Goal: Ask a question: Seek information or help from site administrators or community

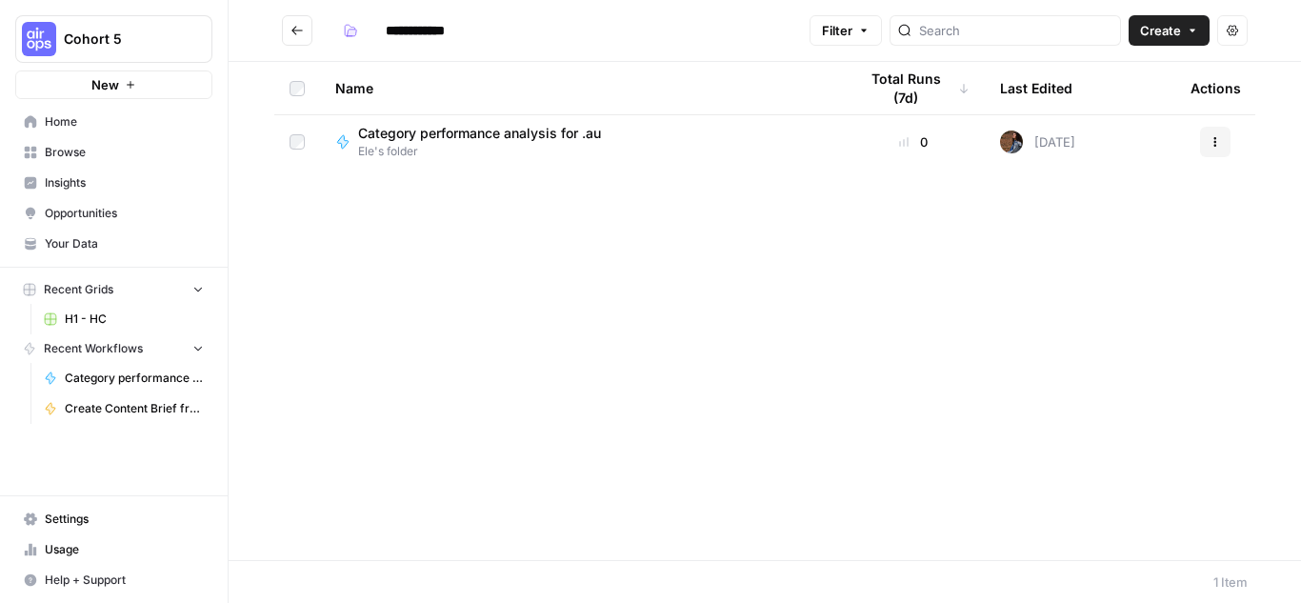
click at [290, 20] on button "Go back" at bounding box center [297, 30] width 30 height 30
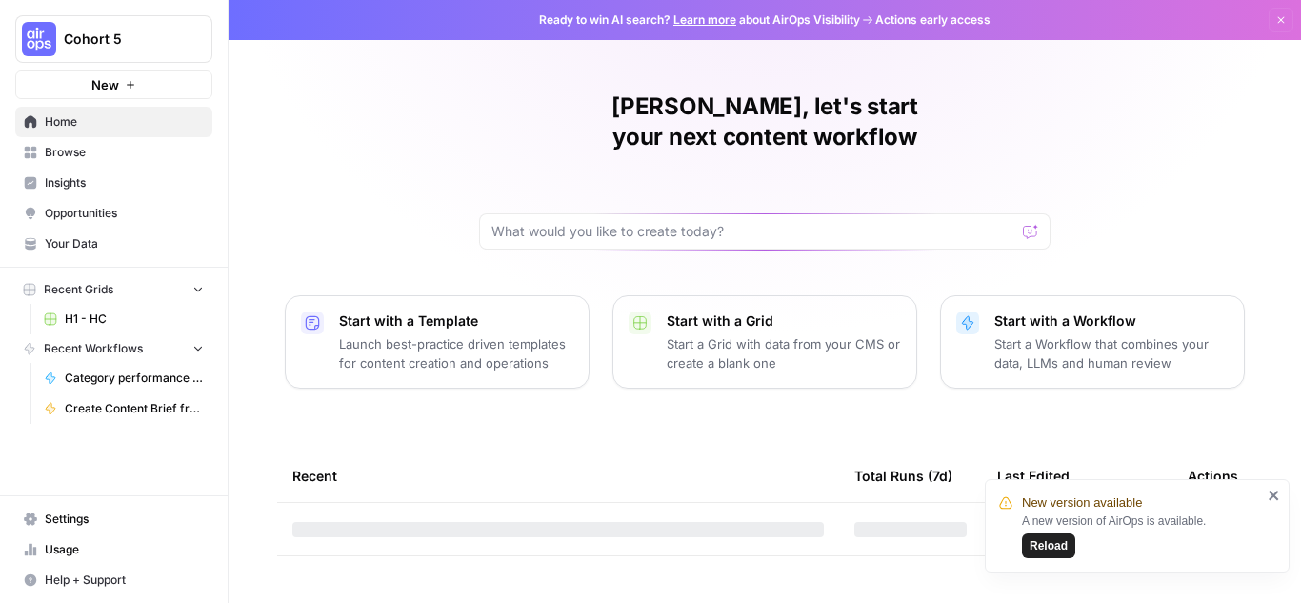
click at [726, 334] on p "Start a Grid with data from your CMS or create a blank one" at bounding box center [783, 353] width 234 height 38
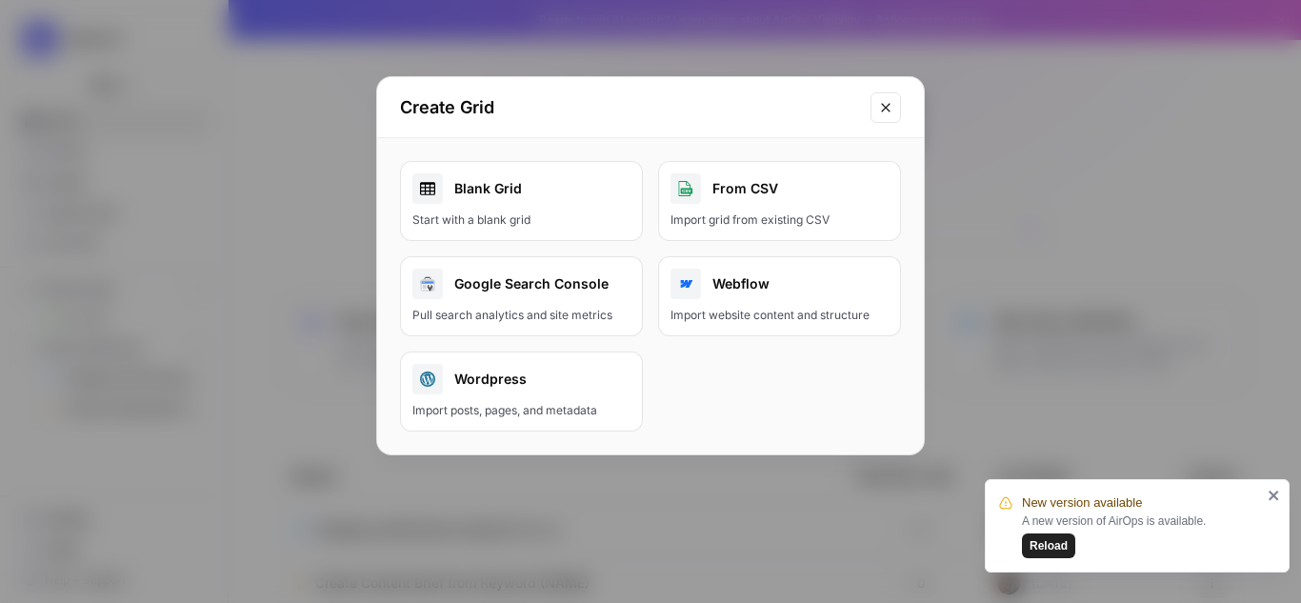
click at [741, 201] on div "From CSV" at bounding box center [779, 188] width 218 height 30
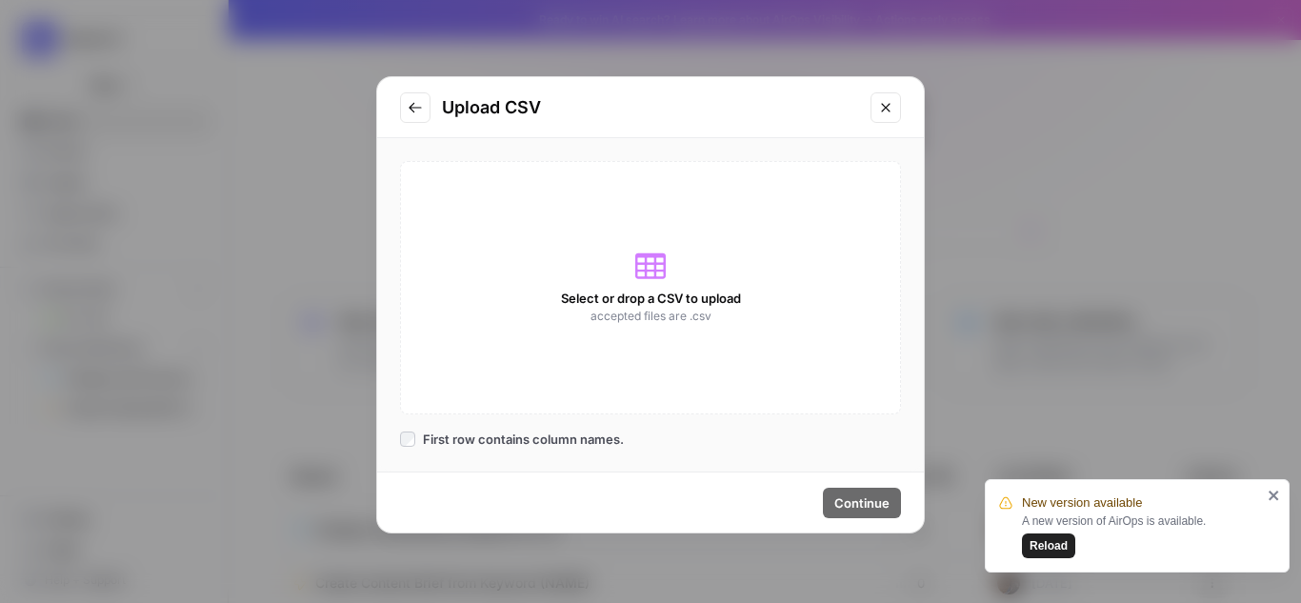
click at [619, 290] on span "Select or drop a CSV to upload" at bounding box center [651, 297] width 180 height 19
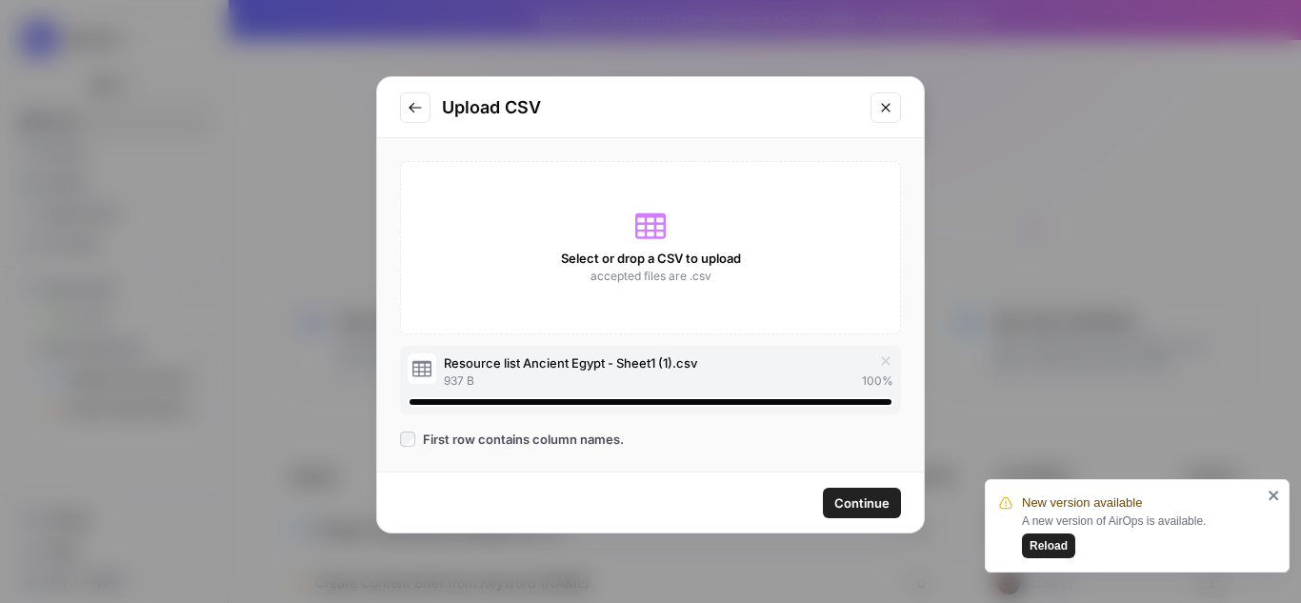
click at [877, 506] on span "Continue" at bounding box center [861, 502] width 55 height 19
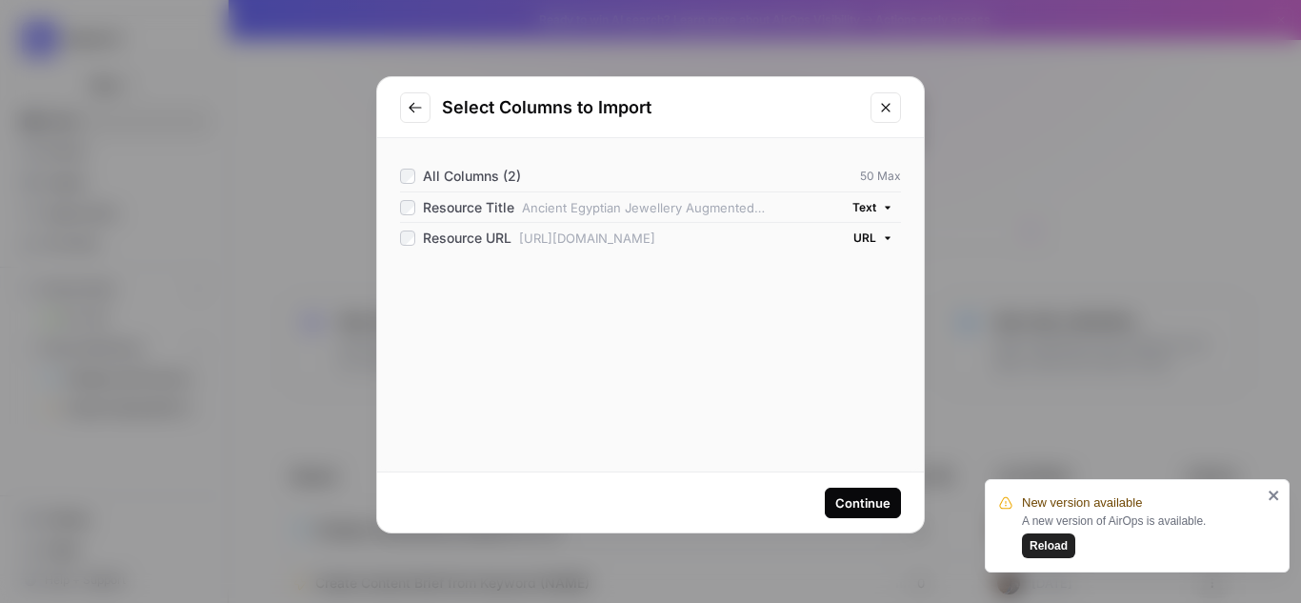
click at [864, 501] on div "Continue" at bounding box center [862, 502] width 55 height 19
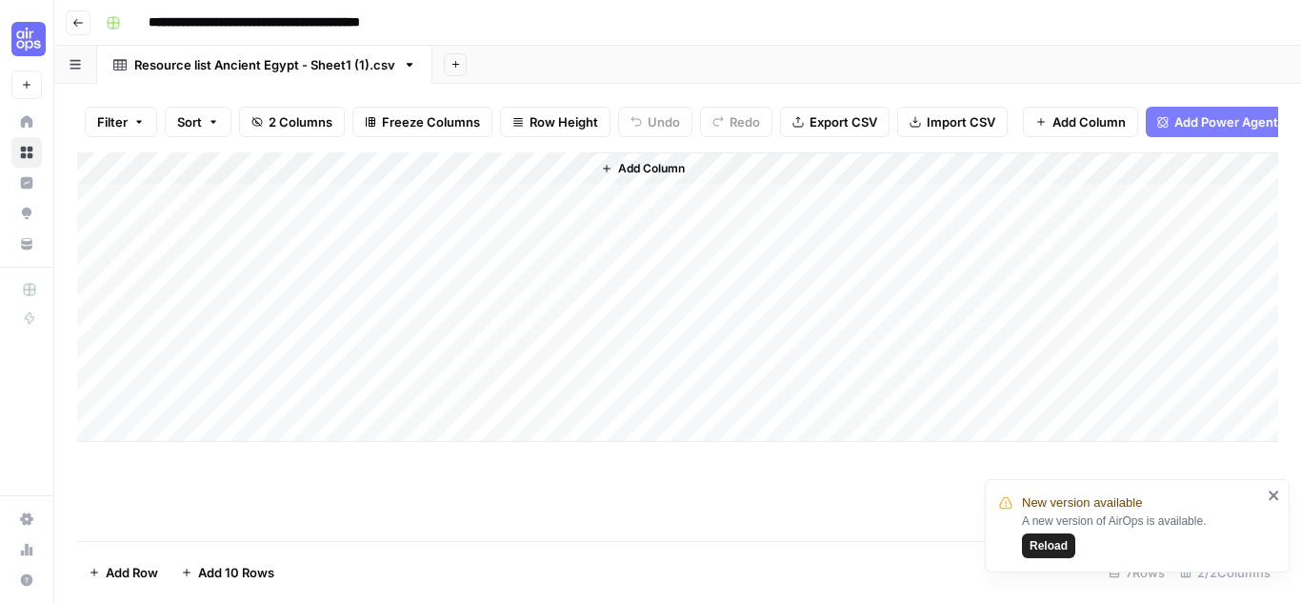
click at [616, 181] on button "Add Column" at bounding box center [642, 168] width 99 height 25
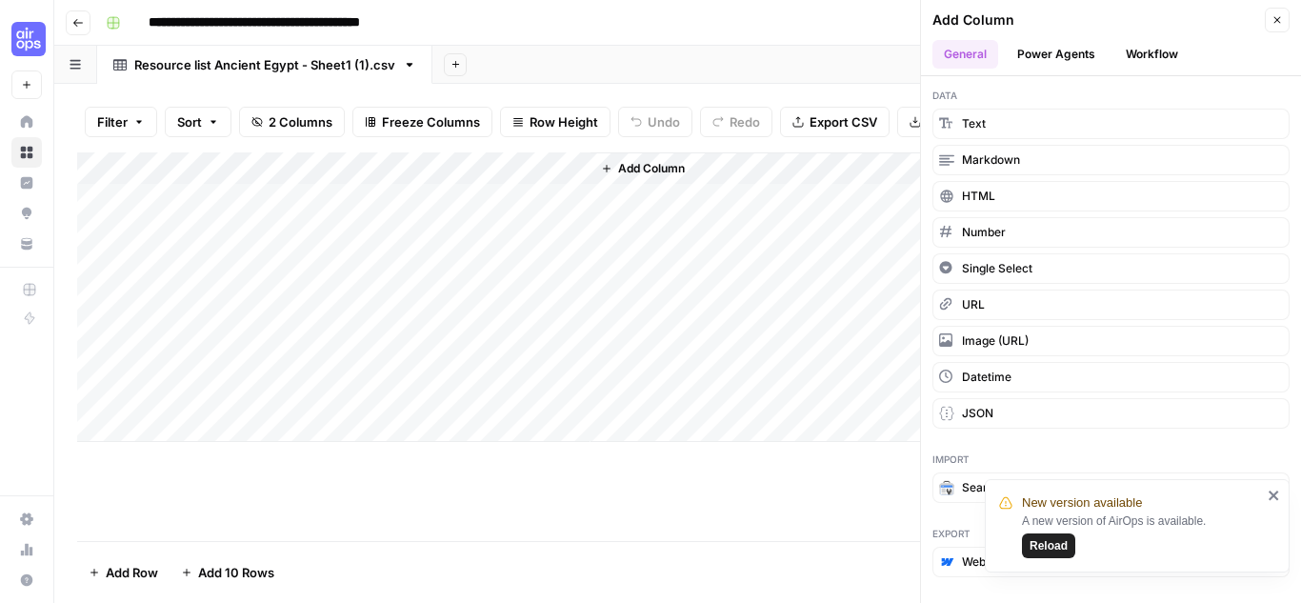
click at [1073, 54] on button "Power Agents" at bounding box center [1055, 54] width 101 height 29
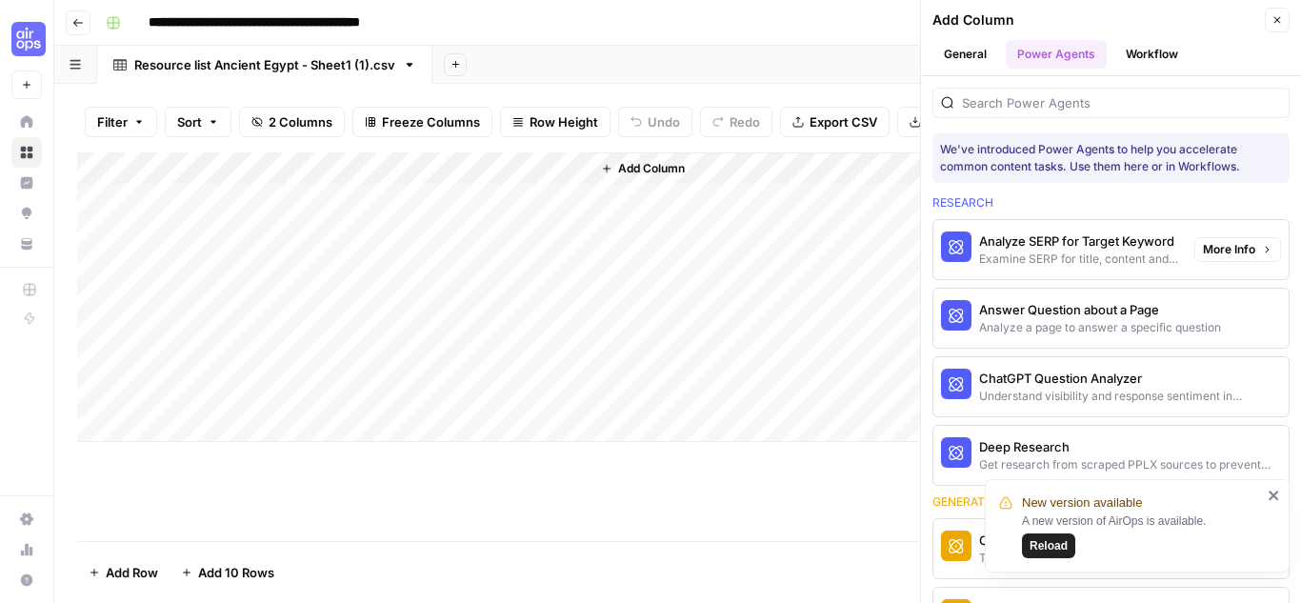
click at [1108, 242] on div "Analyze SERP for Target Keyword" at bounding box center [1079, 240] width 200 height 19
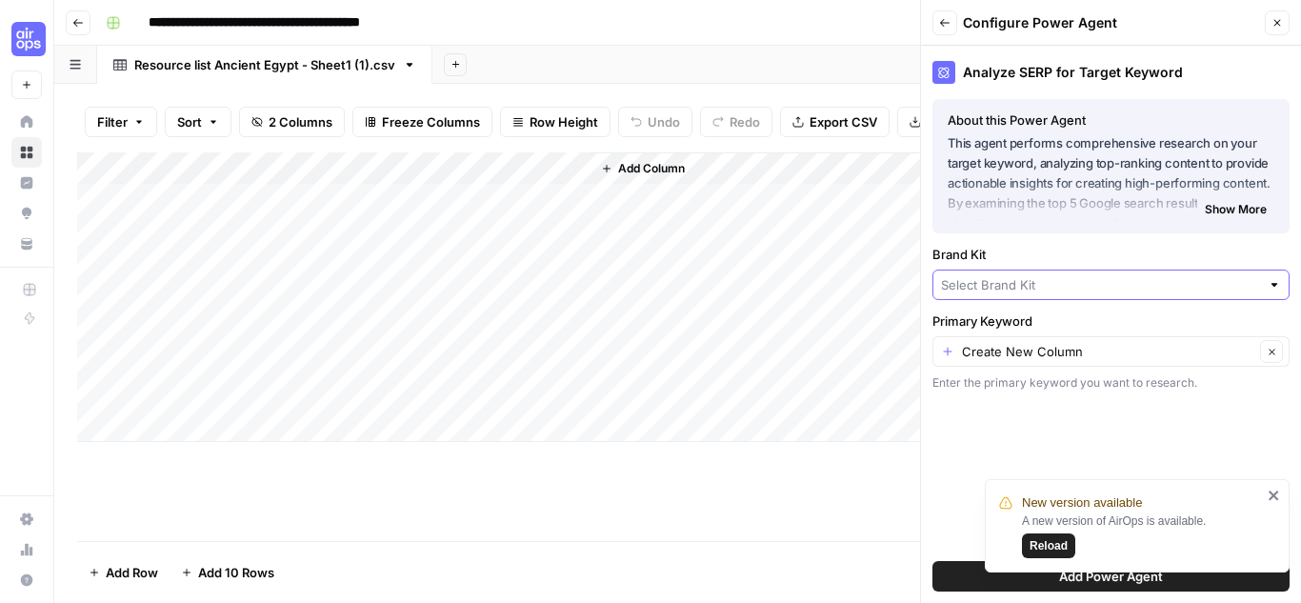
click at [1120, 277] on input "Brand Kit" at bounding box center [1100, 284] width 319 height 19
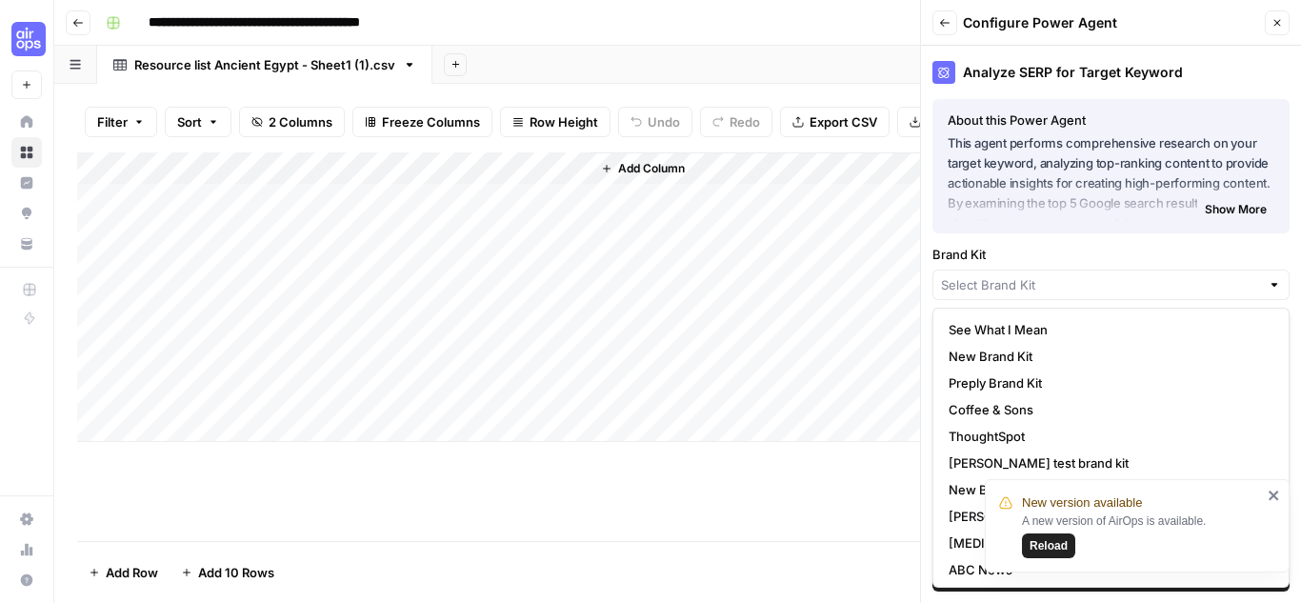
click at [1091, 241] on div "Analyze SERP for Target Keyword About this Power Agent This agent performs comp…" at bounding box center [1111, 324] width 380 height 557
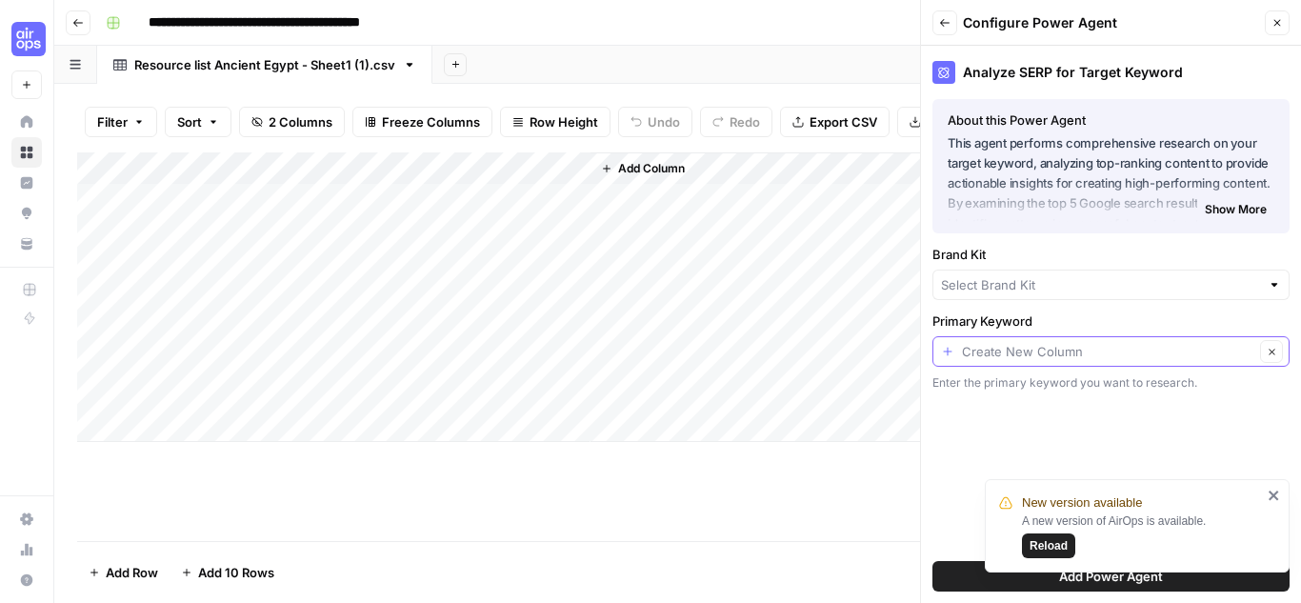
click at [1061, 354] on input "Primary Keyword" at bounding box center [1108, 351] width 292 height 19
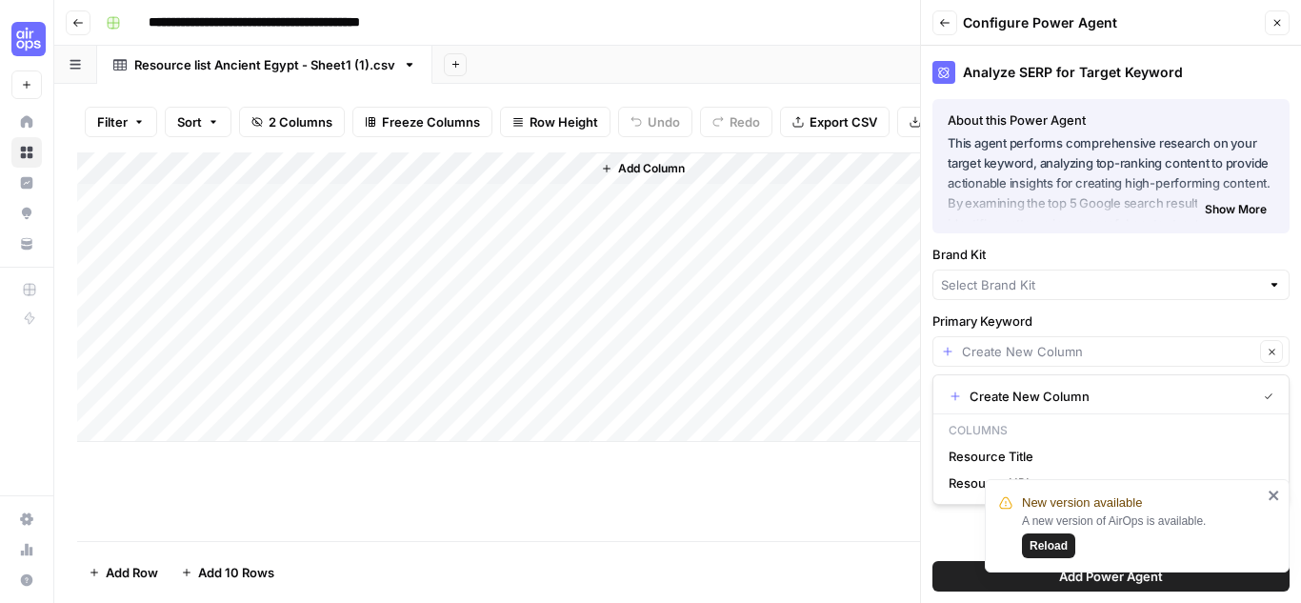
type input "Create New Column"
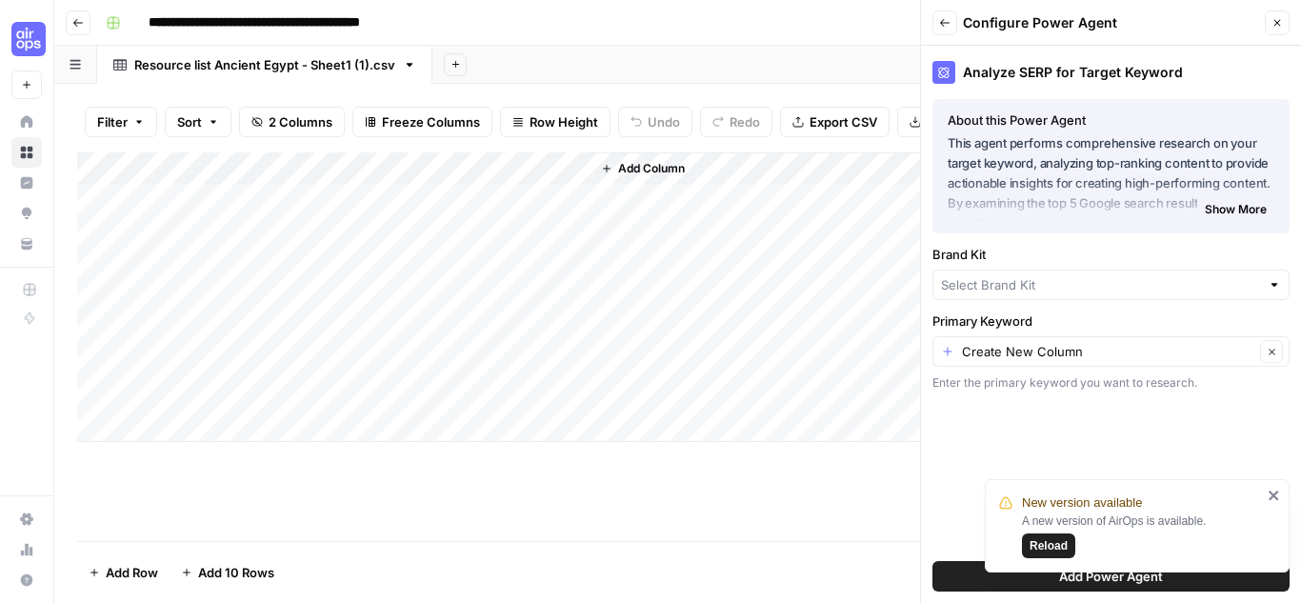
click at [1044, 317] on label "Primary Keyword" at bounding box center [1110, 320] width 357 height 19
click at [1044, 342] on input "Create New Column" at bounding box center [1108, 351] width 292 height 19
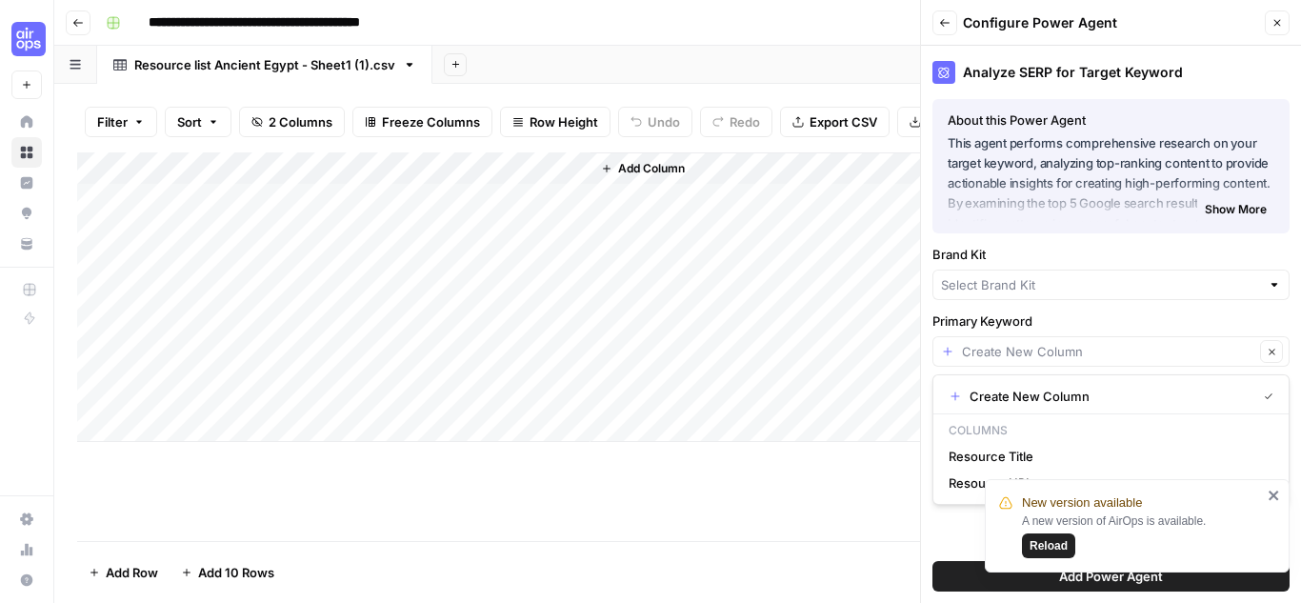
type input "Create New Column"
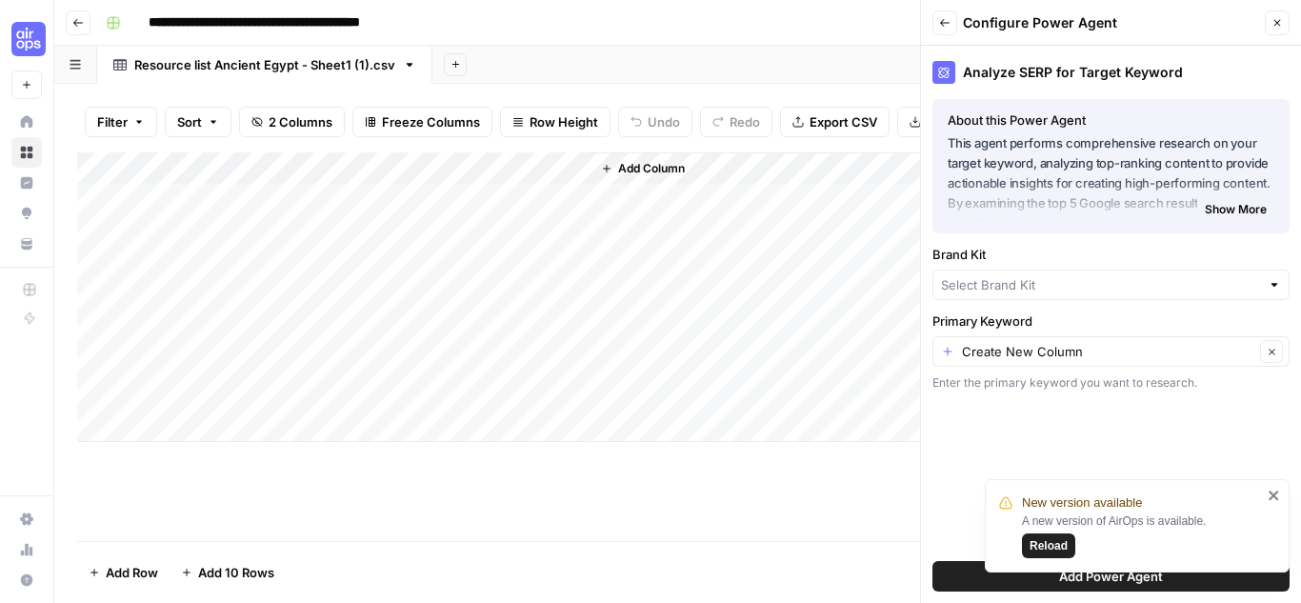
click at [1273, 285] on div at bounding box center [1273, 284] width 13 height 19
click at [1272, 494] on icon "close" at bounding box center [1273, 495] width 10 height 10
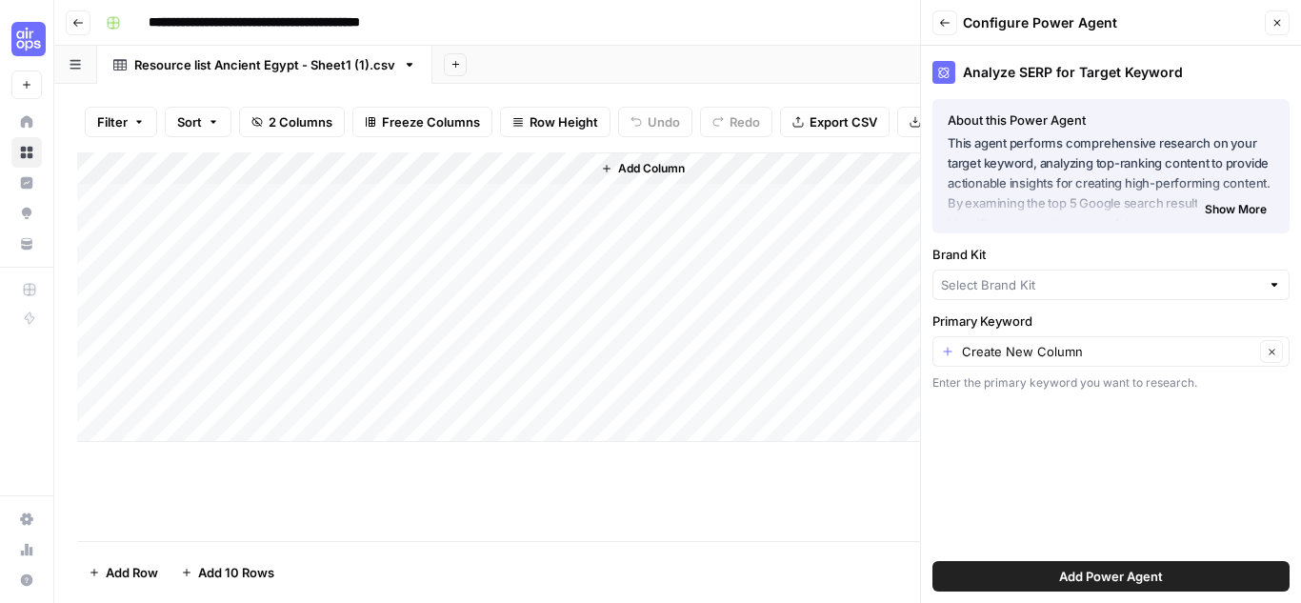
click at [1270, 286] on div at bounding box center [1273, 284] width 13 height 19
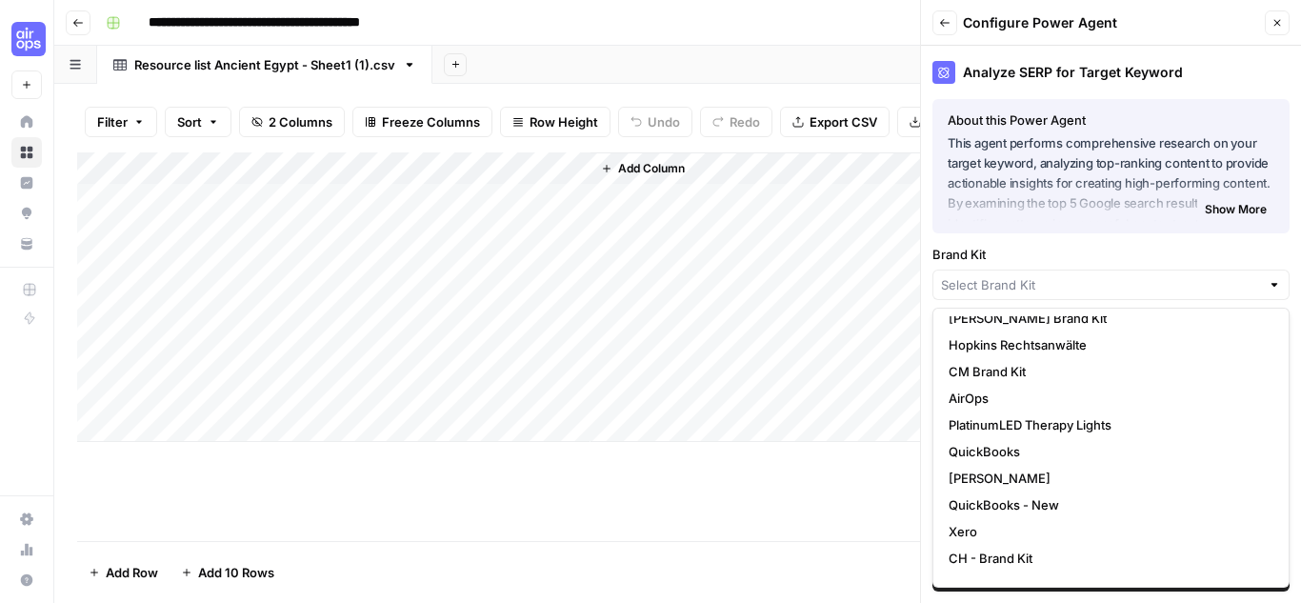
scroll to position [617, 0]
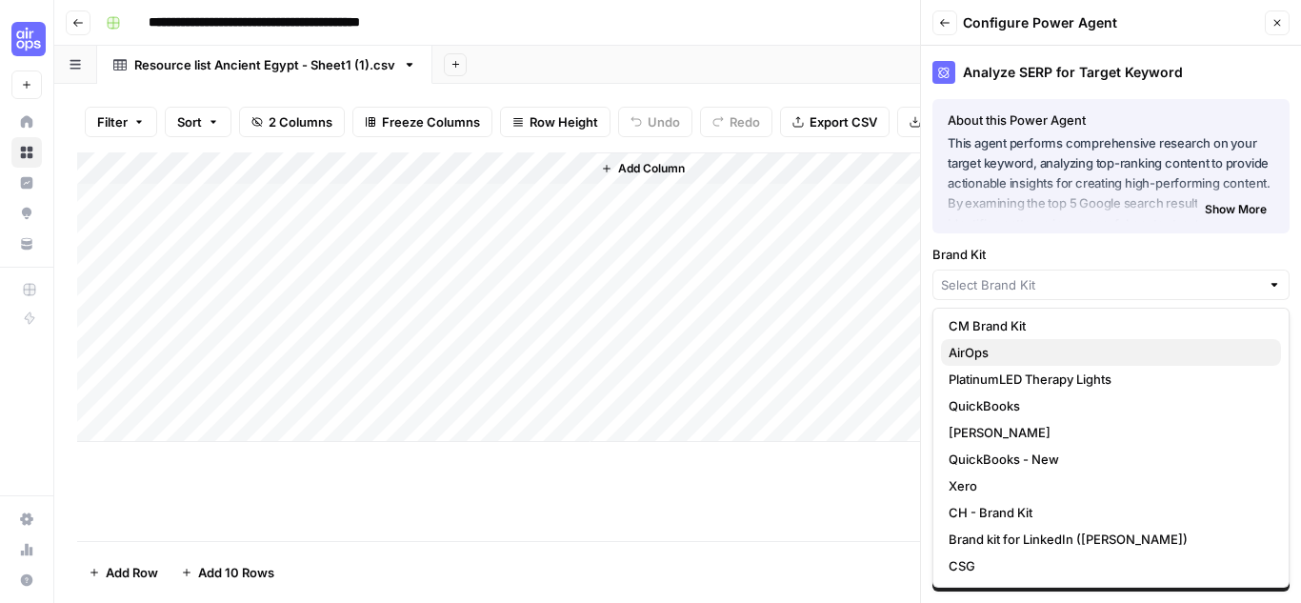
click at [984, 350] on span "AirOps" at bounding box center [1106, 352] width 317 height 19
type input "AirOps"
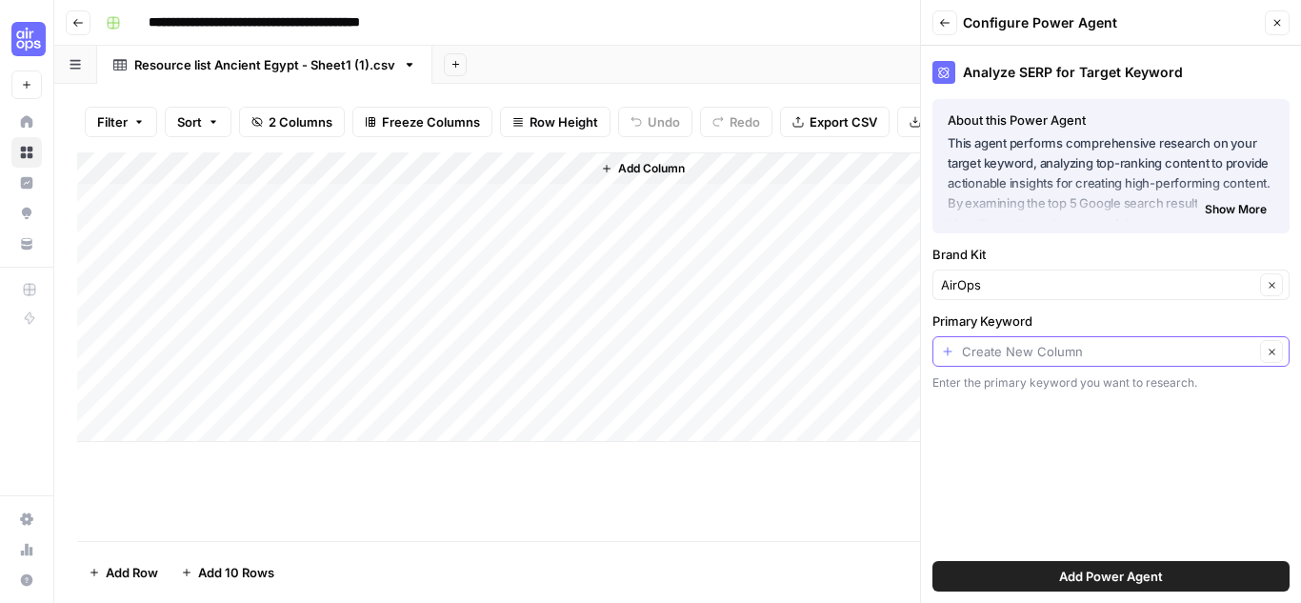
click at [1104, 358] on input "Primary Keyword" at bounding box center [1108, 351] width 292 height 19
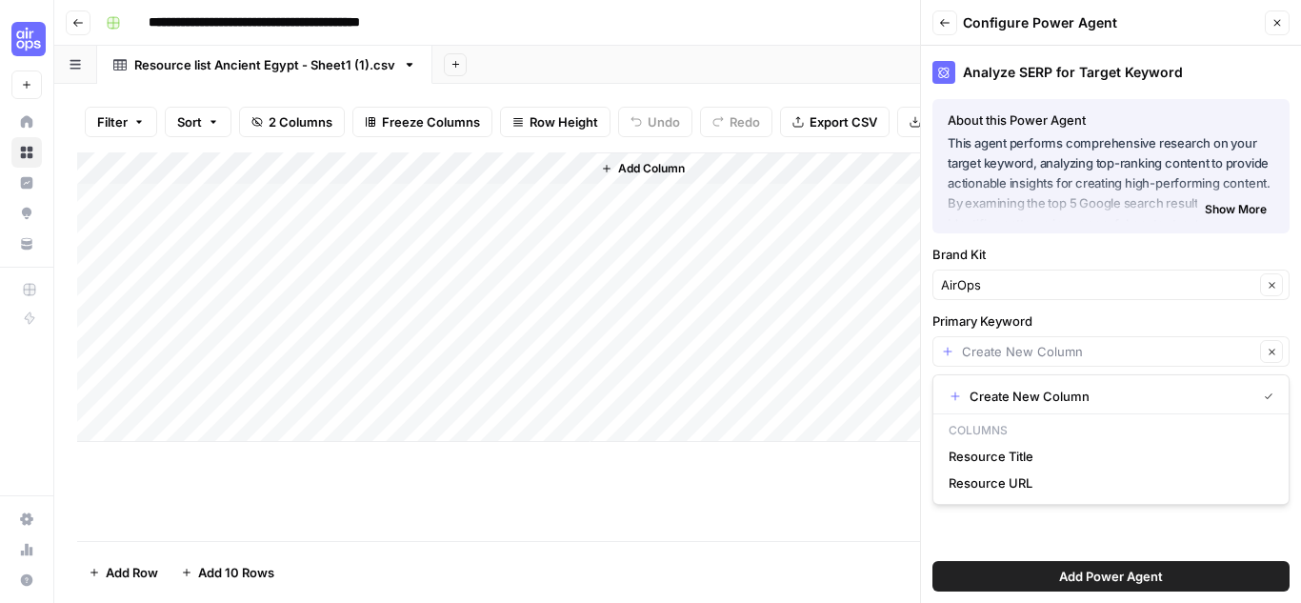
type input "Create New Column"
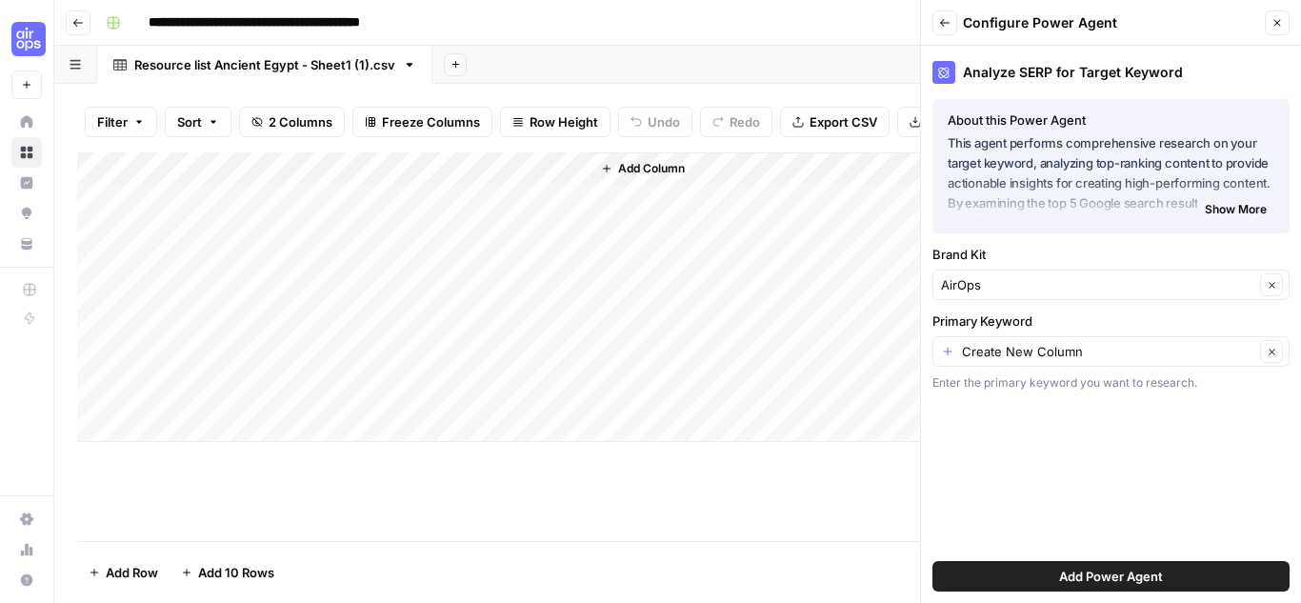
click at [1138, 530] on div "Analyze SERP for Target Keyword About this Power Agent This agent performs comp…" at bounding box center [1111, 324] width 380 height 557
click at [1117, 569] on span "Add Power Agent" at bounding box center [1111, 576] width 104 height 19
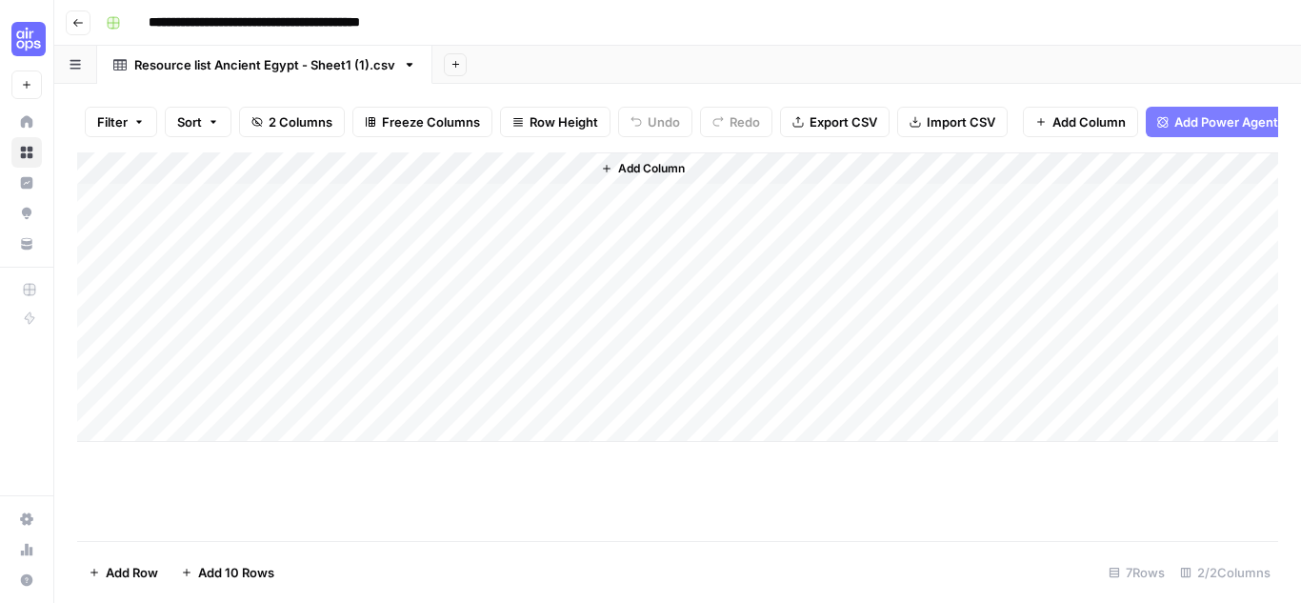
scroll to position [0, 32]
click at [849, 213] on div "Add Column" at bounding box center [677, 296] width 1201 height 289
click at [683, 214] on div "Add Column" at bounding box center [677, 296] width 1201 height 289
click at [682, 182] on div "Add Column" at bounding box center [677, 296] width 1201 height 289
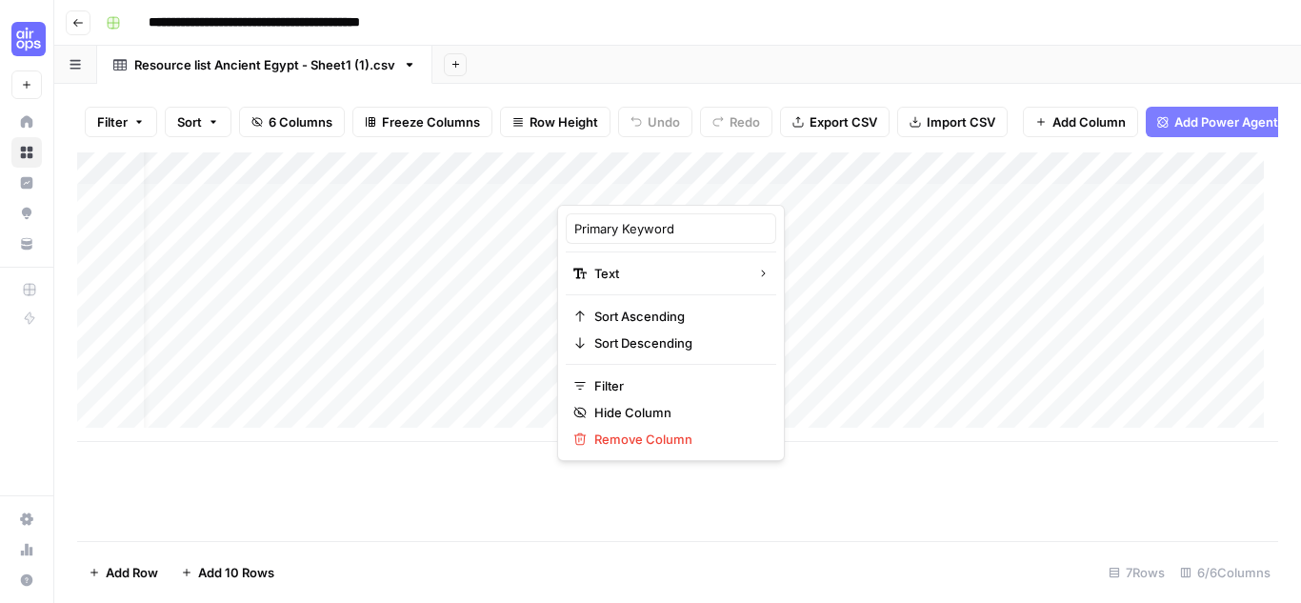
click at [812, 184] on div at bounding box center [694, 186] width 275 height 38
click at [818, 186] on div at bounding box center [694, 186] width 275 height 38
click at [689, 228] on input "Primary Keyword" at bounding box center [670, 228] width 193 height 19
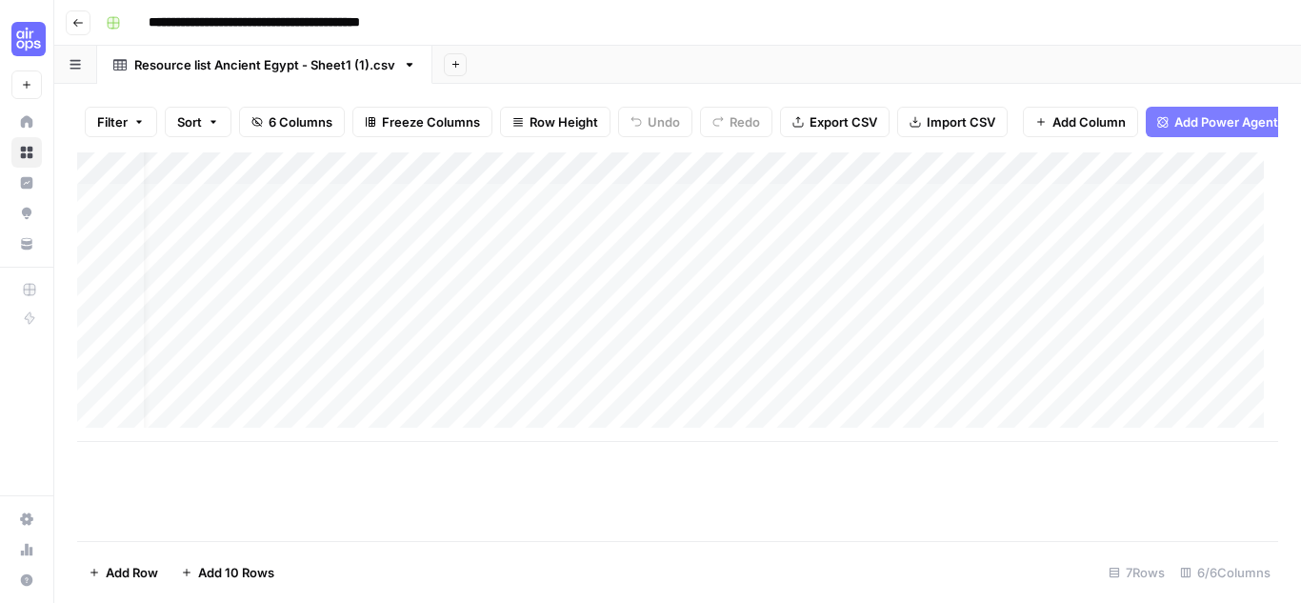
click at [815, 182] on div "Add Column" at bounding box center [677, 296] width 1201 height 289
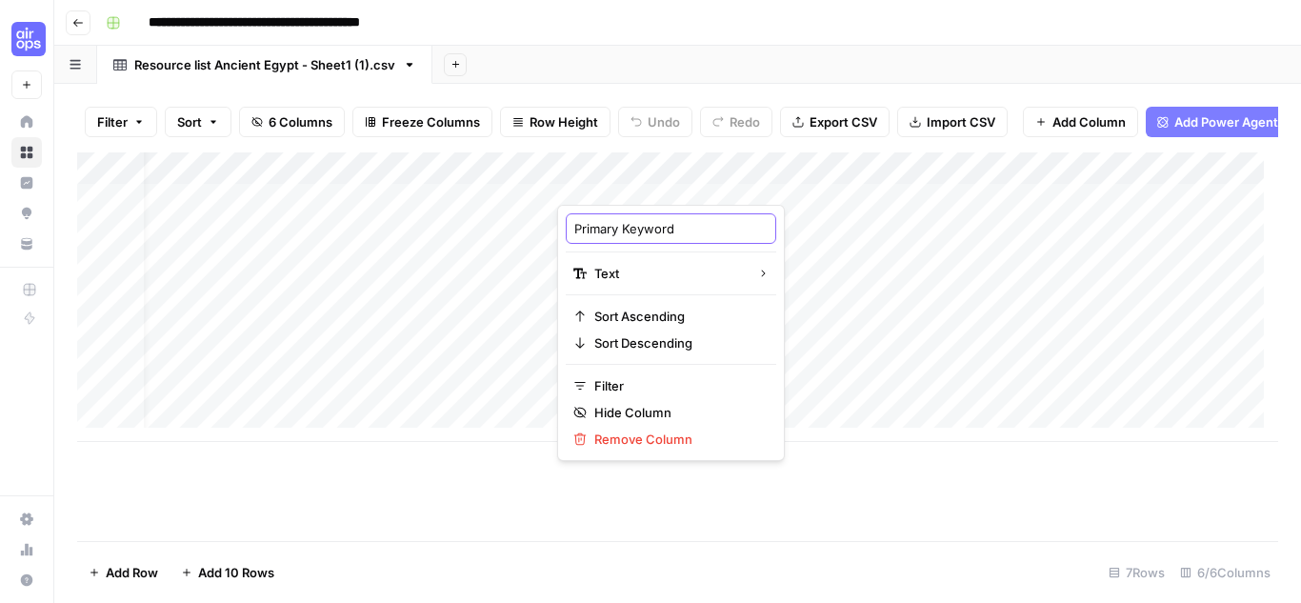
click at [643, 229] on input "Primary Keyword" at bounding box center [670, 228] width 193 height 19
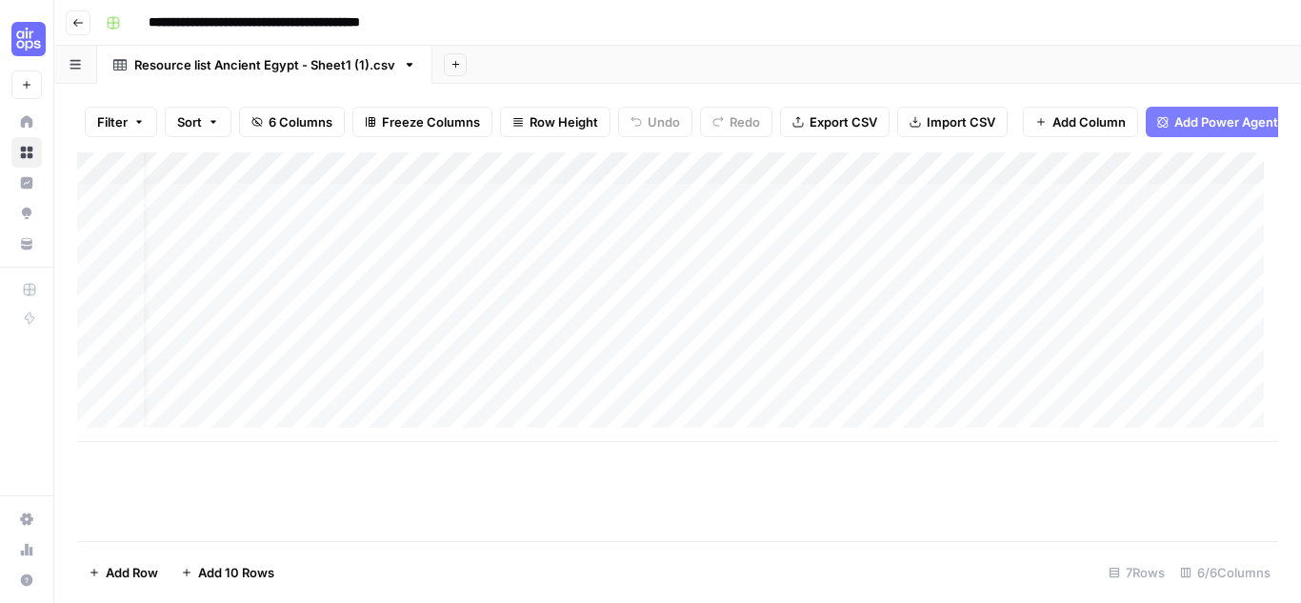
click at [738, 215] on div "Add Column" at bounding box center [677, 296] width 1201 height 289
click at [781, 215] on div "Add Column" at bounding box center [677, 296] width 1201 height 289
click at [741, 182] on div "Add Column" at bounding box center [677, 296] width 1201 height 289
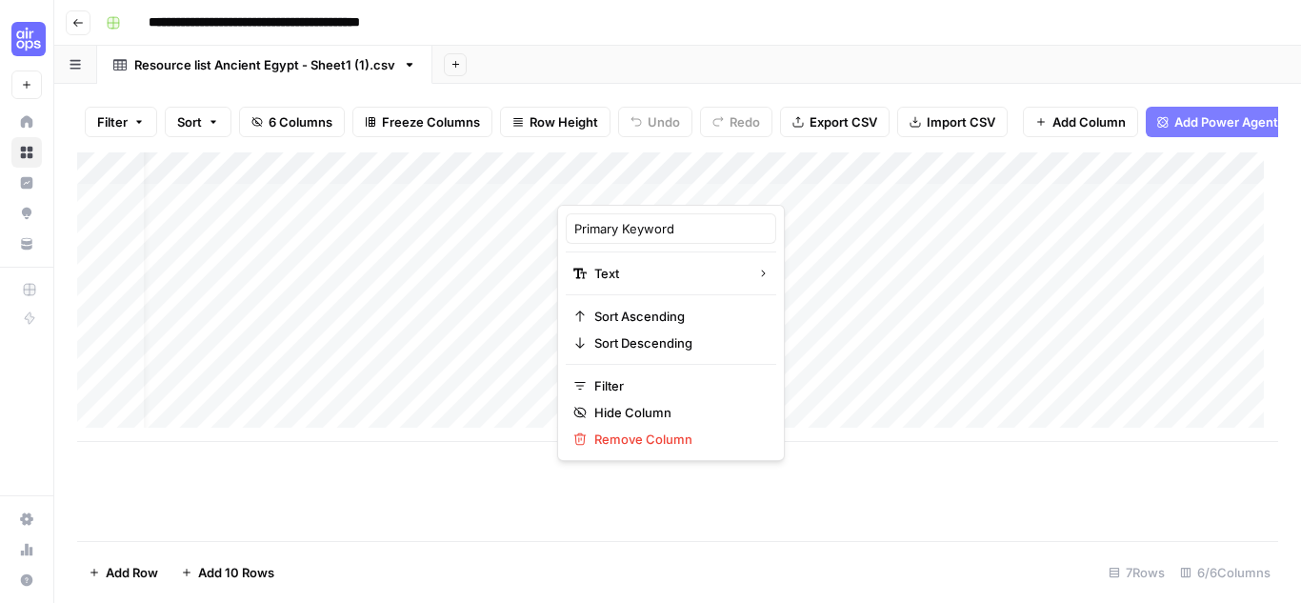
click at [814, 182] on div at bounding box center [694, 186] width 275 height 38
click at [819, 181] on div at bounding box center [694, 186] width 275 height 38
click at [689, 437] on span "Remove Column" at bounding box center [677, 438] width 167 height 19
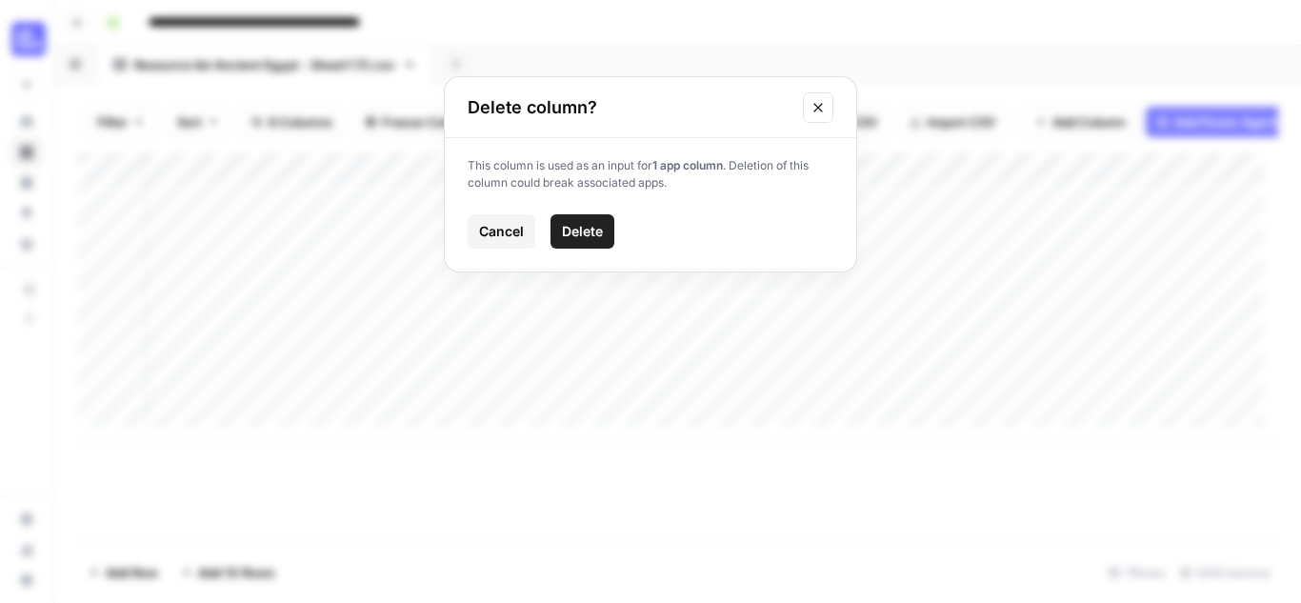
click at [595, 224] on span "Delete" at bounding box center [582, 231] width 41 height 19
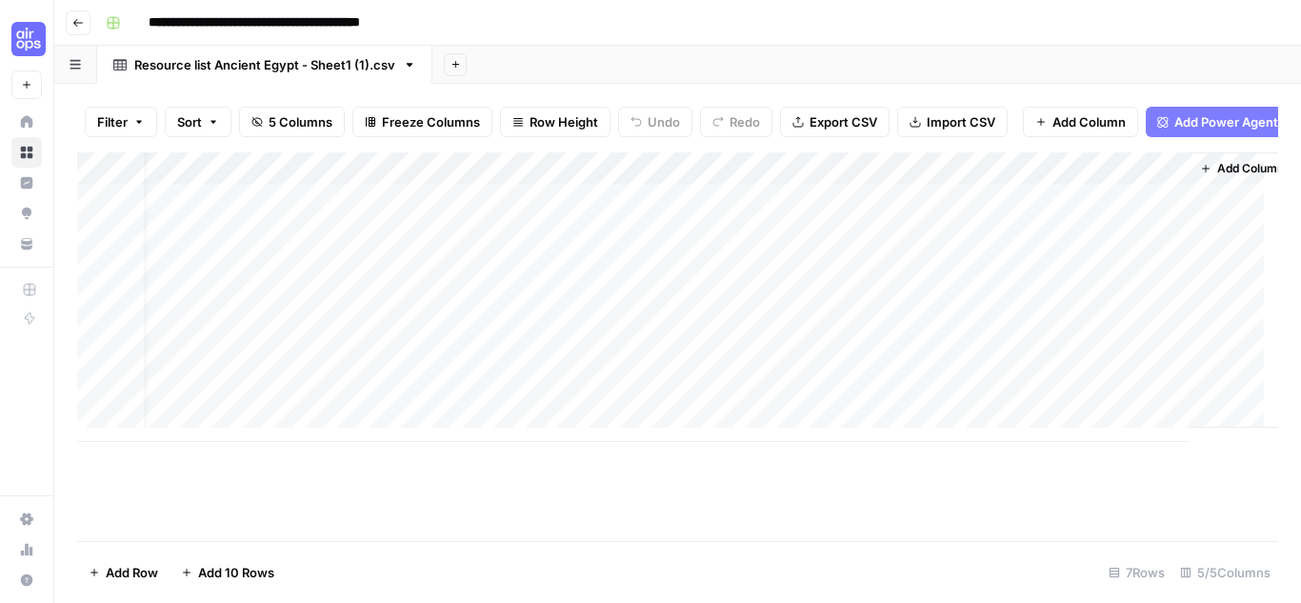
click at [665, 149] on div "Filter Sort 5 Columns Freeze Columns Row Height Undo Redo Export CSV Import CSV…" at bounding box center [677, 121] width 1201 height 61
click at [1243, 117] on span "Add Power Agent" at bounding box center [1226, 121] width 104 height 19
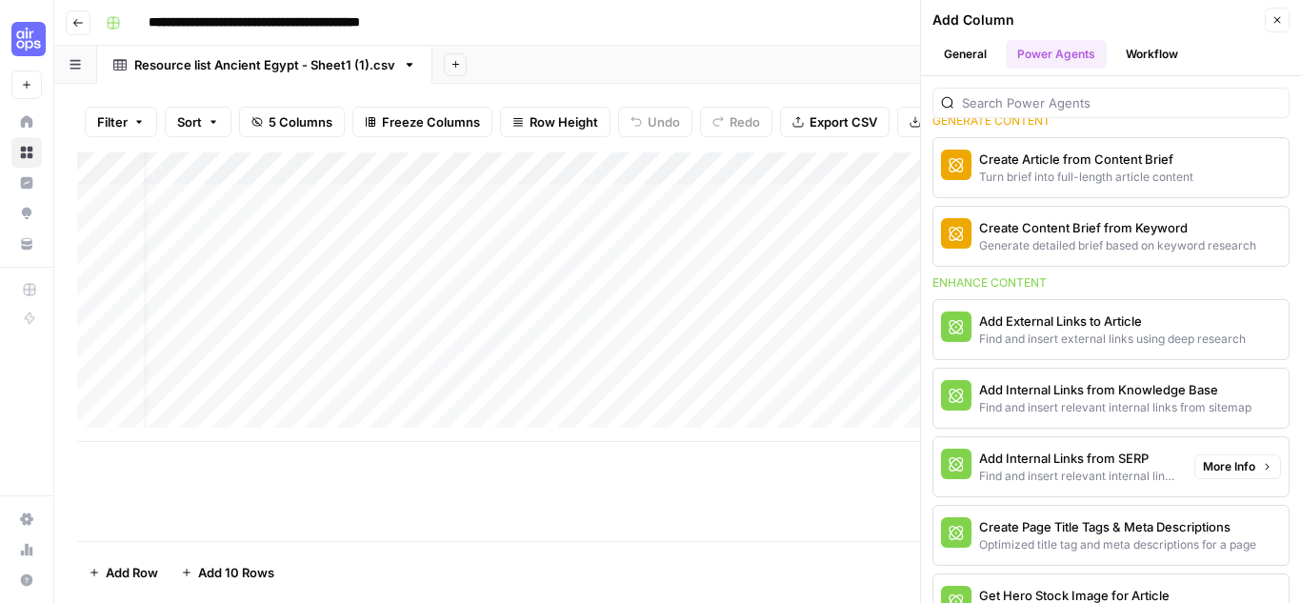
scroll to position [476, 0]
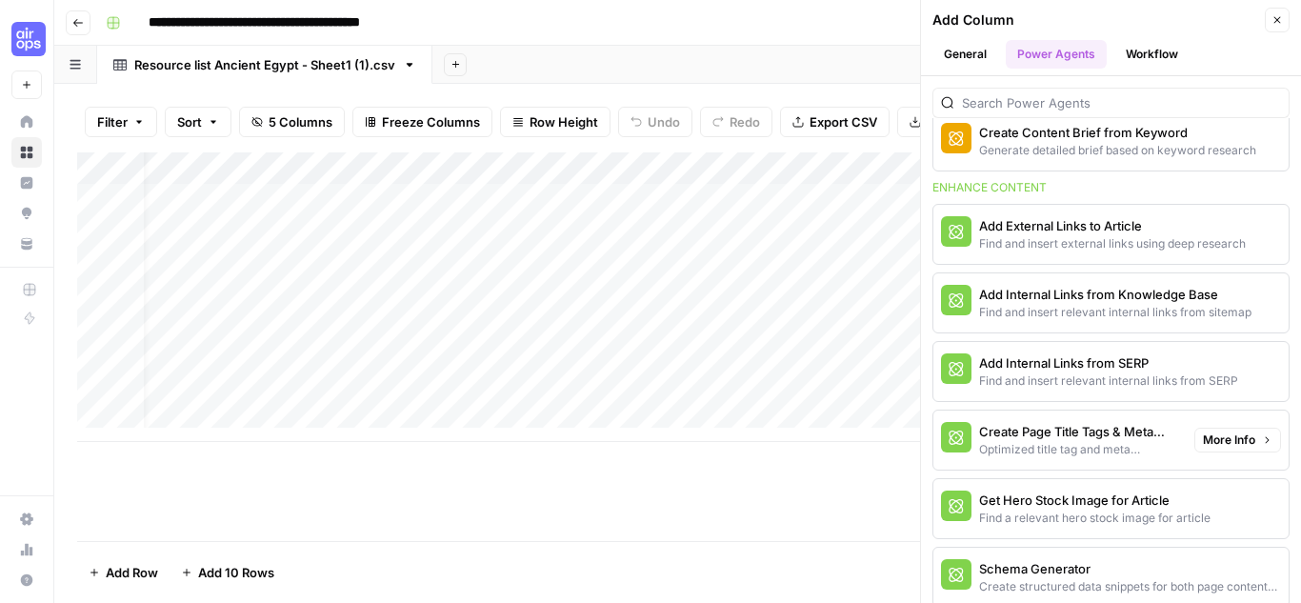
click at [1093, 447] on div "Optimized title tag and meta descriptions for a page" at bounding box center [1079, 449] width 200 height 17
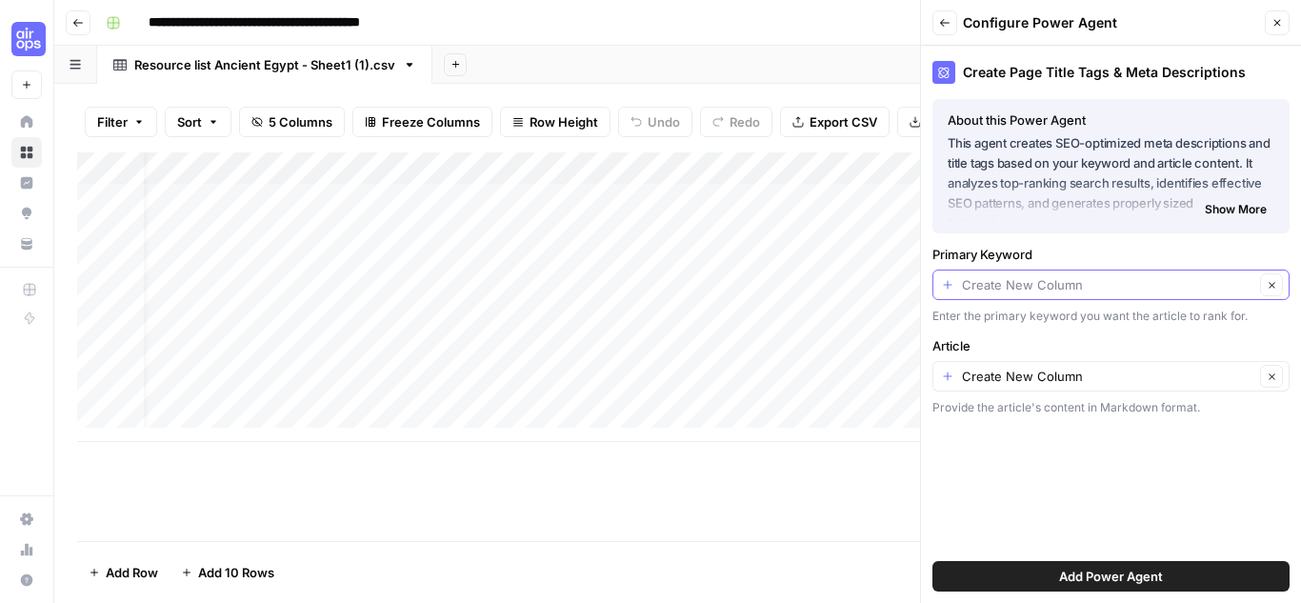
click at [1105, 288] on input "Primary Keyword" at bounding box center [1108, 284] width 292 height 19
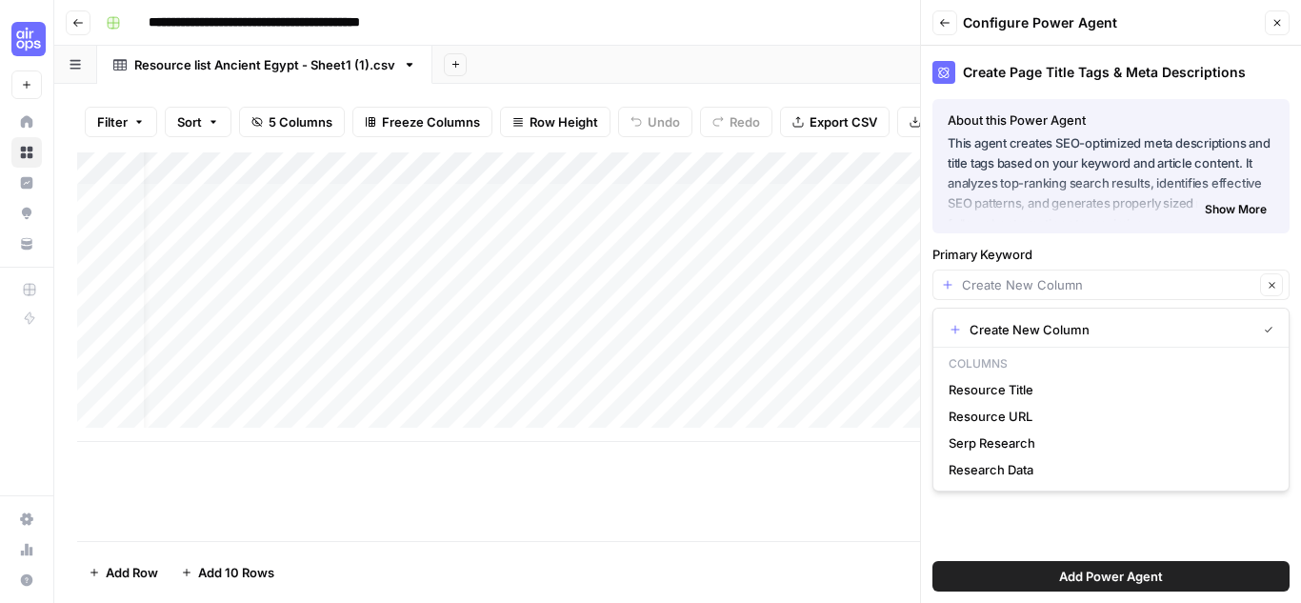
type input "Create New Column"
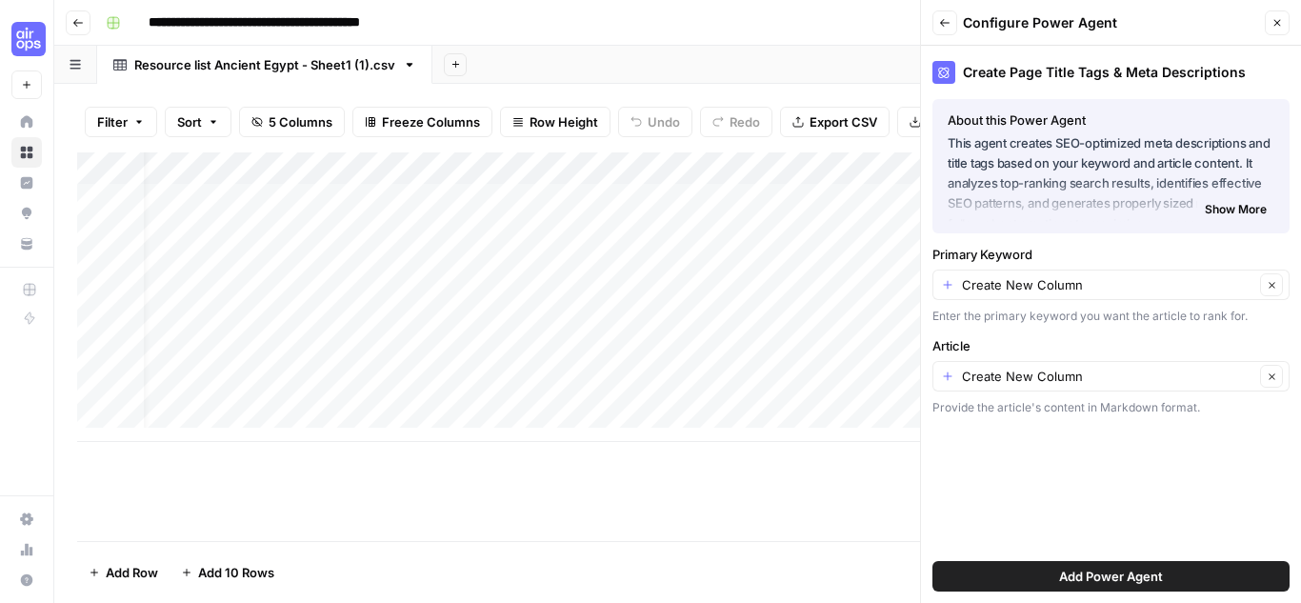
click at [1078, 246] on label "Primary Keyword" at bounding box center [1110, 254] width 357 height 19
click at [1078, 275] on input "Create New Column" at bounding box center [1108, 284] width 292 height 19
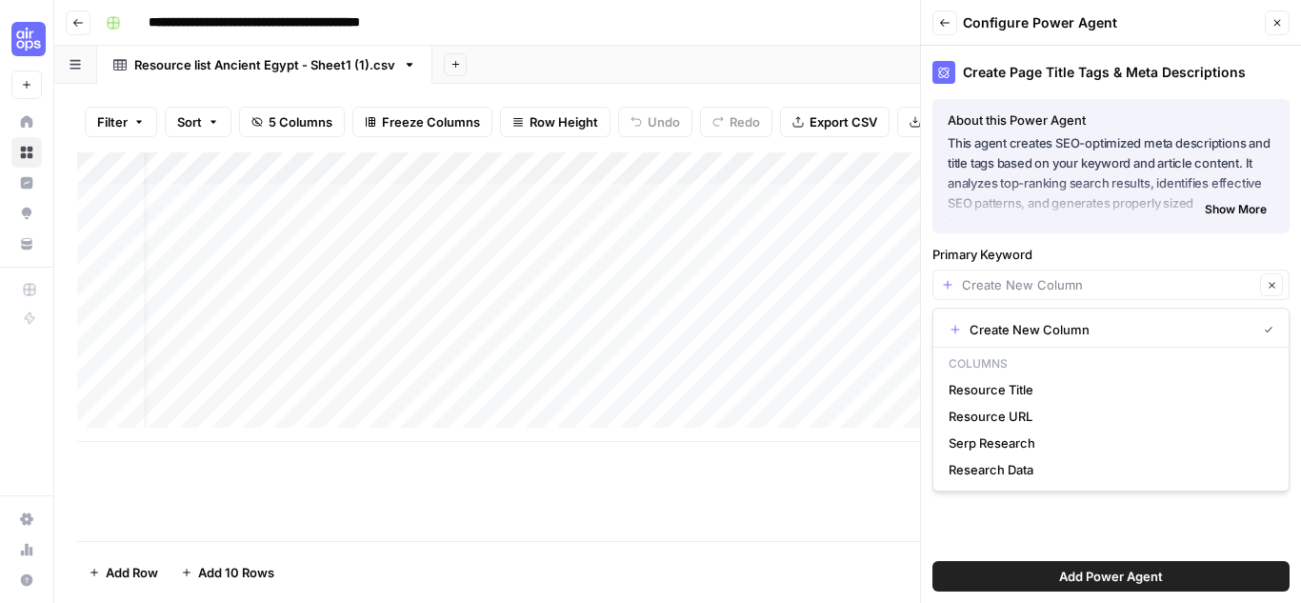
type input "Create New Column"
click at [1115, 518] on div "Create Page Title Tags & Meta Descriptions About this Power Agent This agent cr…" at bounding box center [1111, 324] width 380 height 557
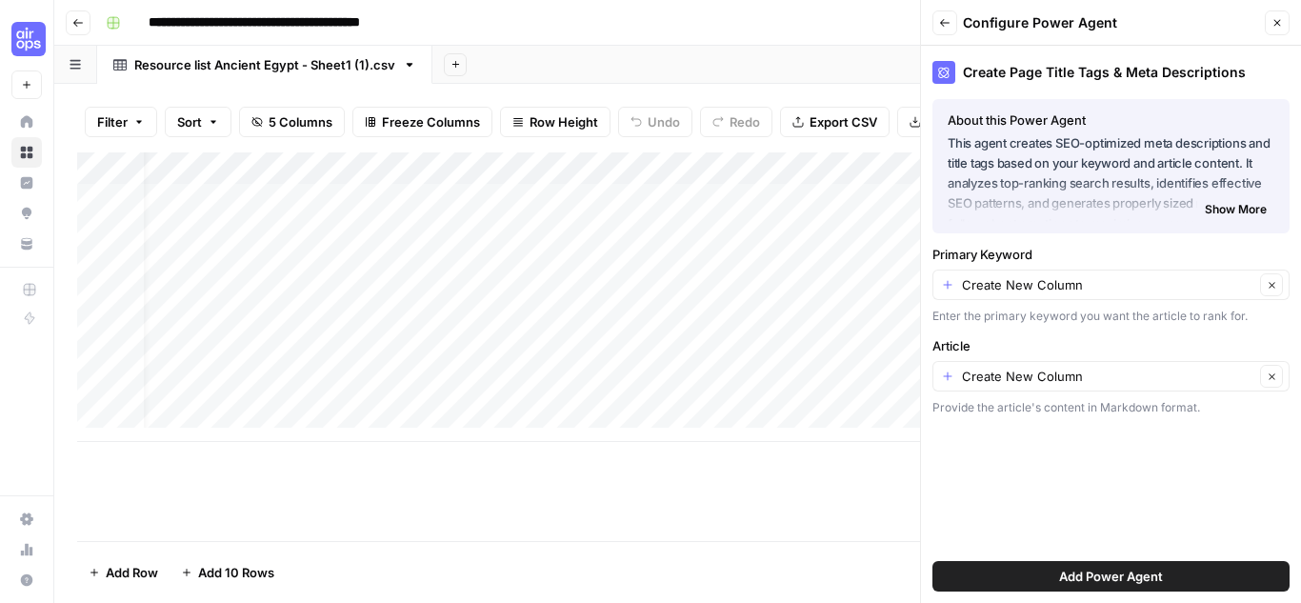
click at [1108, 569] on span "Add Power Agent" at bounding box center [1111, 576] width 104 height 19
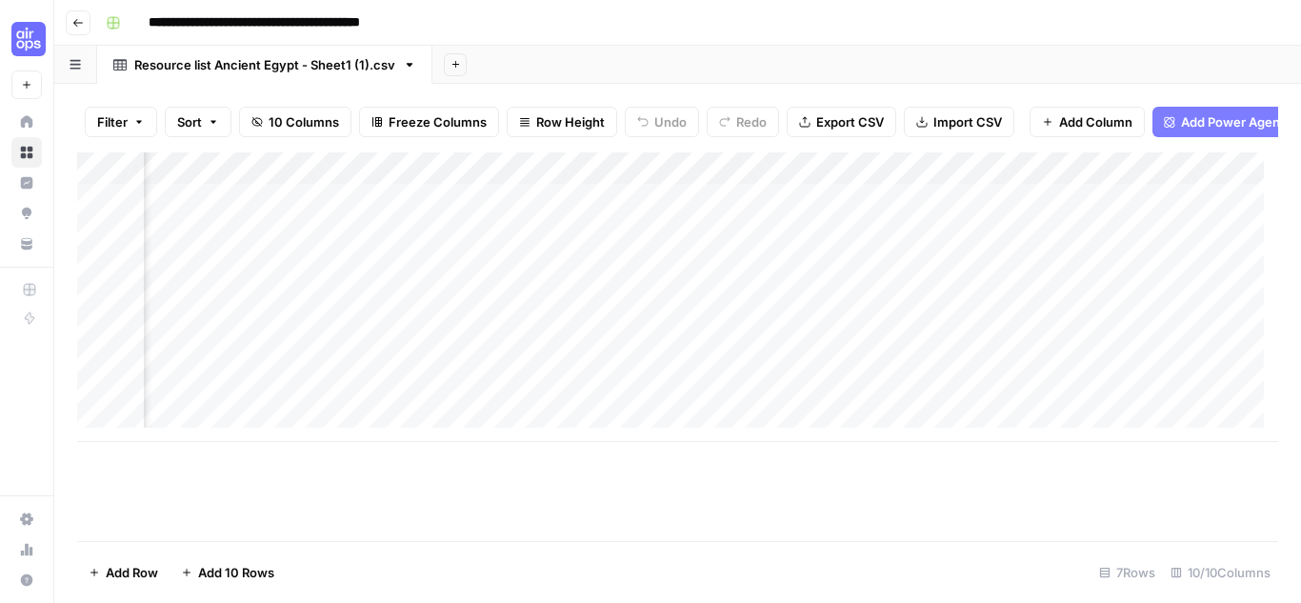
scroll to position [0, 995]
click at [761, 178] on div "Add Column" at bounding box center [677, 296] width 1201 height 289
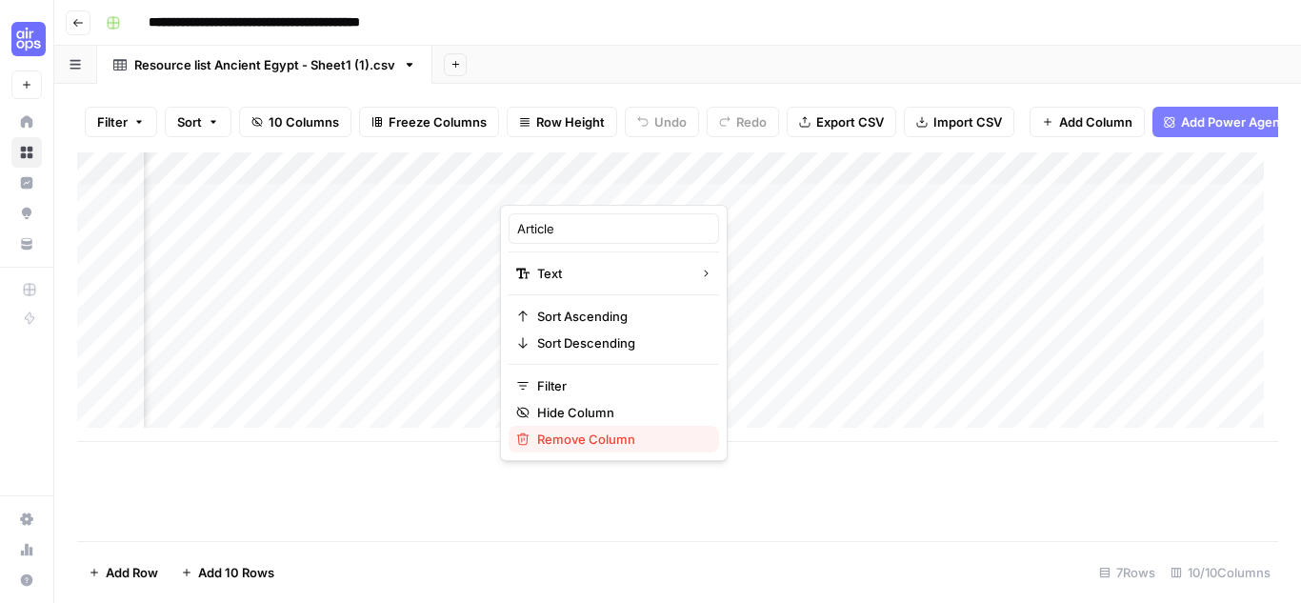
click at [570, 432] on span "Remove Column" at bounding box center [620, 438] width 167 height 19
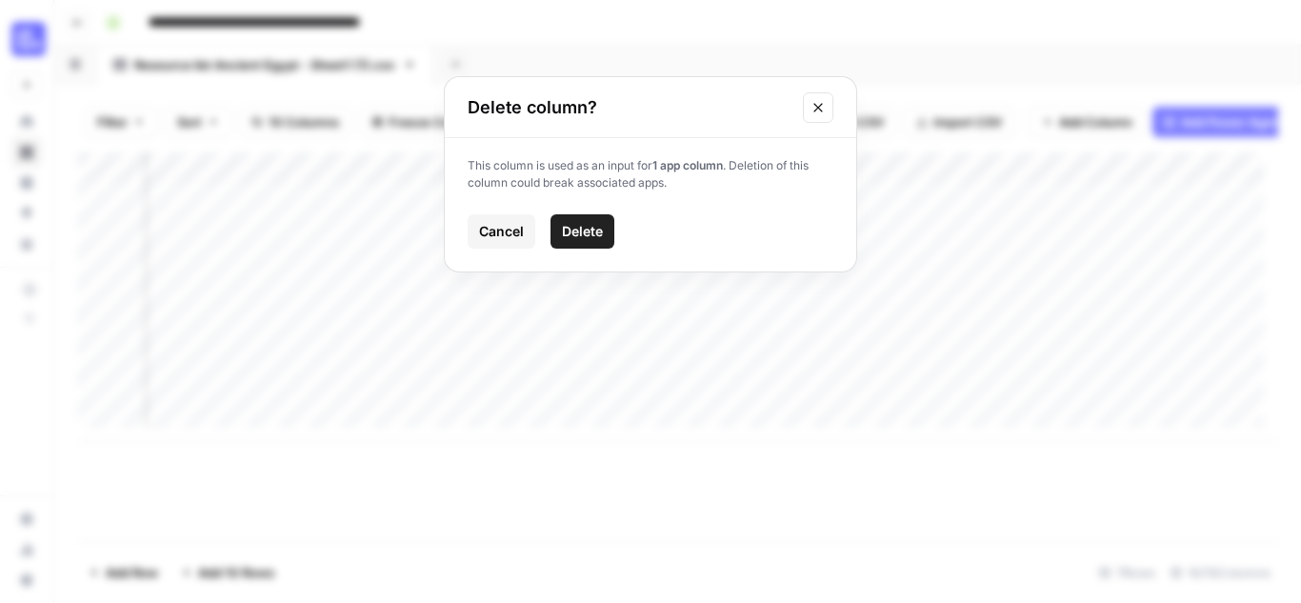
click at [583, 229] on span "Delete" at bounding box center [582, 231] width 41 height 19
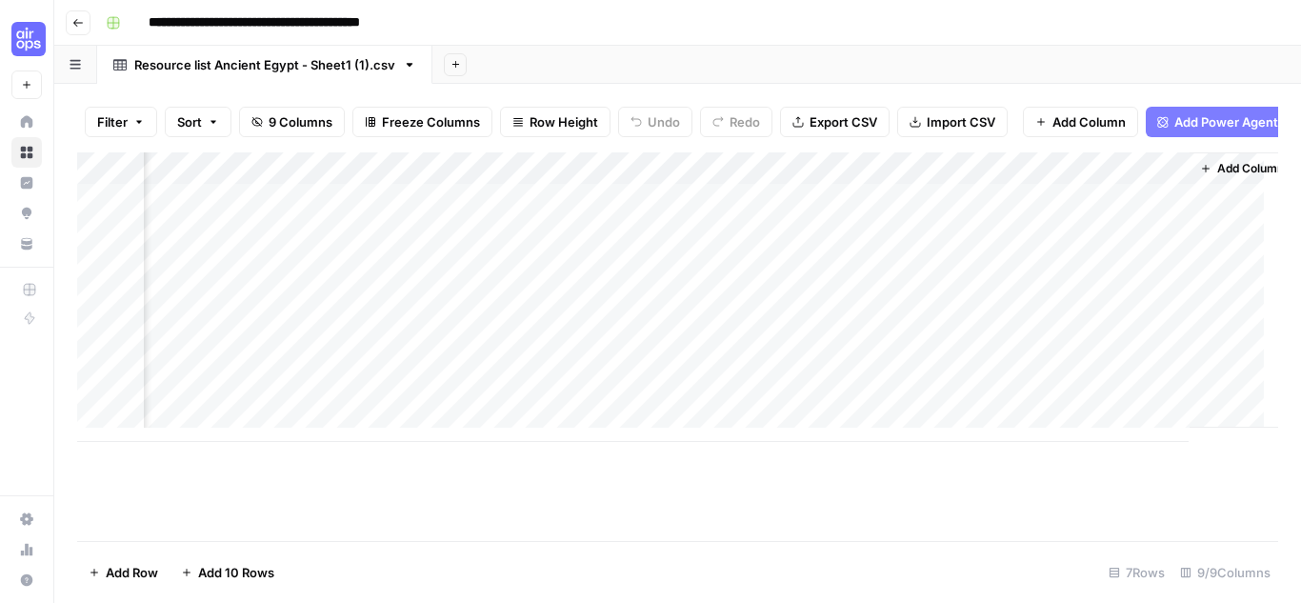
click at [486, 178] on div "Add Column" at bounding box center [677, 296] width 1201 height 289
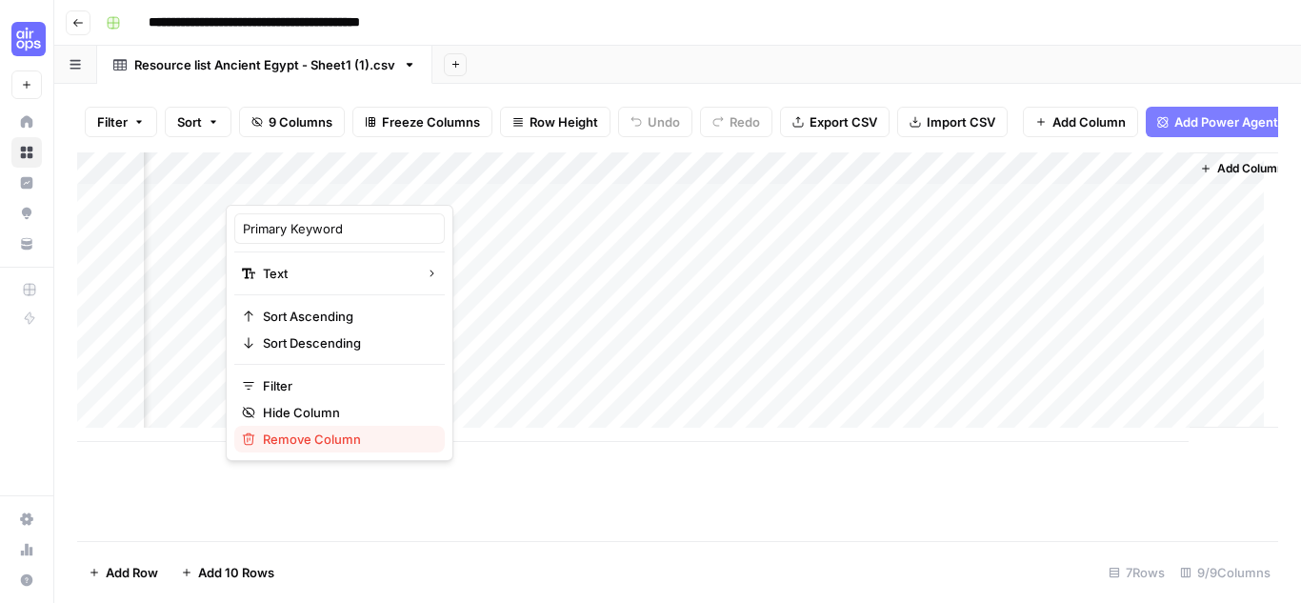
click at [306, 436] on span "Remove Column" at bounding box center [346, 438] width 167 height 19
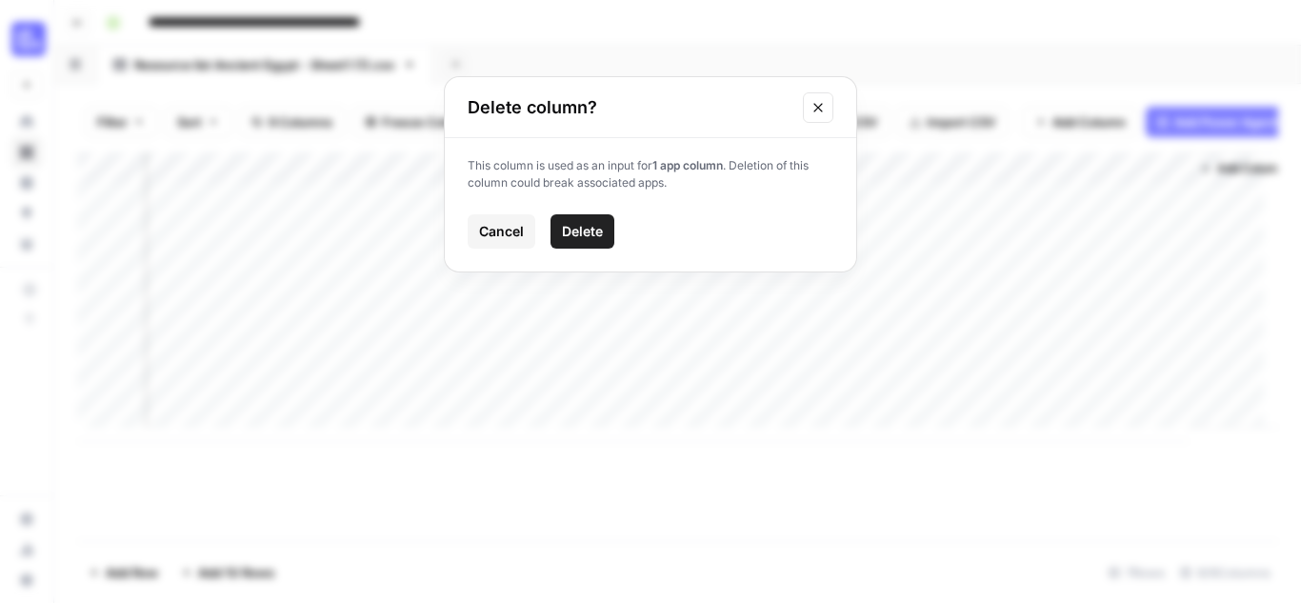
click at [575, 229] on span "Delete" at bounding box center [582, 231] width 41 height 19
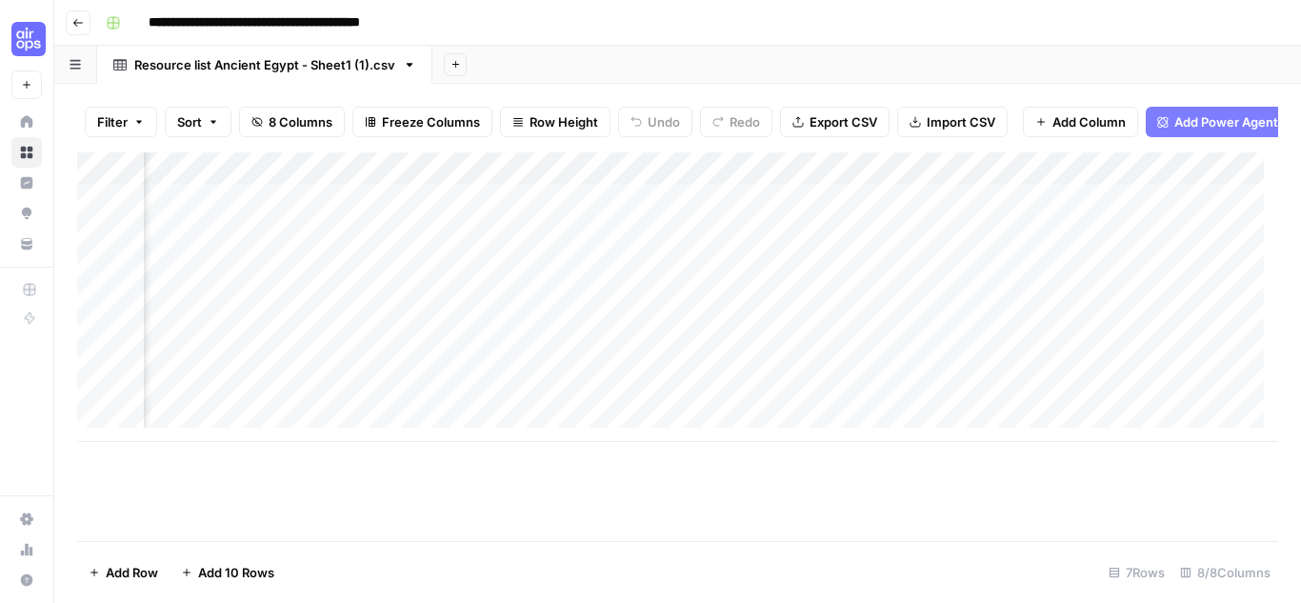
scroll to position [0, 181]
click at [654, 181] on div "Add Column" at bounding box center [677, 296] width 1201 height 289
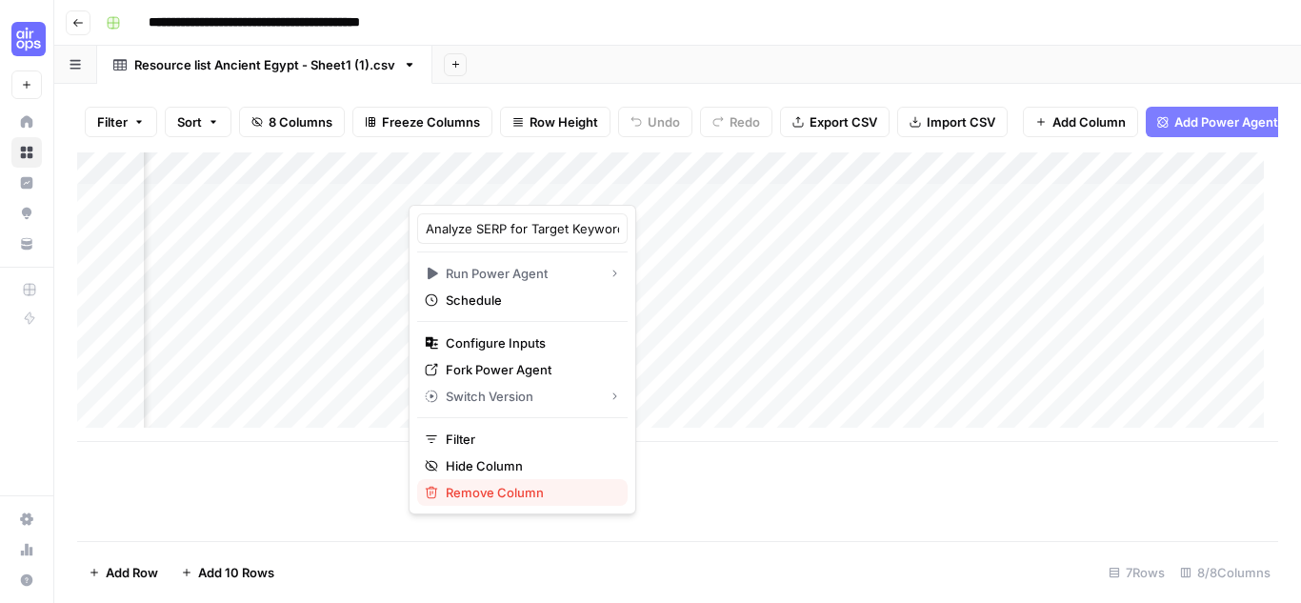
click at [485, 492] on span "Remove Column" at bounding box center [529, 492] width 167 height 19
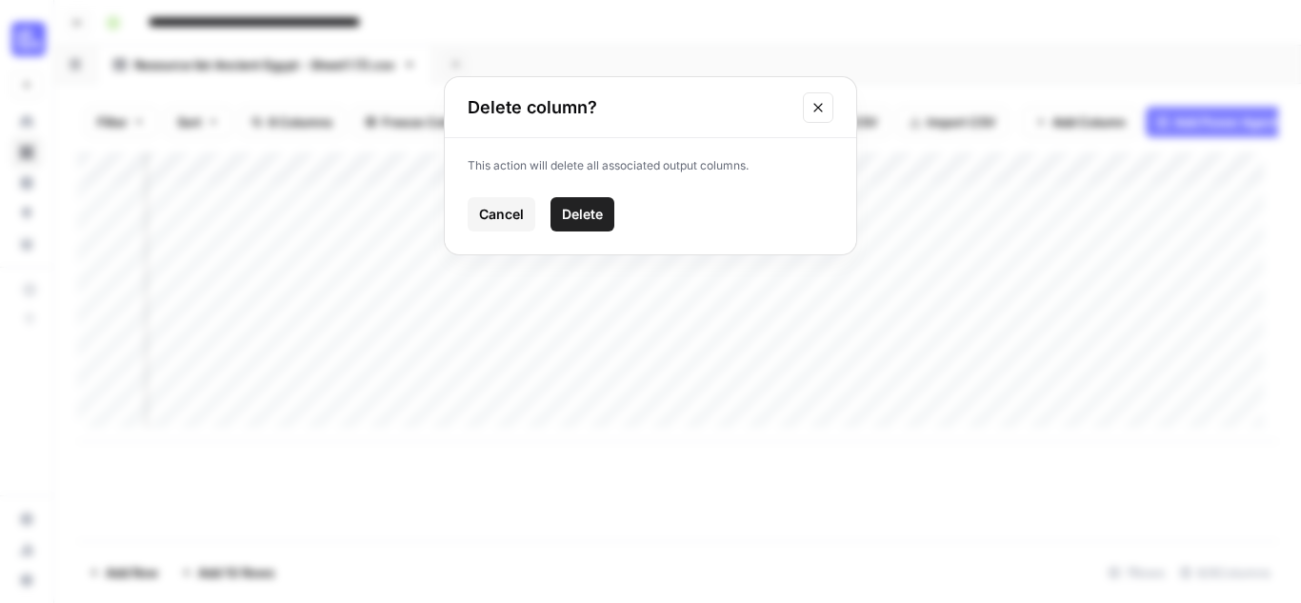
click at [576, 217] on span "Delete" at bounding box center [582, 214] width 41 height 19
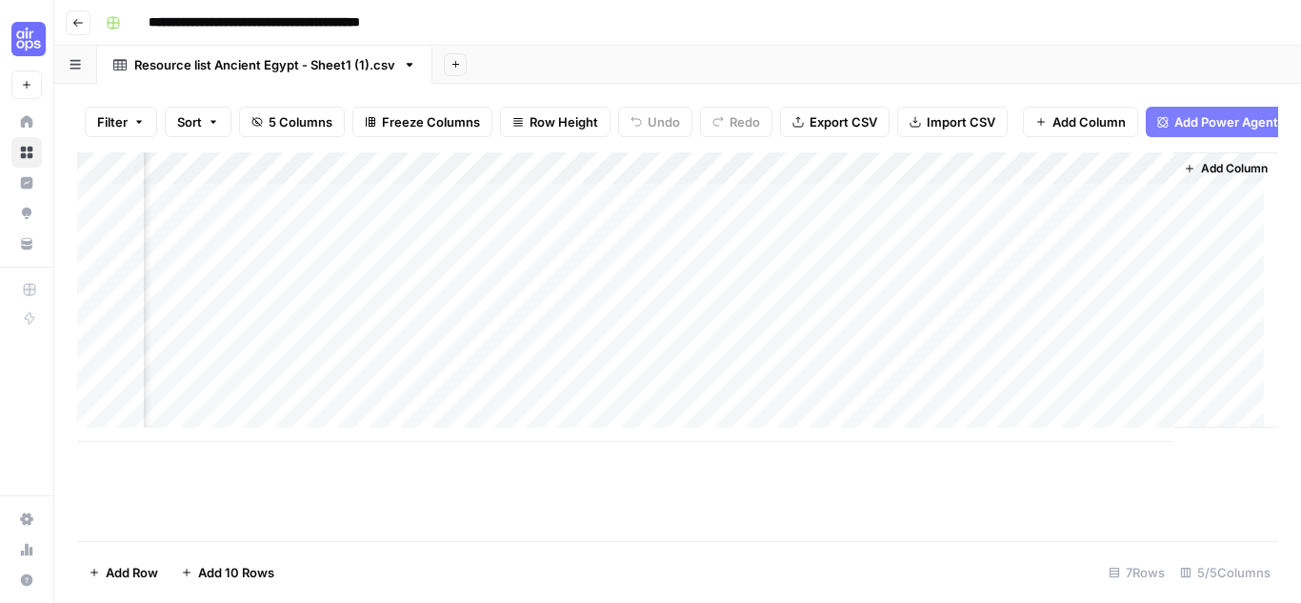
scroll to position [0, 121]
click at [487, 181] on div "Add Column" at bounding box center [677, 296] width 1201 height 289
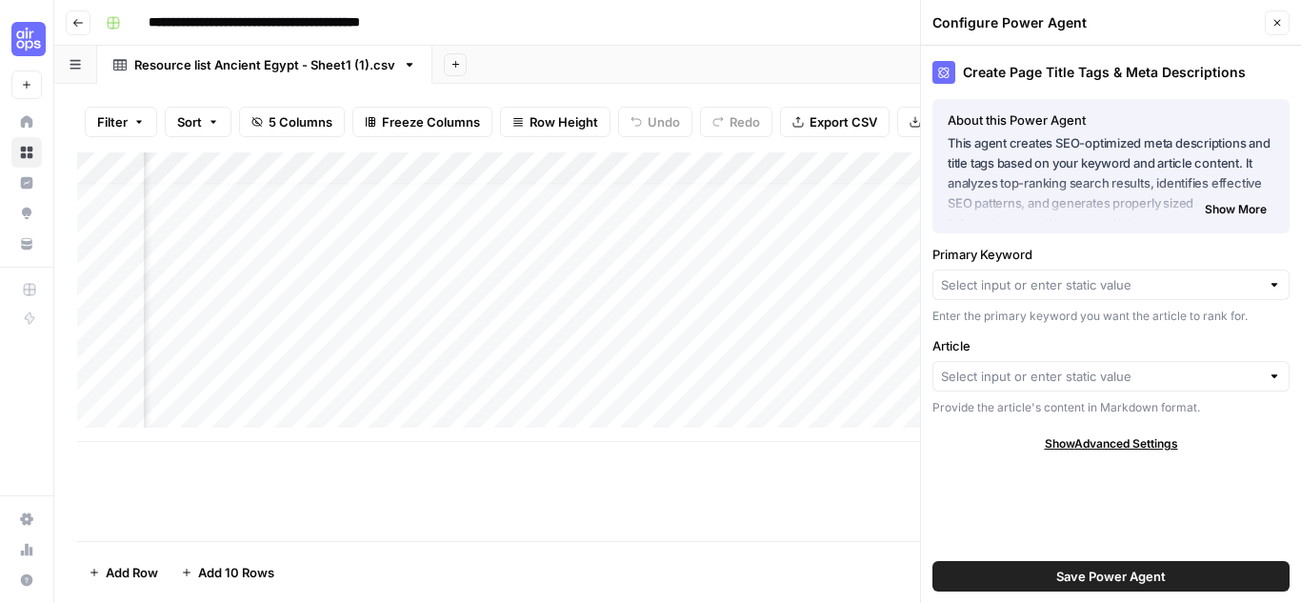
scroll to position [14, 121]
click at [774, 183] on div "Add Column" at bounding box center [677, 296] width 1201 height 289
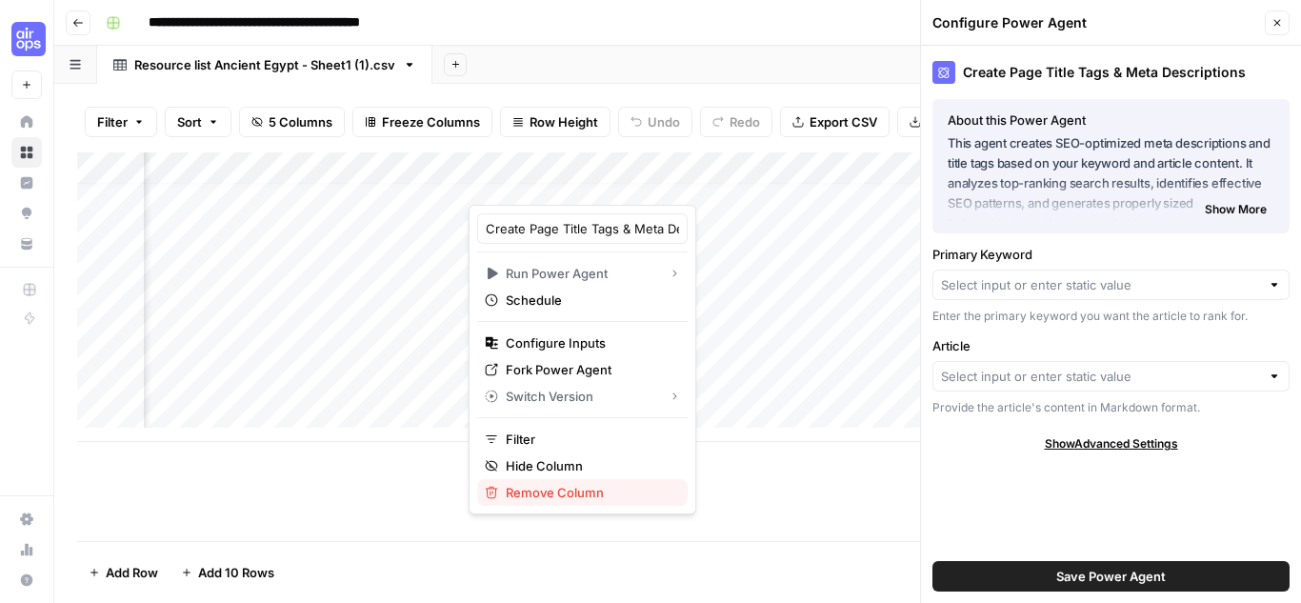
click at [552, 496] on span "Remove Column" at bounding box center [589, 492] width 167 height 19
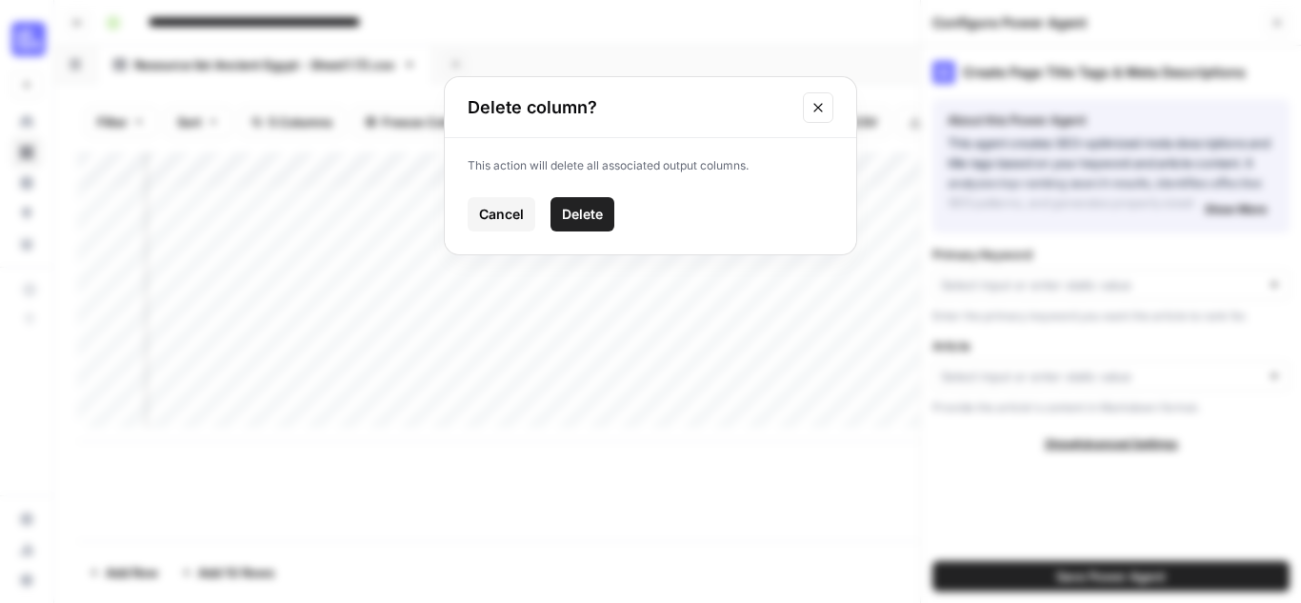
click at [588, 202] on button "Delete" at bounding box center [582, 214] width 64 height 34
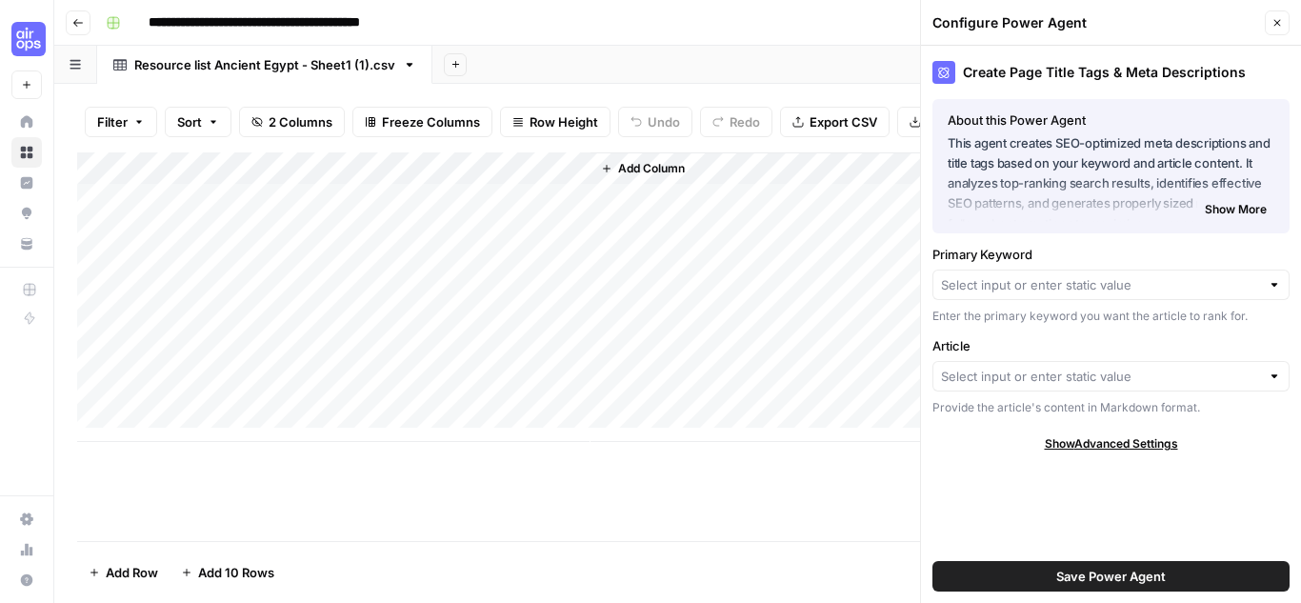
scroll to position [0, 0]
click at [1274, 19] on icon "button" at bounding box center [1276, 22] width 11 height 11
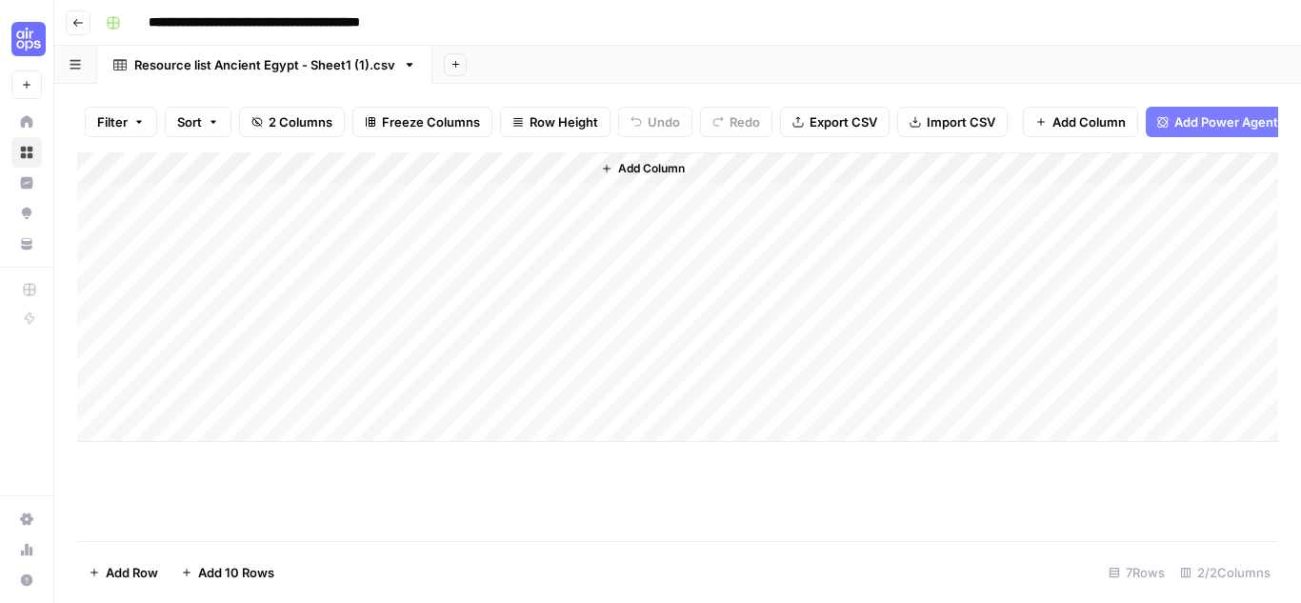
click at [661, 177] on span "Add Column" at bounding box center [651, 168] width 67 height 17
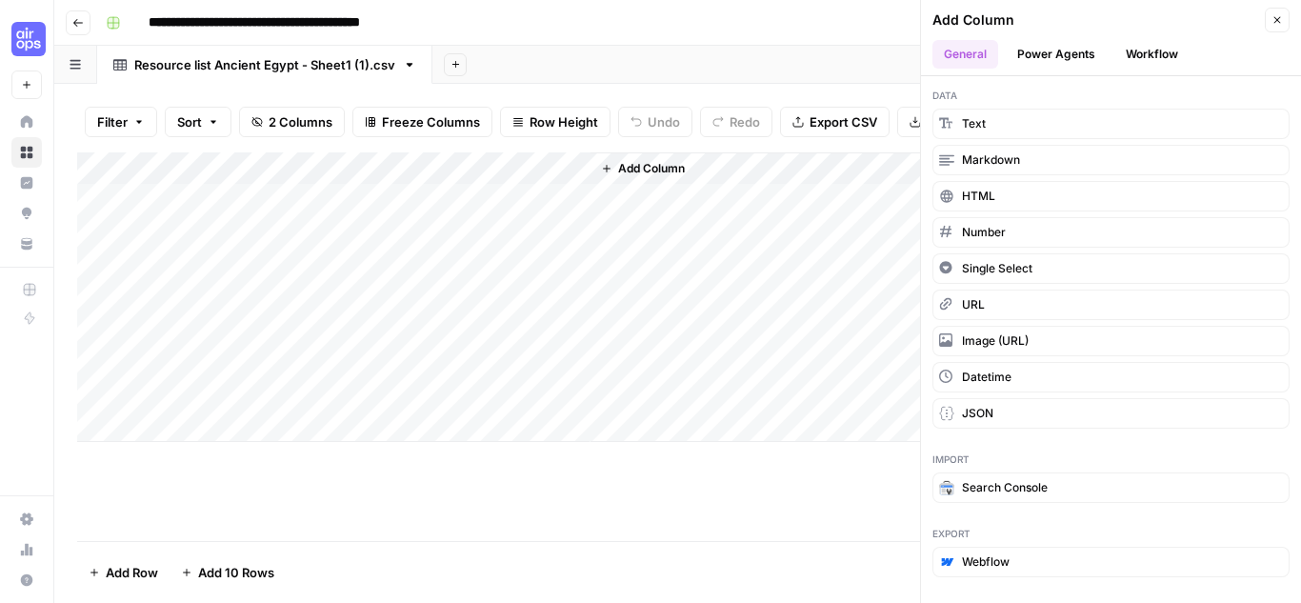
click at [1071, 56] on button "Power Agents" at bounding box center [1055, 54] width 101 height 29
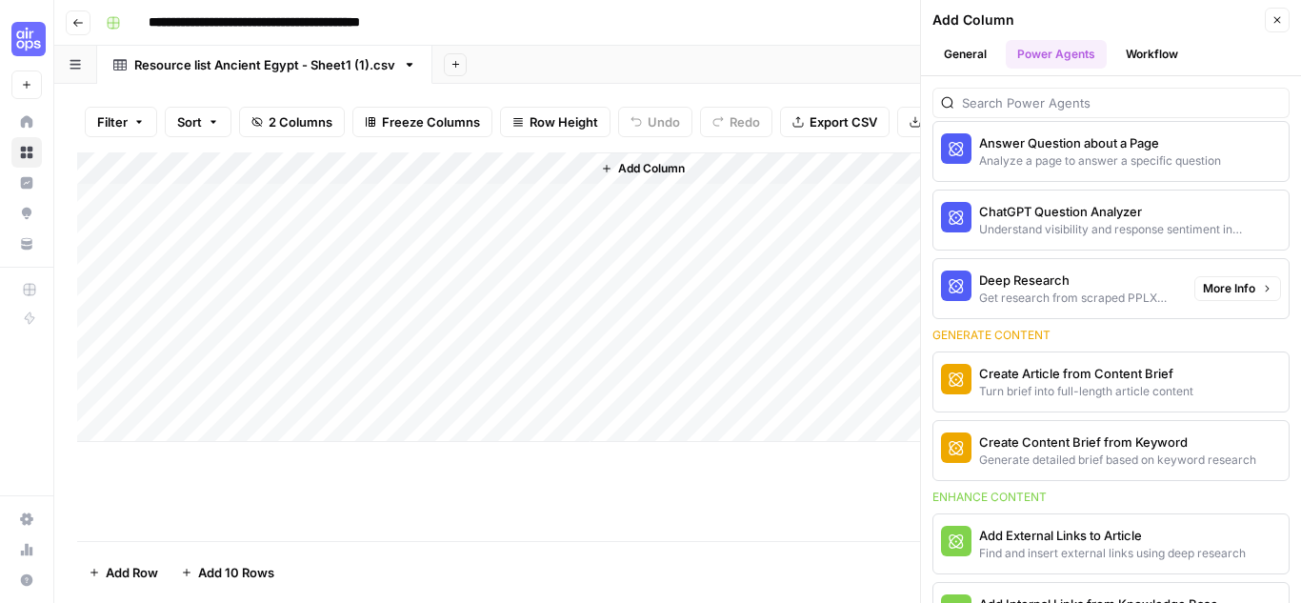
scroll to position [190, 0]
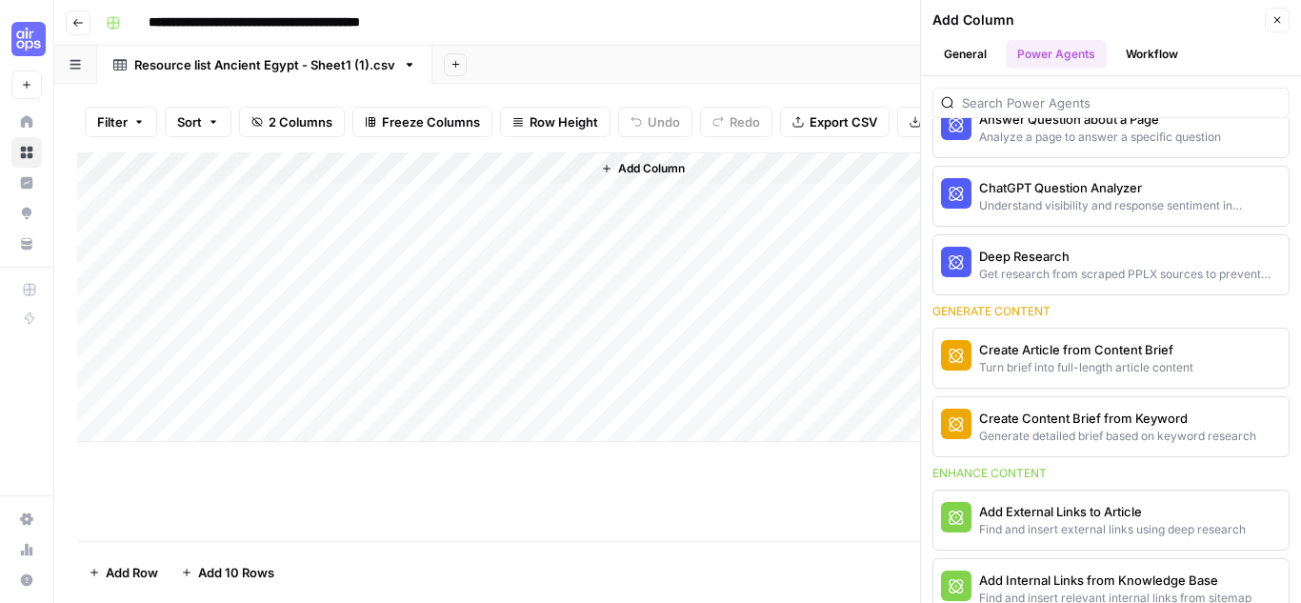
click at [1136, 58] on button "Workflow" at bounding box center [1151, 54] width 75 height 29
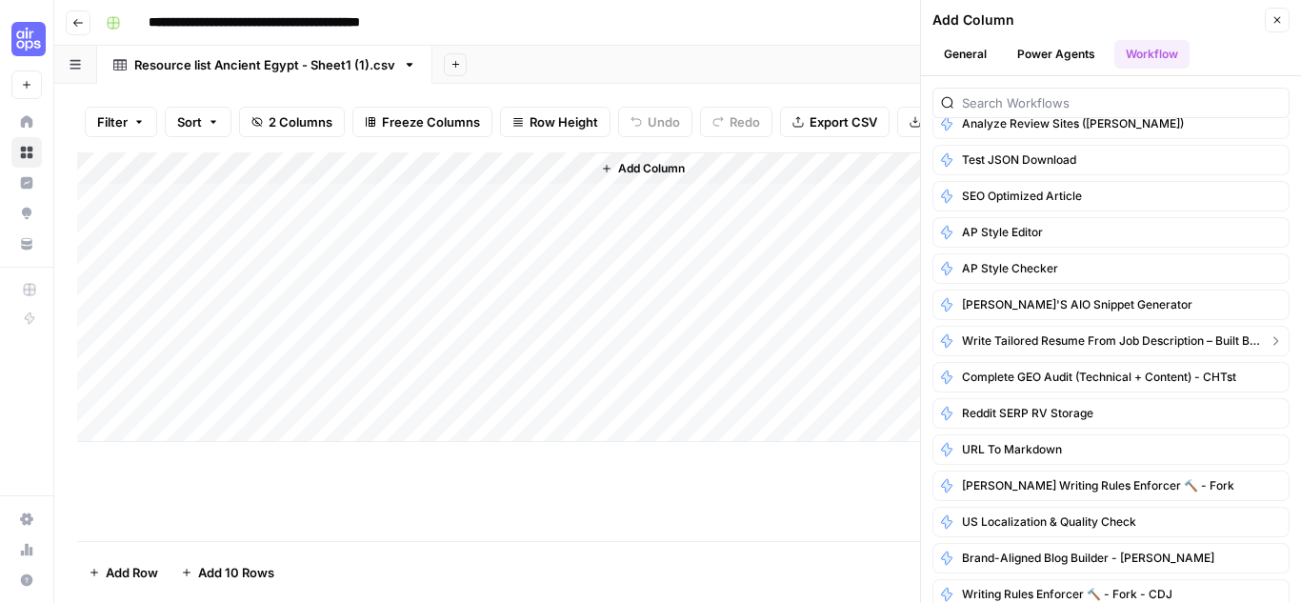
scroll to position [0, 0]
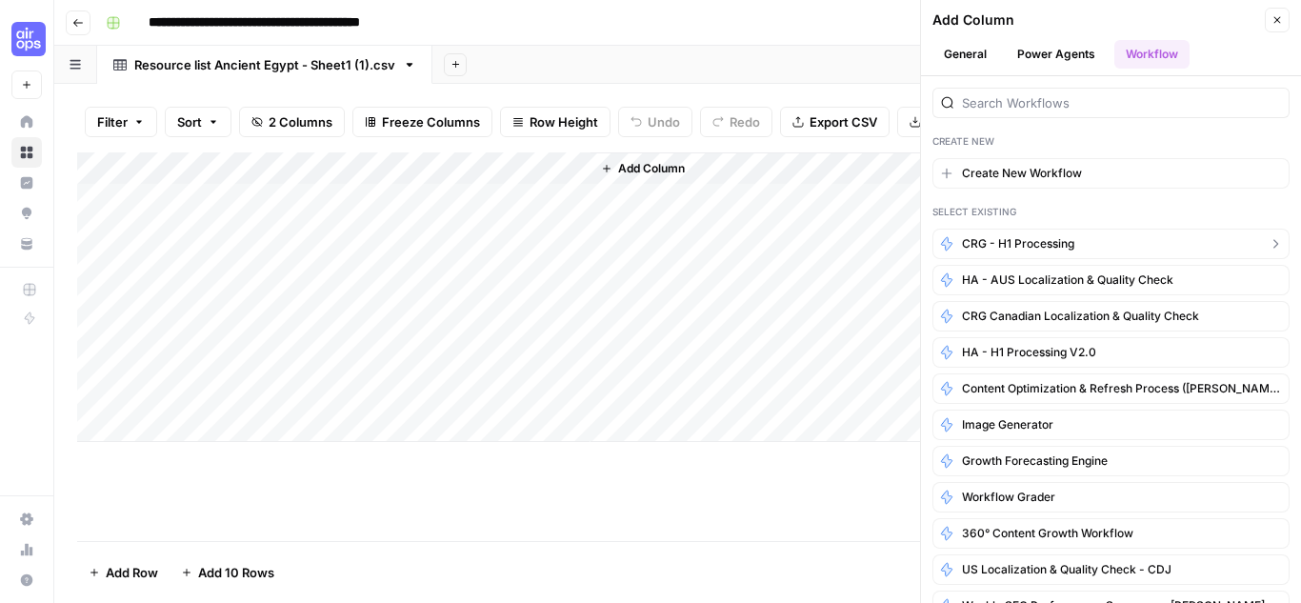
click at [1073, 243] on span "CRG - H1 Processing" at bounding box center [1018, 243] width 112 height 17
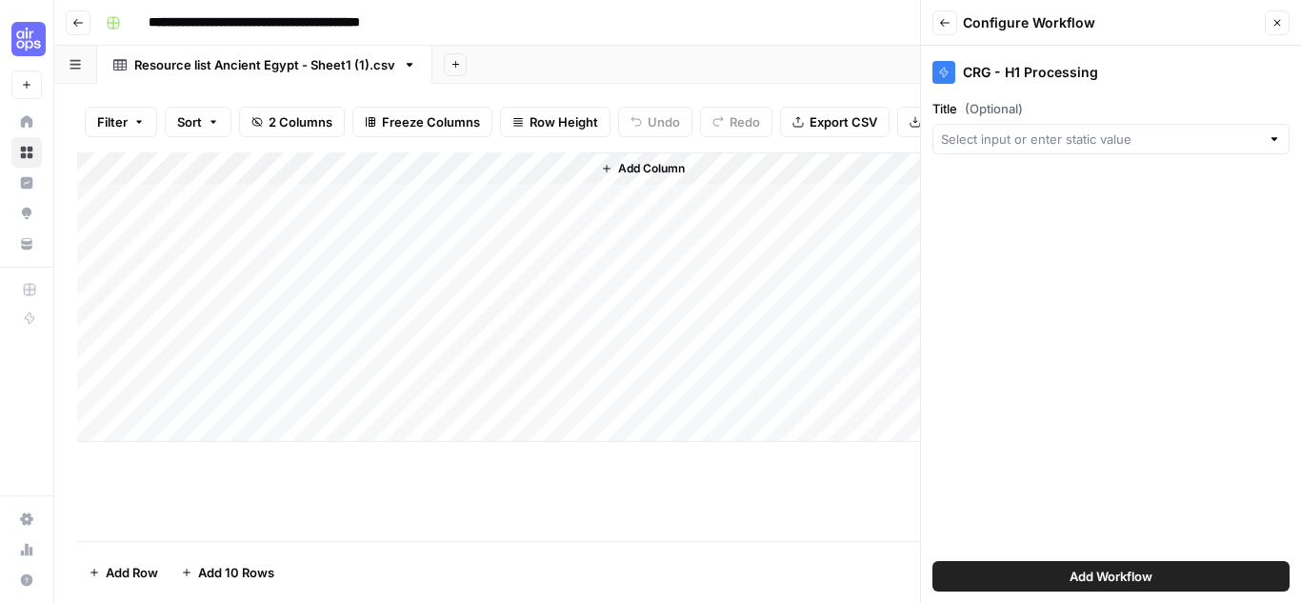
click at [944, 19] on icon "button" at bounding box center [944, 22] width 11 height 11
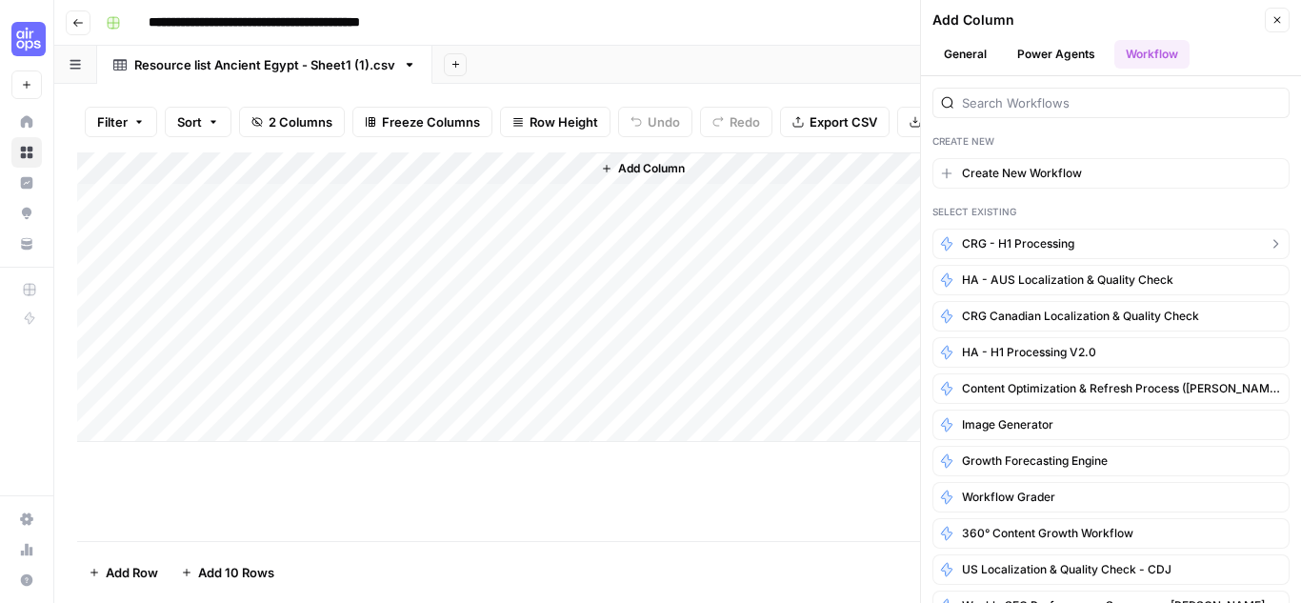
click at [1267, 245] on icon "button" at bounding box center [1274, 243] width 15 height 15
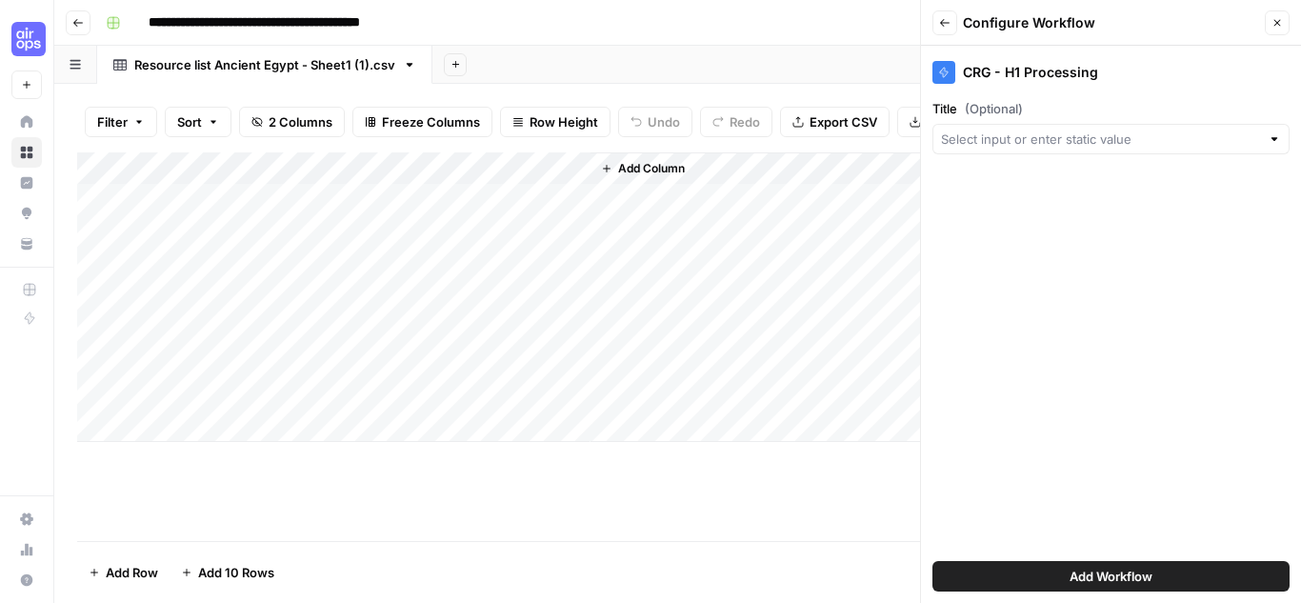
click at [1130, 569] on span "Add Workflow" at bounding box center [1110, 576] width 83 height 19
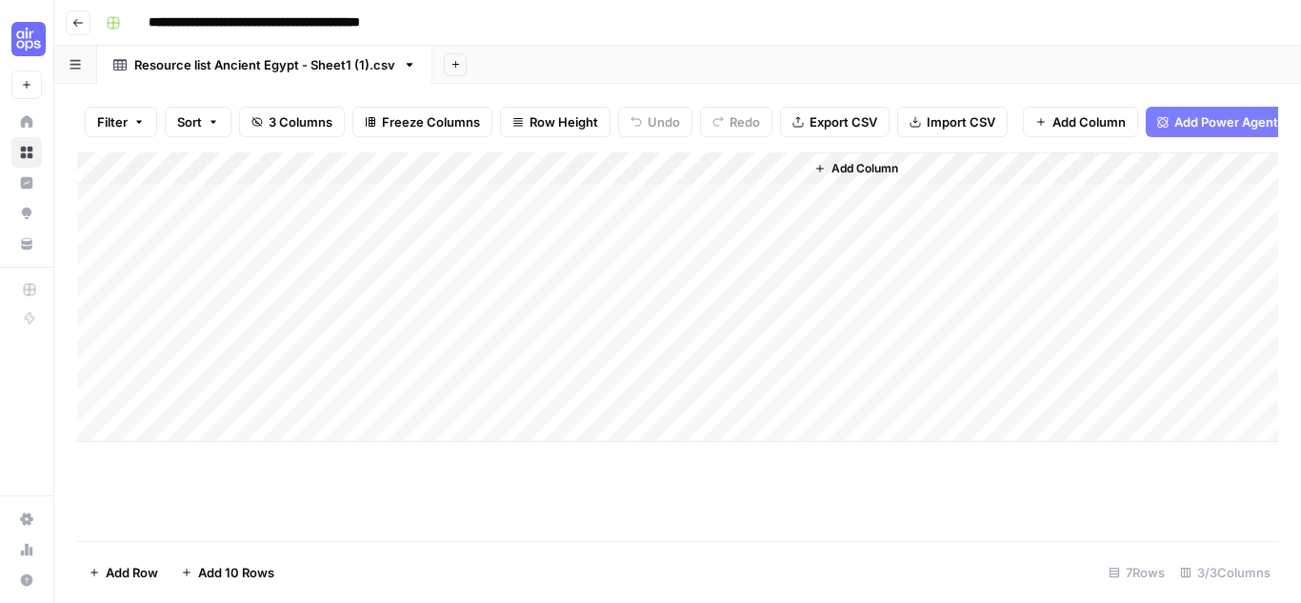
click at [695, 208] on div "Add Column" at bounding box center [677, 296] width 1201 height 289
click at [763, 177] on div "Add Column" at bounding box center [677, 296] width 1201 height 289
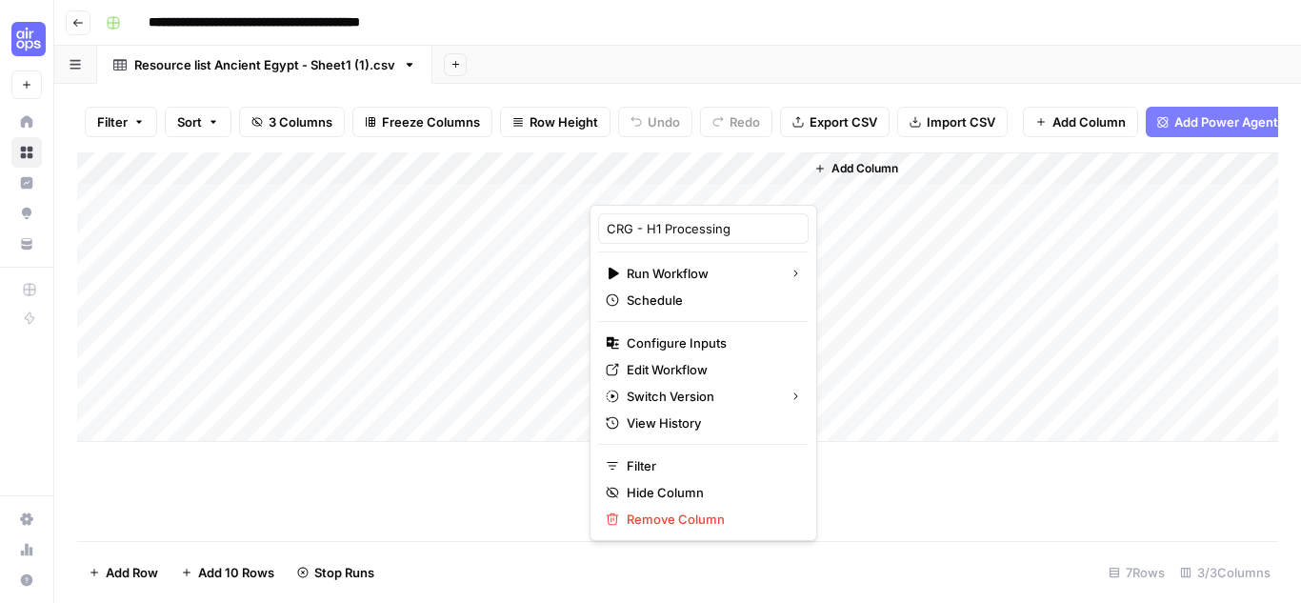
click at [675, 96] on div "Filter Sort 3 Columns Freeze Columns Row Height Undo Redo Export CSV Import CSV…" at bounding box center [677, 121] width 1201 height 61
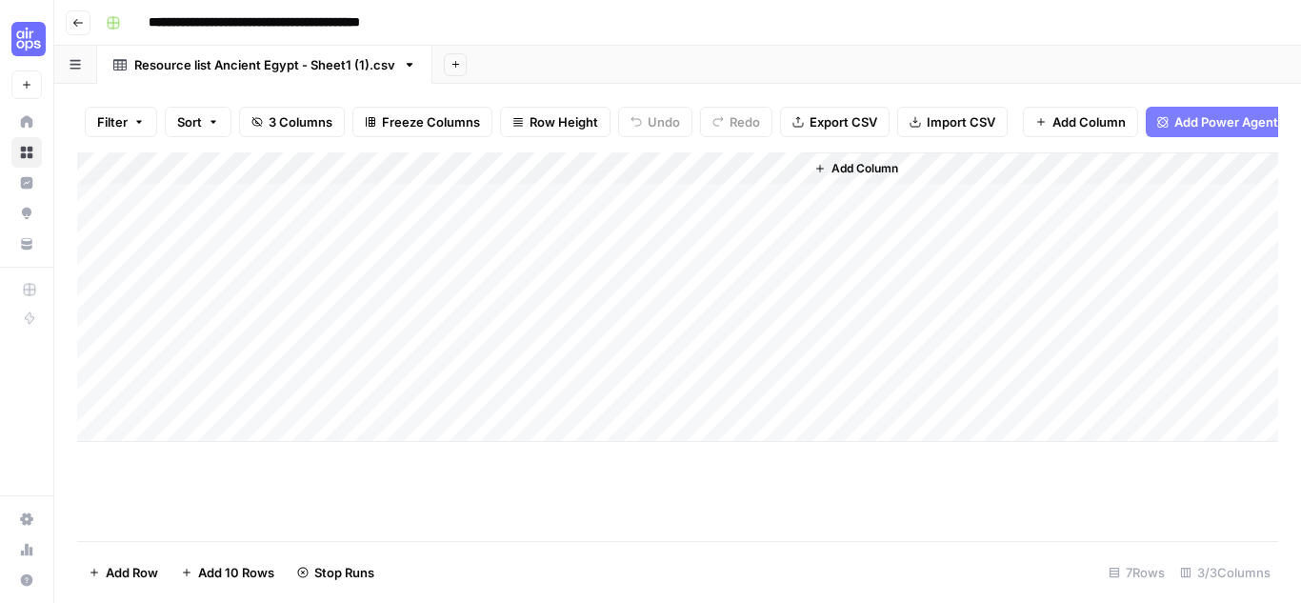
click at [459, 211] on div "Add Column" at bounding box center [677, 296] width 1201 height 289
click at [462, 213] on div "Add Column" at bounding box center [677, 296] width 1201 height 289
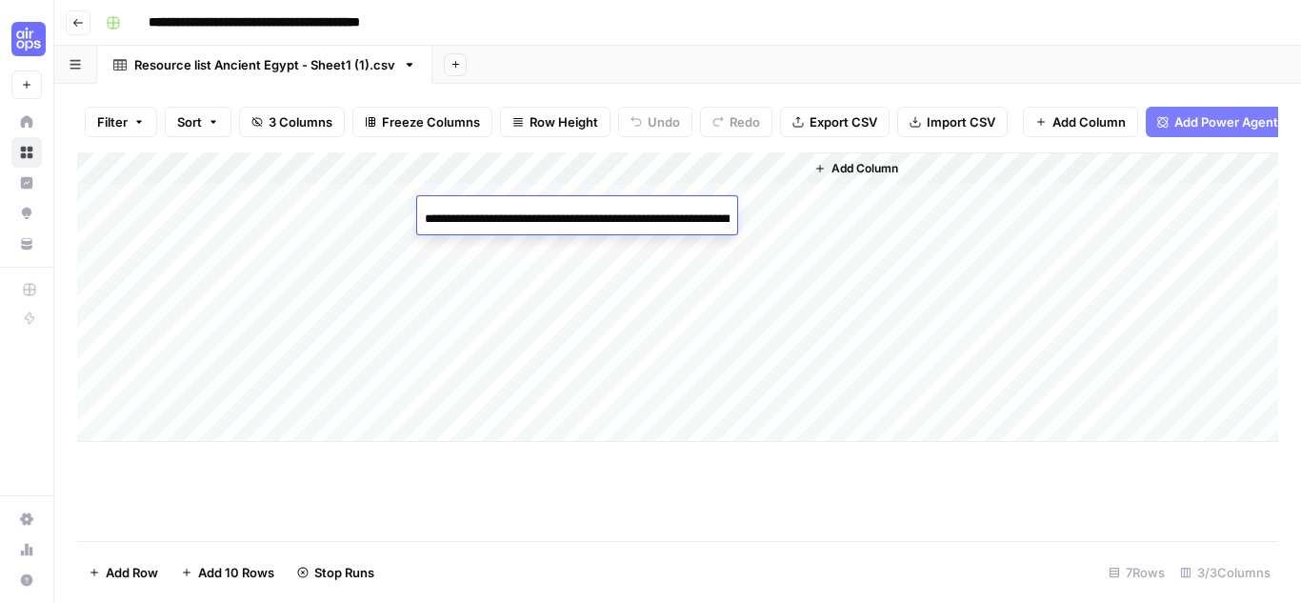
scroll to position [0, 258]
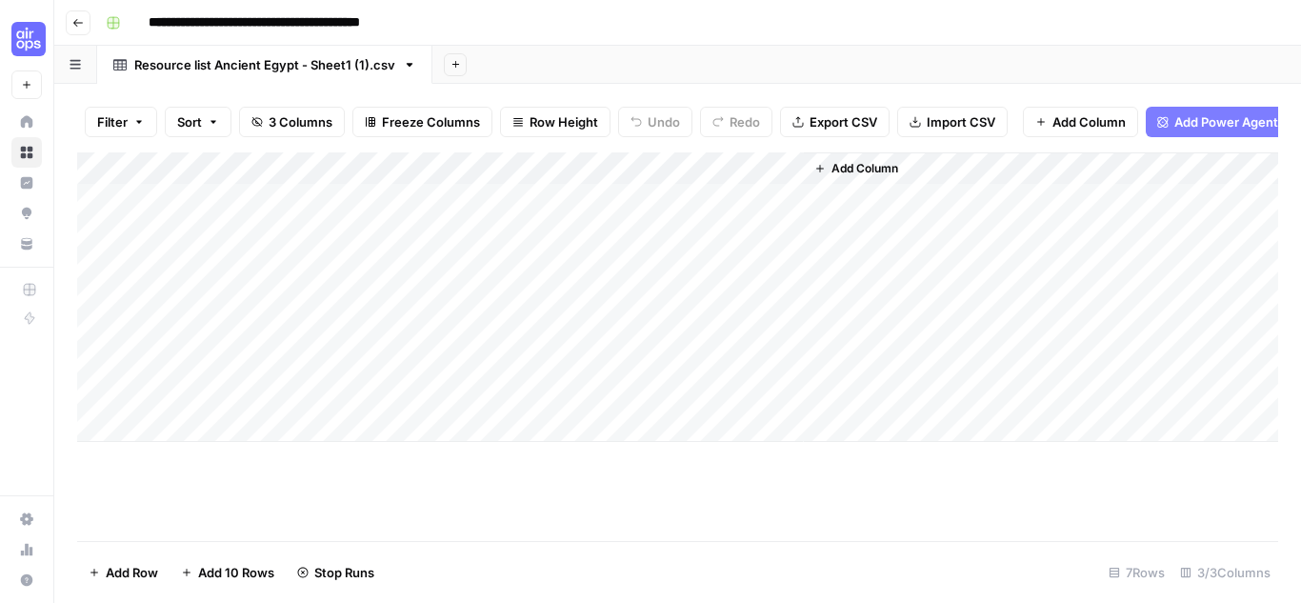
click at [550, 94] on div "Filter Sort 3 Columns Freeze Columns Row Height Undo Redo Export CSV Import CSV…" at bounding box center [677, 121] width 1201 height 61
click at [507, 209] on div "Add Column" at bounding box center [677, 296] width 1201 height 289
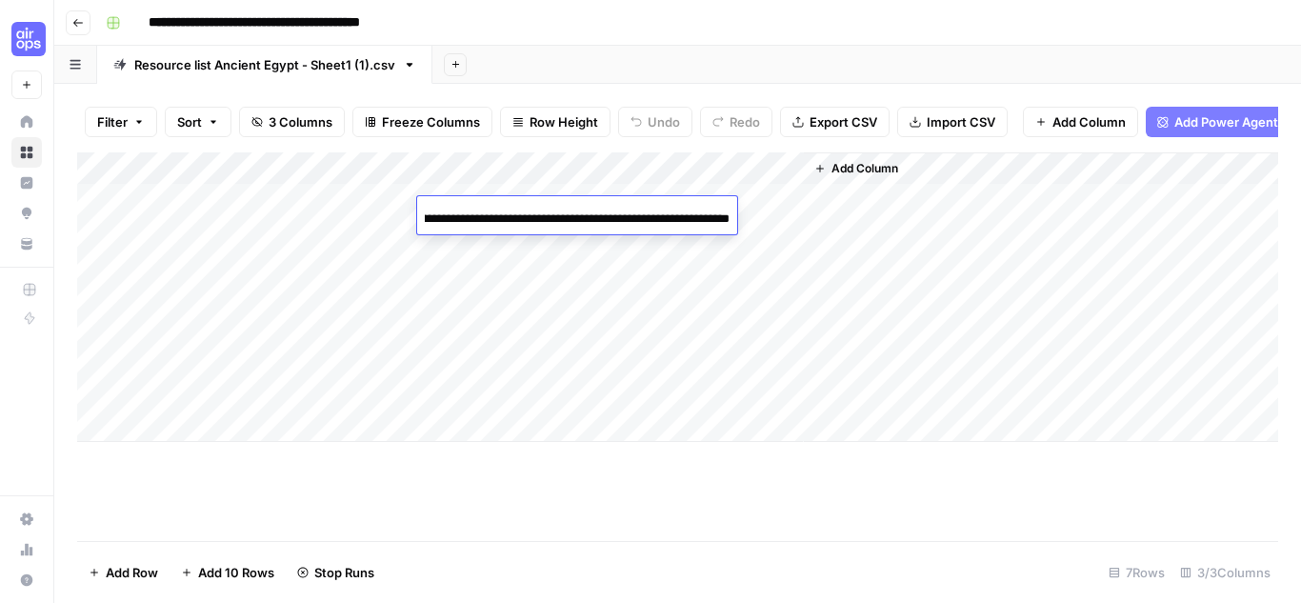
click at [523, 218] on input "**********" at bounding box center [577, 219] width 305 height 23
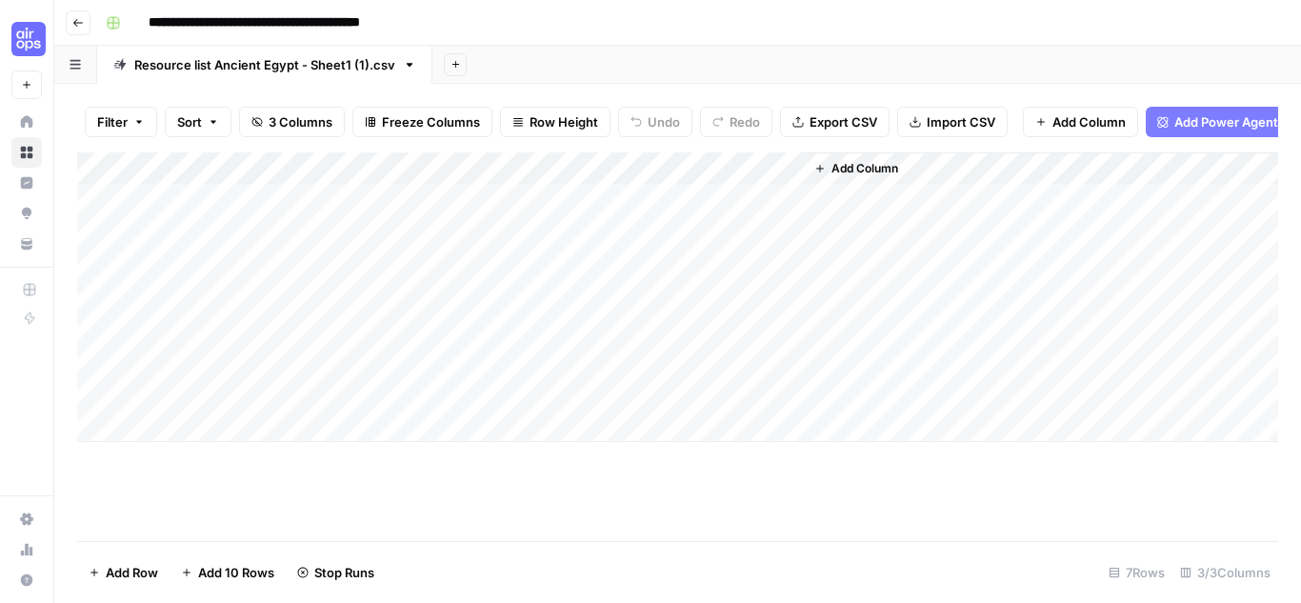
click at [759, 253] on div "Add Column" at bounding box center [677, 296] width 1201 height 289
click at [710, 278] on div "Add Column" at bounding box center [677, 296] width 1201 height 289
click at [665, 219] on div "Add Column" at bounding box center [677, 296] width 1201 height 289
click at [764, 216] on div "Add Column" at bounding box center [677, 296] width 1201 height 289
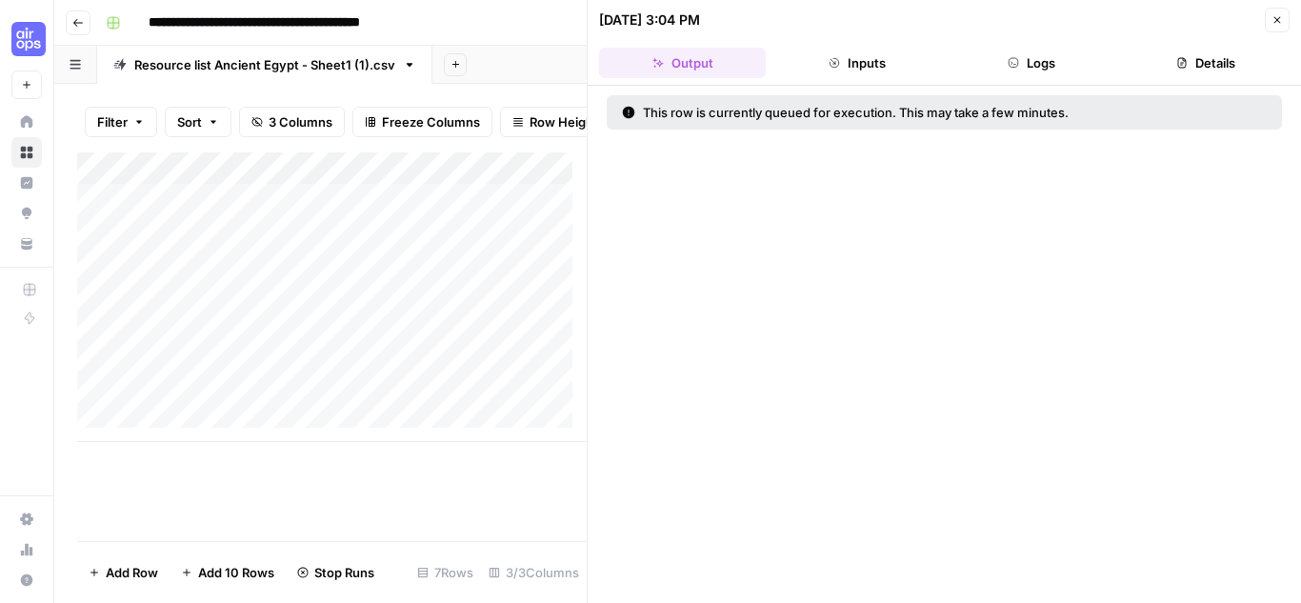
click at [898, 71] on button "Inputs" at bounding box center [856, 63] width 167 height 30
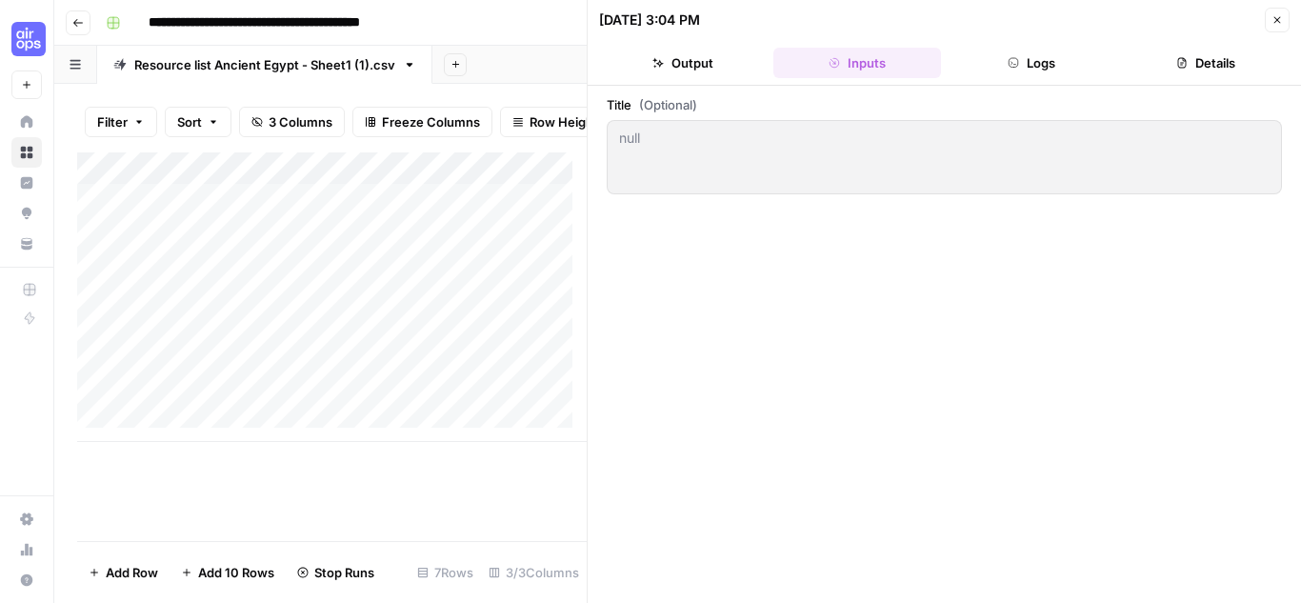
click at [1019, 58] on button "Logs" at bounding box center [1031, 63] width 167 height 30
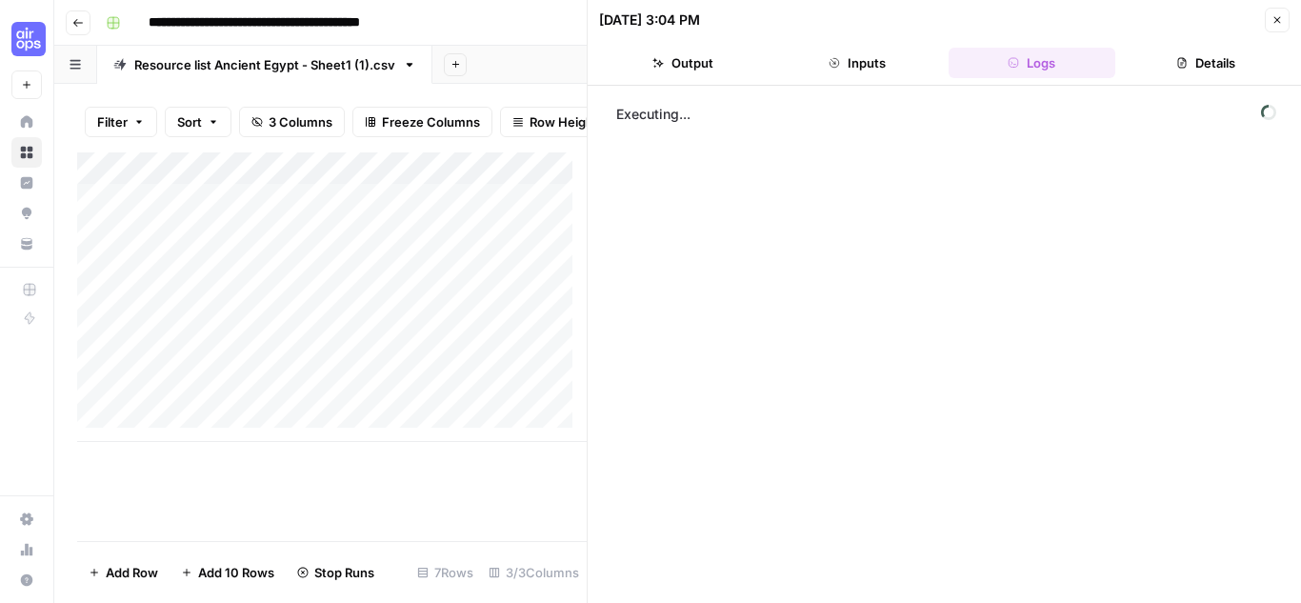
click at [1281, 25] on icon "button" at bounding box center [1276, 19] width 11 height 11
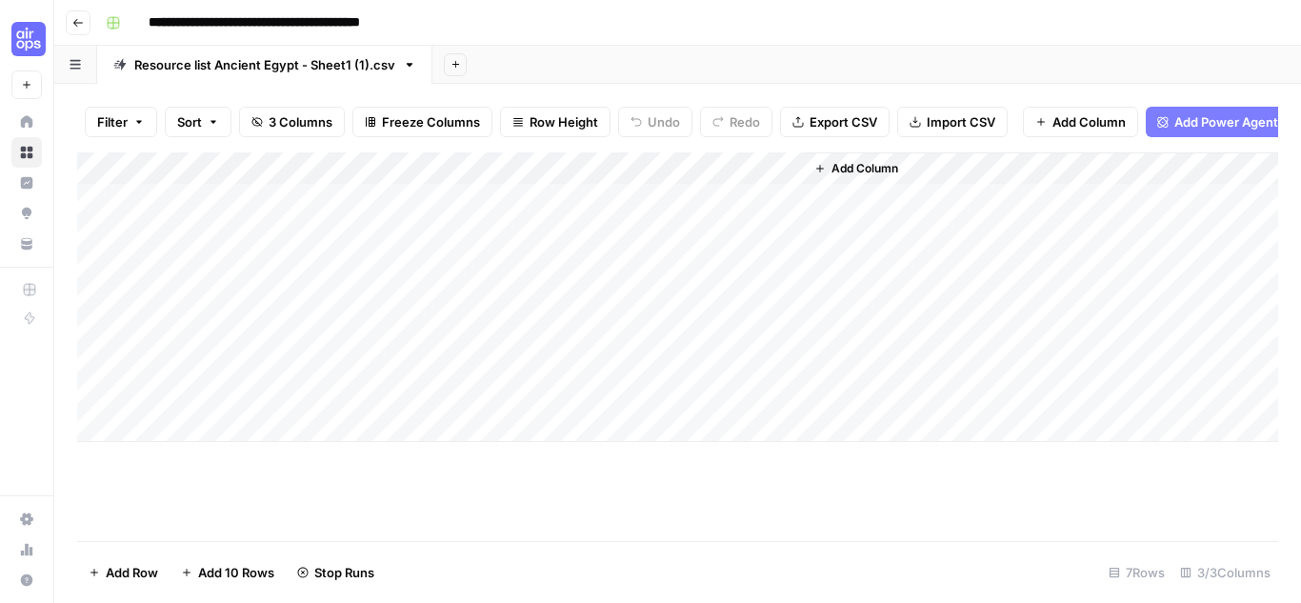
click at [766, 182] on div "Add Column" at bounding box center [677, 296] width 1201 height 289
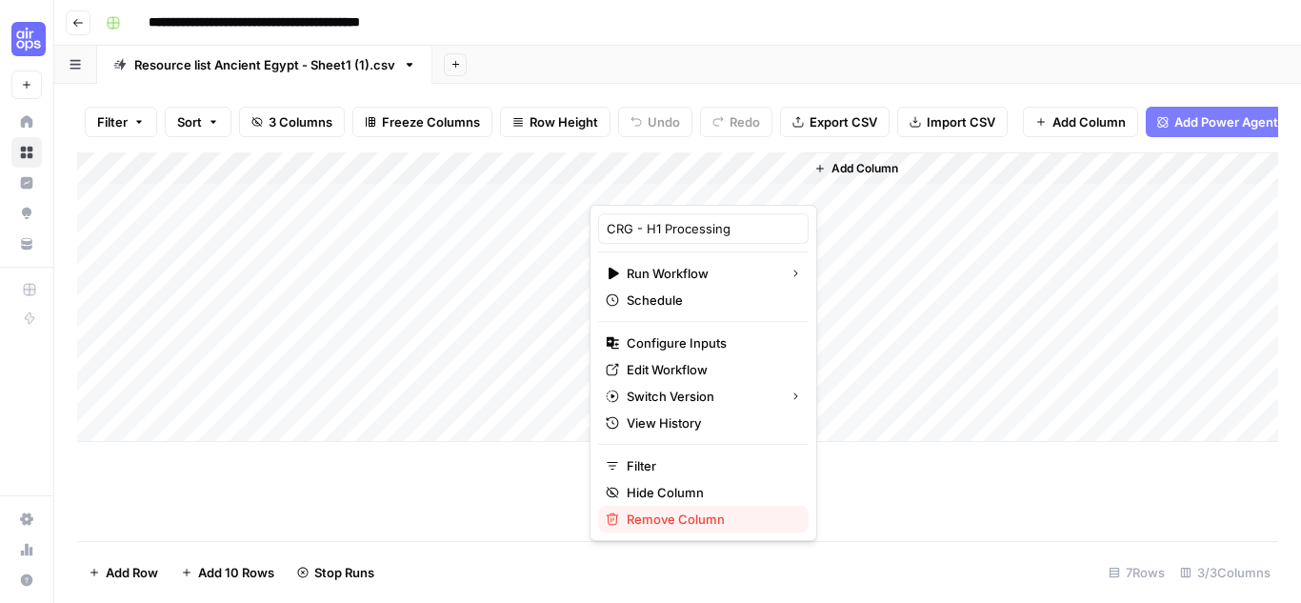
click at [703, 522] on span "Remove Column" at bounding box center [709, 518] width 167 height 19
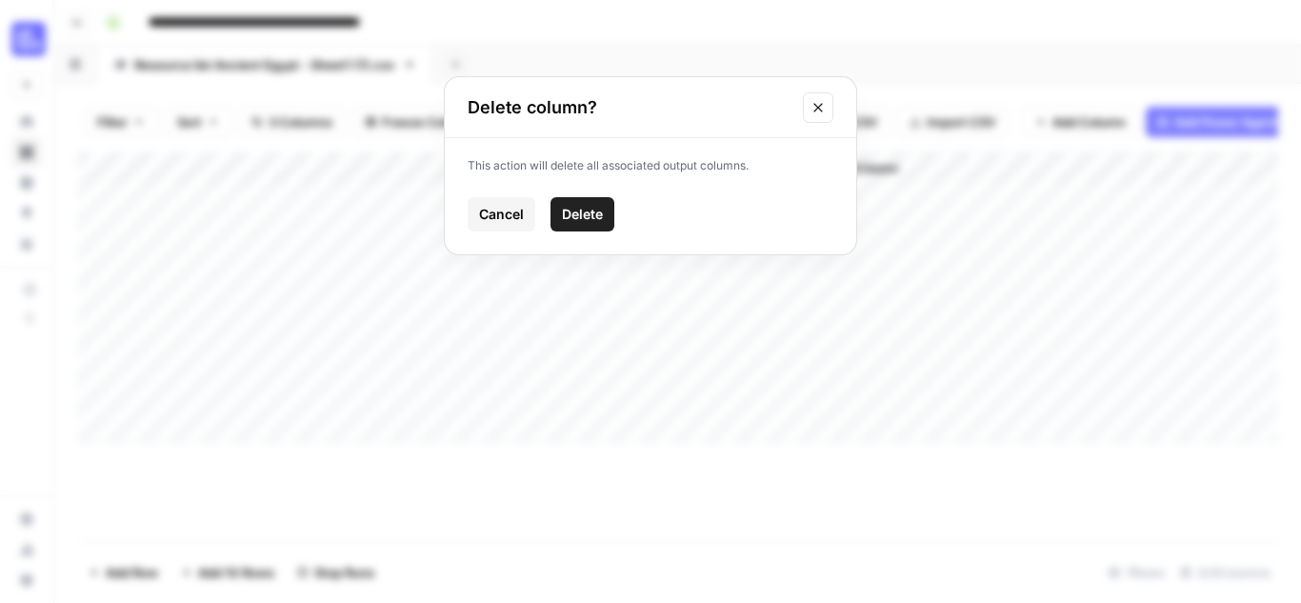
click at [587, 211] on span "Delete" at bounding box center [582, 214] width 41 height 19
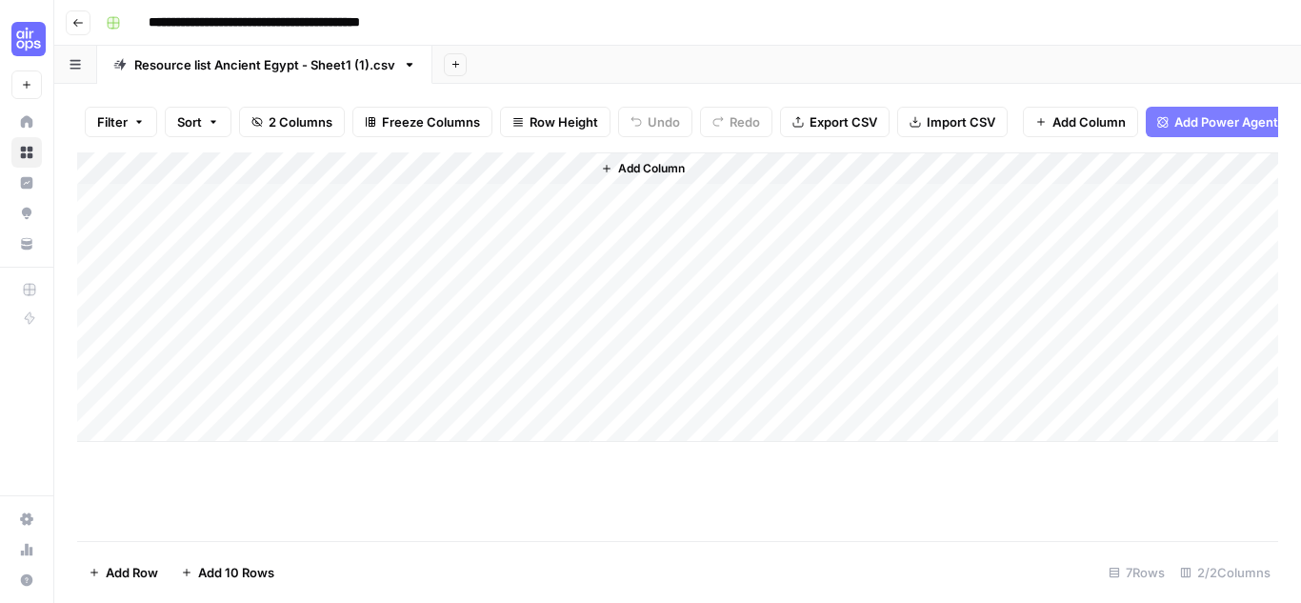
click at [656, 177] on span "Add Column" at bounding box center [651, 168] width 67 height 17
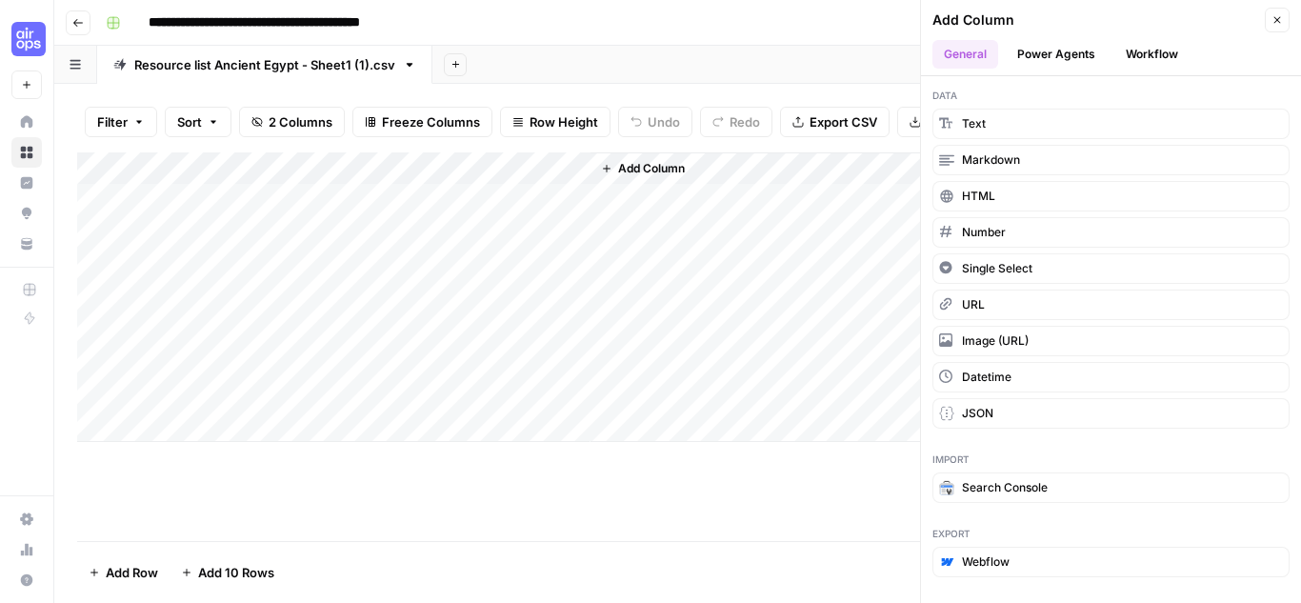
click at [1182, 53] on button "Workflow" at bounding box center [1151, 54] width 75 height 29
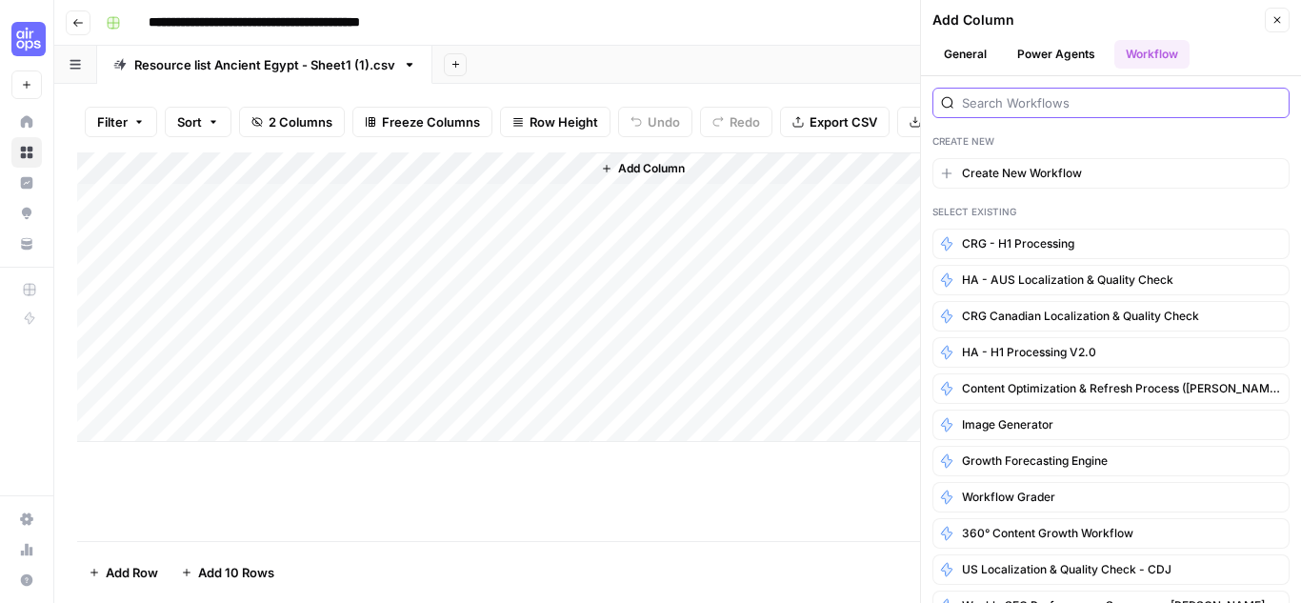
click at [1029, 106] on input "search" at bounding box center [1121, 102] width 319 height 19
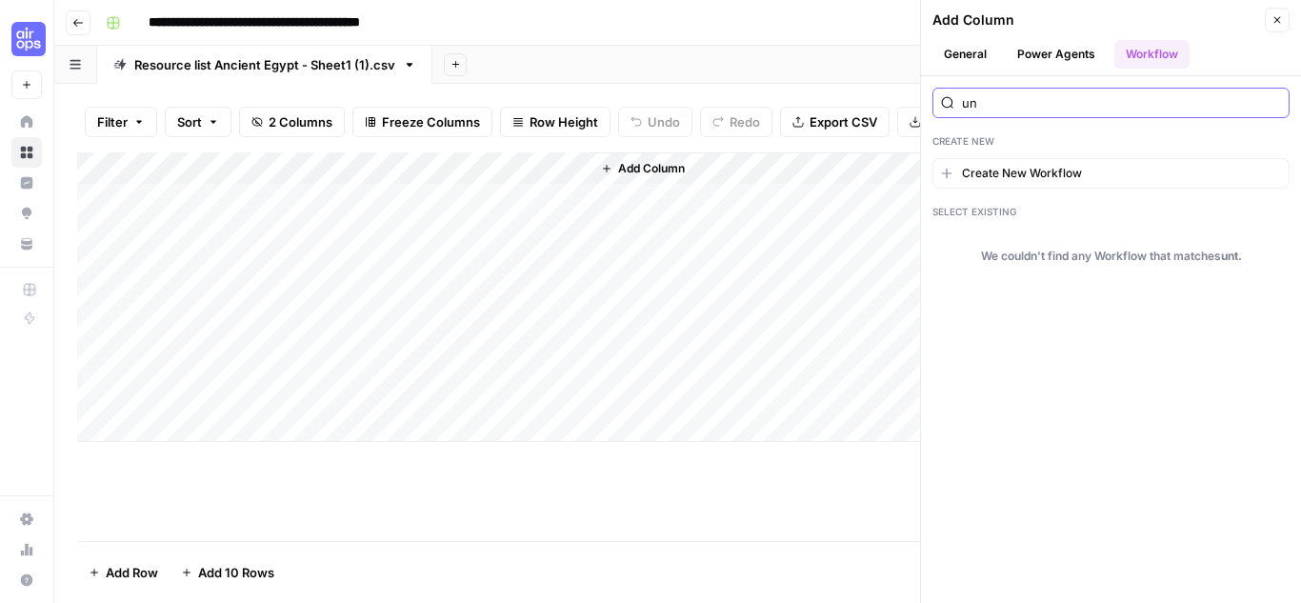
type input "u"
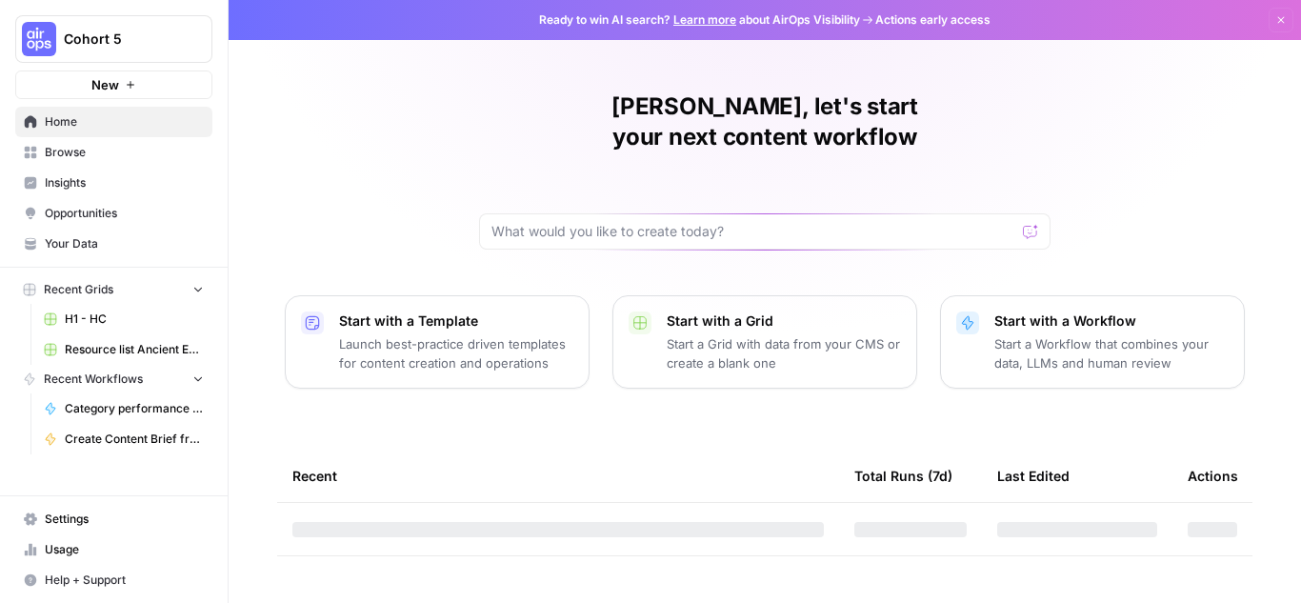
click at [766, 334] on p "Start a Grid with data from your CMS or create a blank one" at bounding box center [783, 353] width 234 height 38
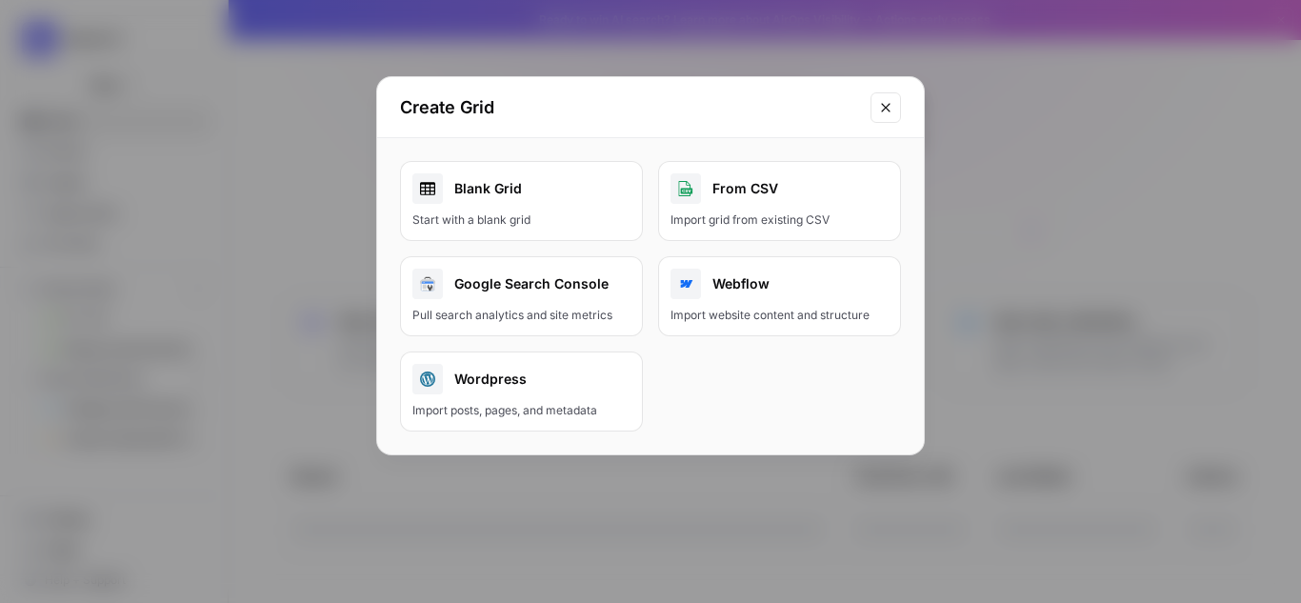
click at [560, 197] on div "Blank Grid" at bounding box center [521, 188] width 218 height 30
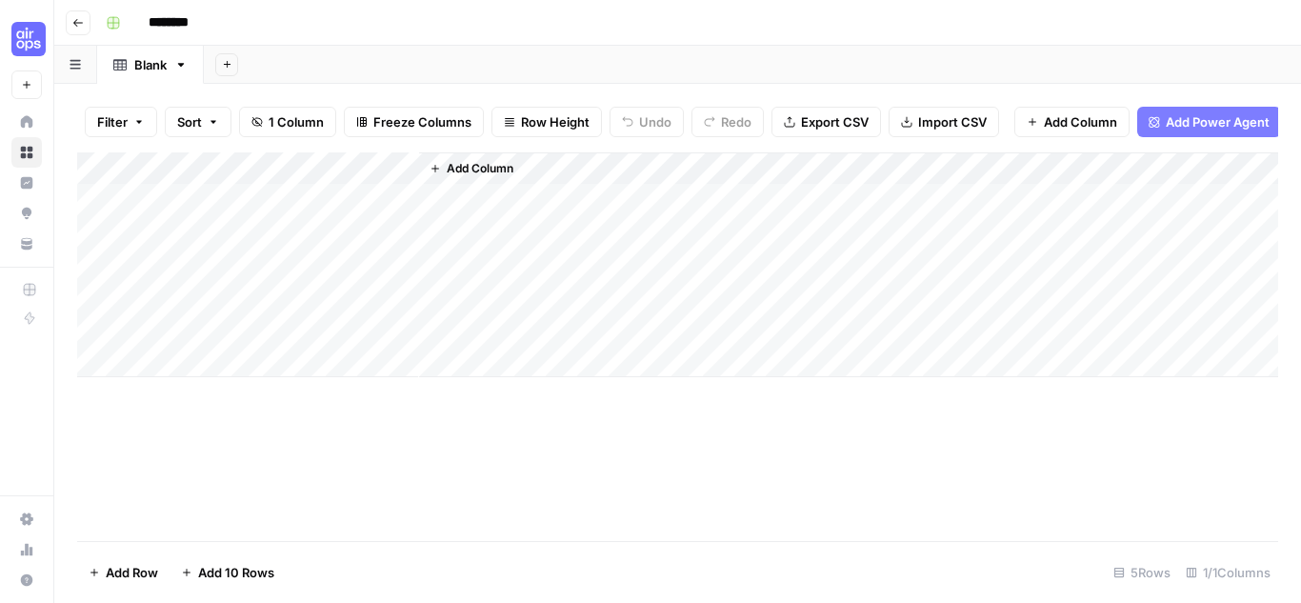
click at [78, 17] on icon "button" at bounding box center [77, 22] width 11 height 11
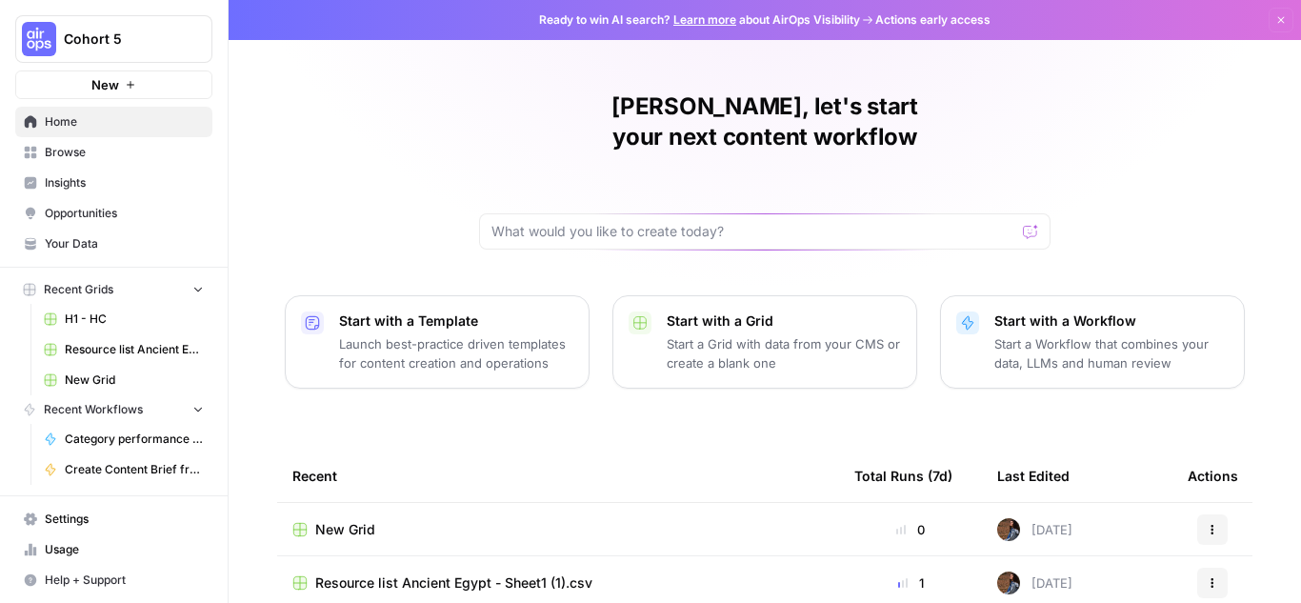
click at [1028, 311] on p "Start with a Workflow" at bounding box center [1111, 320] width 234 height 19
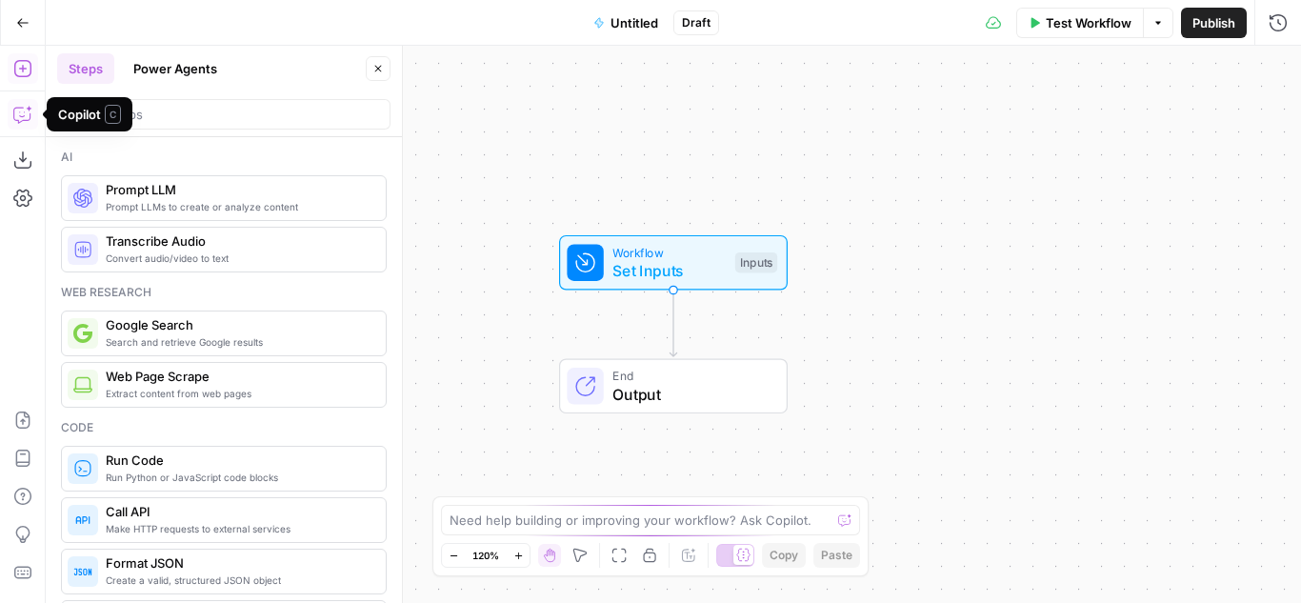
click at [22, 114] on icon "button" at bounding box center [22, 114] width 19 height 19
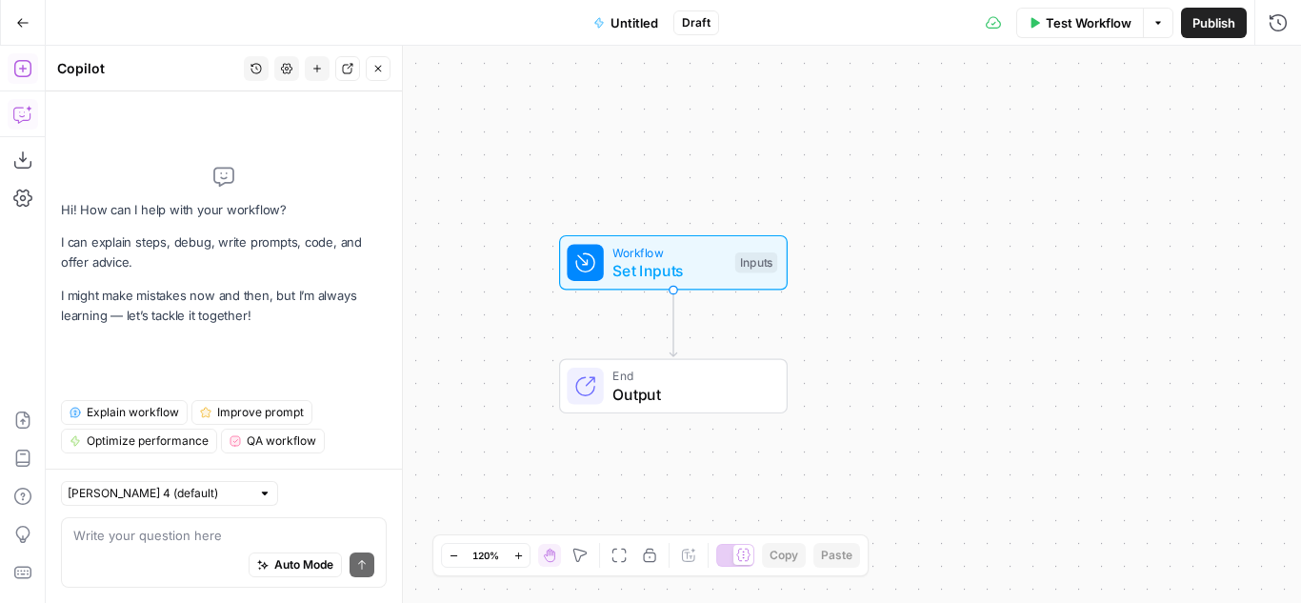
click at [155, 529] on textarea at bounding box center [223, 535] width 301 height 19
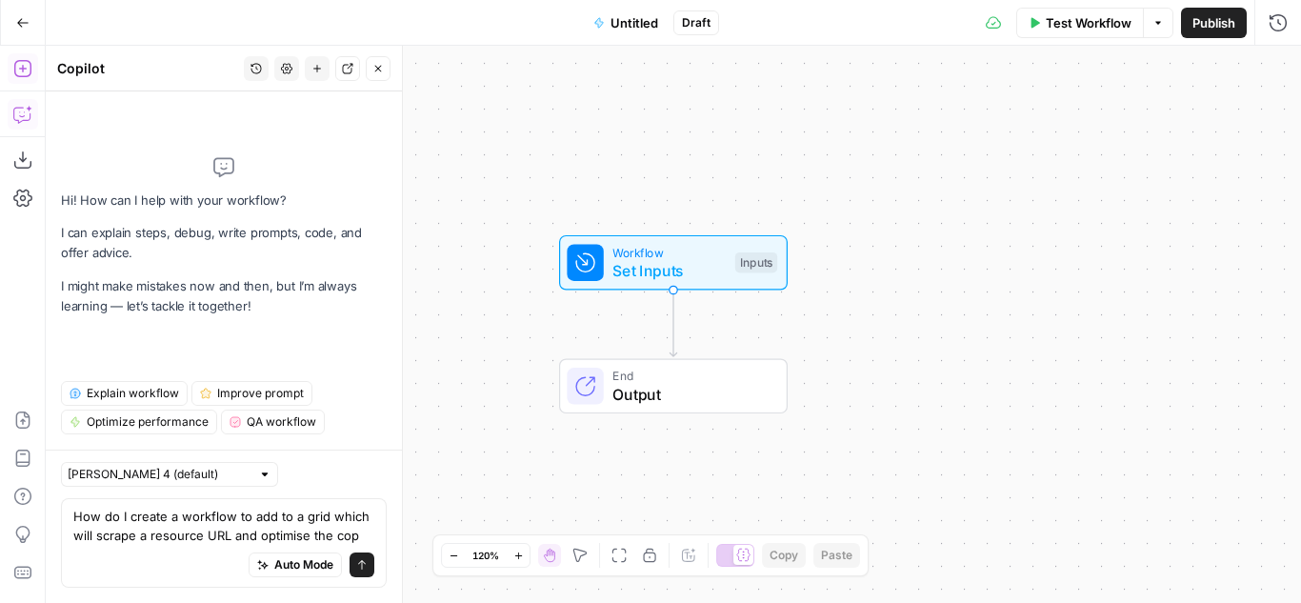
type textarea "How do I create a workflow to add to a grid which will scrape a resource URL an…"
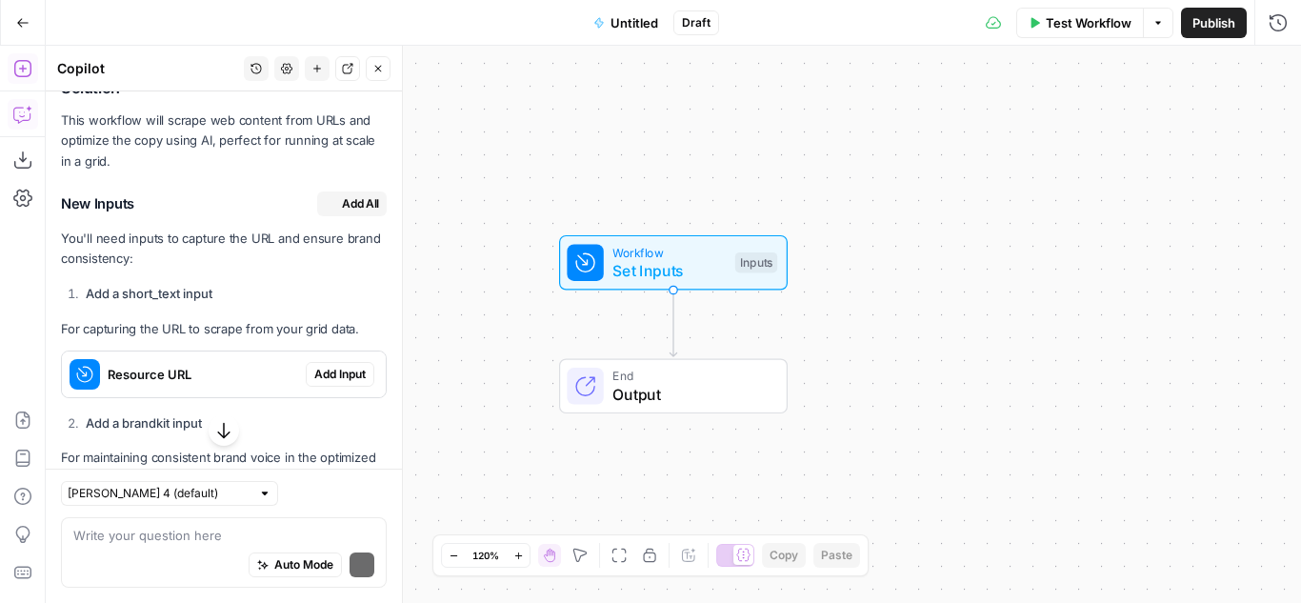
scroll to position [438, 0]
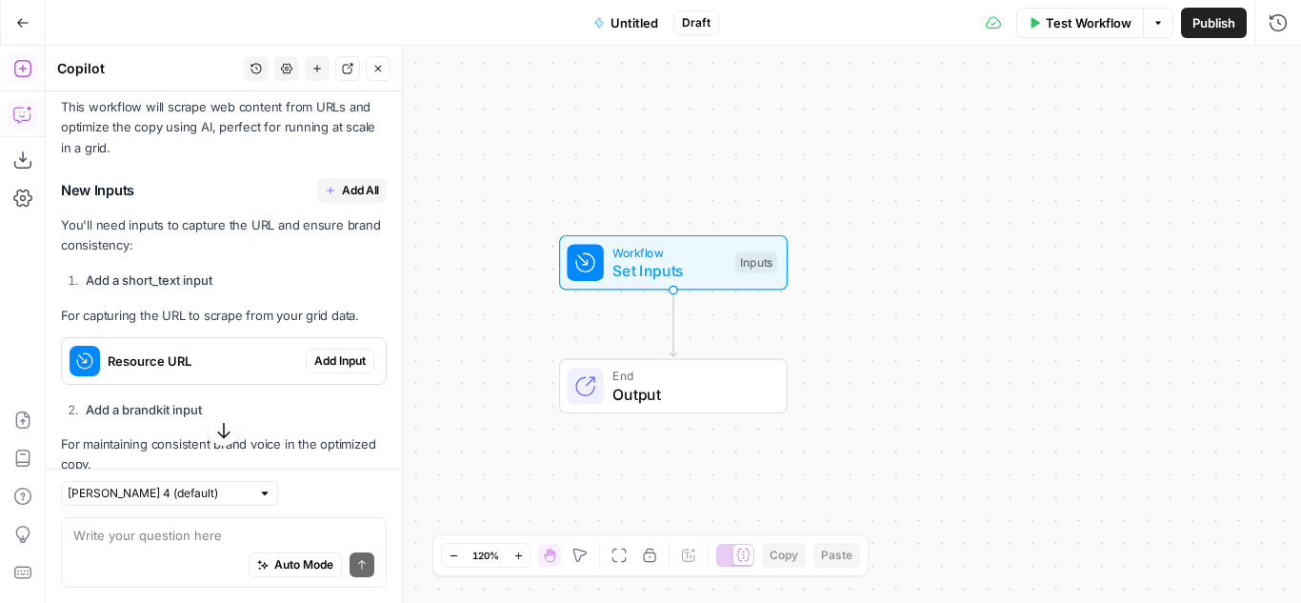
click at [345, 199] on span "Add All" at bounding box center [360, 190] width 37 height 17
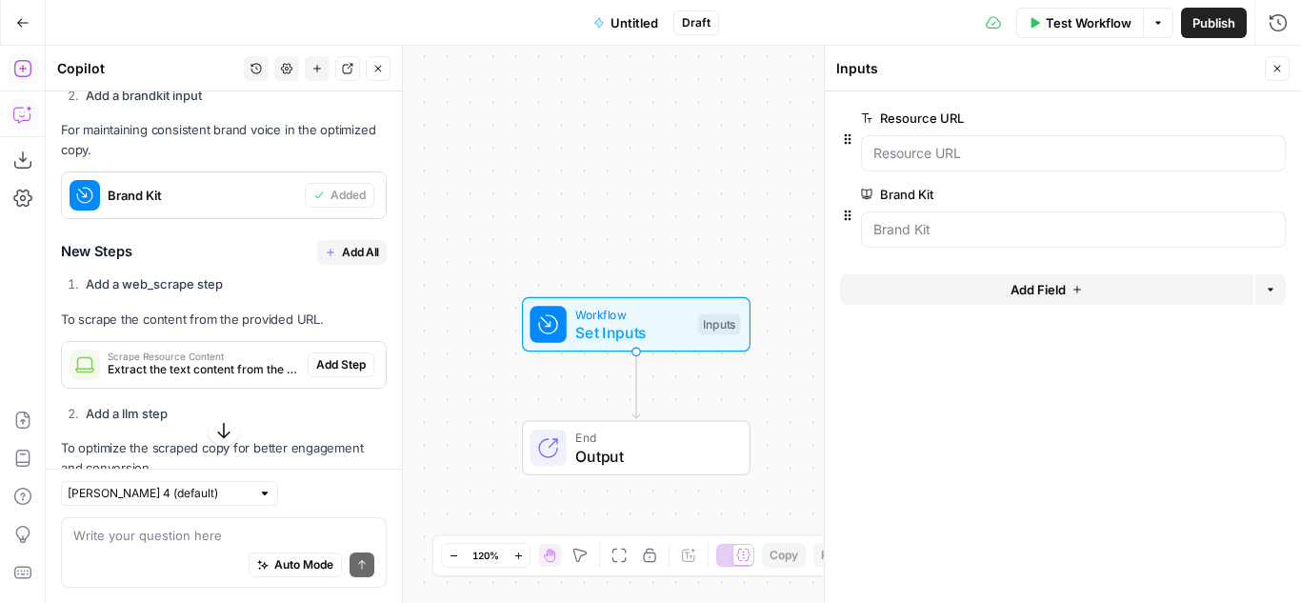
scroll to position [754, 0]
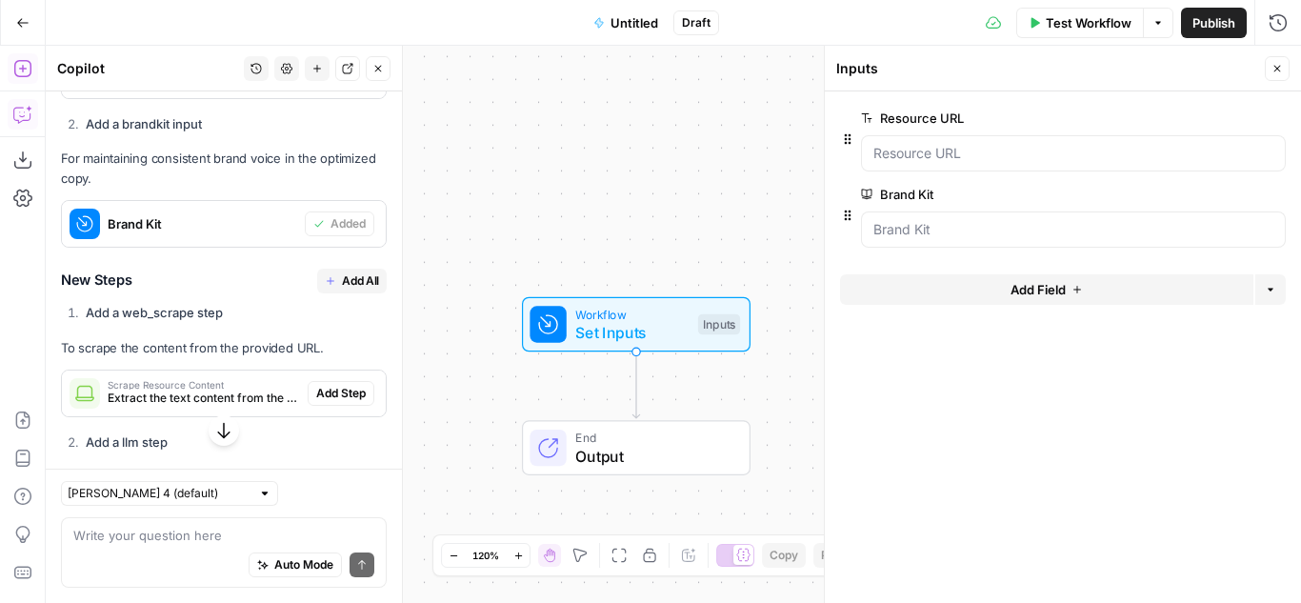
click at [353, 289] on span "Add All" at bounding box center [360, 280] width 37 height 17
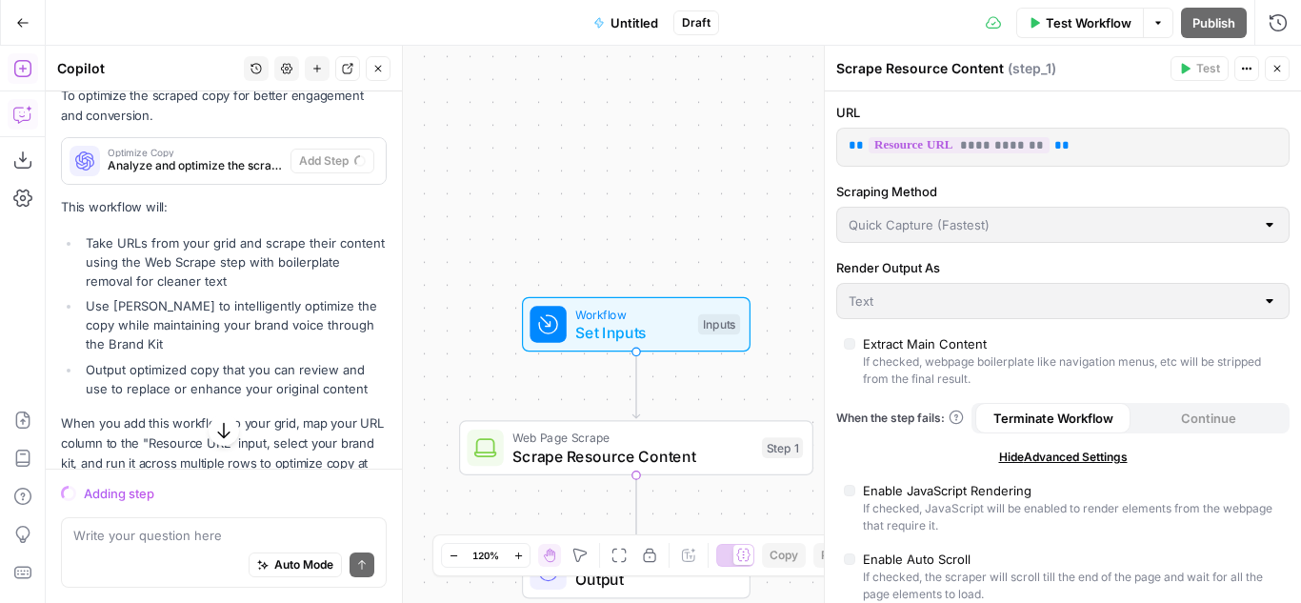
scroll to position [1195, 0]
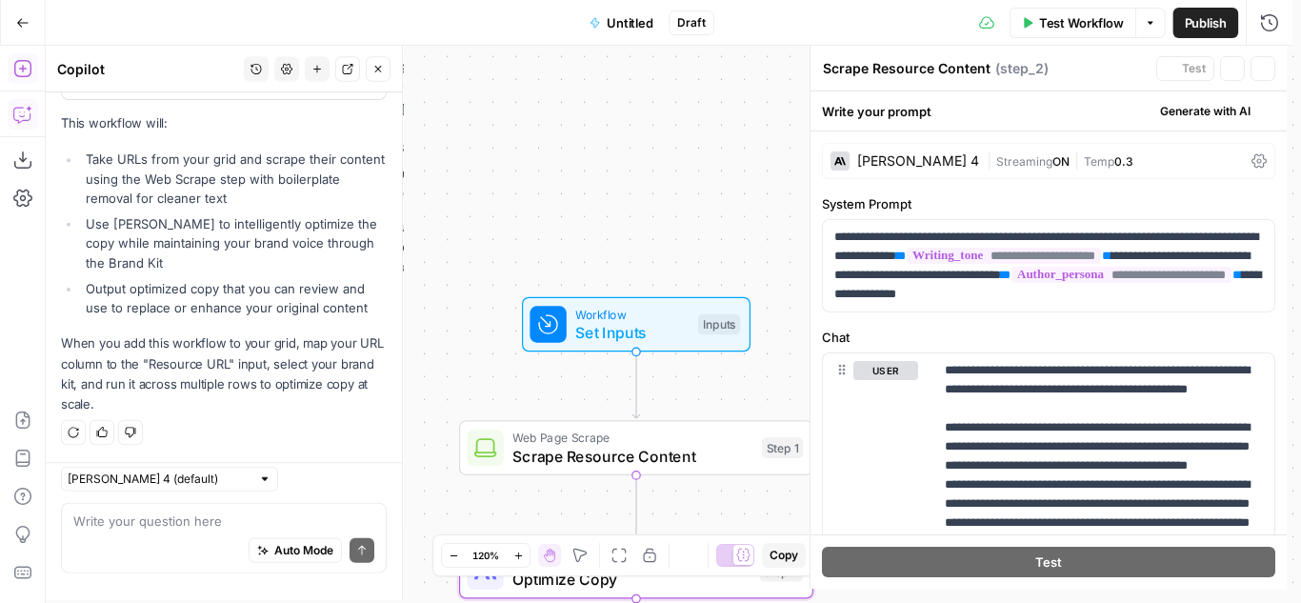
type textarea "Optimize Copy"
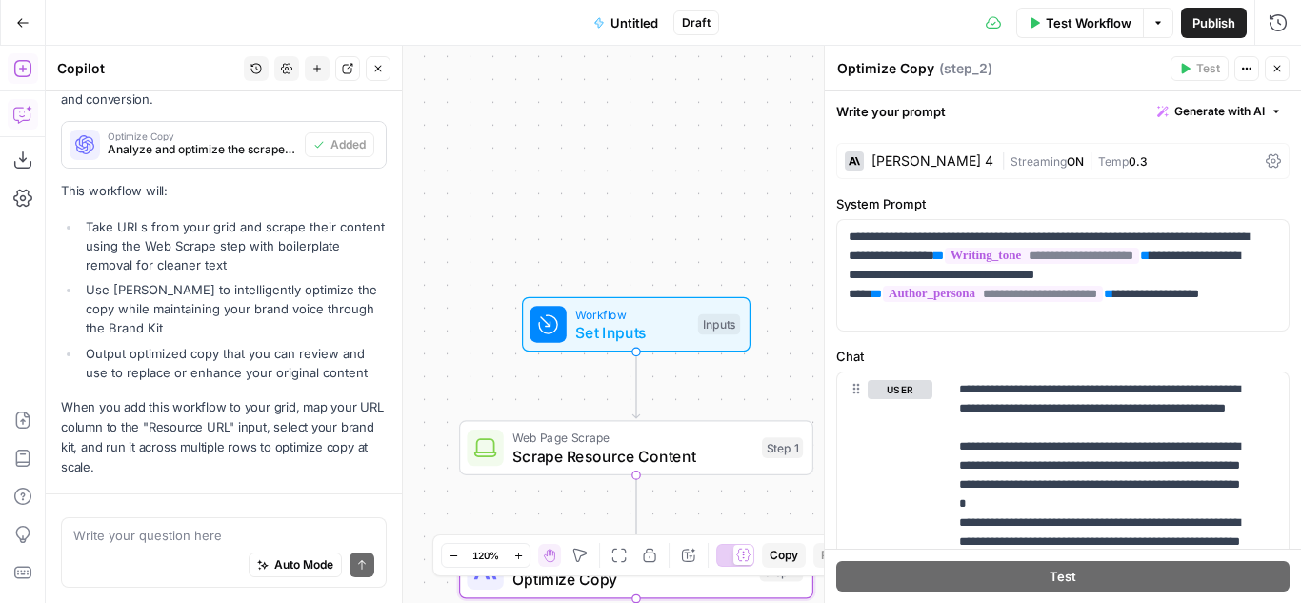
scroll to position [1225, 0]
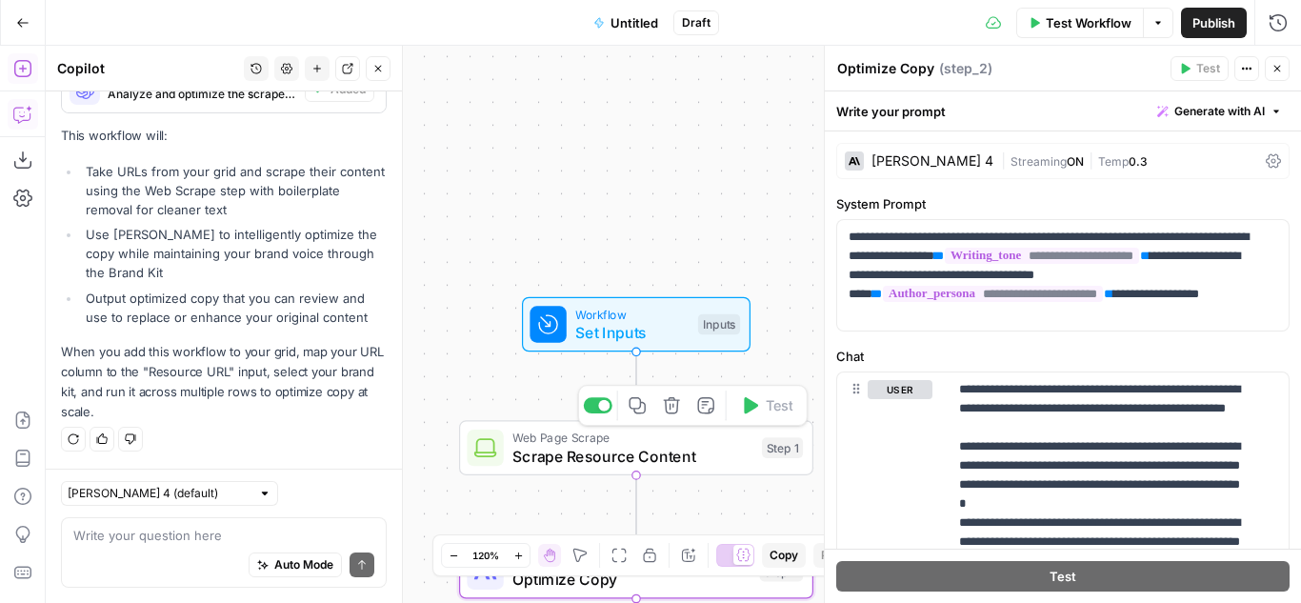
click at [655, 457] on span "Scrape Resource Content" at bounding box center [632, 456] width 240 height 23
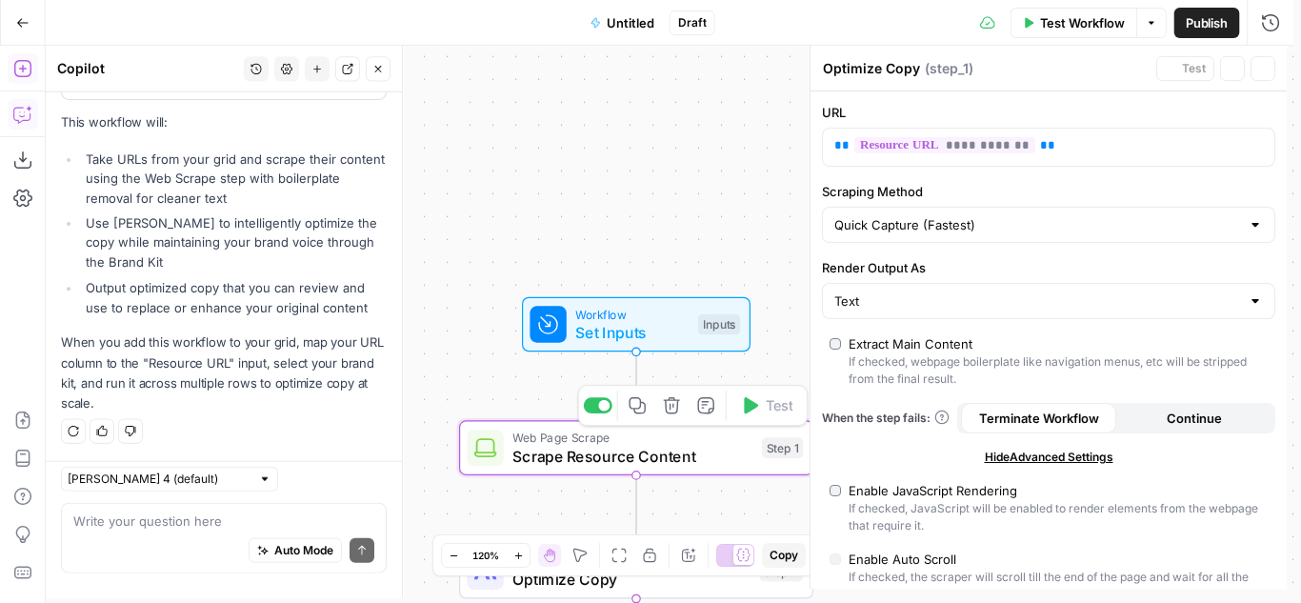
type textarea "Scrape Resource Content"
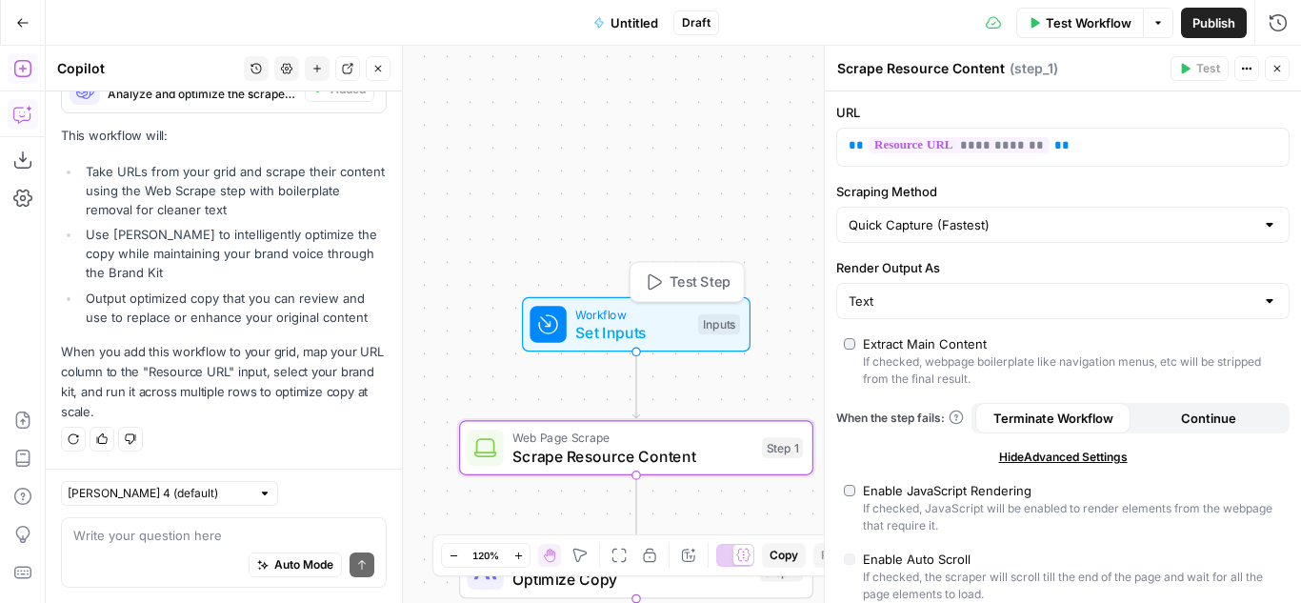
click at [669, 328] on span "Set Inputs" at bounding box center [631, 332] width 113 height 23
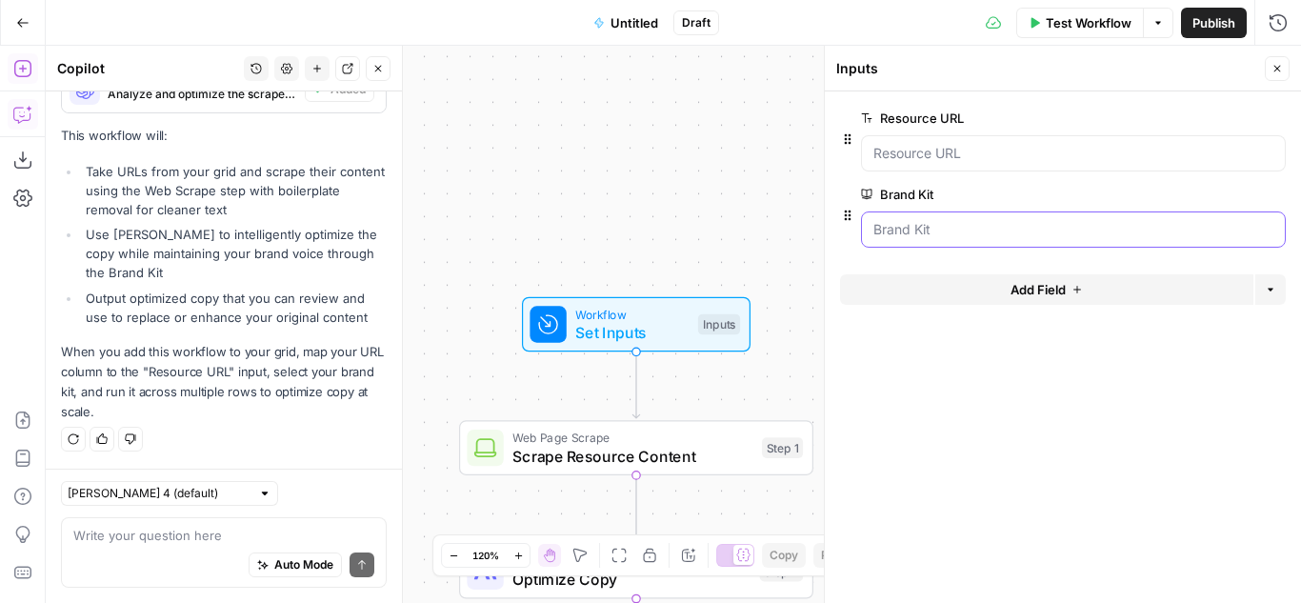
click at [925, 223] on Kit "Brand Kit" at bounding box center [1073, 229] width 400 height 19
click at [943, 226] on Kit "Brand Kit" at bounding box center [1073, 229] width 400 height 19
click at [1080, 23] on span "Test Workflow" at bounding box center [1088, 22] width 86 height 19
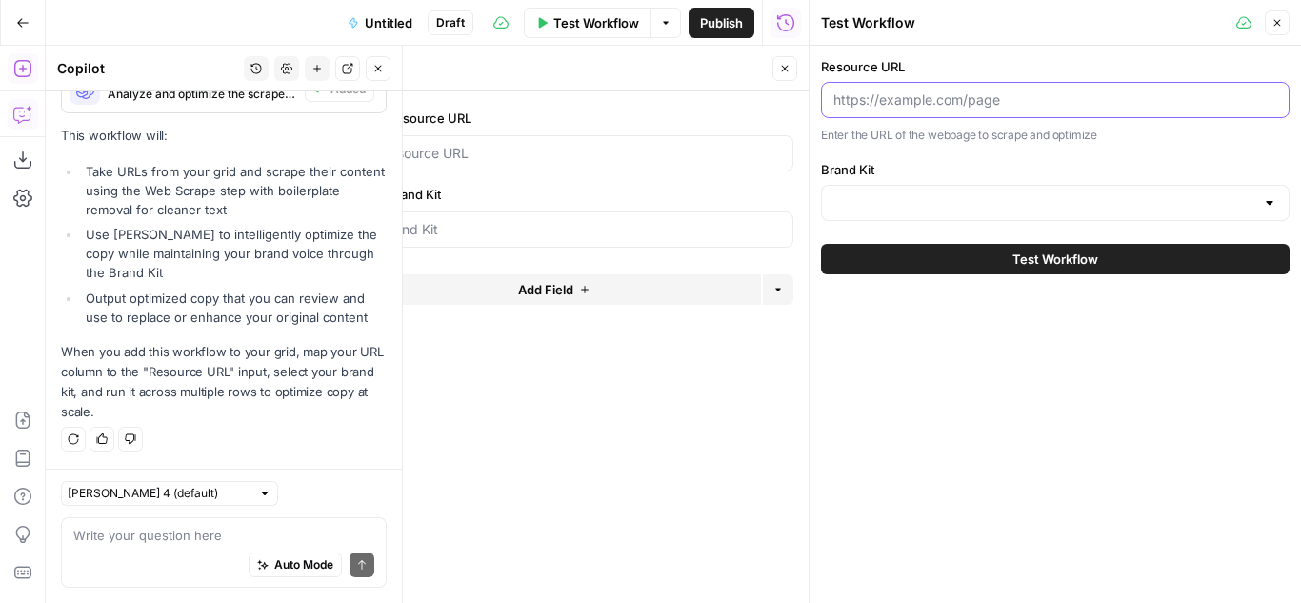
click at [1016, 99] on input "Resource URL" at bounding box center [1055, 99] width 444 height 19
click at [935, 102] on input "Resource URL" at bounding box center [1055, 99] width 444 height 19
paste input "https://www.twinkl.co.uk/resource/egyptian-jewelry-augmented-reality-ar-3d-quic…"
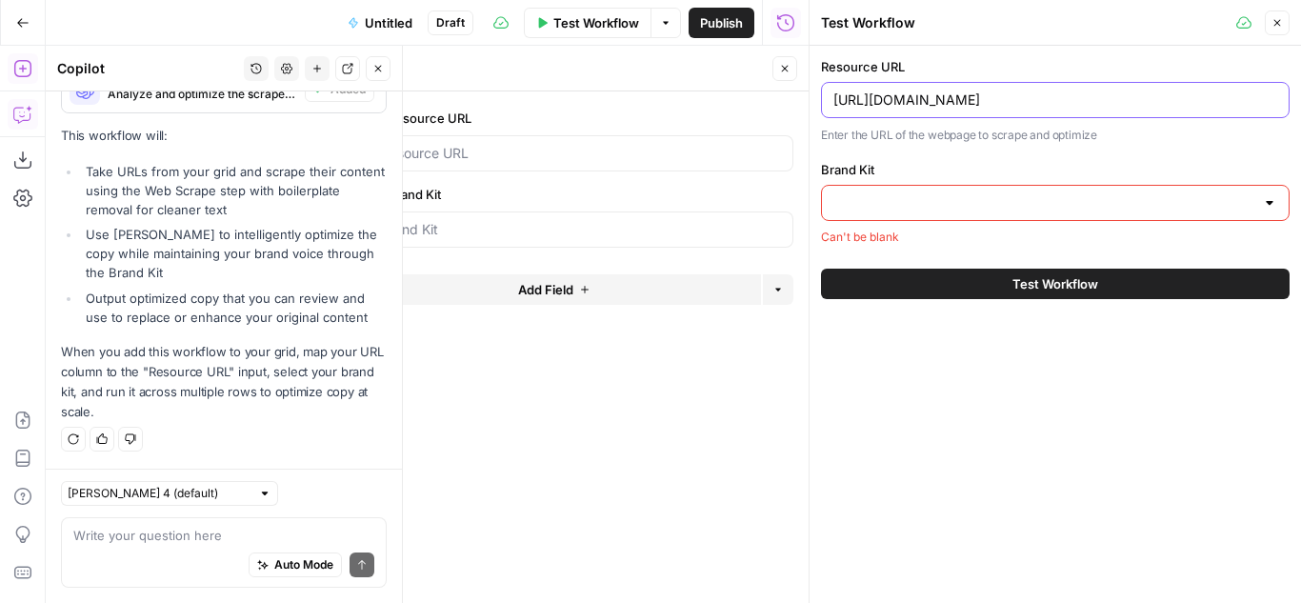
scroll to position [0, 0]
drag, startPoint x: 908, startPoint y: 100, endPoint x: 747, endPoint y: 102, distance: 160.9
click at [747, 102] on body "Cohort 5 New Home Browse Insights Opportunities Your Data Recent Grids H1 - HC …" at bounding box center [650, 301] width 1301 height 603
type input "https://www.twinkl.co.uk/resource/egyptian-jewelry-augmented-reality-ar-3d-quic…"
click at [892, 200] on input "Brand Kit" at bounding box center [1043, 202] width 421 height 19
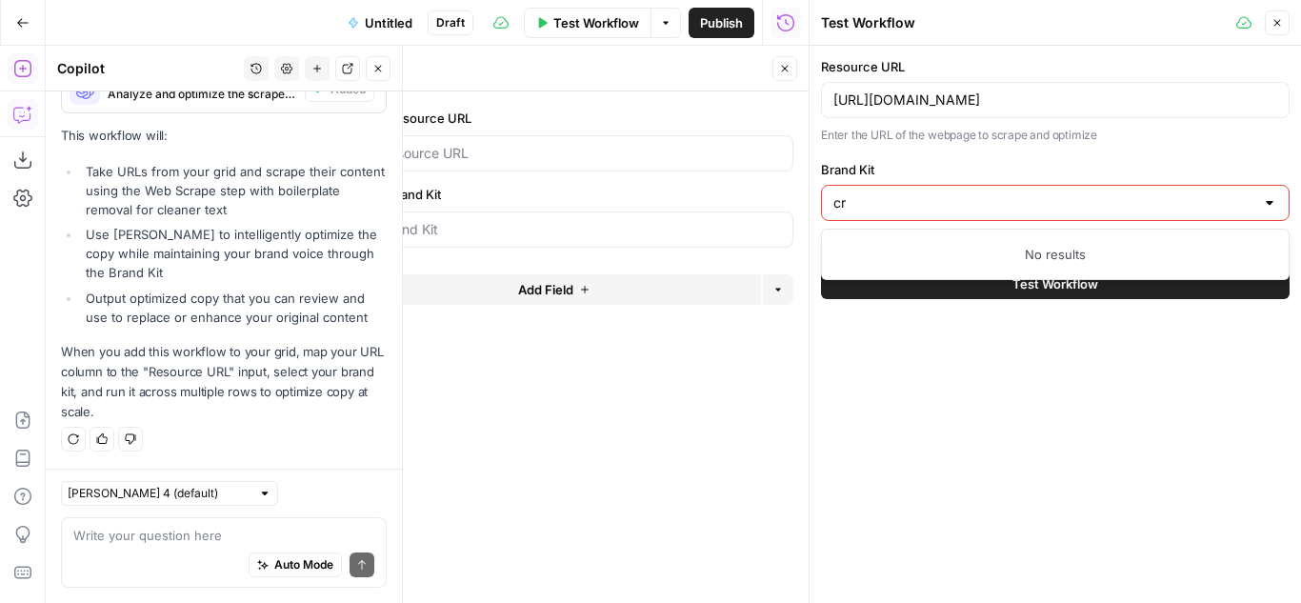
type input "c"
type input "h"
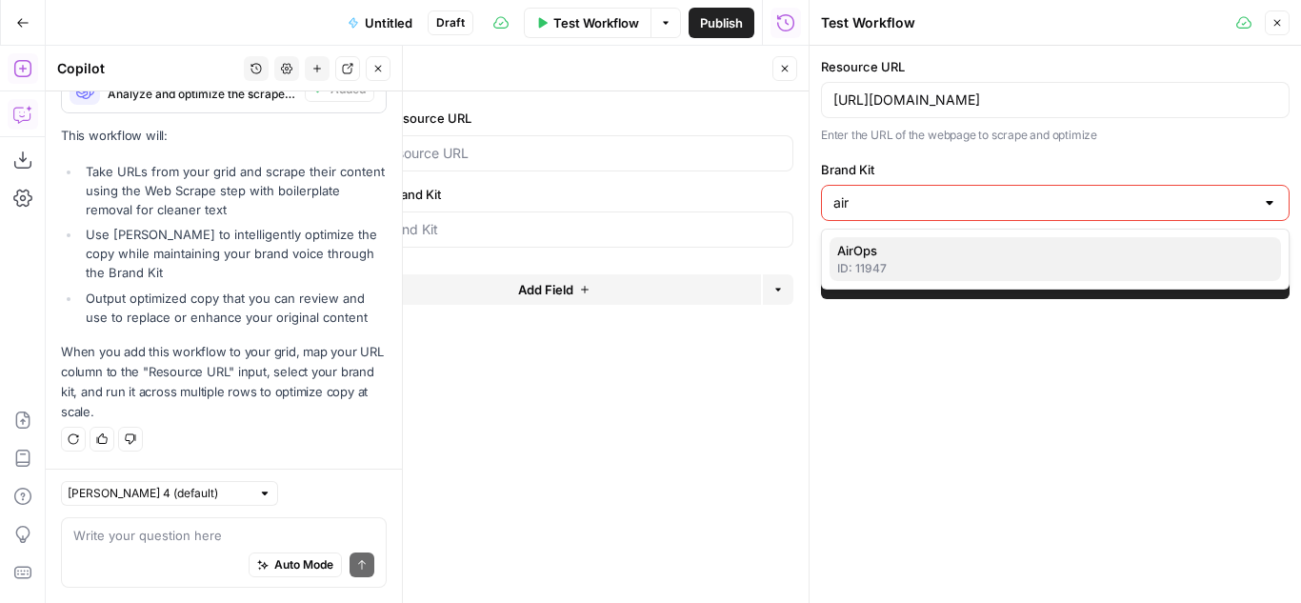
click at [1078, 253] on span "AirOps" at bounding box center [1051, 250] width 428 height 19
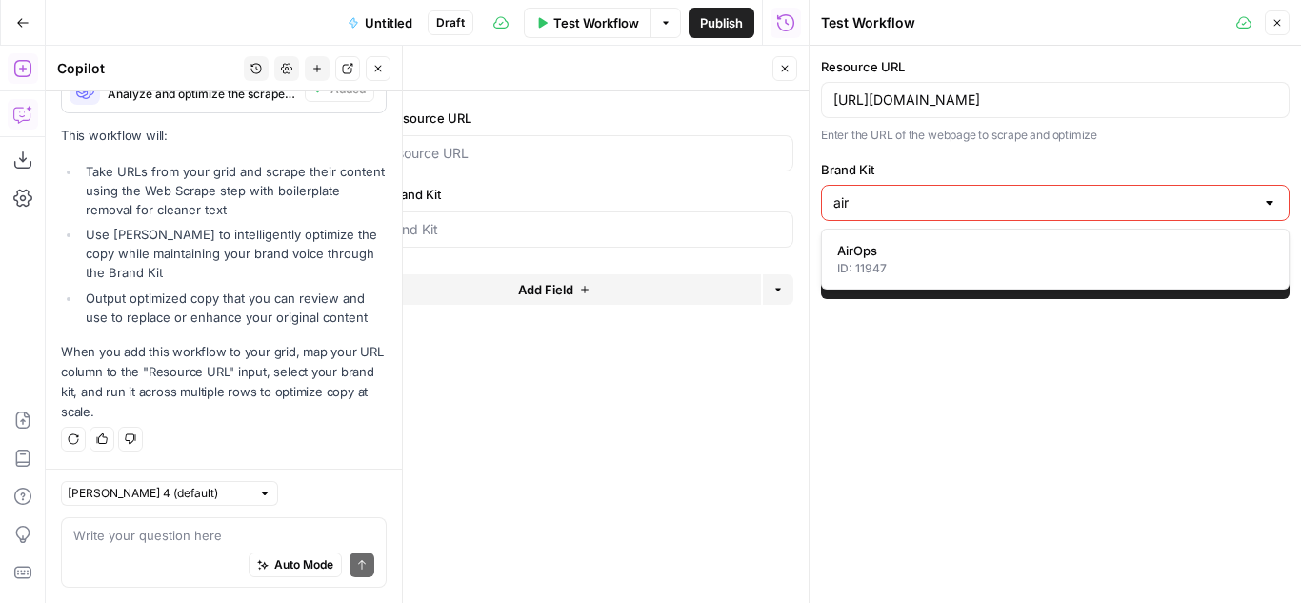
type input "AirOps"
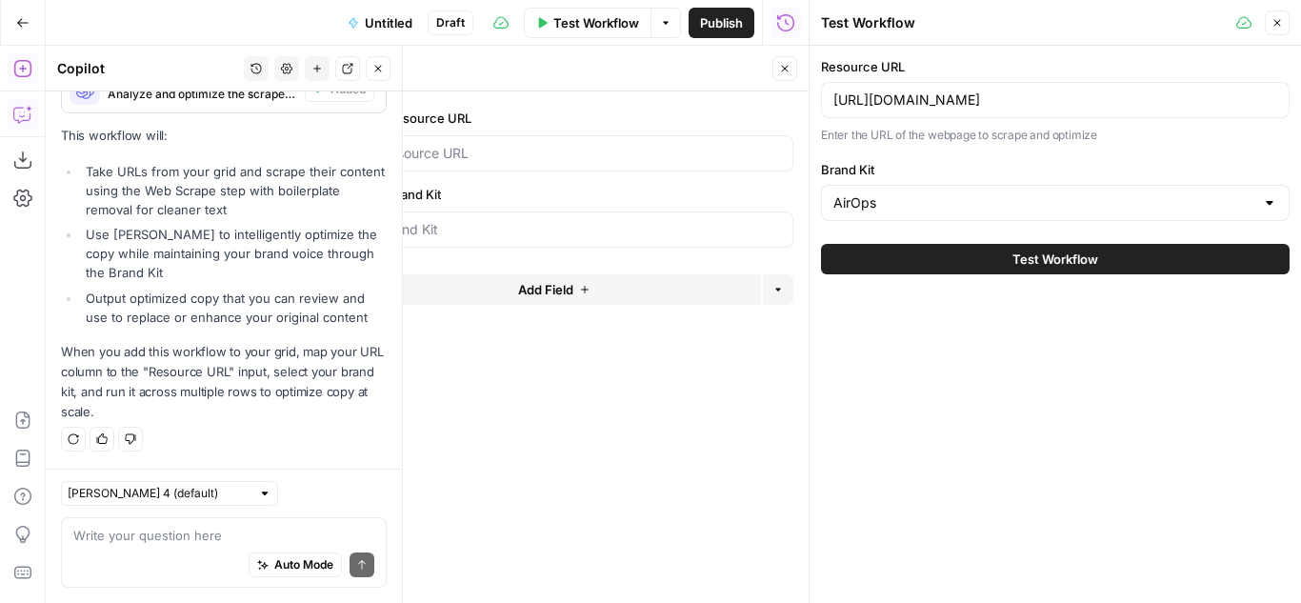
click at [1045, 258] on span "Test Workflow" at bounding box center [1055, 258] width 86 height 19
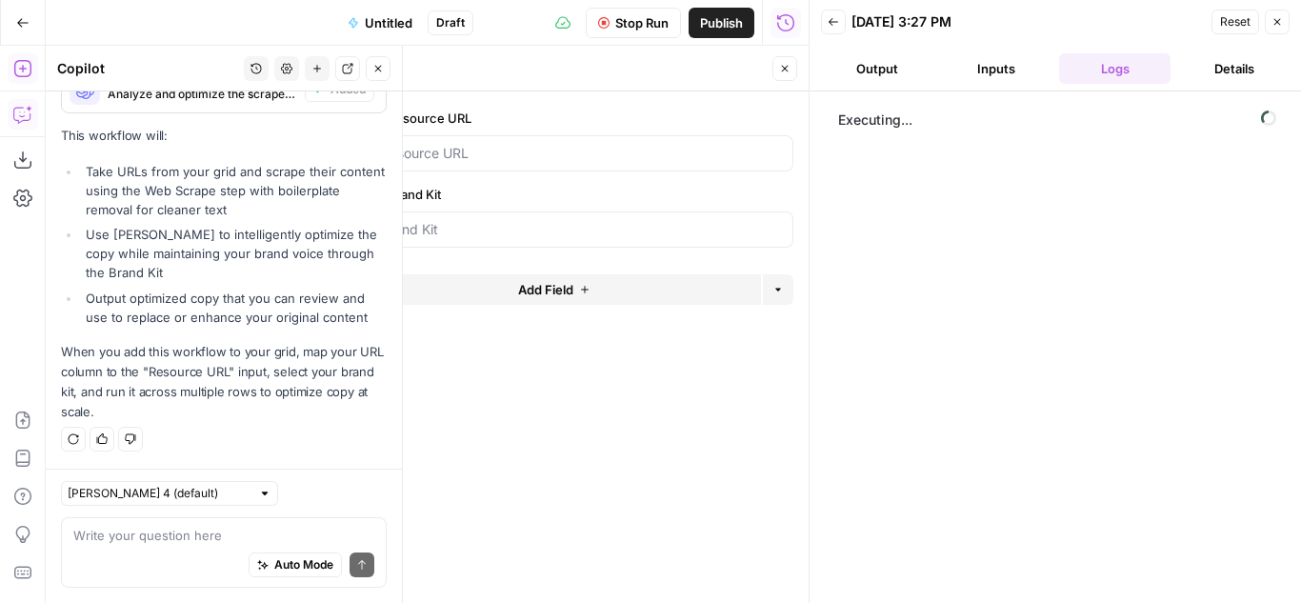
click at [787, 65] on icon "button" at bounding box center [784, 68] width 11 height 11
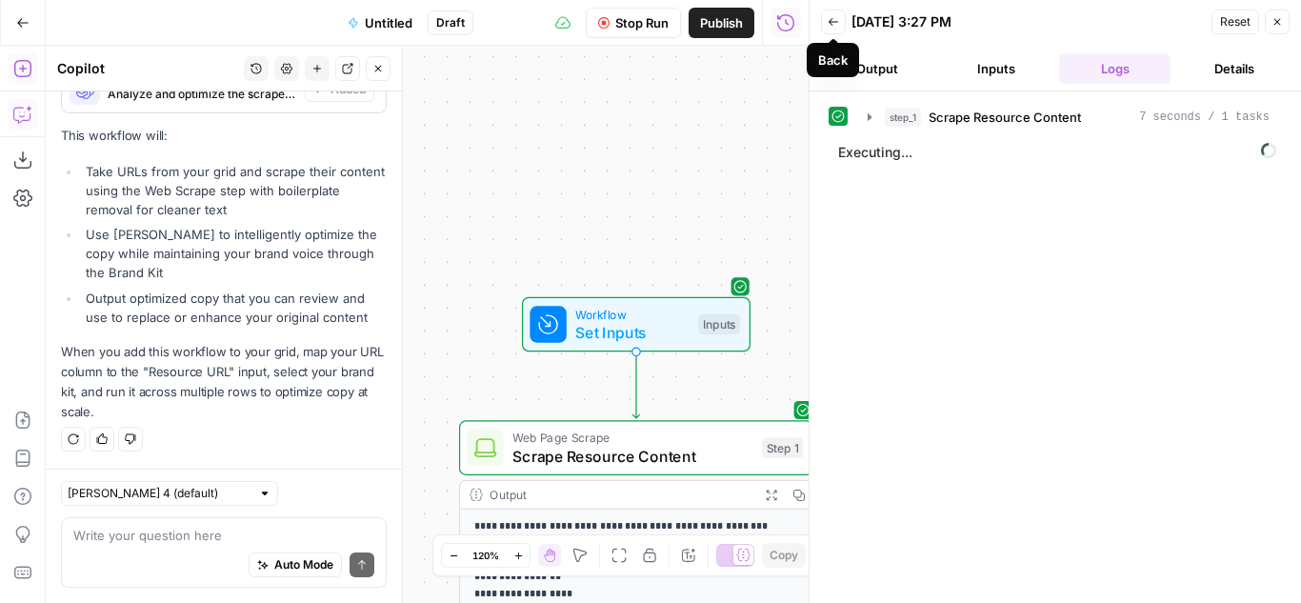
click at [831, 21] on icon "button" at bounding box center [832, 21] width 11 height 11
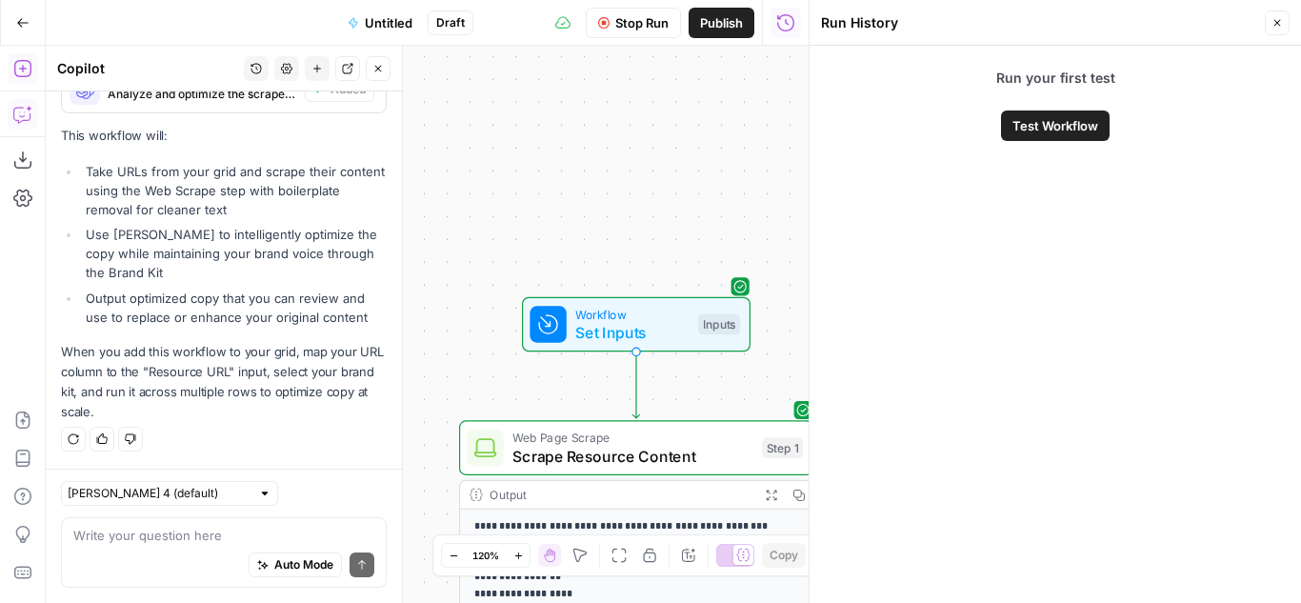
click at [1281, 22] on icon "button" at bounding box center [1276, 22] width 11 height 11
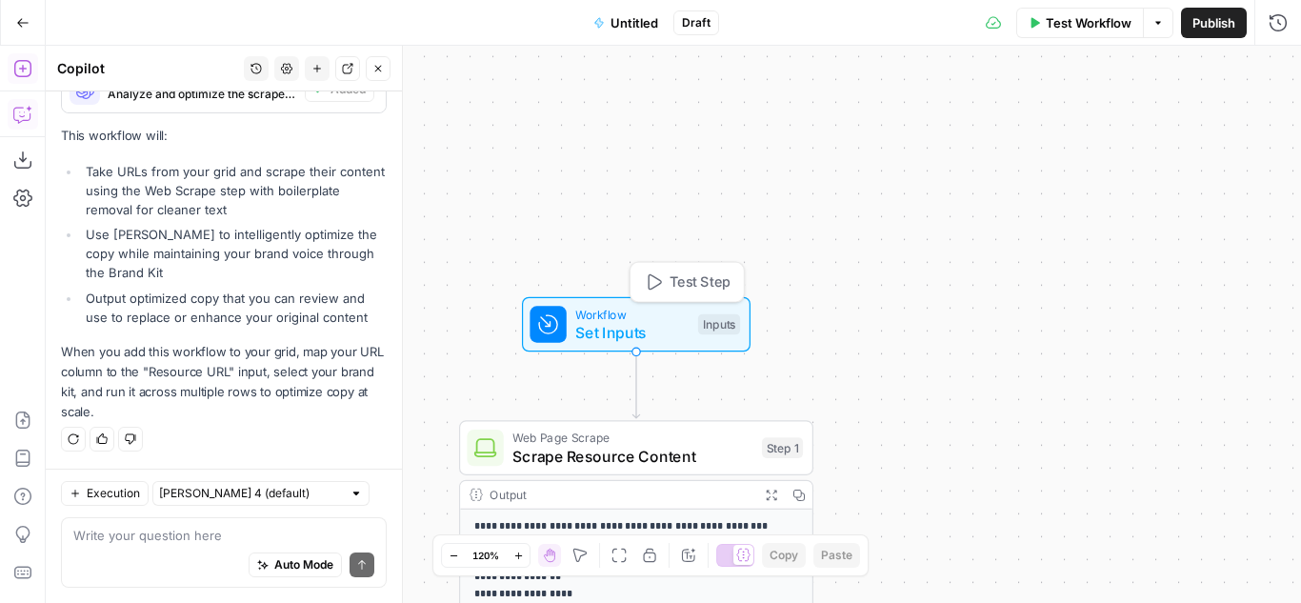
click at [659, 308] on span "Workflow" at bounding box center [631, 314] width 113 height 18
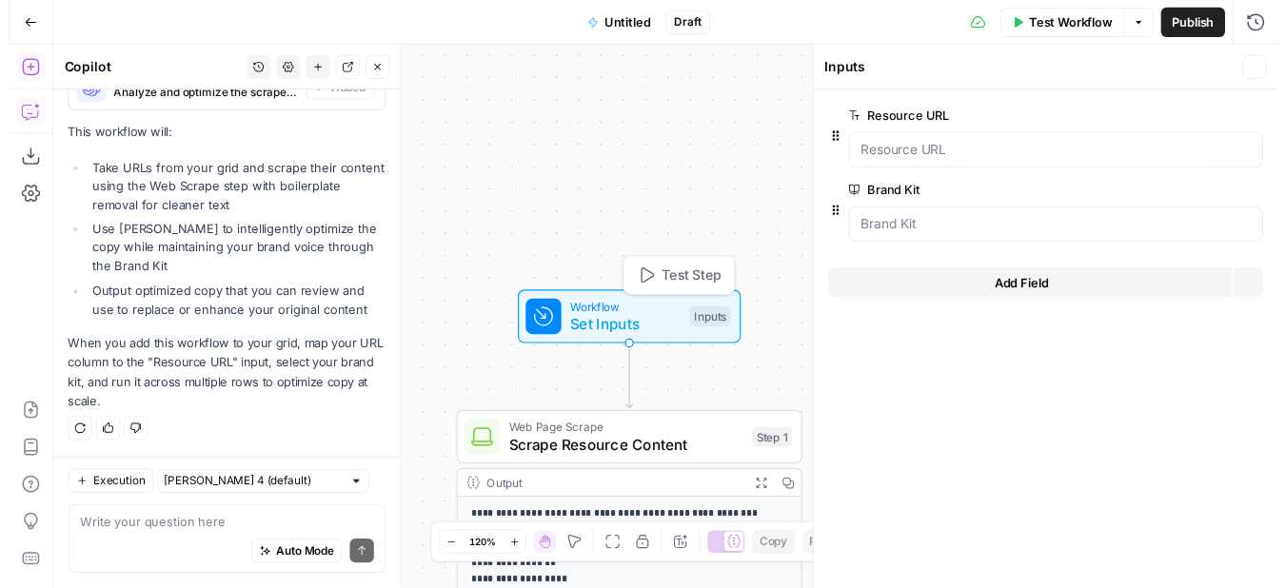
scroll to position [1225, 0]
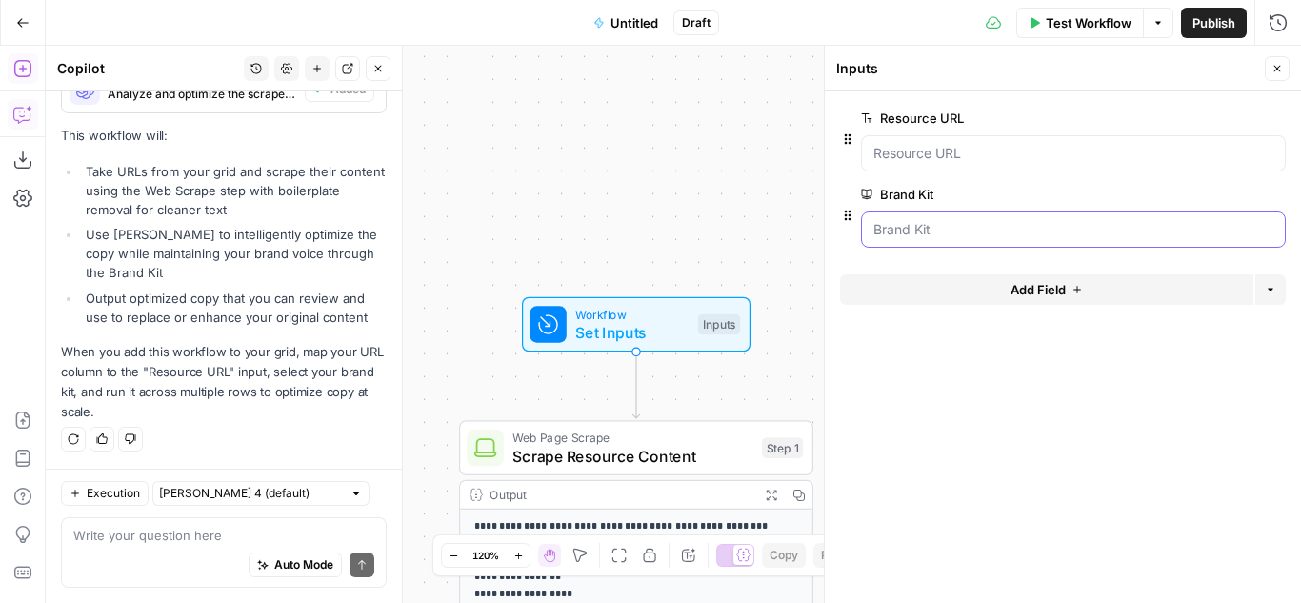
click at [967, 221] on Kit "Brand Kit" at bounding box center [1073, 229] width 400 height 19
click at [1061, 15] on span "Test Workflow" at bounding box center [1088, 22] width 86 height 19
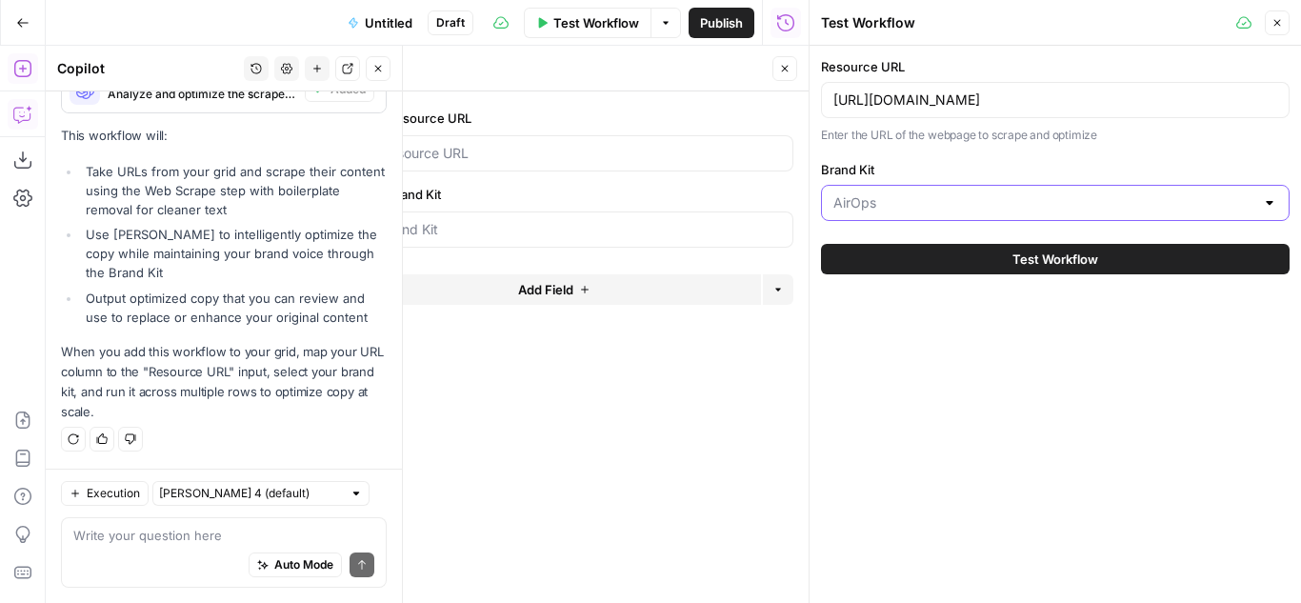
click at [904, 207] on input "Brand Kit" at bounding box center [1043, 202] width 421 height 19
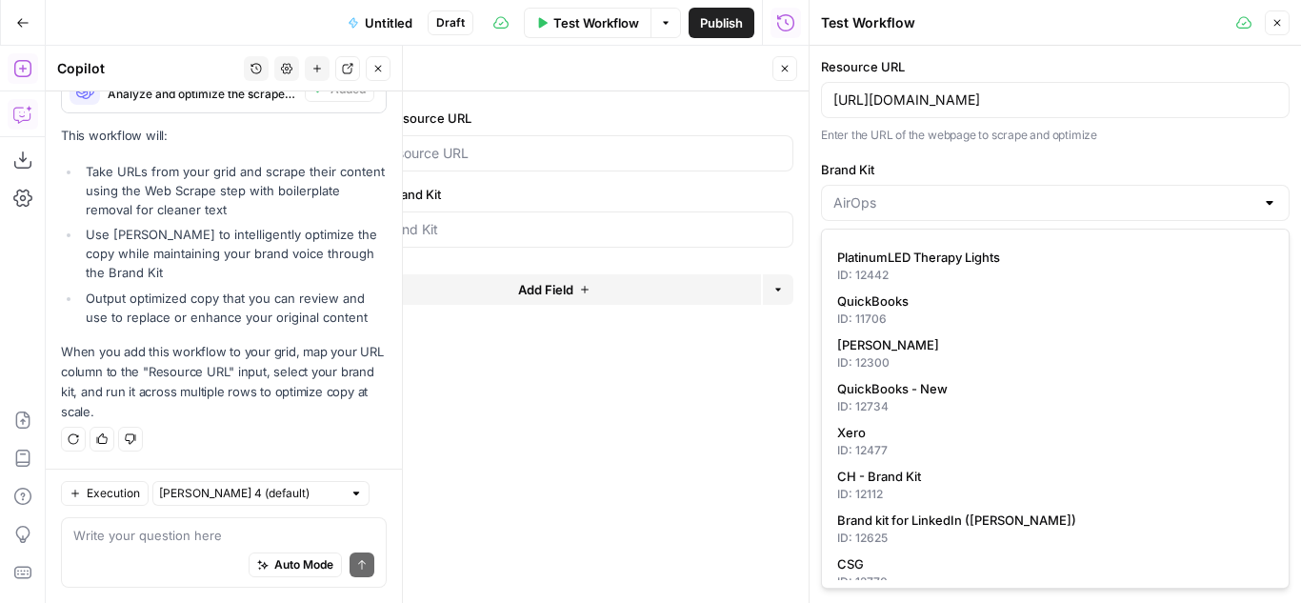
scroll to position [1103, 0]
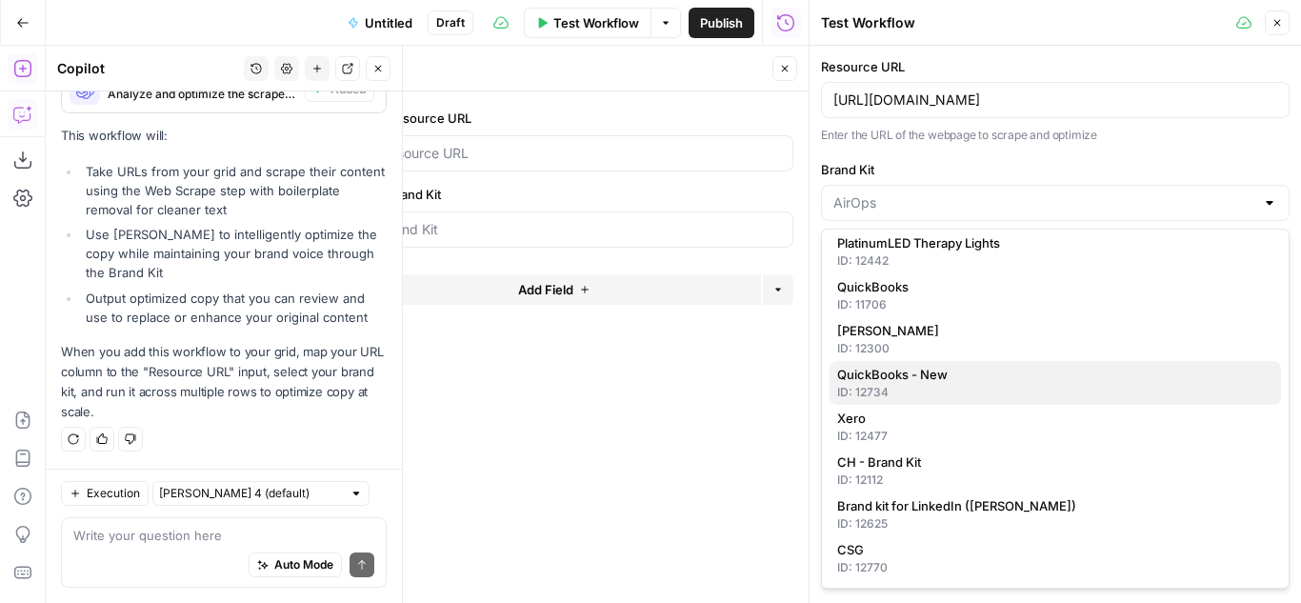
click at [936, 385] on div "ID: 12734" at bounding box center [1055, 392] width 436 height 17
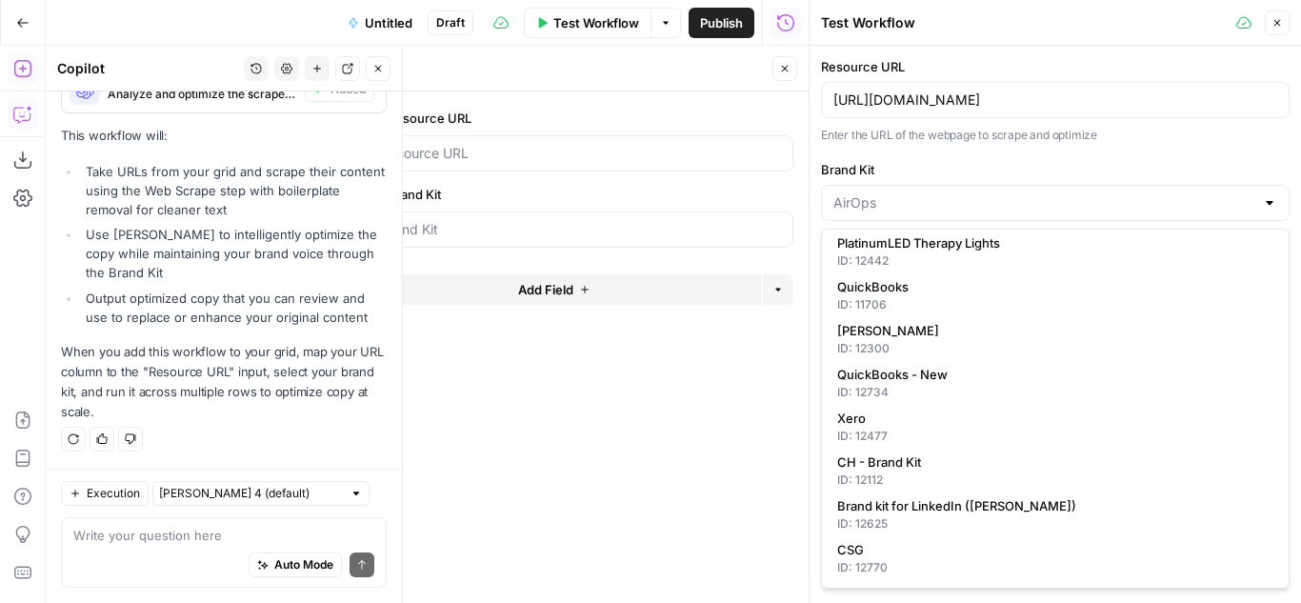
type input "QuickBooks - New"
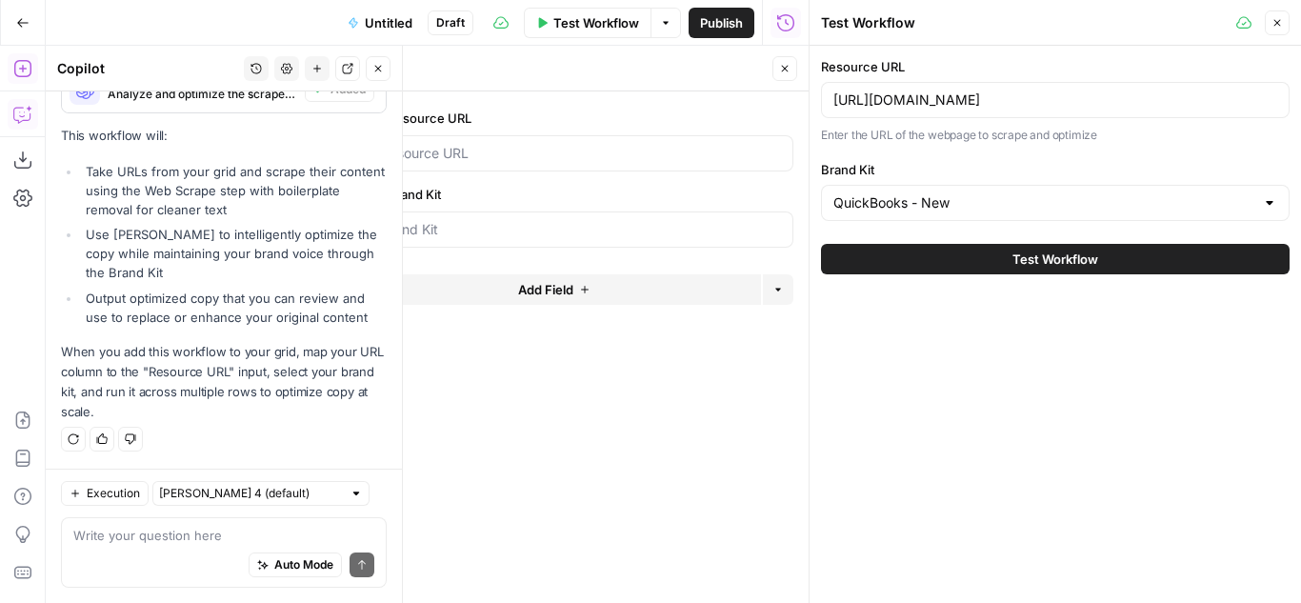
click at [901, 258] on button "Test Workflow" at bounding box center [1055, 259] width 468 height 30
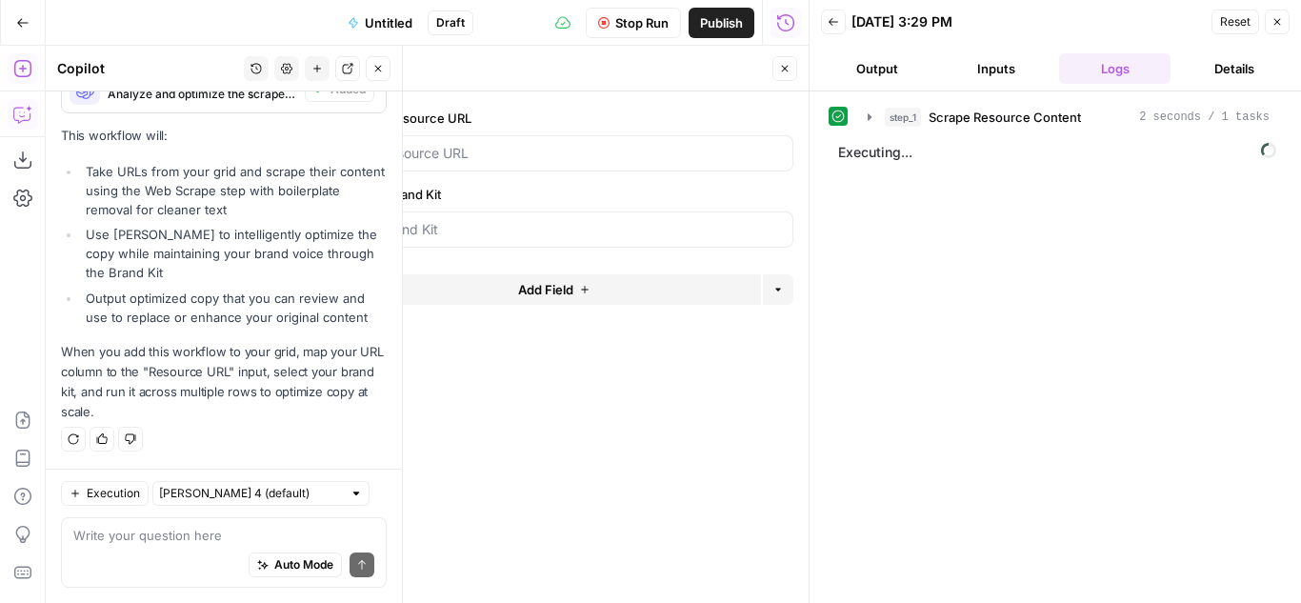
click at [786, 60] on button "Close" at bounding box center [784, 68] width 25 height 25
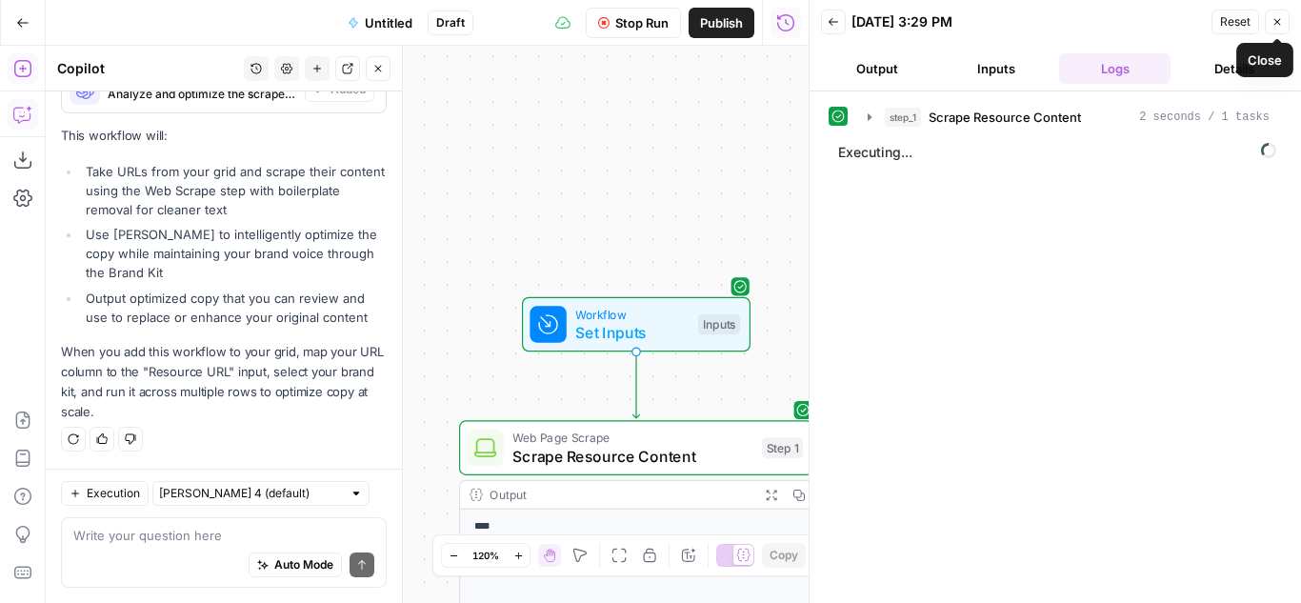
click at [1276, 22] on icon "button" at bounding box center [1276, 21] width 11 height 11
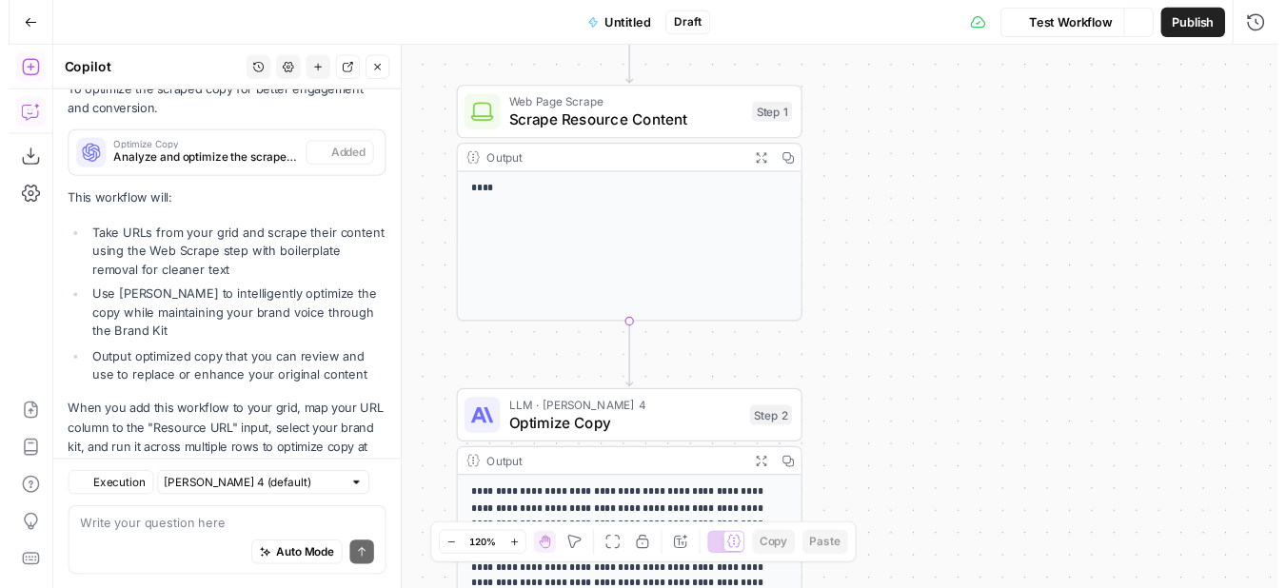
scroll to position [1225, 0]
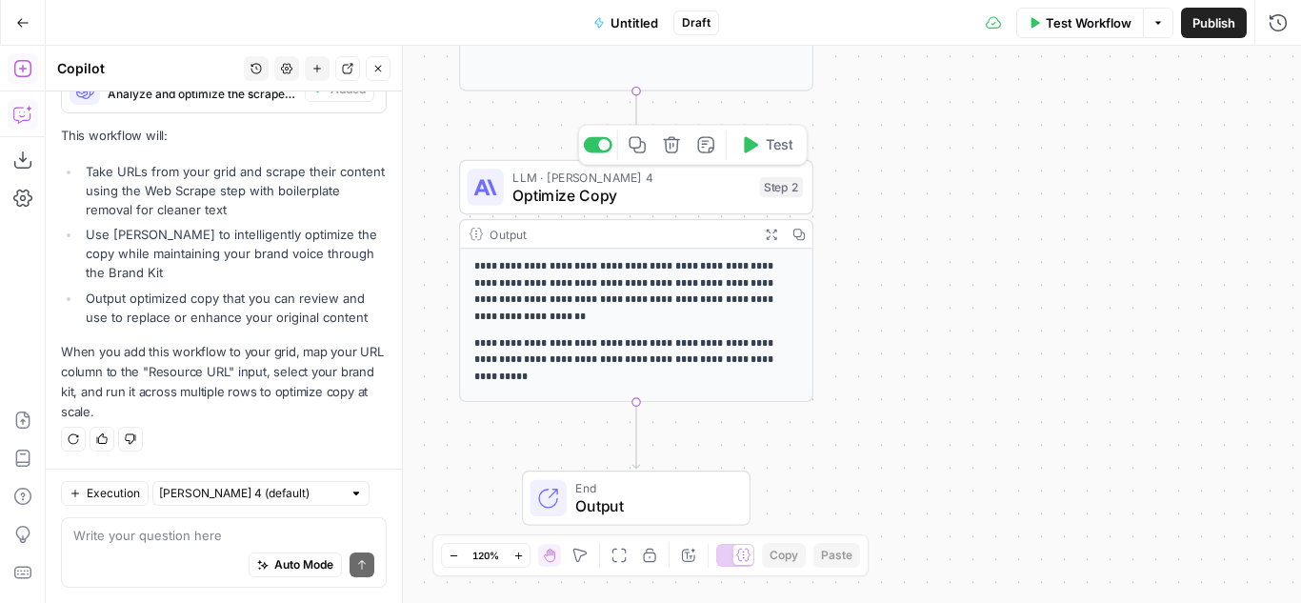
click at [758, 139] on button "Test" at bounding box center [766, 145] width 70 height 30
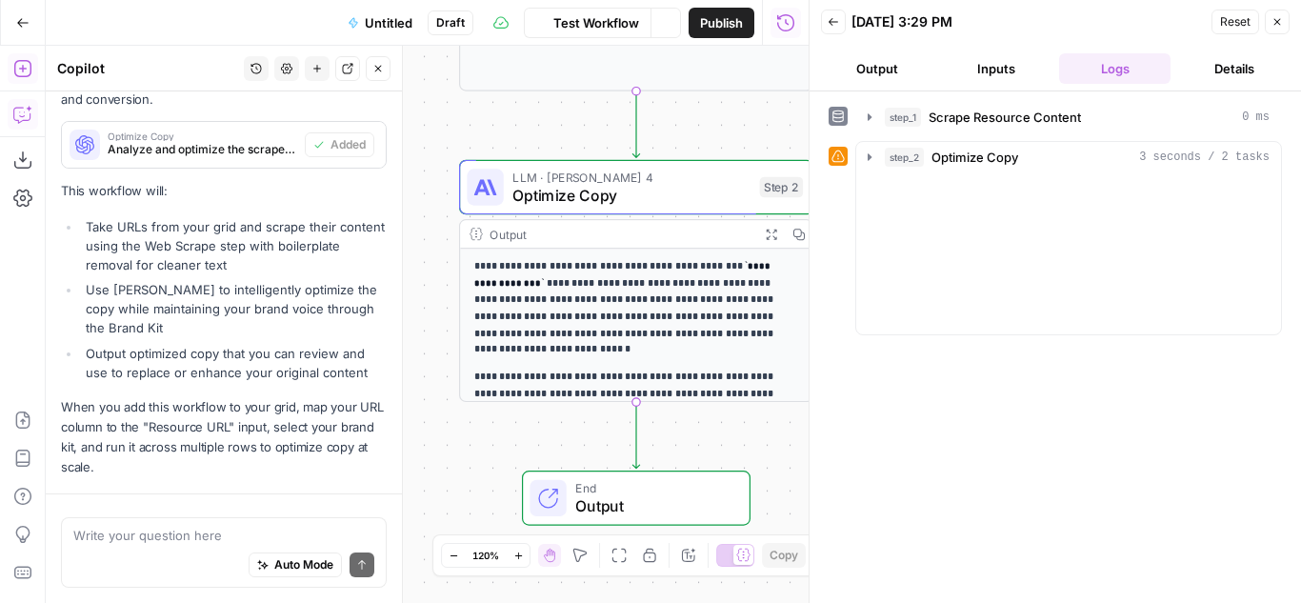
scroll to position [1225, 0]
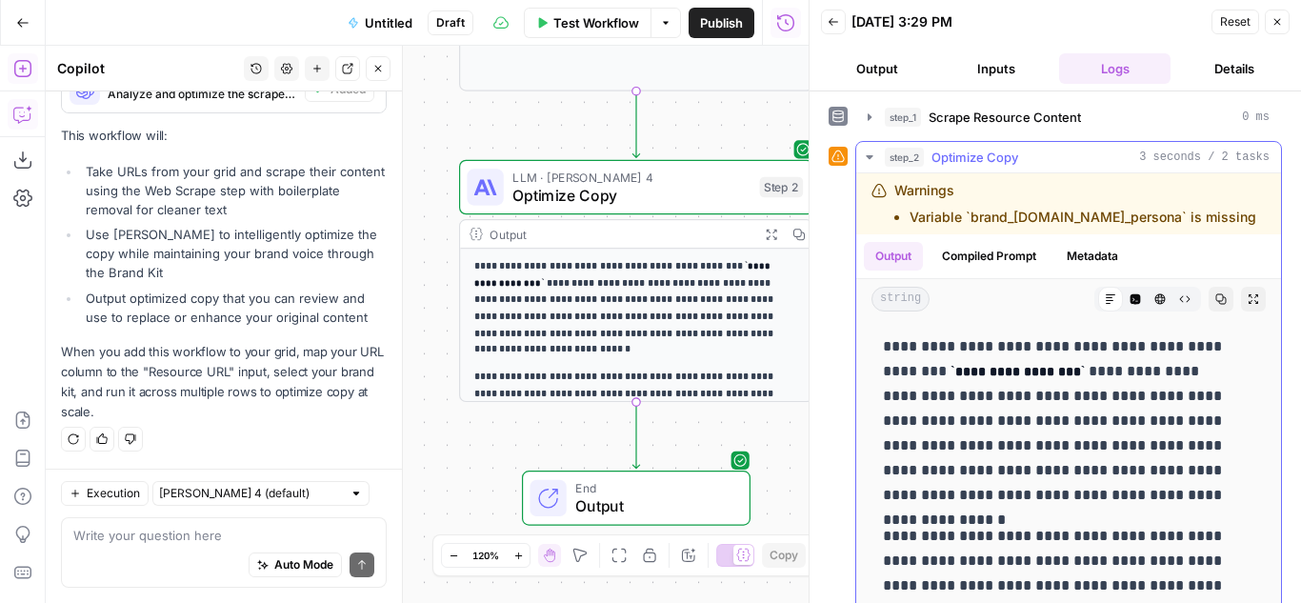
click at [987, 368] on code "**********" at bounding box center [1017, 371] width 134 height 13
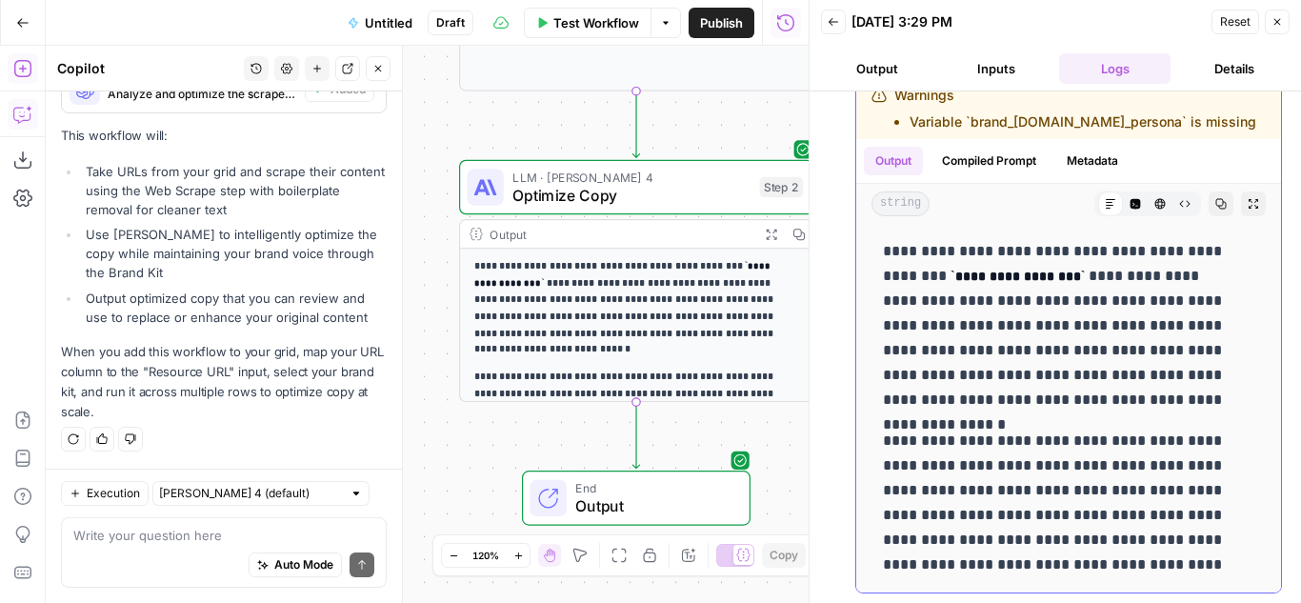
scroll to position [0, 0]
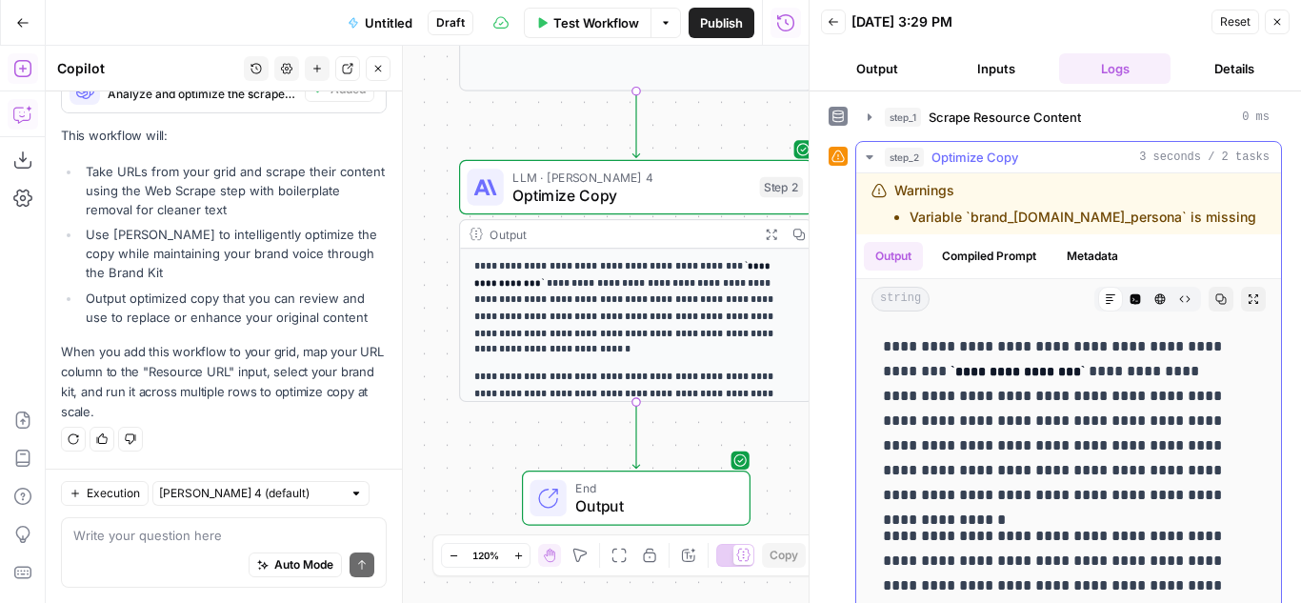
click at [957, 370] on code "**********" at bounding box center [1017, 371] width 134 height 13
drag, startPoint x: 920, startPoint y: 374, endPoint x: 944, endPoint y: 376, distance: 23.9
click at [950, 376] on code "**********" at bounding box center [1017, 371] width 134 height 13
drag, startPoint x: 916, startPoint y: 376, endPoint x: 1043, endPoint y: 376, distance: 126.6
click at [1043, 376] on code "**********" at bounding box center [1017, 371] width 134 height 13
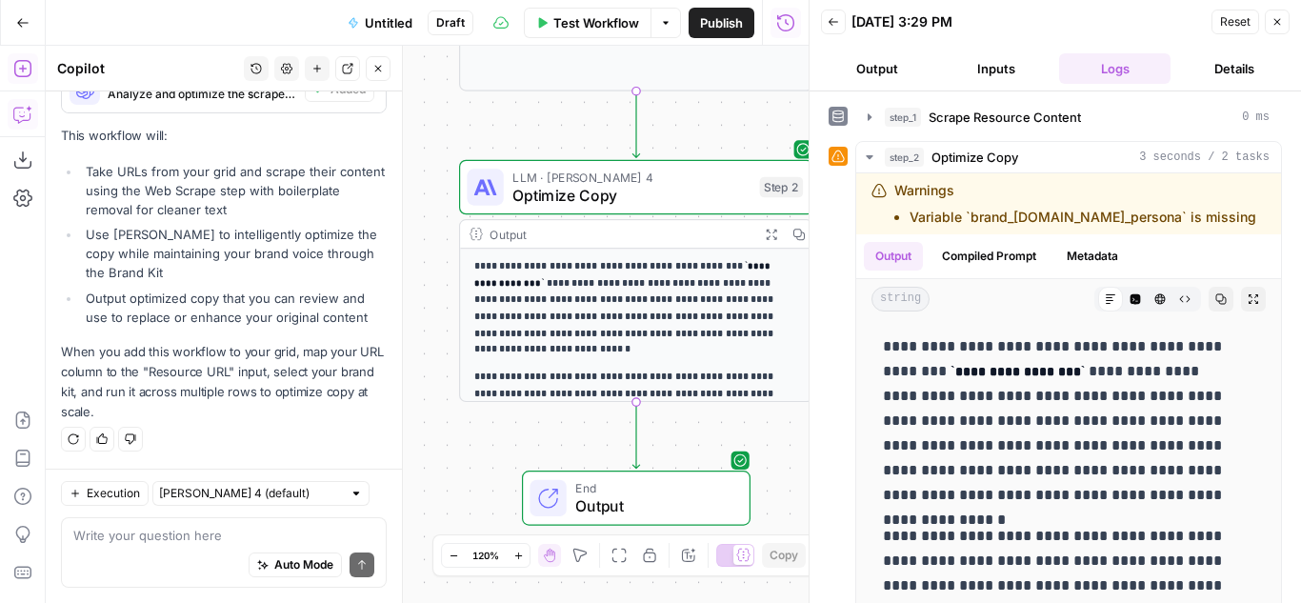
copy code "**********"
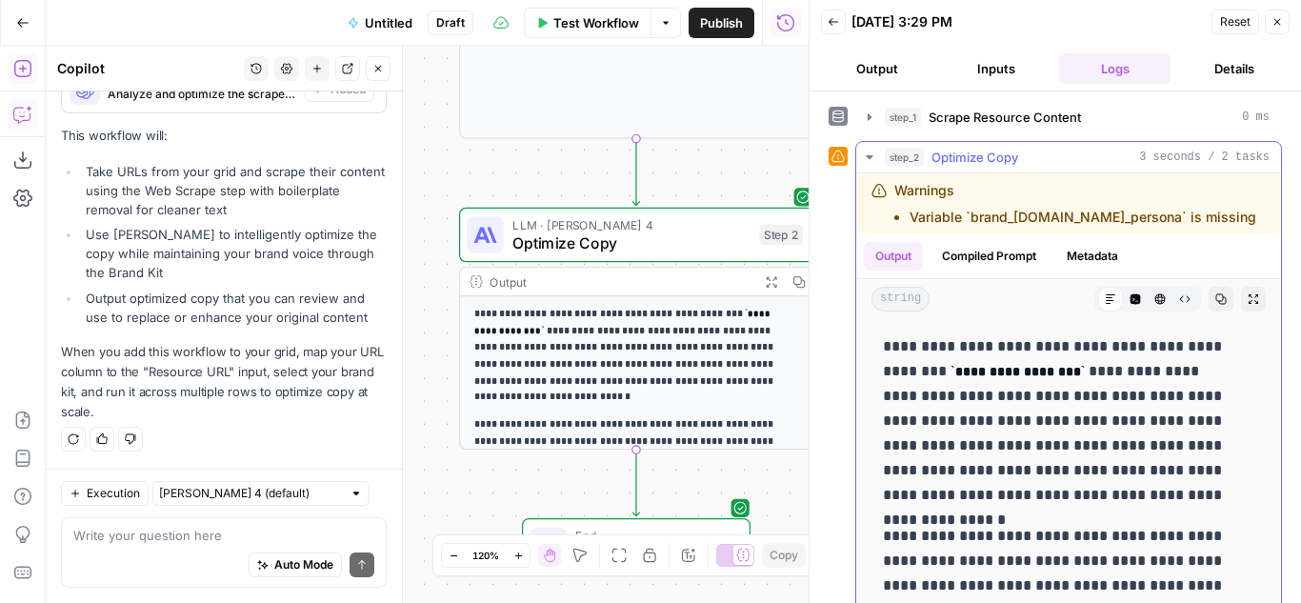
click at [988, 212] on li "Variable `brand_kit.author_persona` is missing" at bounding box center [1082, 217] width 347 height 19
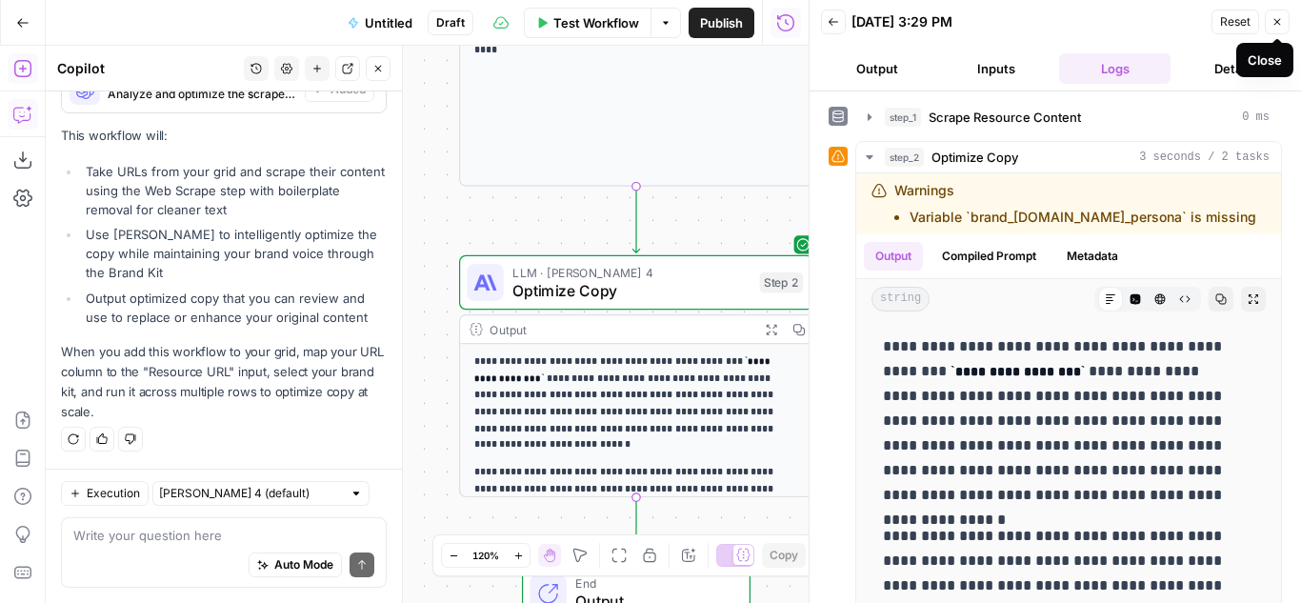
click at [1274, 17] on icon "button" at bounding box center [1276, 21] width 11 height 11
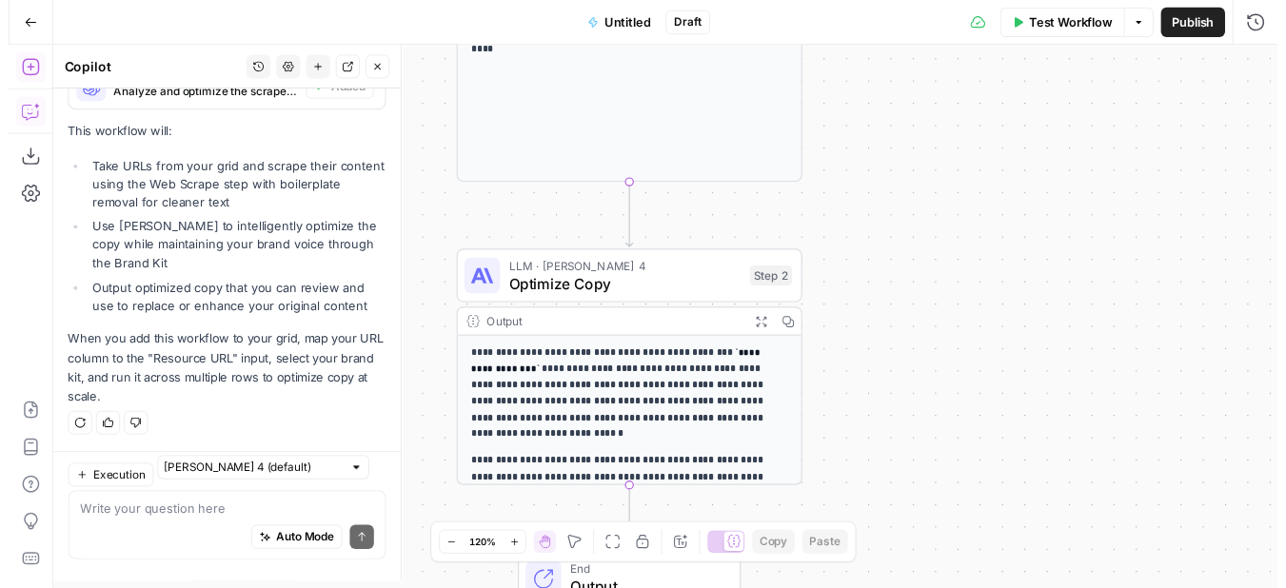
scroll to position [1225, 0]
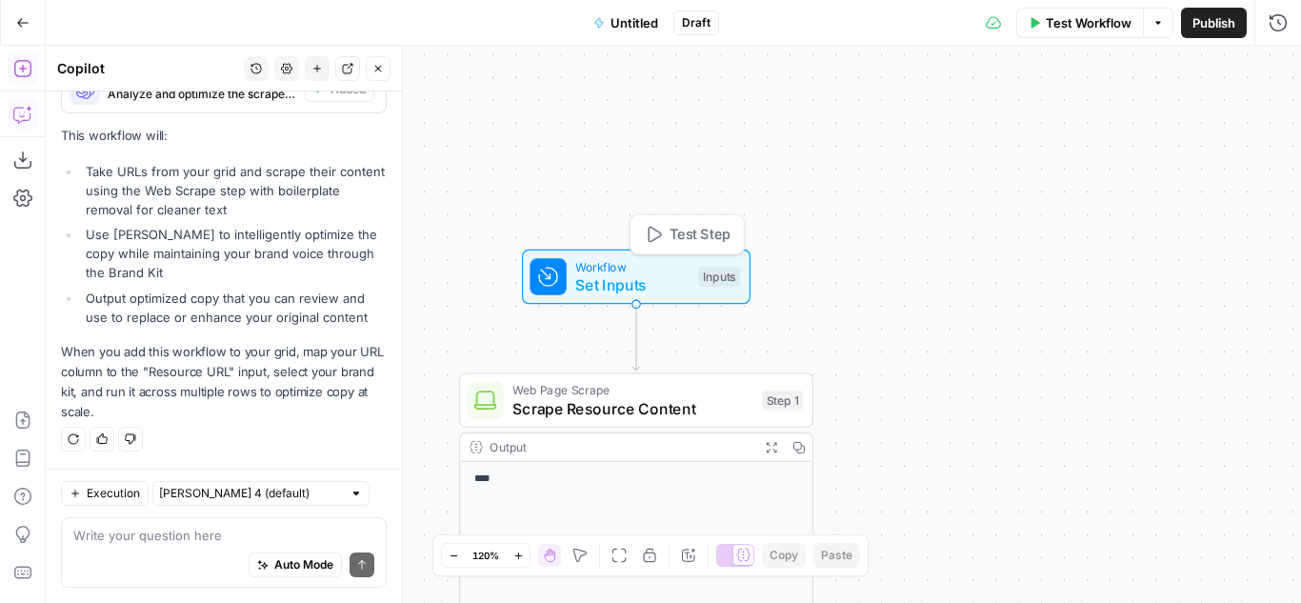
click at [667, 279] on span "Set Inputs" at bounding box center [631, 284] width 113 height 23
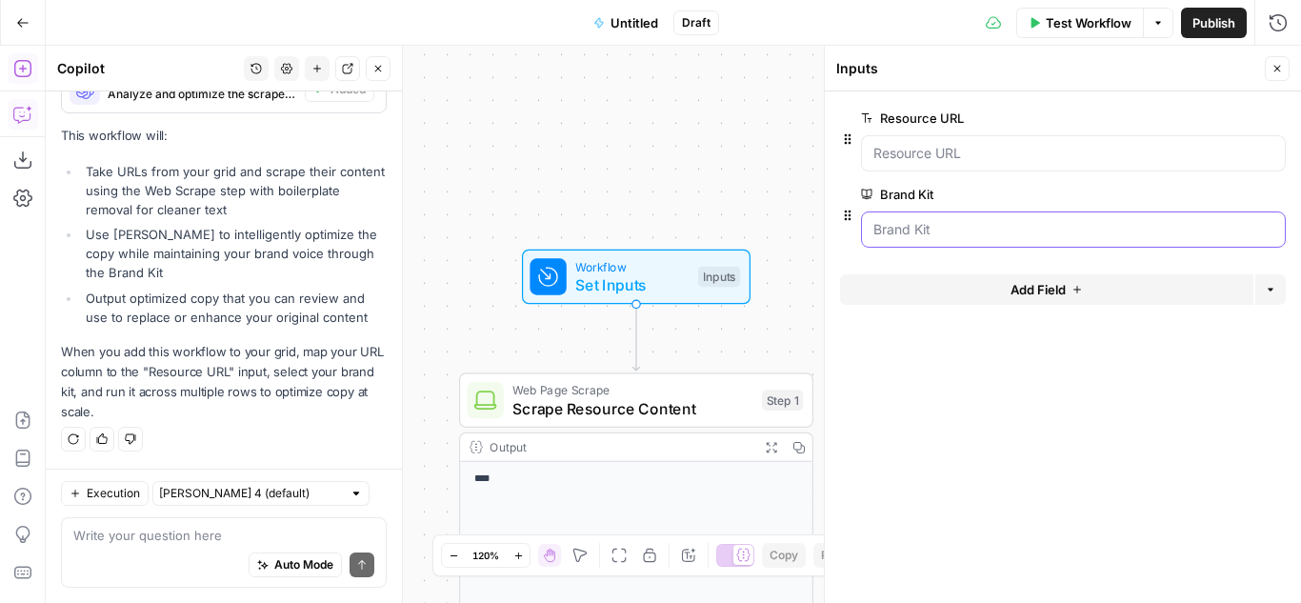
click at [979, 222] on Kit "Brand Kit" at bounding box center [1073, 229] width 400 height 19
click at [1199, 190] on span "edit field" at bounding box center [1214, 194] width 42 height 15
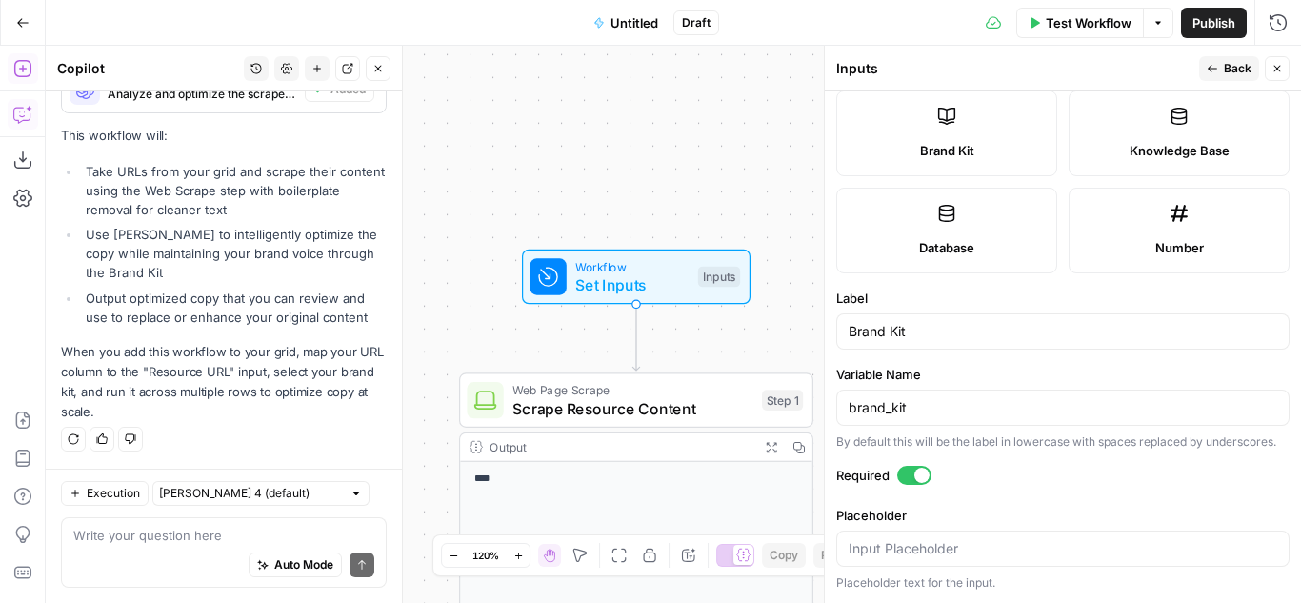
scroll to position [443, 0]
click at [1251, 62] on button "Back" at bounding box center [1229, 68] width 60 height 25
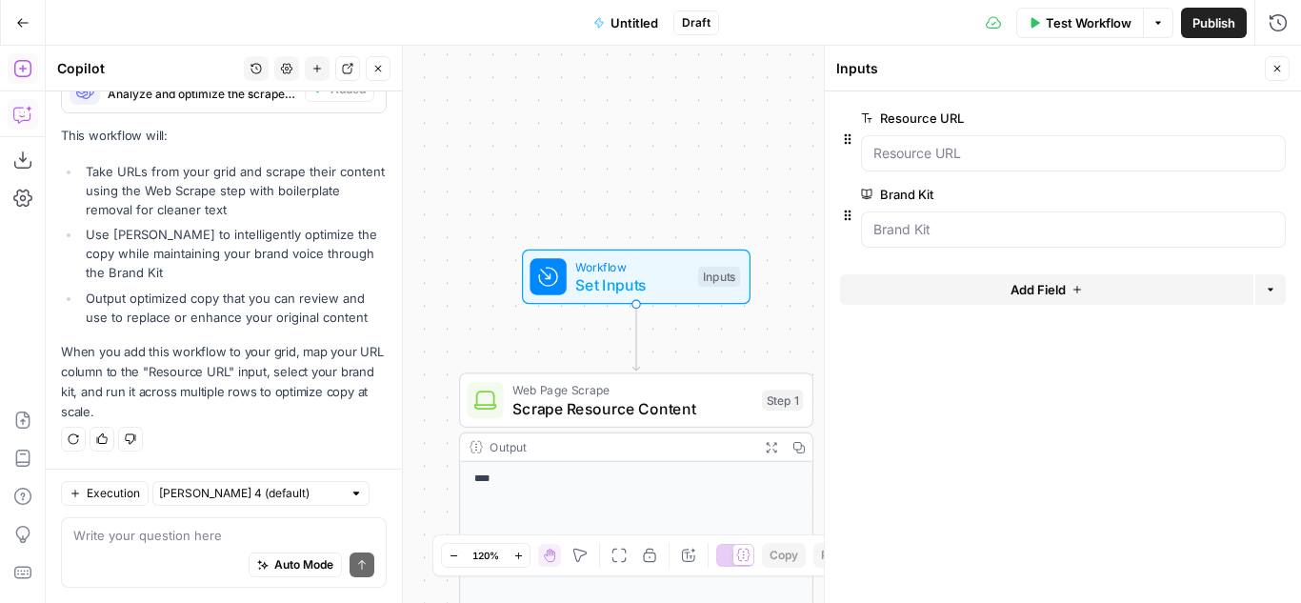
click at [1083, 23] on span "Test Workflow" at bounding box center [1088, 22] width 86 height 19
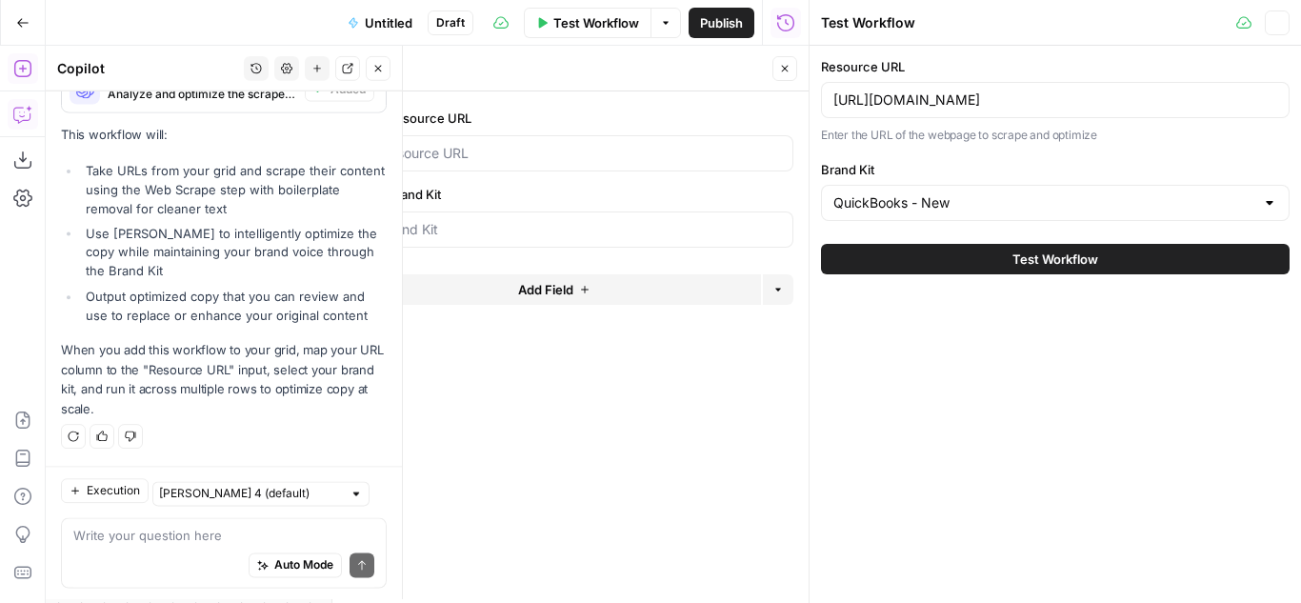
scroll to position [1225, 0]
click at [1051, 217] on div "QuickBooks - New" at bounding box center [1055, 203] width 468 height 36
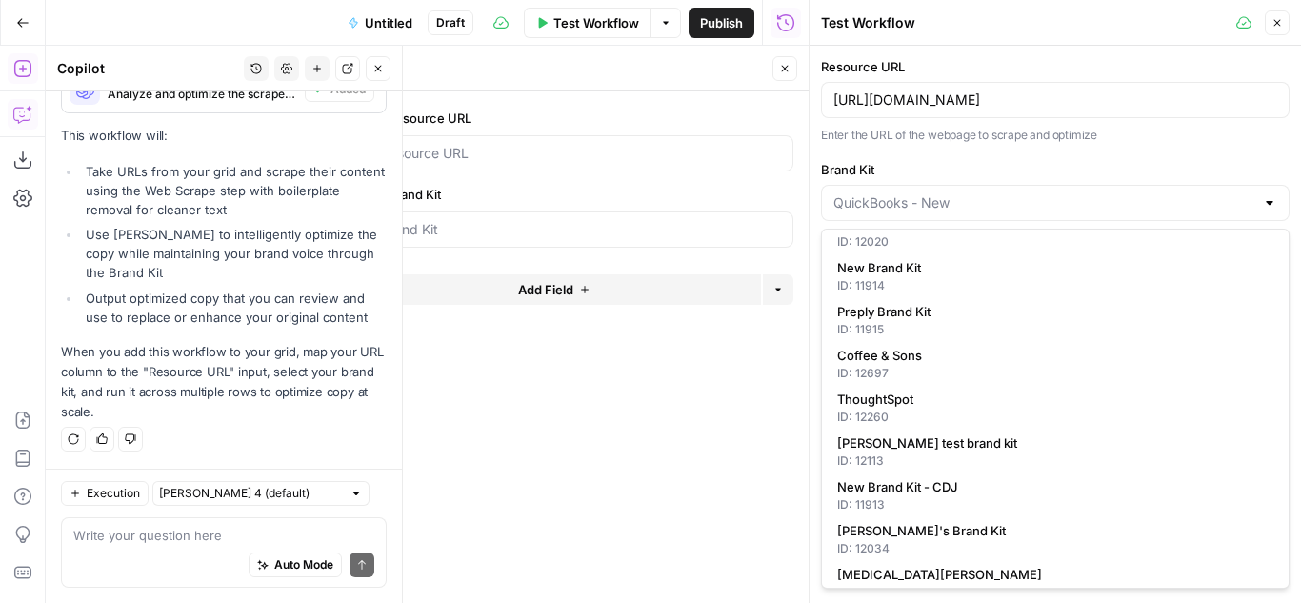
scroll to position [0, 0]
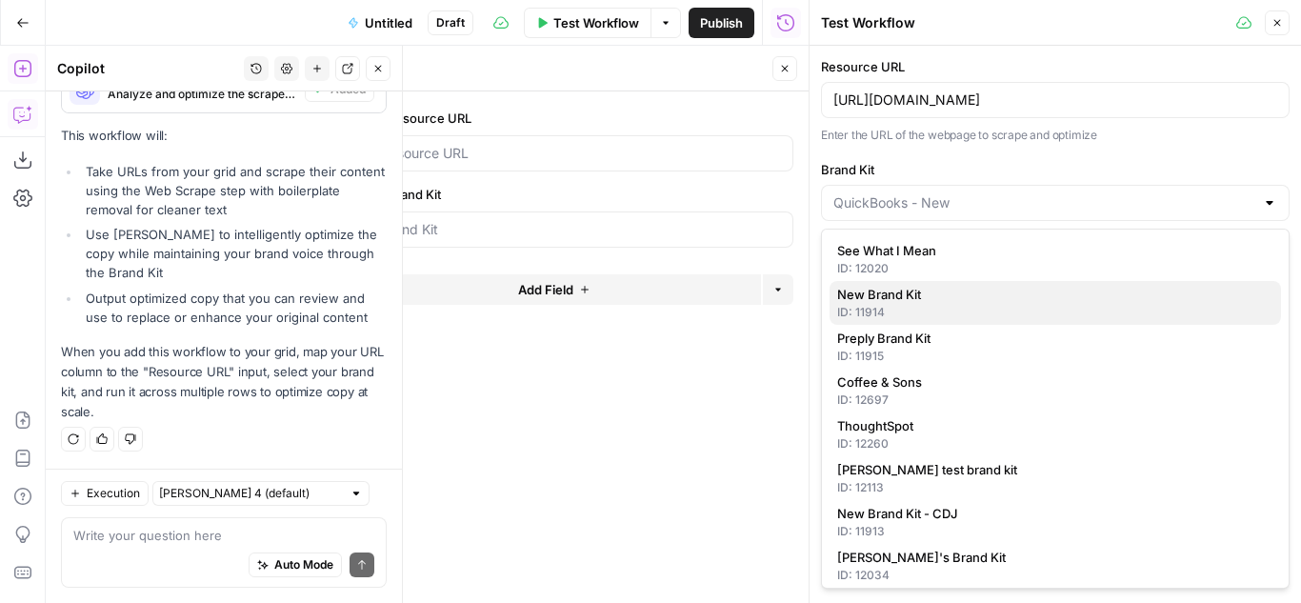
click at [910, 304] on div "ID: 11914" at bounding box center [1055, 312] width 436 height 17
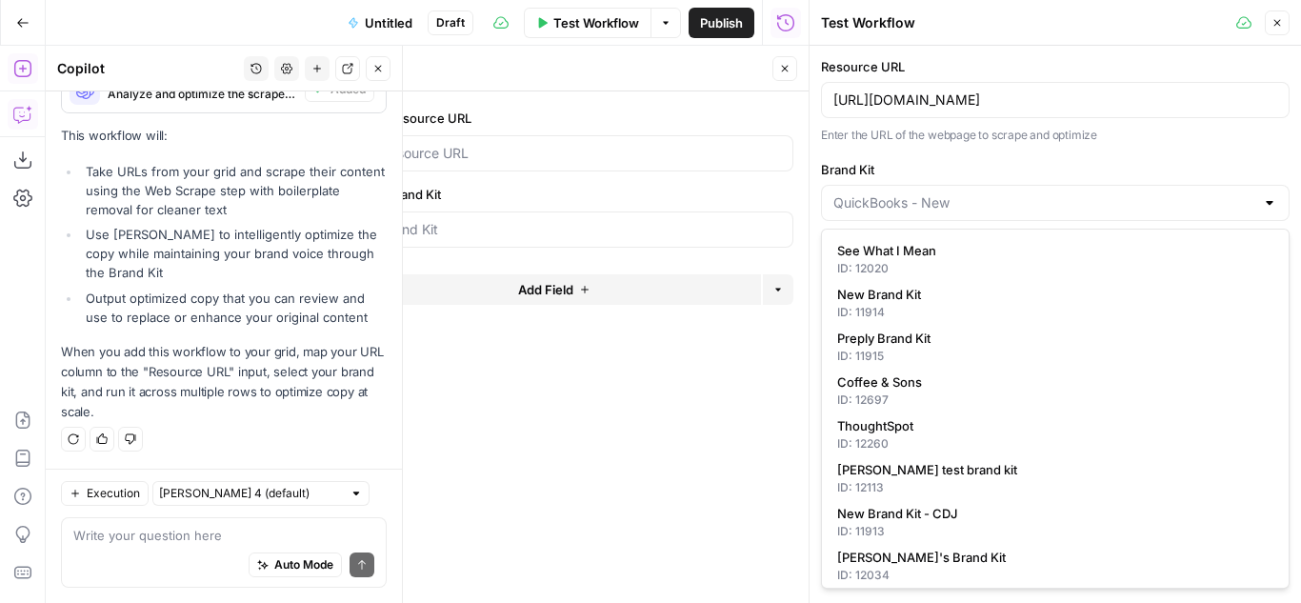
type input "New Brand Kit"
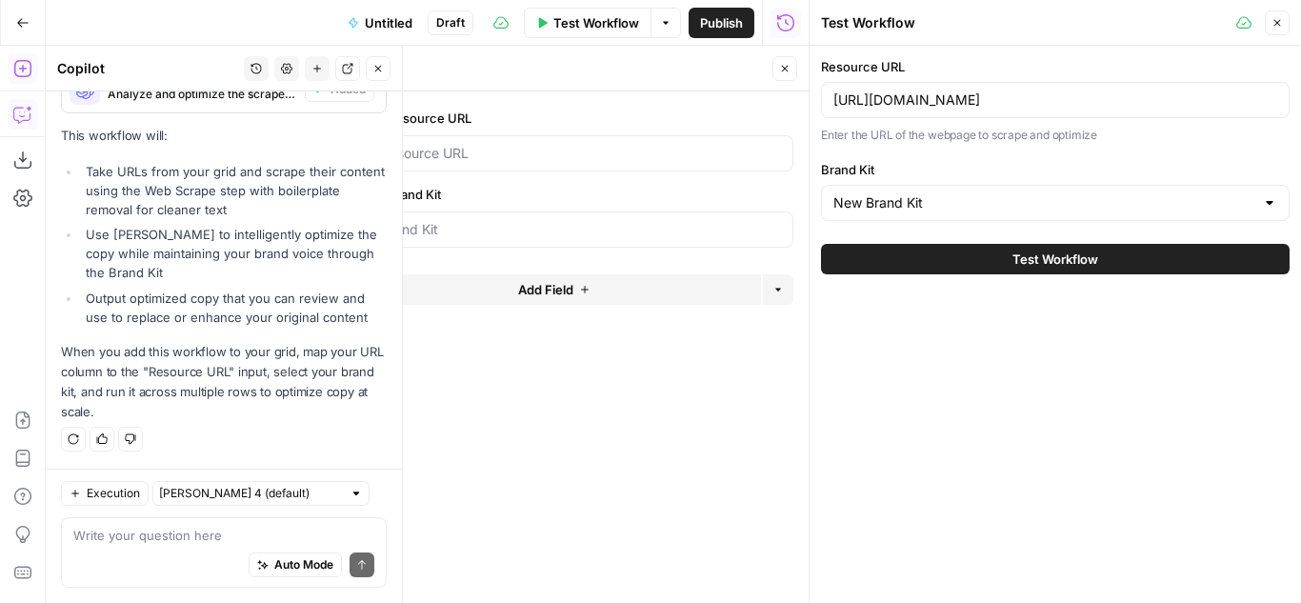
click at [911, 268] on button "Test Workflow" at bounding box center [1055, 259] width 468 height 30
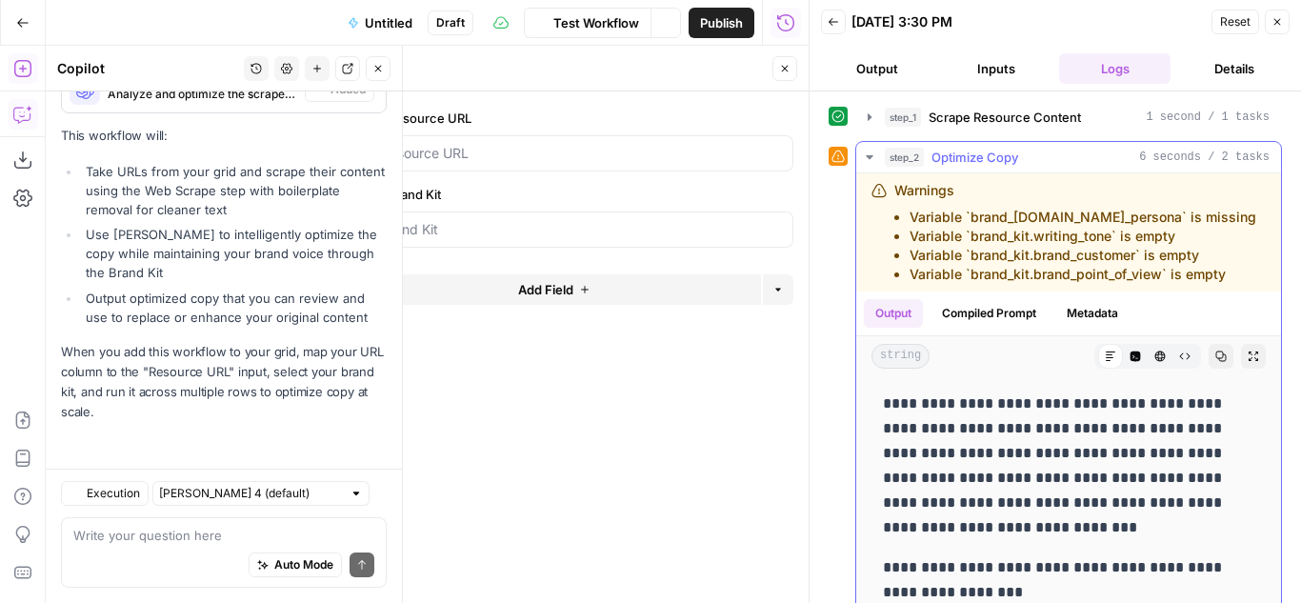
scroll to position [1225, 0]
click at [1274, 20] on icon "button" at bounding box center [1276, 21] width 11 height 11
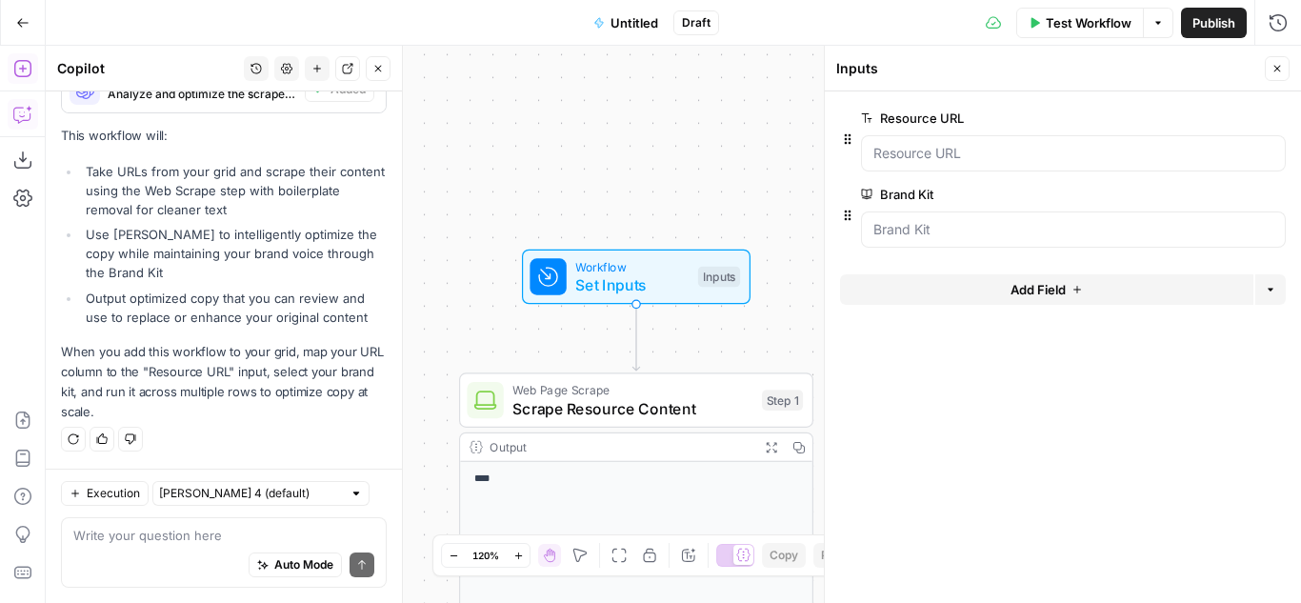
click at [1040, 17] on button "Test Workflow" at bounding box center [1080, 23] width 128 height 30
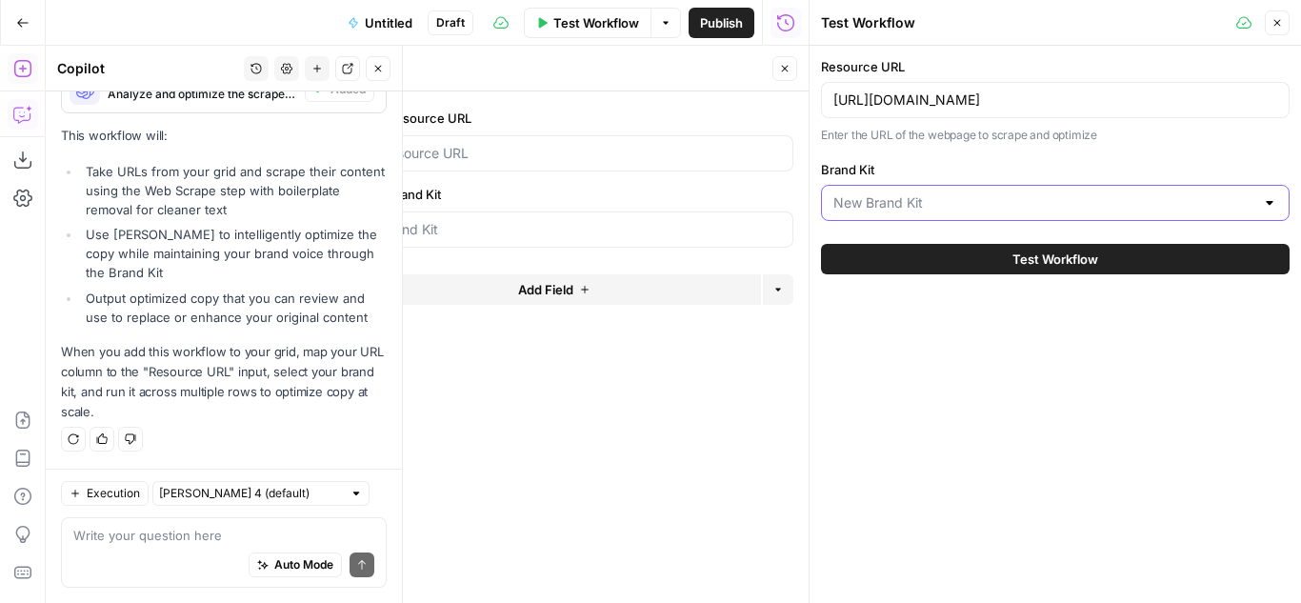
click at [993, 195] on input "Brand Kit" at bounding box center [1043, 202] width 421 height 19
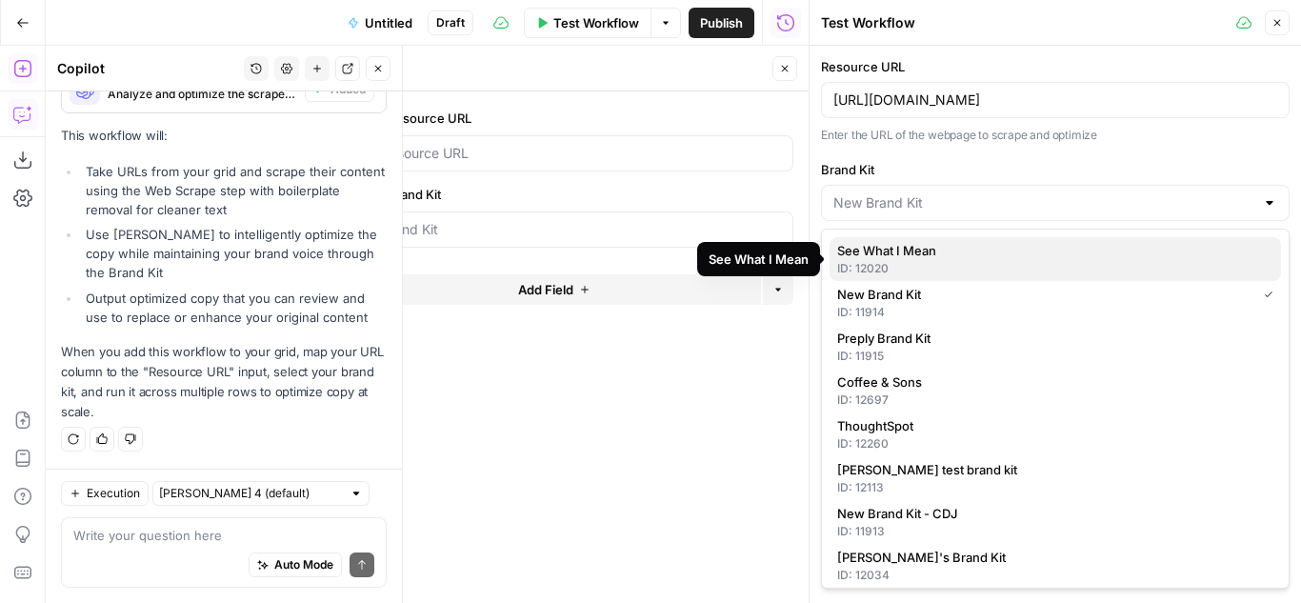
click at [943, 257] on span "See What I Mean" at bounding box center [1051, 250] width 428 height 19
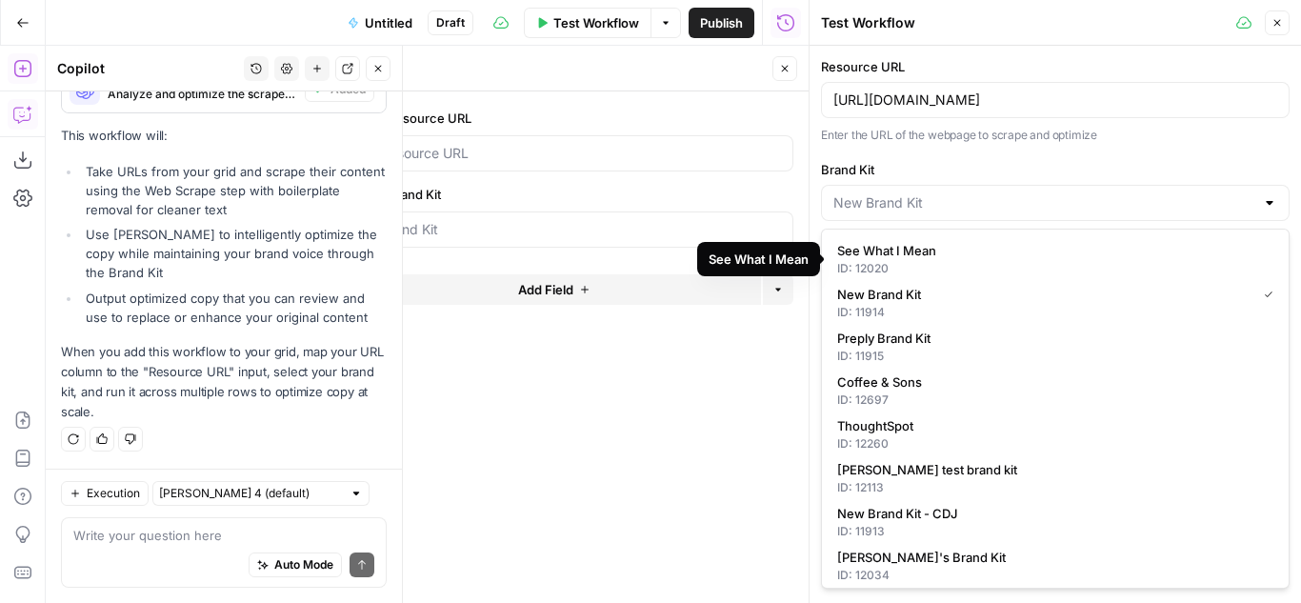
type input "See What I Mean"
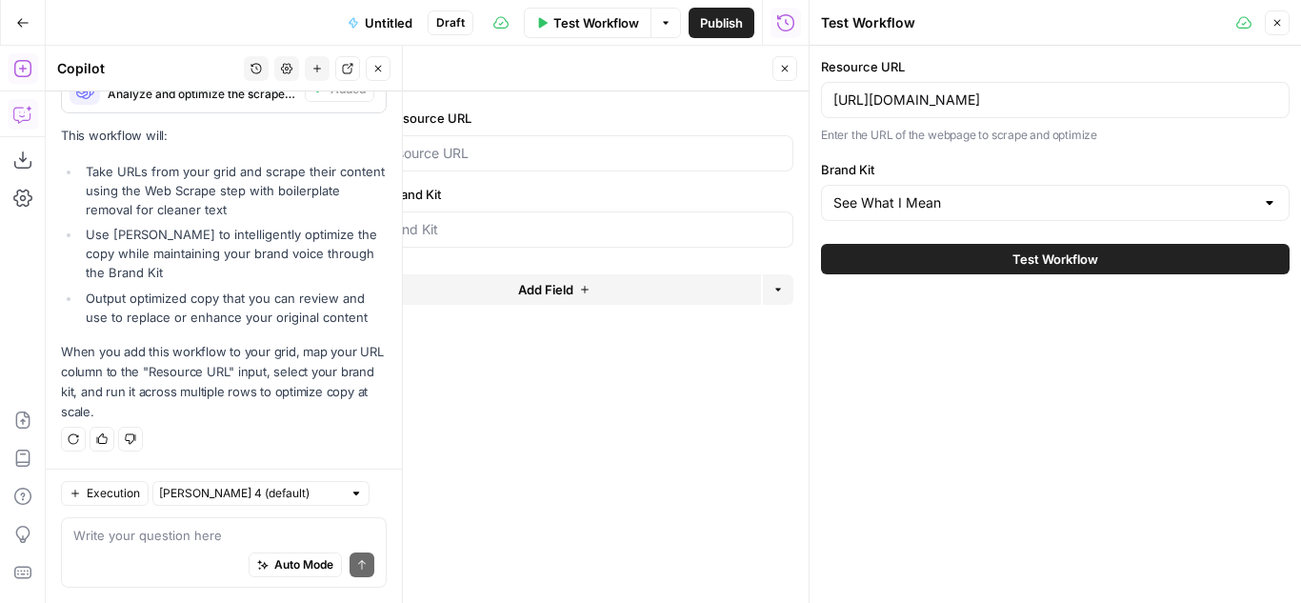
click at [1025, 263] on span "Test Workflow" at bounding box center [1055, 258] width 86 height 19
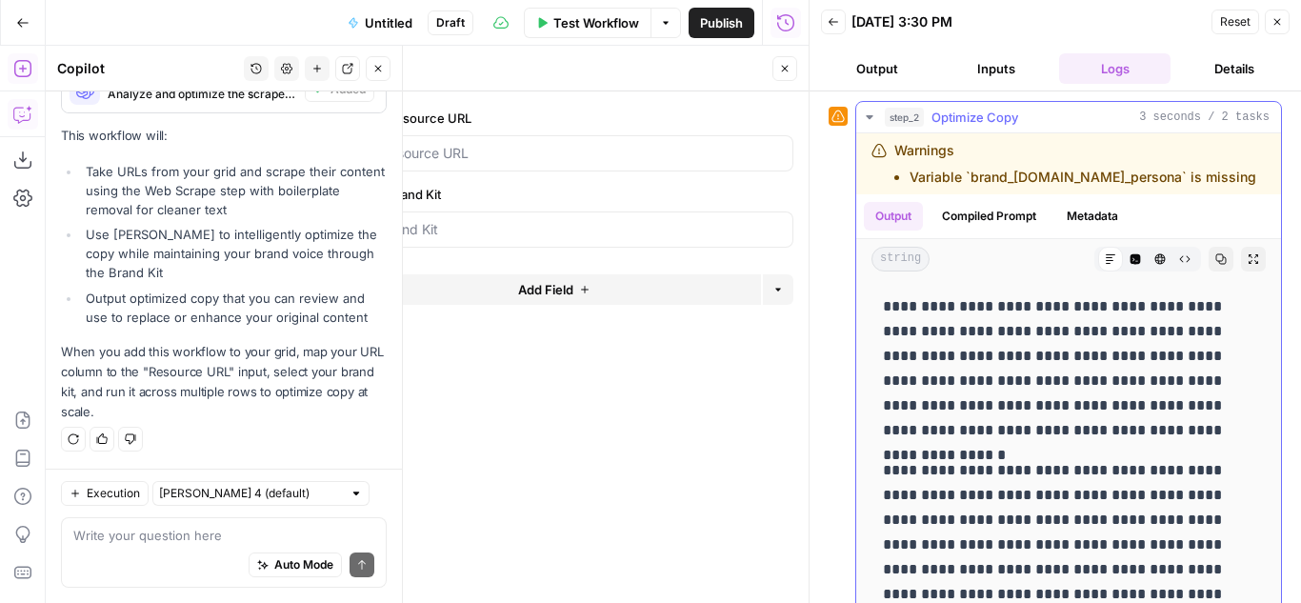
scroll to position [70, 0]
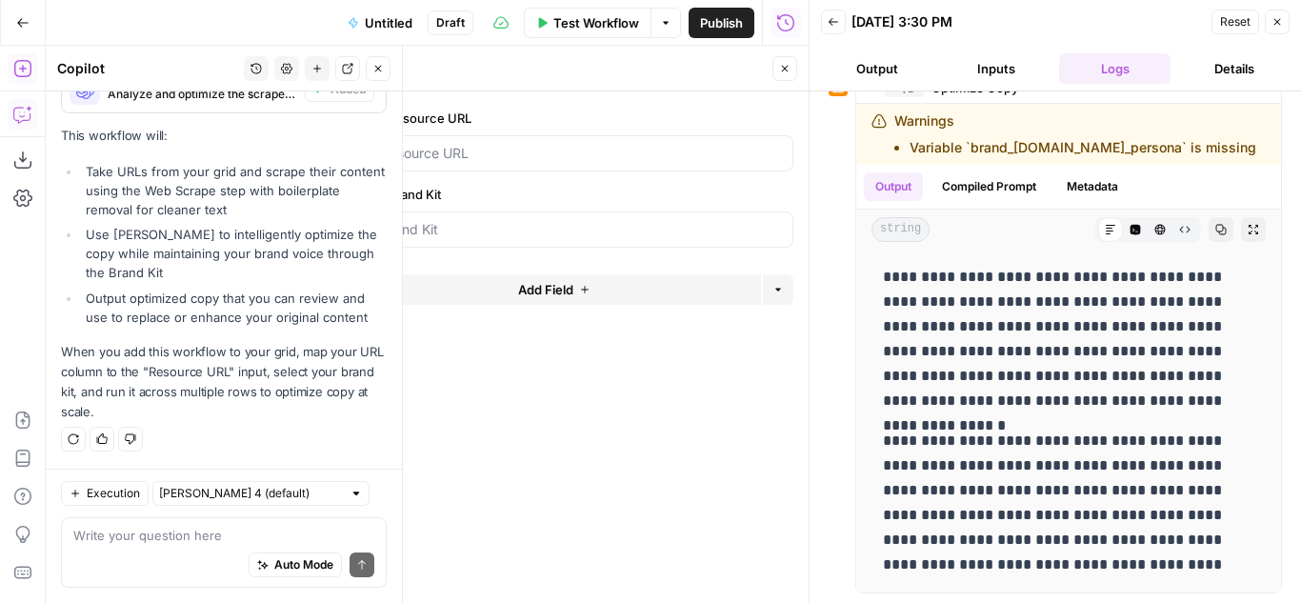
click at [781, 63] on icon "button" at bounding box center [784, 68] width 11 height 11
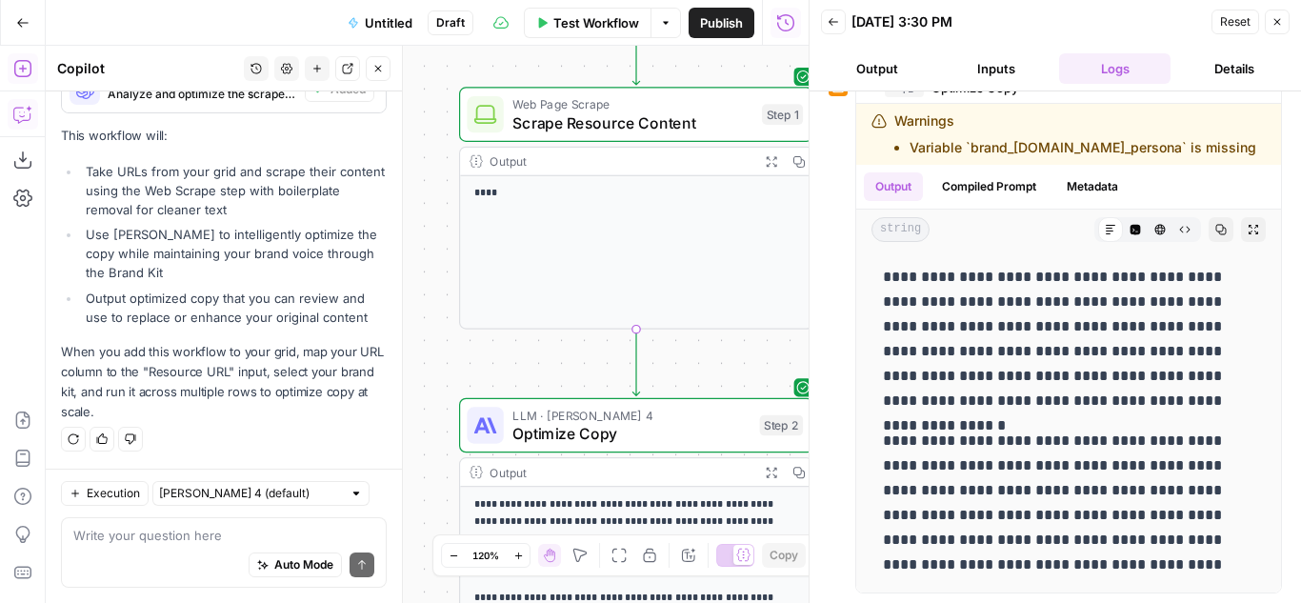
click at [1275, 23] on icon "button" at bounding box center [1276, 21] width 11 height 11
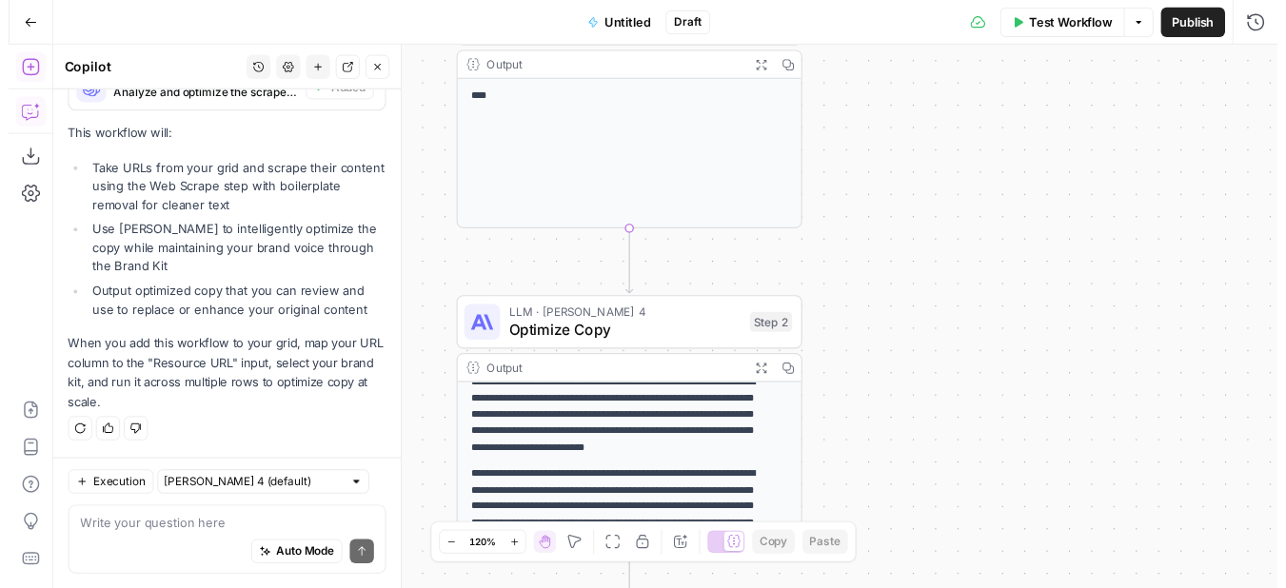
scroll to position [36, 0]
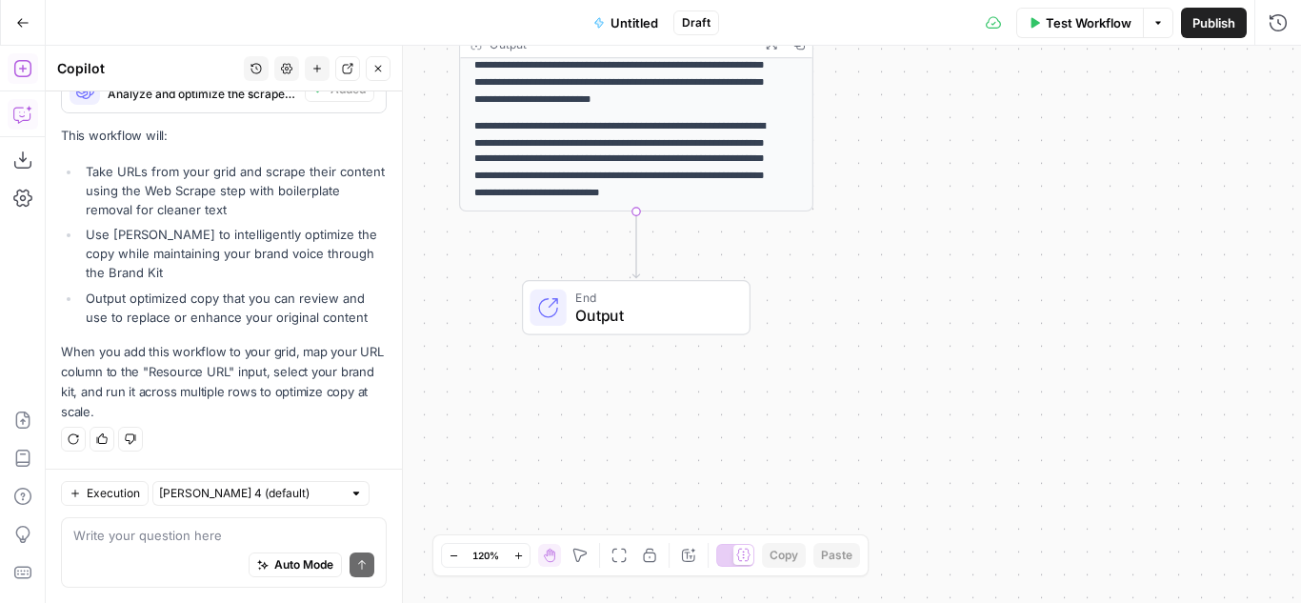
click at [679, 321] on span "Output" at bounding box center [652, 315] width 155 height 23
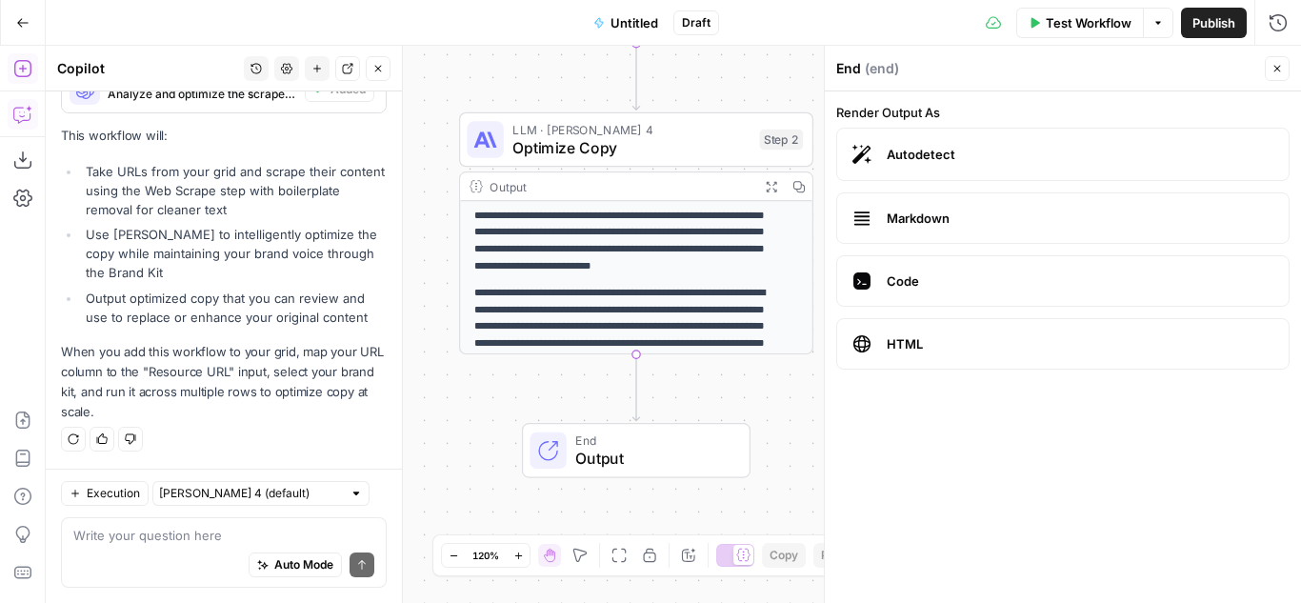
scroll to position [0, 0]
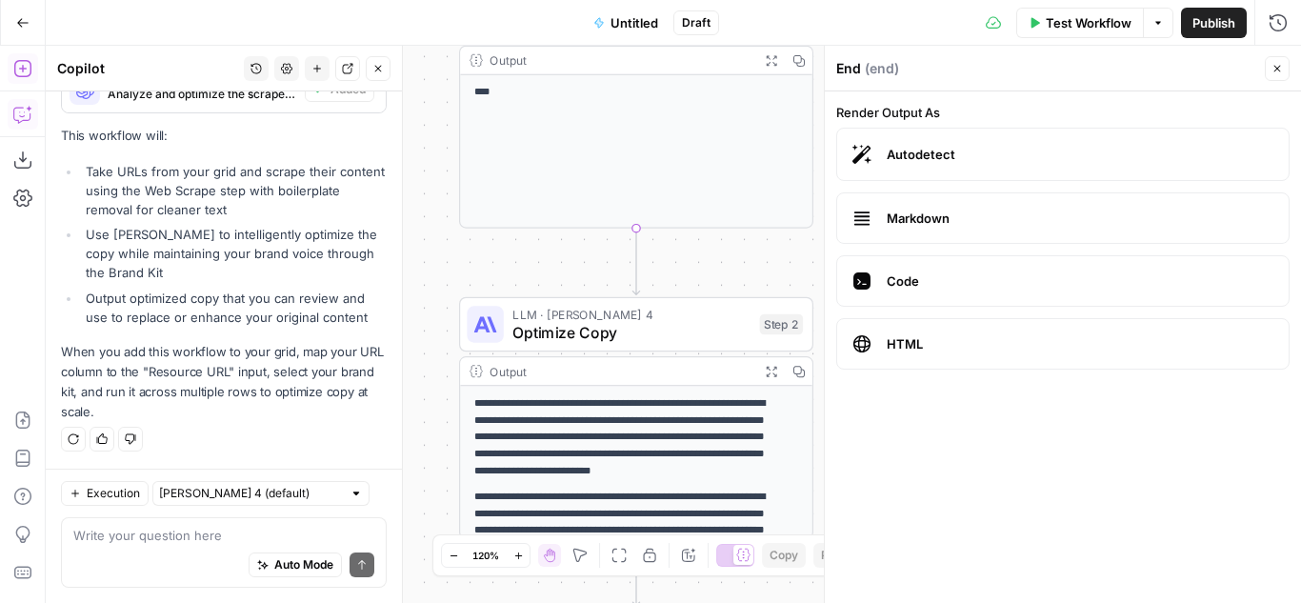
click at [639, 22] on span "Untitled" at bounding box center [634, 22] width 48 height 19
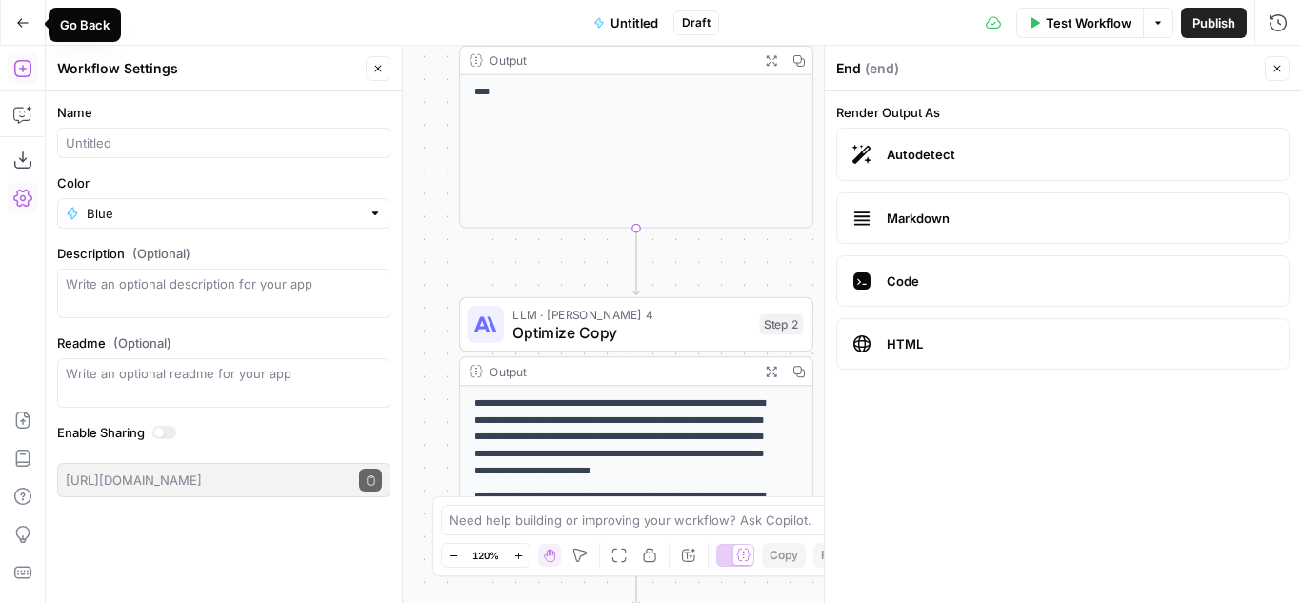
click at [11, 11] on button "Go Back" at bounding box center [23, 23] width 34 height 34
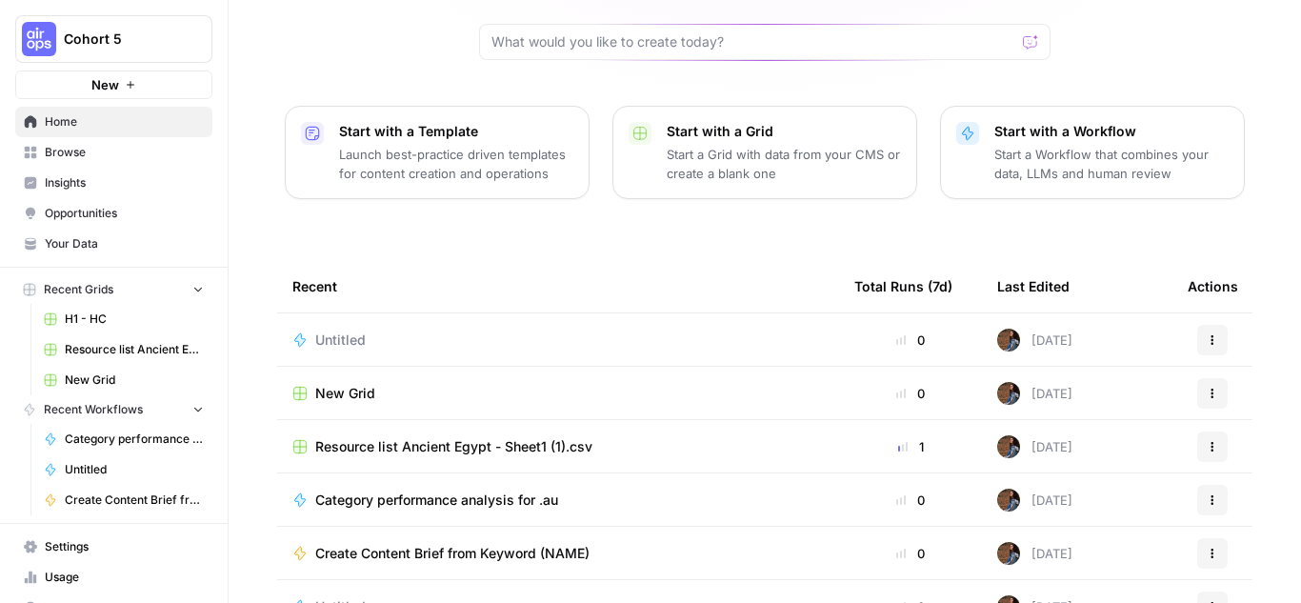
scroll to position [273, 0]
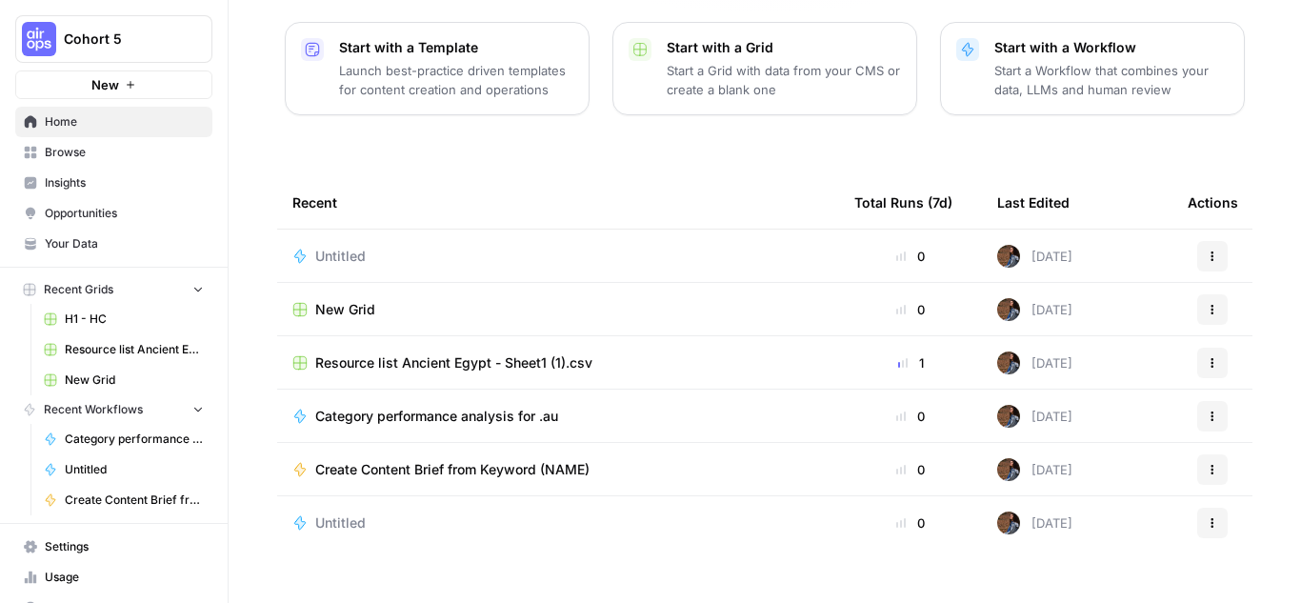
click at [366, 300] on span "New Grid" at bounding box center [345, 309] width 60 height 19
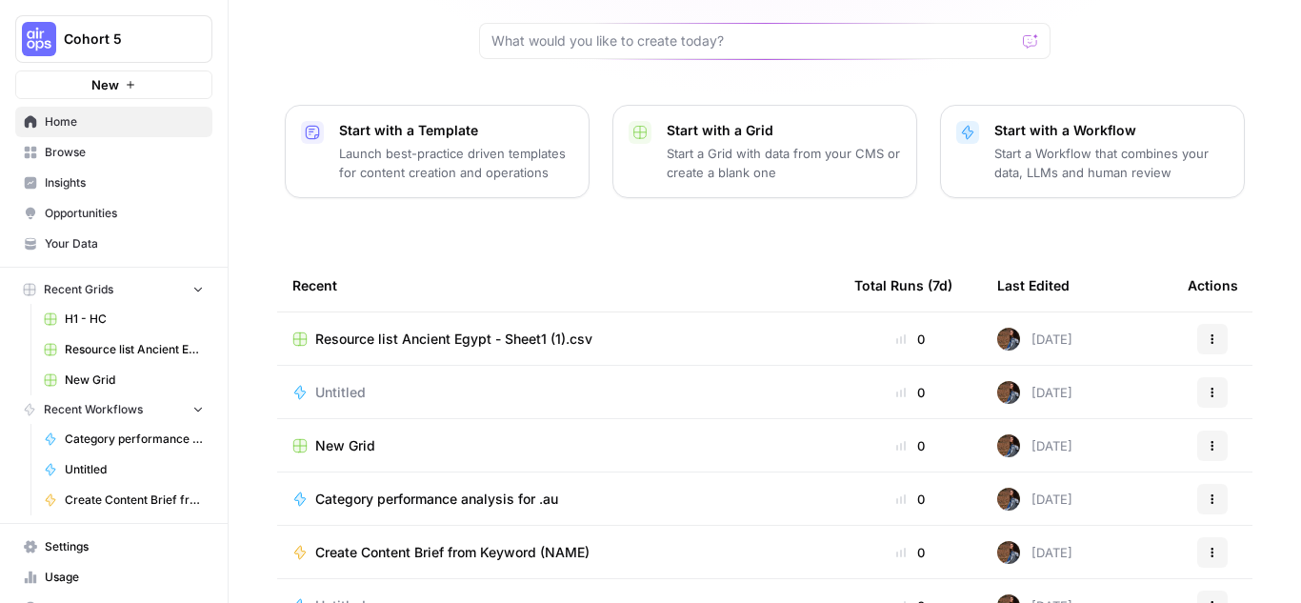
scroll to position [28, 0]
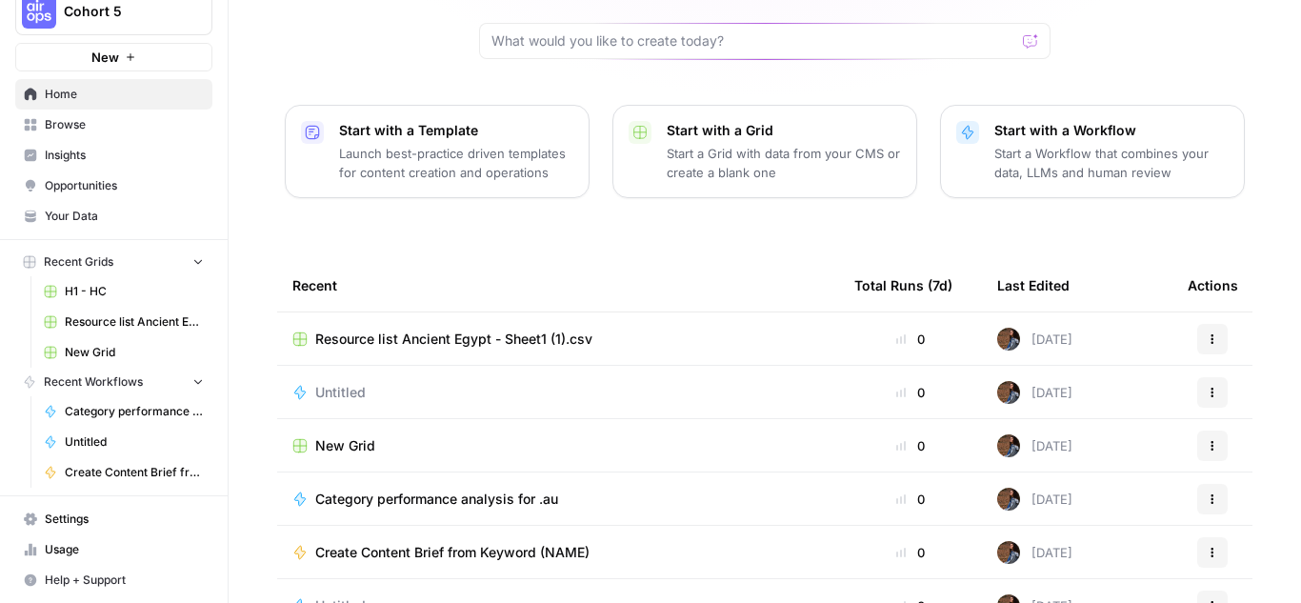
click at [1206, 387] on icon "button" at bounding box center [1211, 392] width 11 height 11
click at [1072, 439] on button "Delete" at bounding box center [1114, 449] width 196 height 27
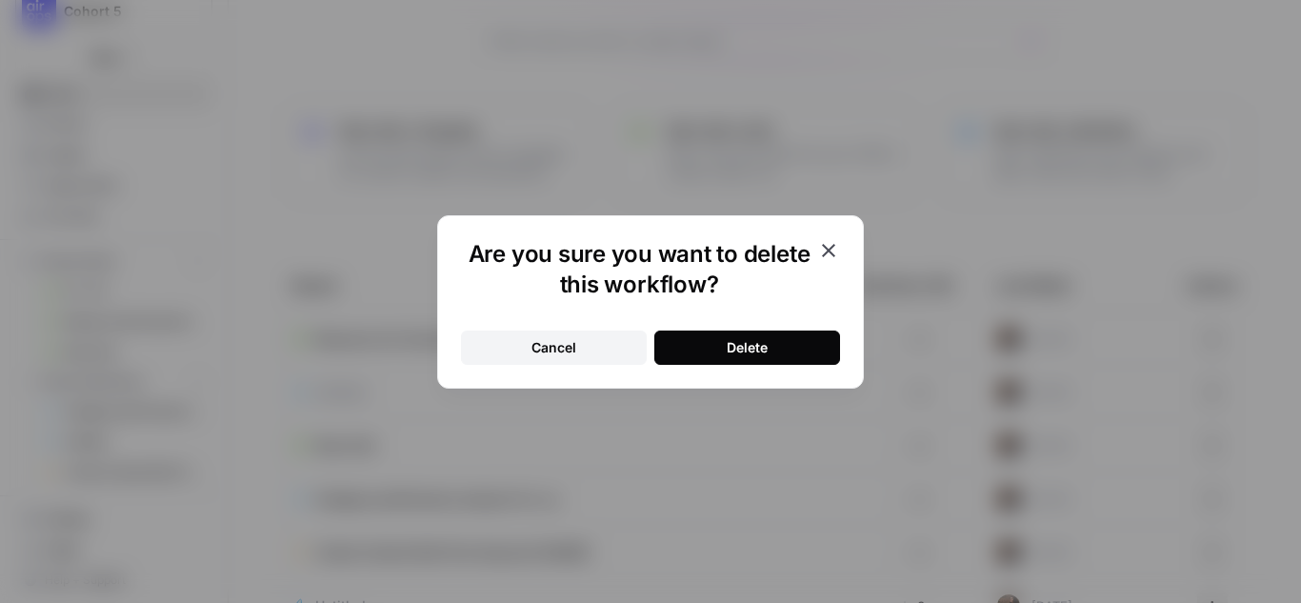
click at [744, 344] on div "Delete" at bounding box center [746, 347] width 41 height 19
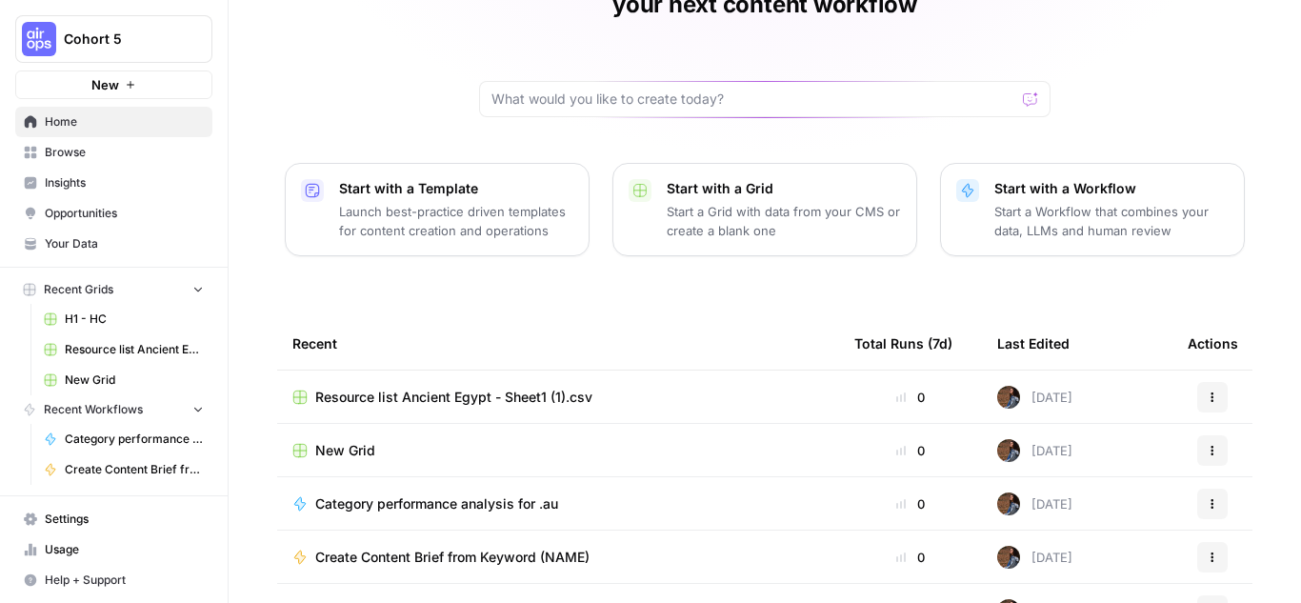
scroll to position [0, 0]
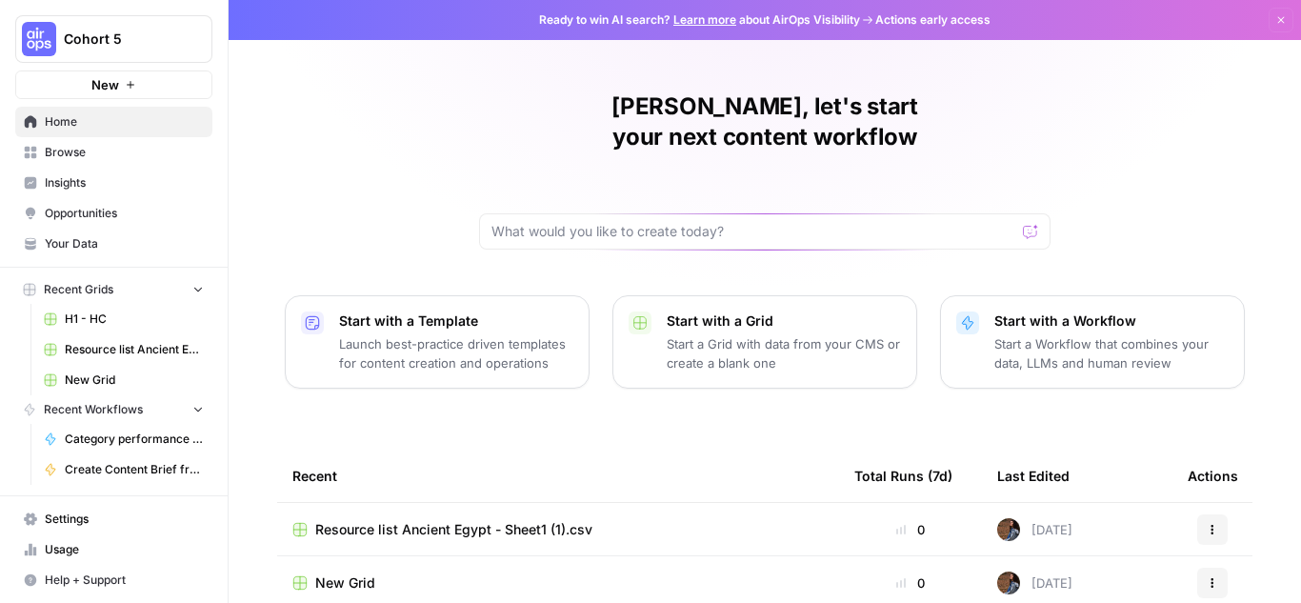
click at [547, 213] on div at bounding box center [764, 231] width 571 height 36
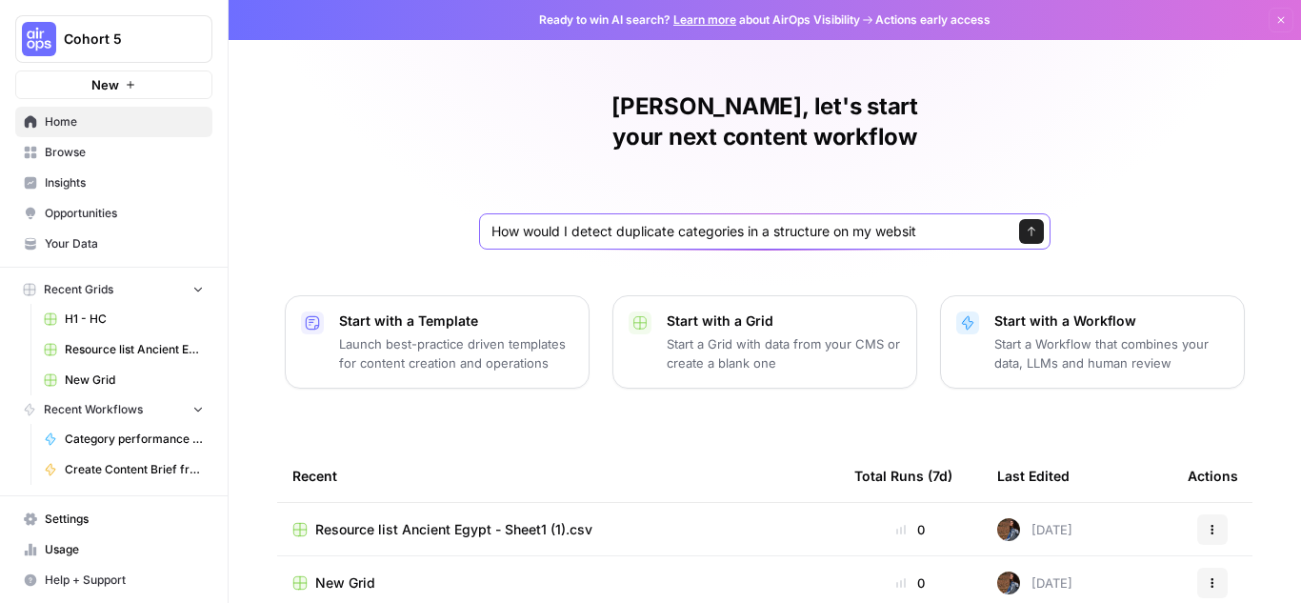
type input "How would I detect duplicate categories in a structure on my website"
click button "Send" at bounding box center [1031, 231] width 25 height 25
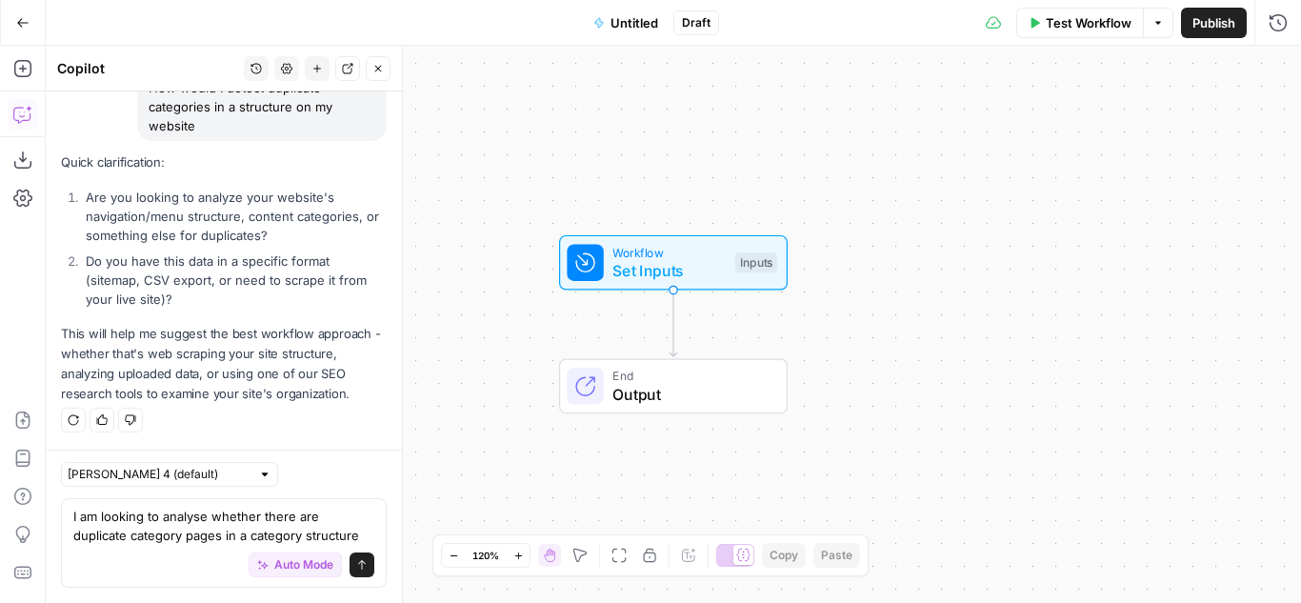
scroll to position [190, 0]
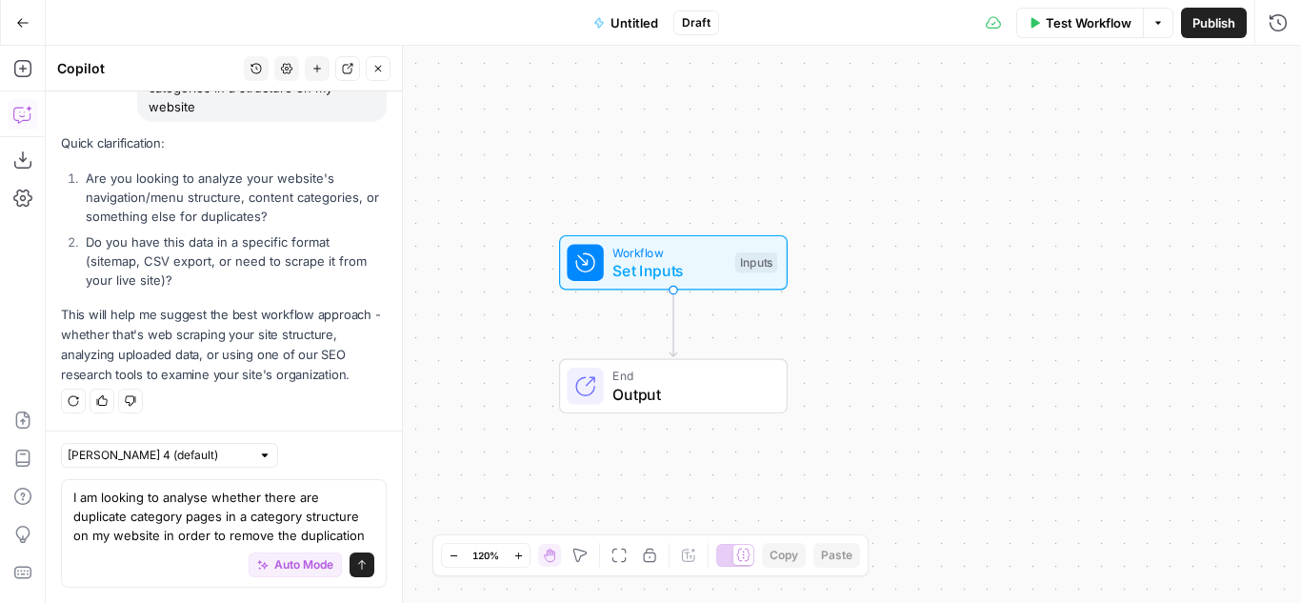
type textarea "I am looking to analyse whether there are duplicate category pages in a categor…"
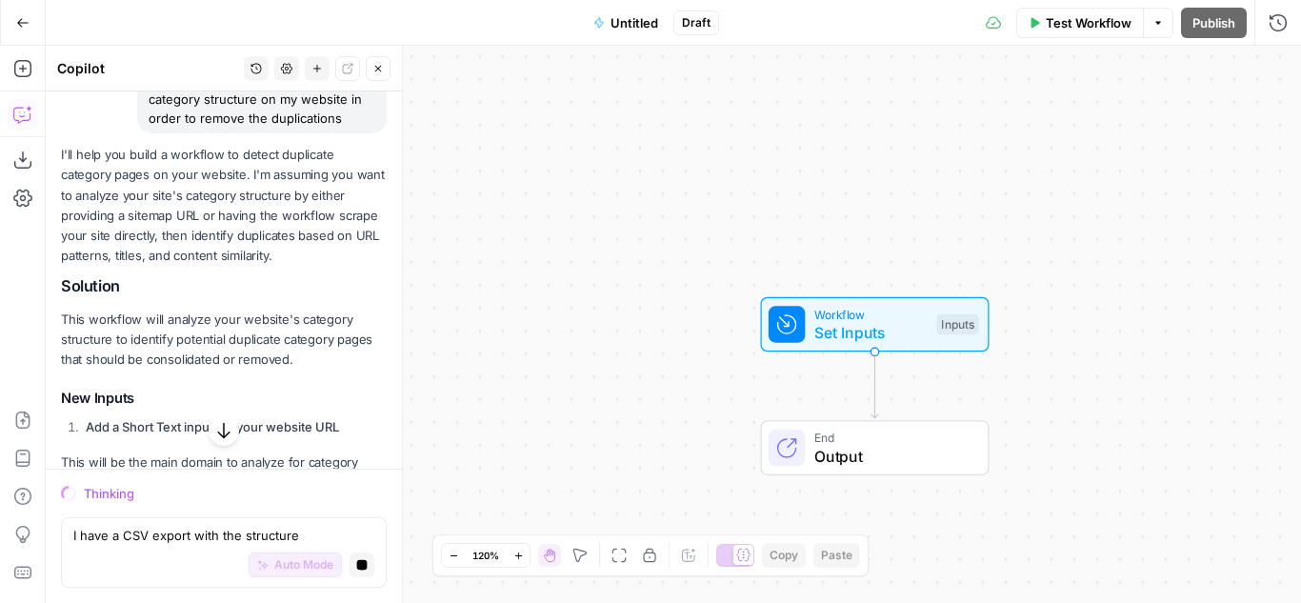
scroll to position [571, 0]
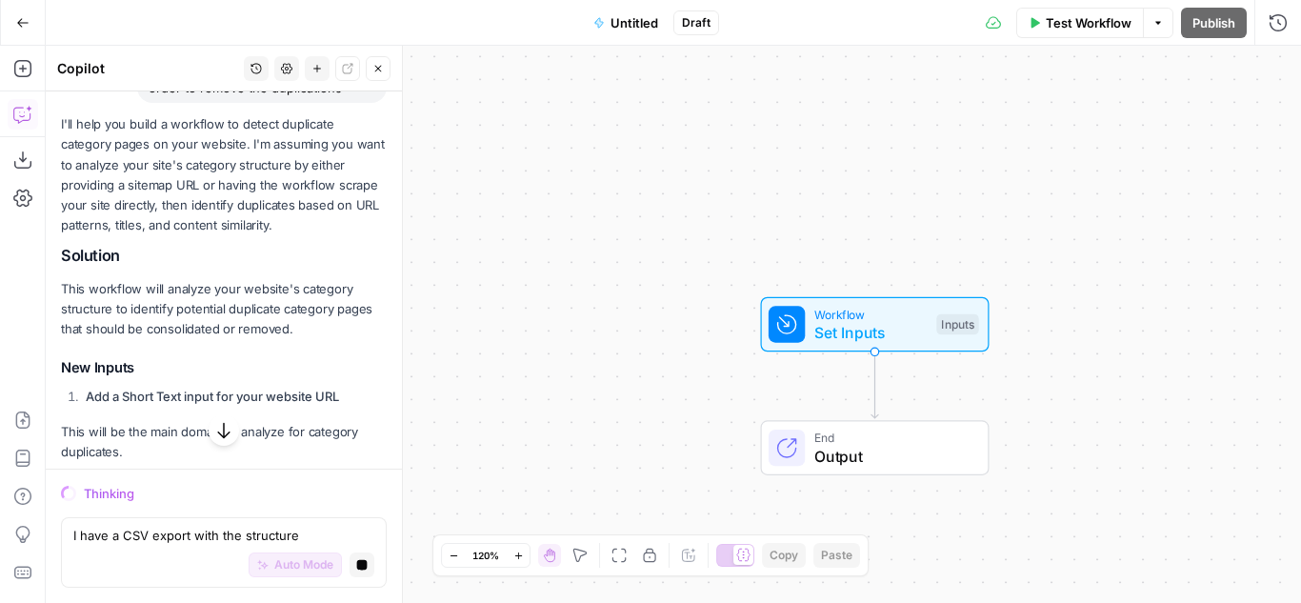
type textarea "I have a CSV export with the structure"
drag, startPoint x: 201, startPoint y: 204, endPoint x: 301, endPoint y: 215, distance: 100.6
click at [301, 215] on p "I'll help you build a workflow to detect duplicate category pages on your websi…" at bounding box center [224, 174] width 326 height 121
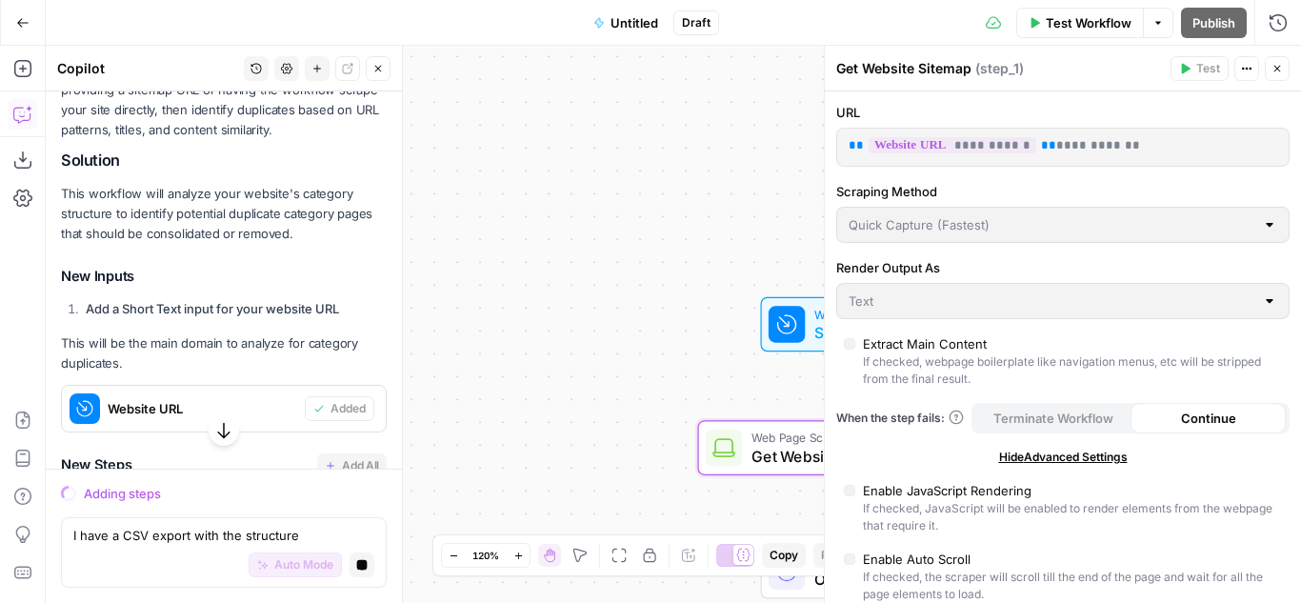
scroll to position [762, 0]
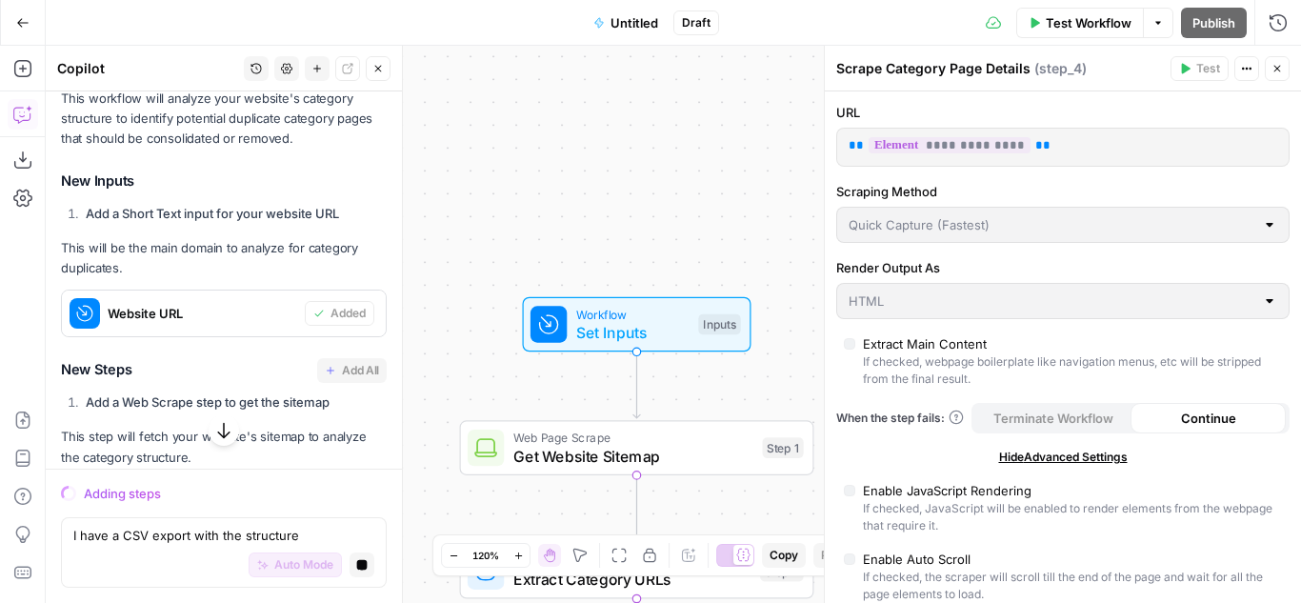
click at [667, 316] on span "Workflow" at bounding box center [632, 314] width 113 height 18
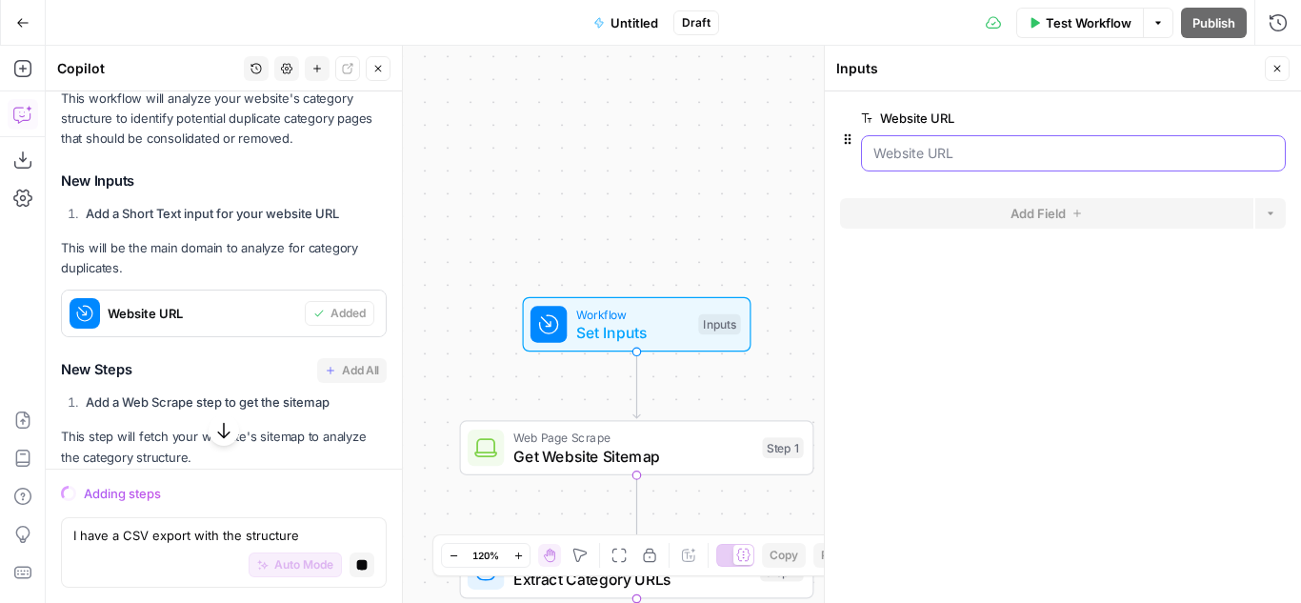
click at [967, 154] on URL "Website URL" at bounding box center [1073, 153] width 400 height 19
click at [977, 158] on URL "Website URL" at bounding box center [1073, 153] width 400 height 19
click at [980, 152] on URL "Website URL" at bounding box center [1073, 153] width 400 height 19
click at [912, 164] on div at bounding box center [1073, 153] width 425 height 36
click at [943, 184] on form "Website URL edit field Delete group Add Field Options" at bounding box center [1063, 346] width 476 height 511
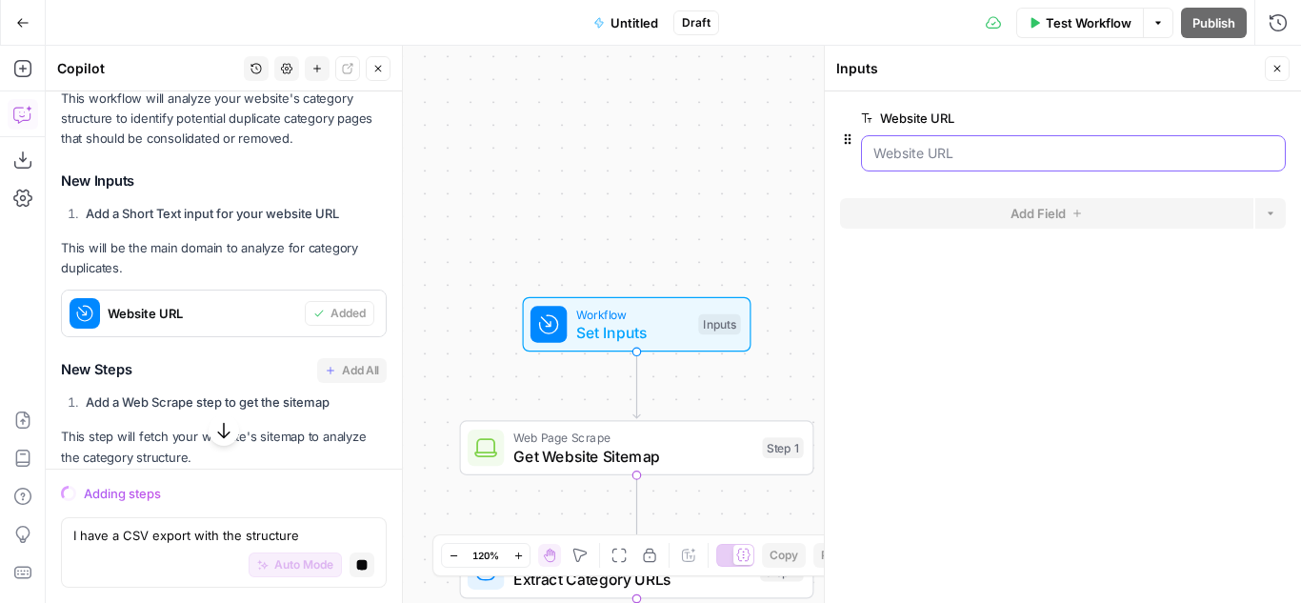
click at [913, 159] on URL "Website URL" at bounding box center [1073, 153] width 400 height 19
click at [1048, 28] on span "Test Workflow" at bounding box center [1088, 22] width 86 height 19
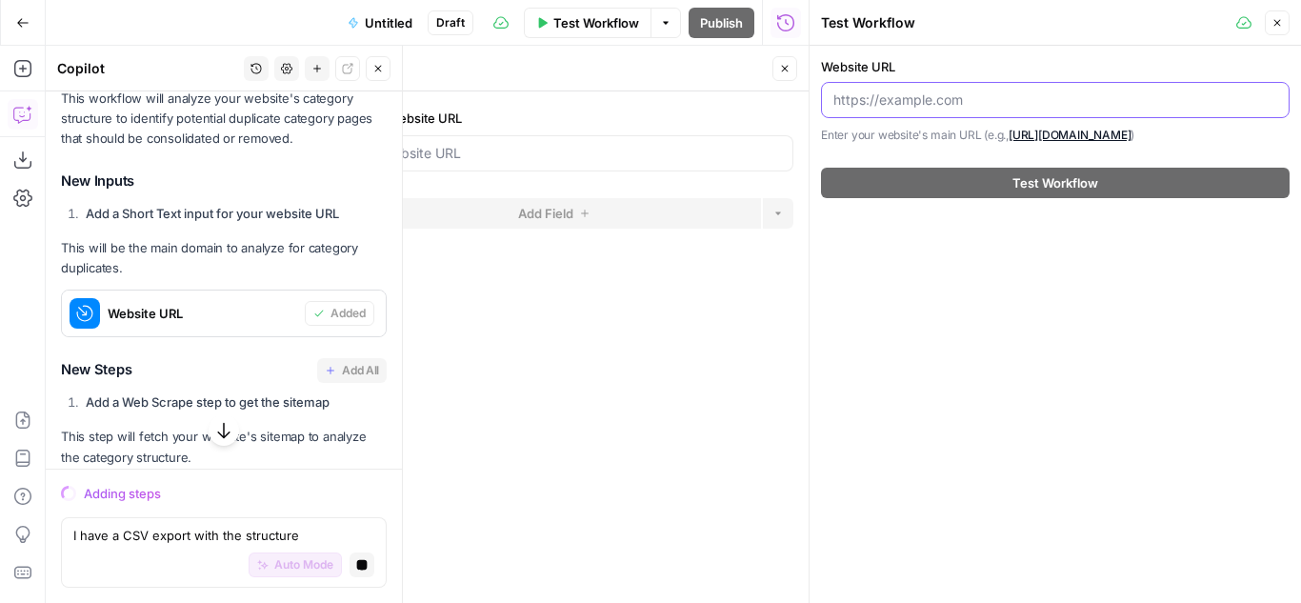
click at [906, 95] on input "Website URL" at bounding box center [1055, 99] width 444 height 19
drag, startPoint x: 862, startPoint y: 103, endPoint x: 1300, endPoint y: 125, distance: 438.5
click at [1300, 125] on div "Website URL https:www.twinkl Enter your website's main URL (e.g., [URL][DOMAIN_…" at bounding box center [1054, 128] width 491 height 164
type input "https"
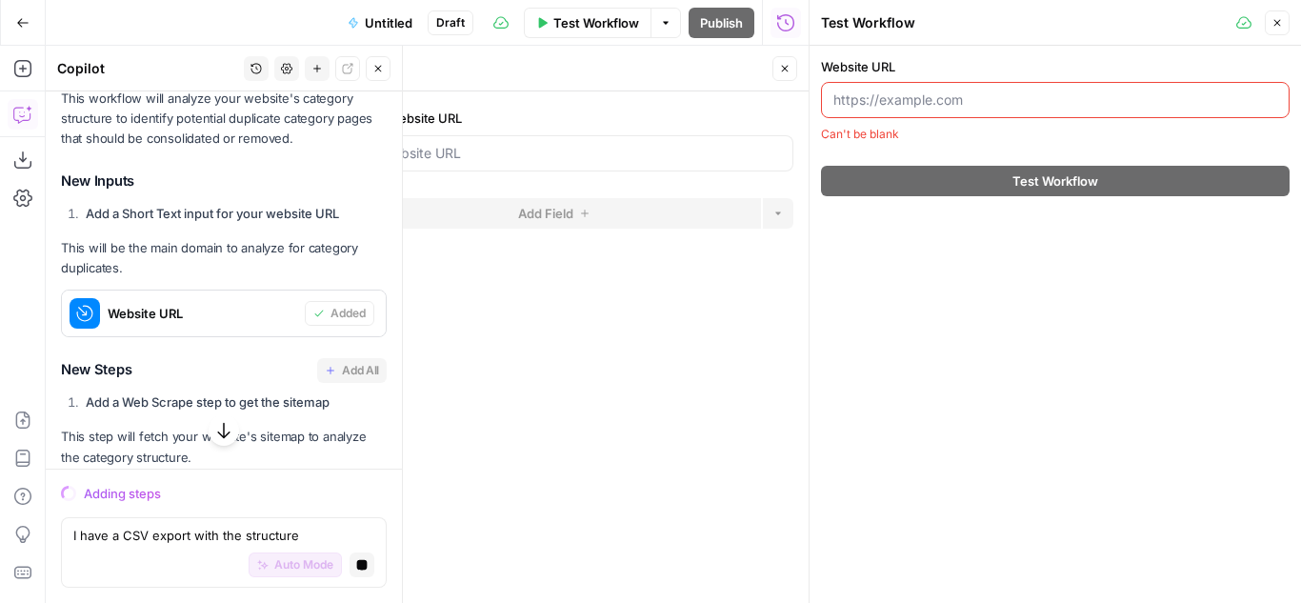
type input "h"
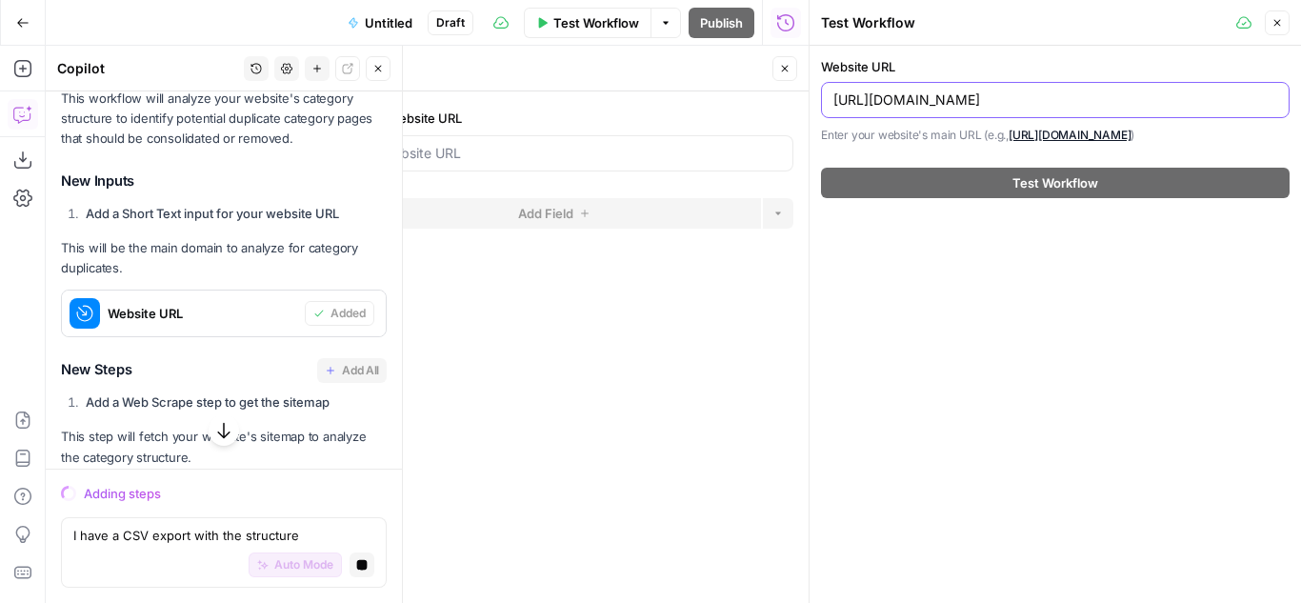
type input "[URL][DOMAIN_NAME]"
click at [1047, 278] on div "Website URL [URL][DOMAIN_NAME] Enter your website's main URL (e.g., [URL][DOMAI…" at bounding box center [1054, 324] width 491 height 557
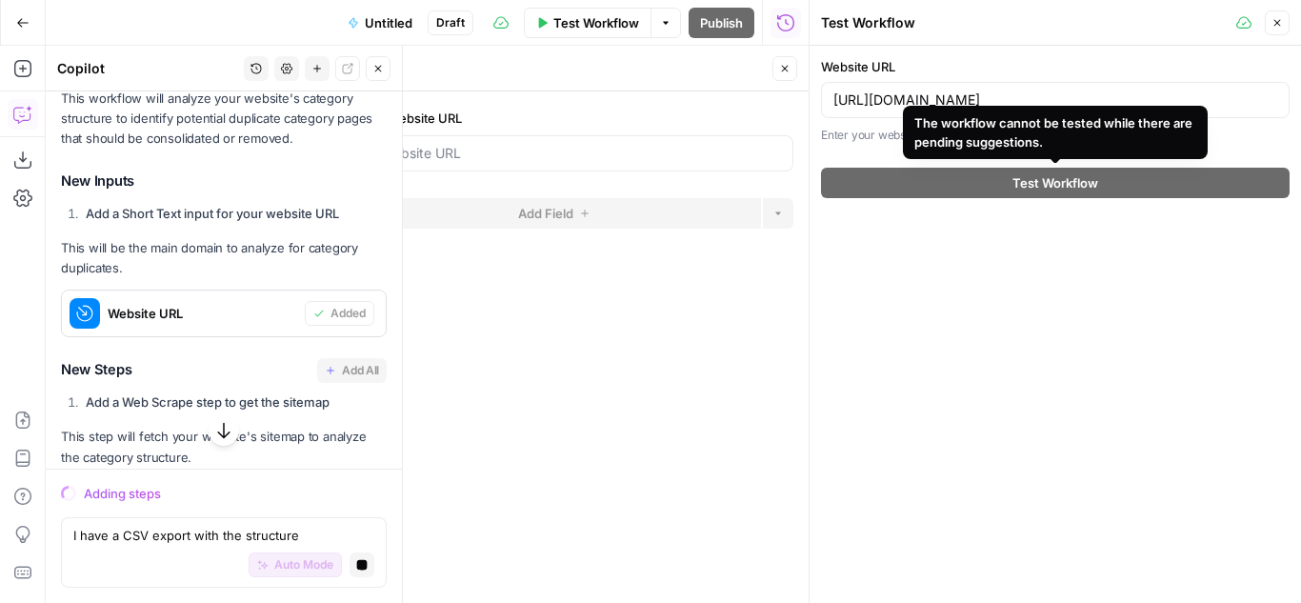
click at [1021, 242] on div "Website URL [URL][DOMAIN_NAME] Enter your website's main URL (e.g., [URL][DOMAI…" at bounding box center [1054, 324] width 491 height 557
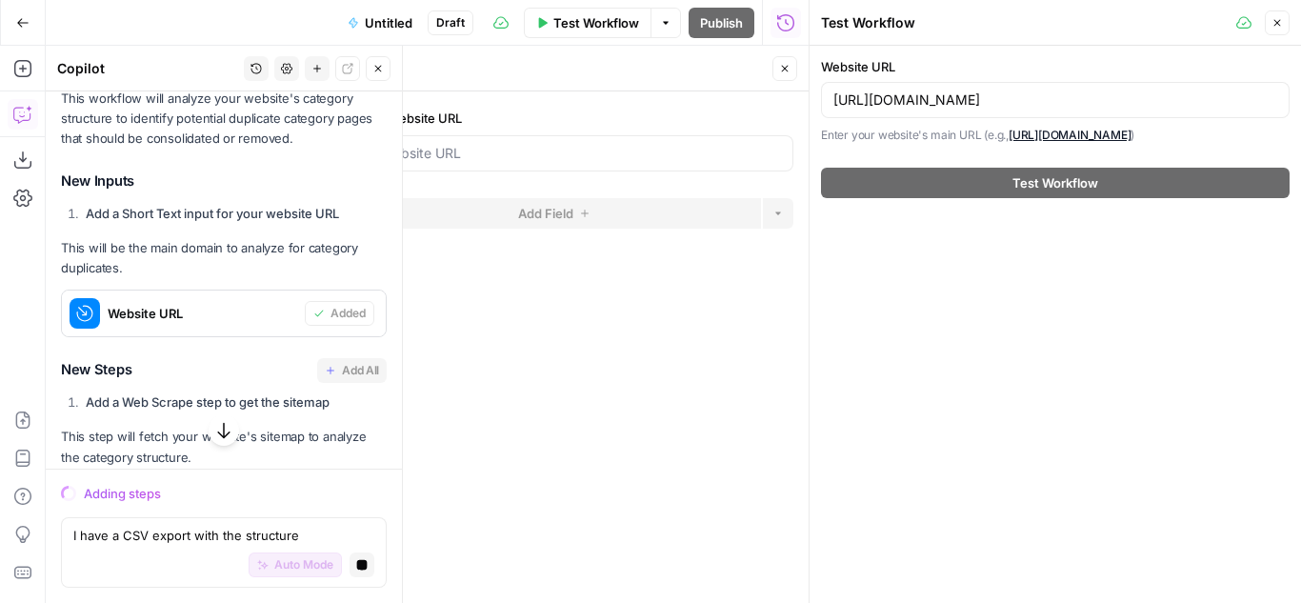
click at [1282, 19] on icon "button" at bounding box center [1276, 22] width 11 height 11
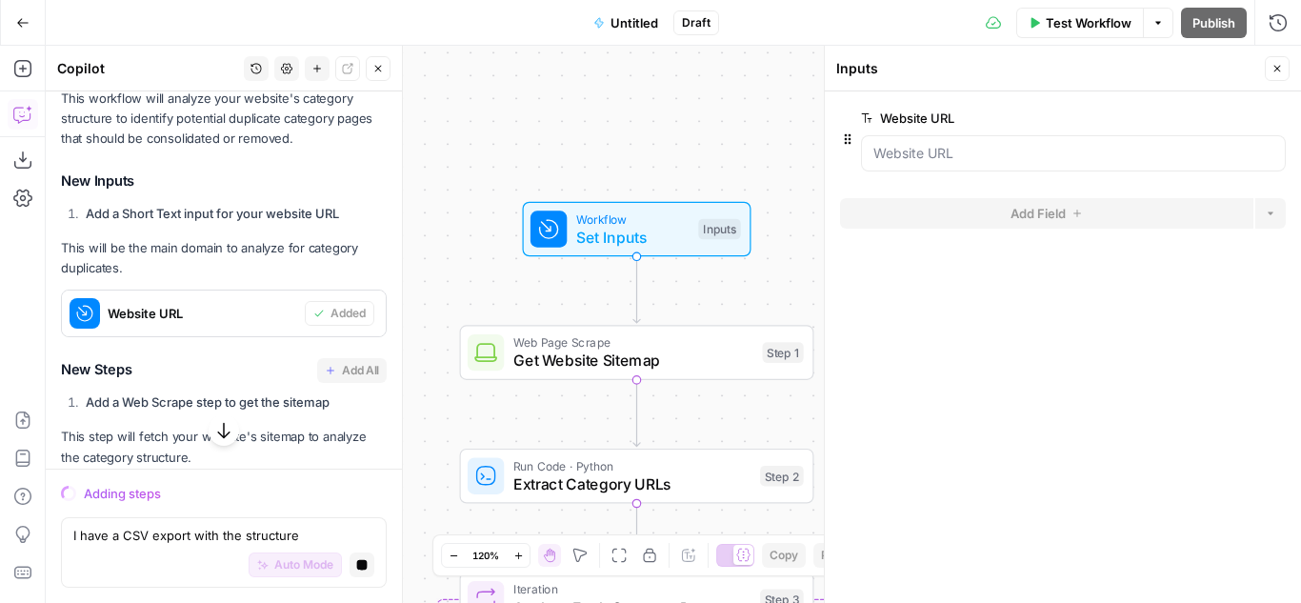
click at [666, 229] on span "Set Inputs" at bounding box center [632, 237] width 113 height 23
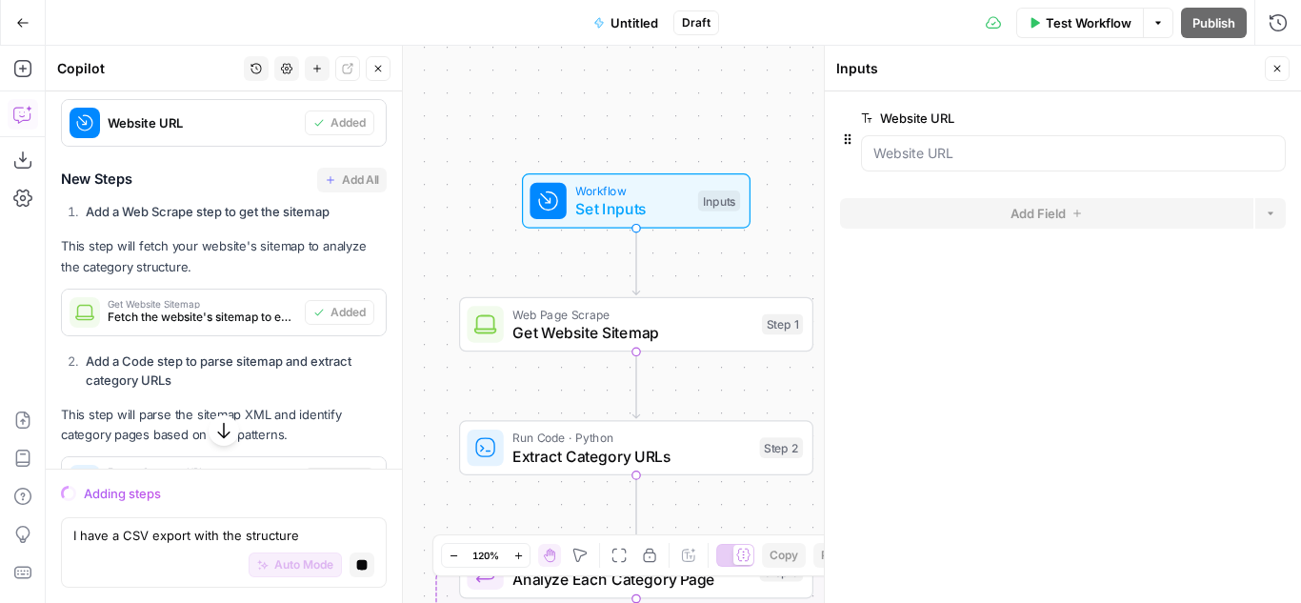
scroll to position [1047, 0]
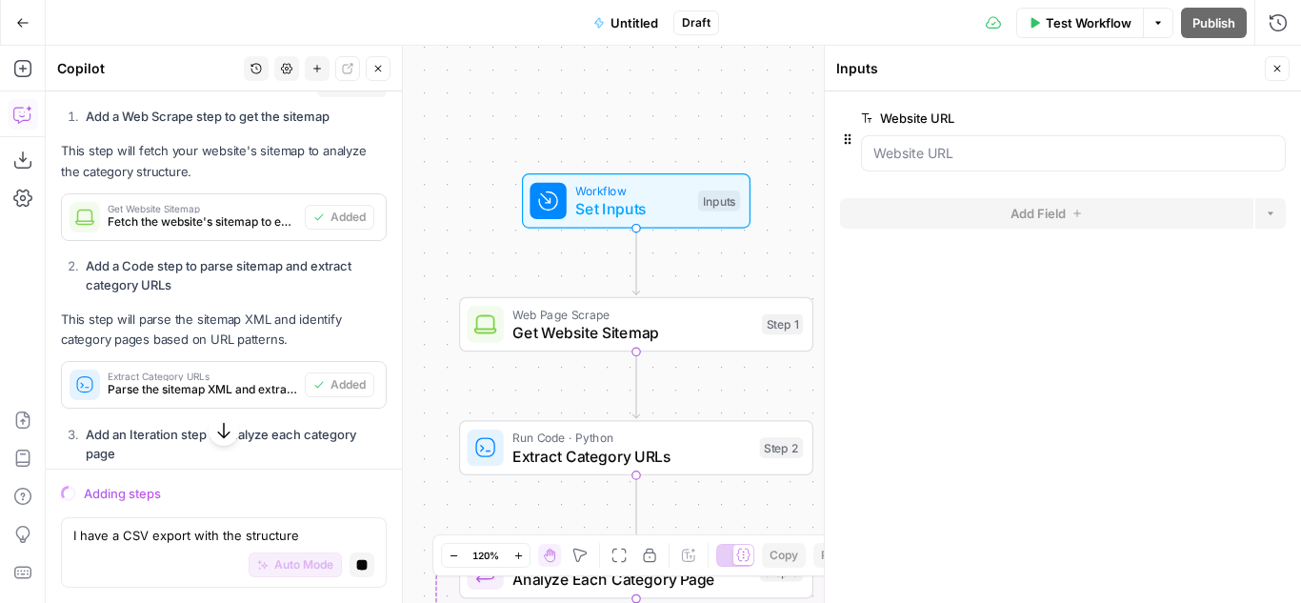
click at [665, 202] on span "Set Inputs" at bounding box center [631, 208] width 113 height 23
click at [1074, 18] on span "Test Workflow" at bounding box center [1088, 22] width 86 height 19
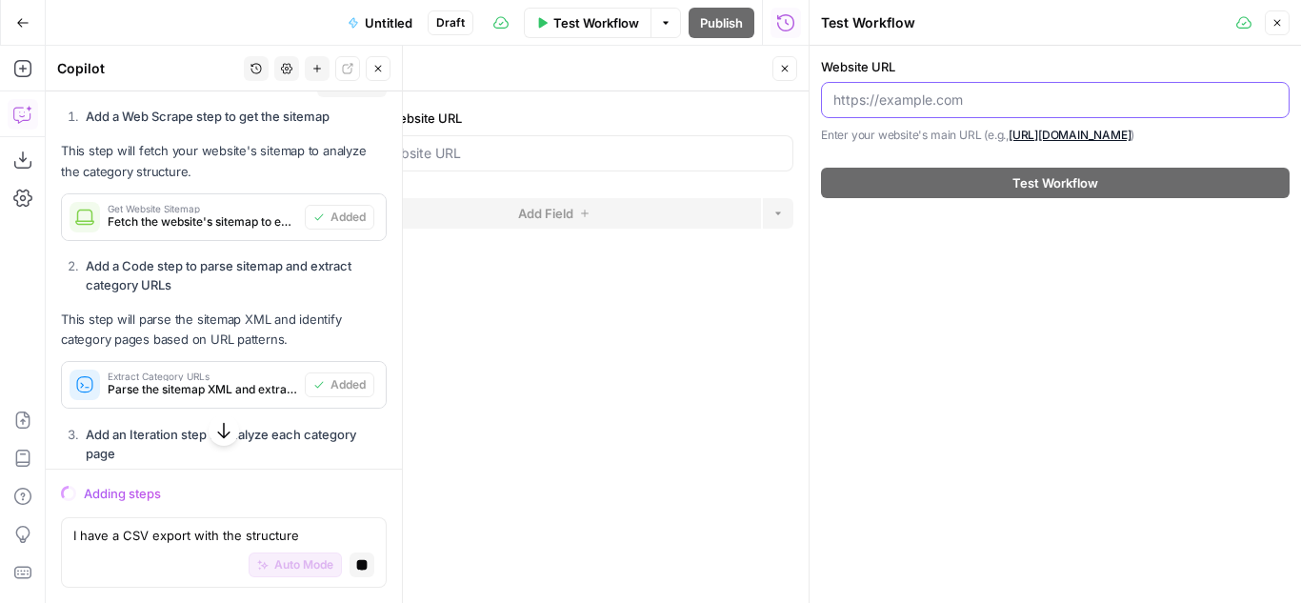
click at [881, 99] on input "Website URL" at bounding box center [1055, 99] width 444 height 19
type input "[URL][DOMAIN_NAME]"
click at [1148, 231] on div "Website URL [URL][DOMAIN_NAME] Enter your website's main URL (e.g., [URL][DOMAI…" at bounding box center [1054, 324] width 491 height 557
click at [1278, 20] on icon "button" at bounding box center [1276, 22] width 11 height 11
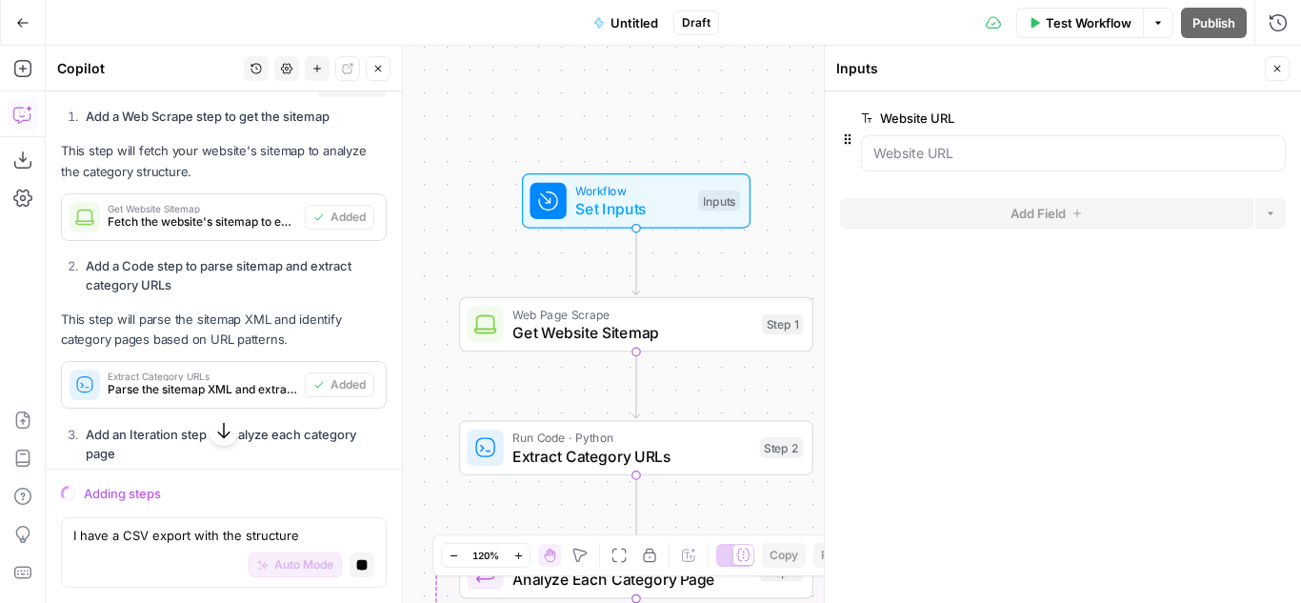
click at [668, 194] on span "Workflow" at bounding box center [631, 191] width 113 height 18
click at [1152, 22] on icon "button" at bounding box center [1157, 22] width 11 height 11
click at [1100, 64] on span "Run Test" at bounding box center [1104, 67] width 84 height 19
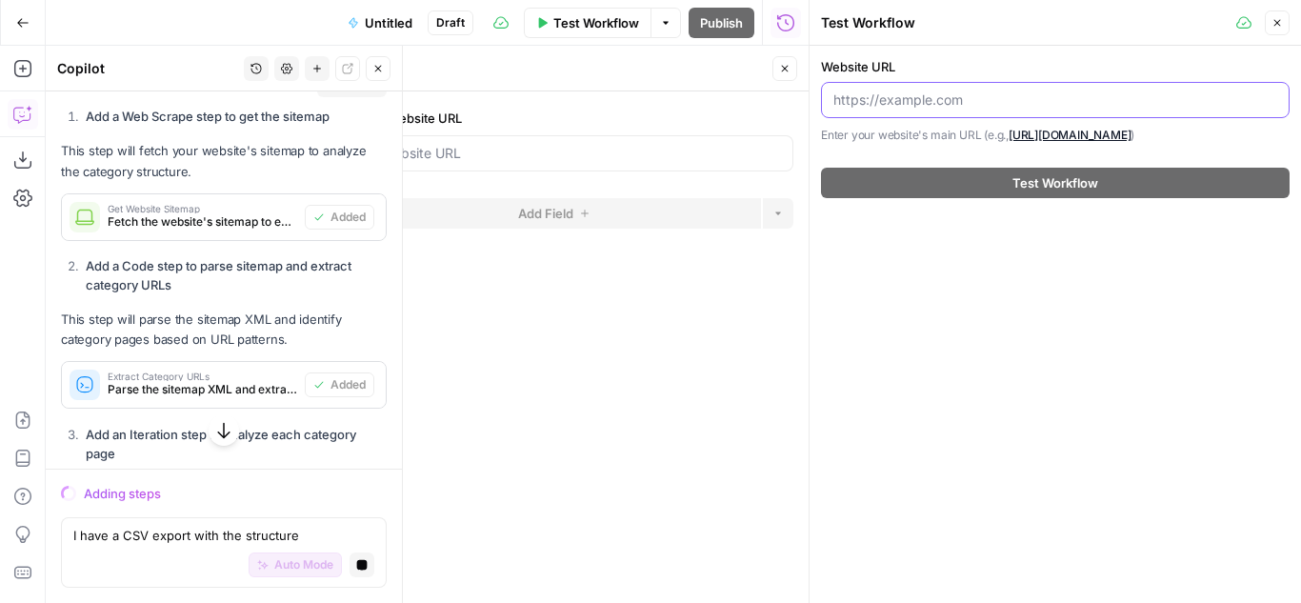
click at [949, 102] on input "Website URL" at bounding box center [1055, 99] width 444 height 19
type input "[URL][DOMAIN_NAME]"
click at [1277, 27] on icon "button" at bounding box center [1276, 22] width 11 height 11
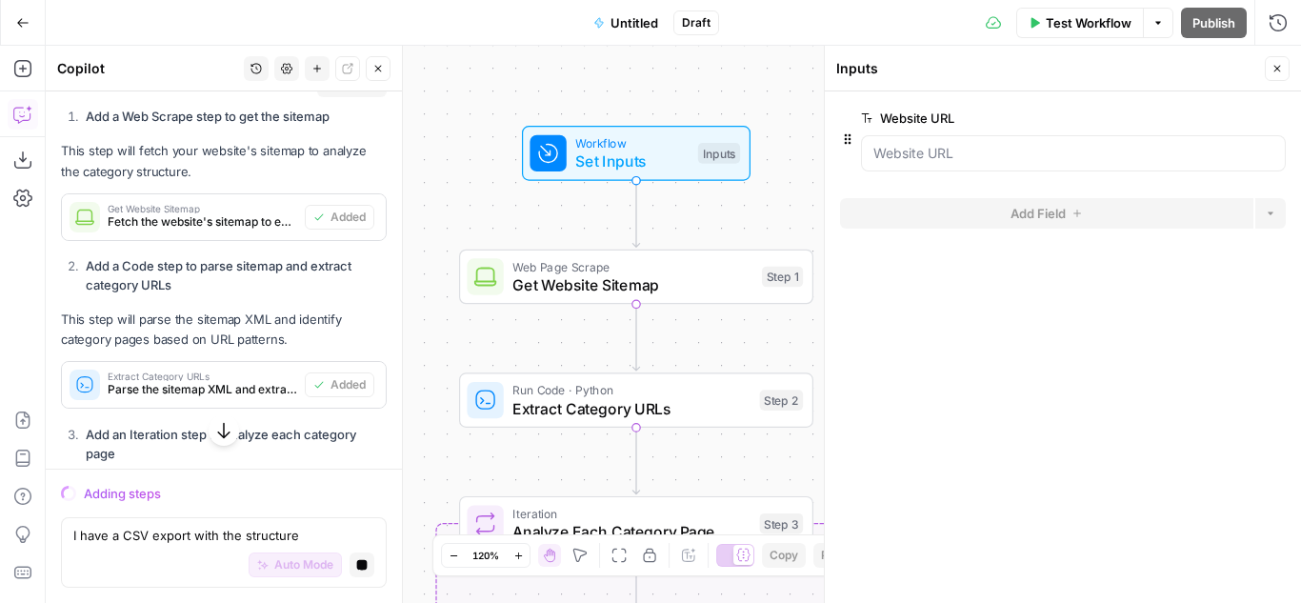
click at [676, 282] on span "Get Website Sitemap" at bounding box center [632, 284] width 240 height 23
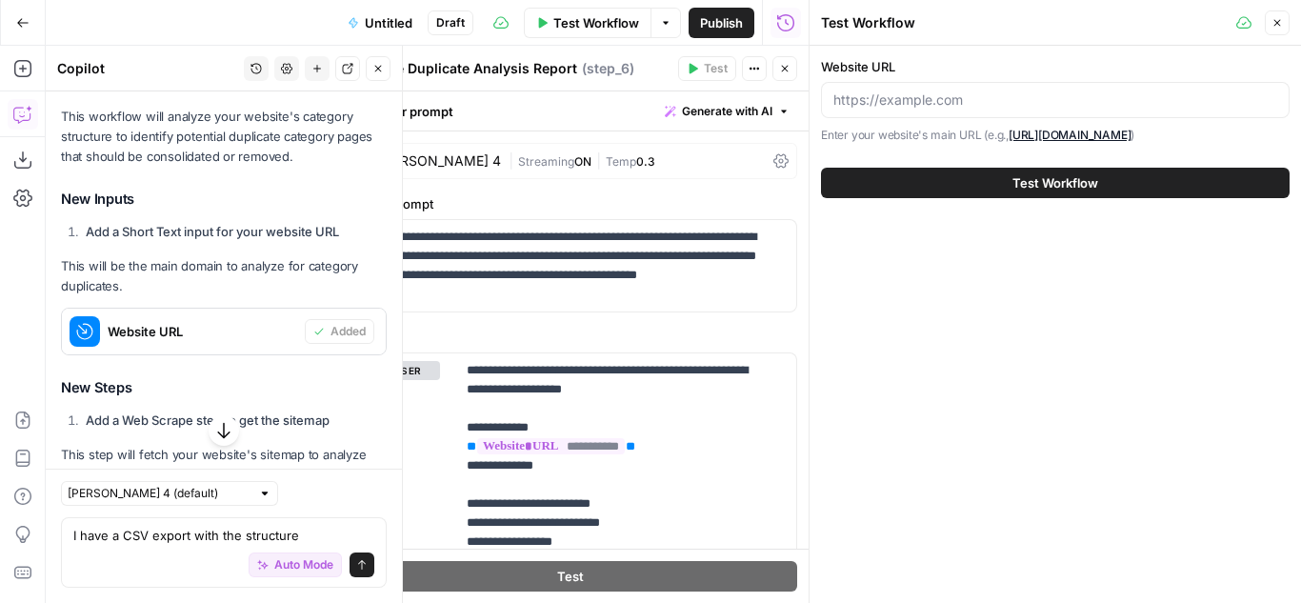
scroll to position [863, 0]
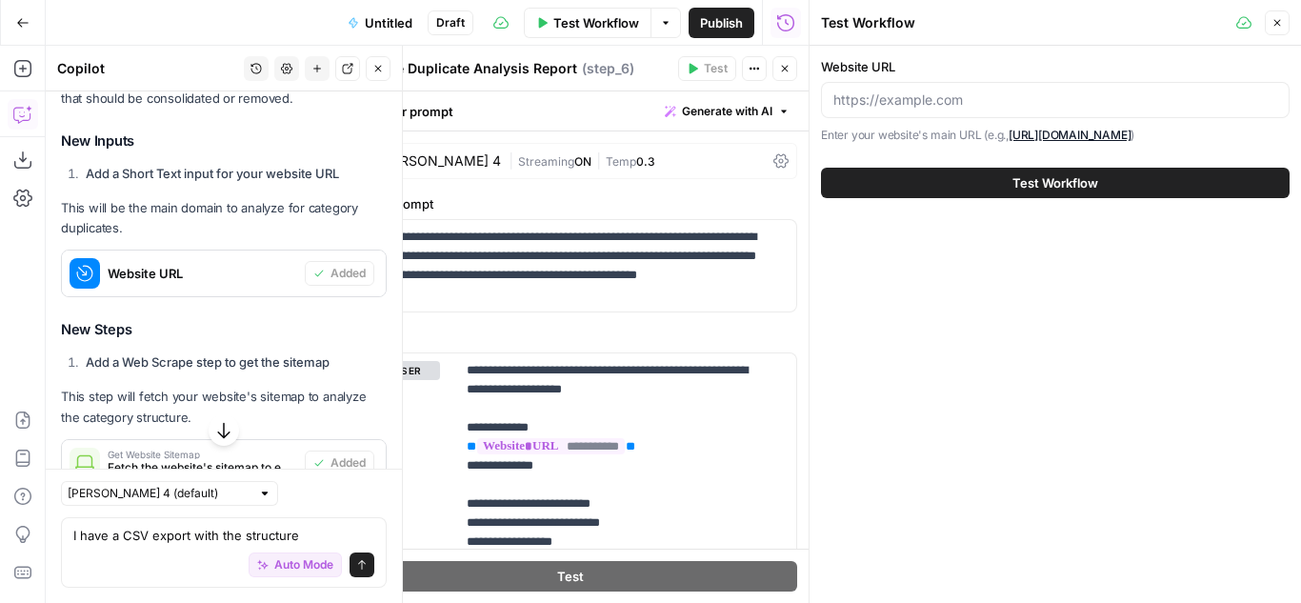
click at [196, 283] on span "Website URL" at bounding box center [202, 273] width 189 height 19
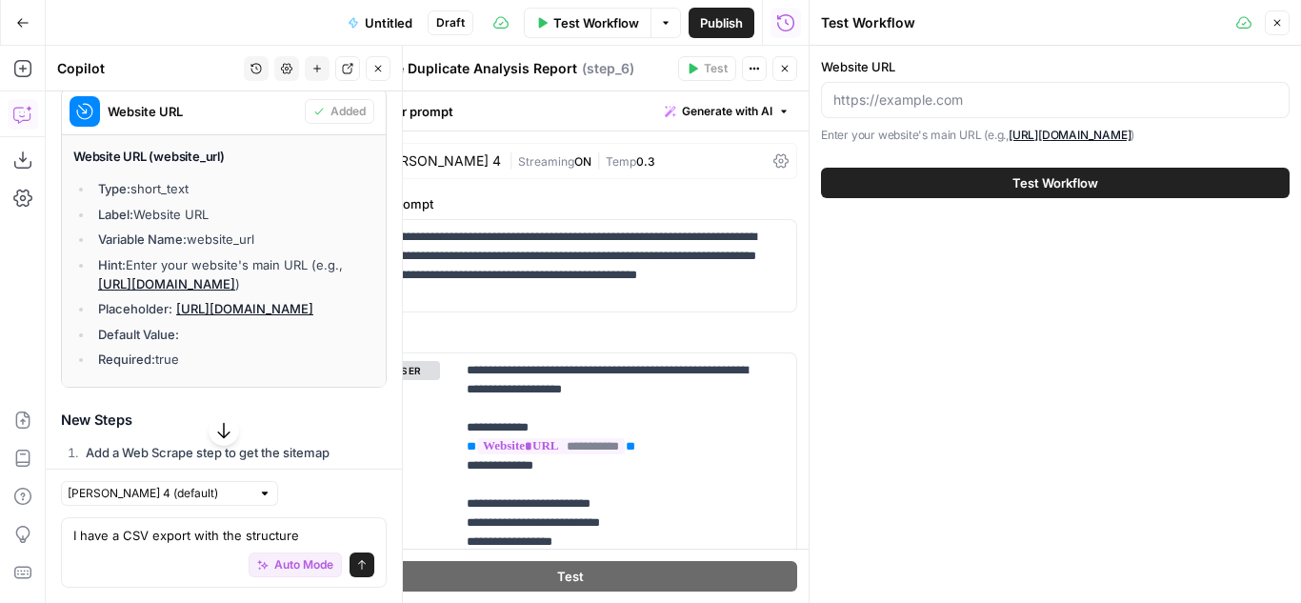
scroll to position [1053, 0]
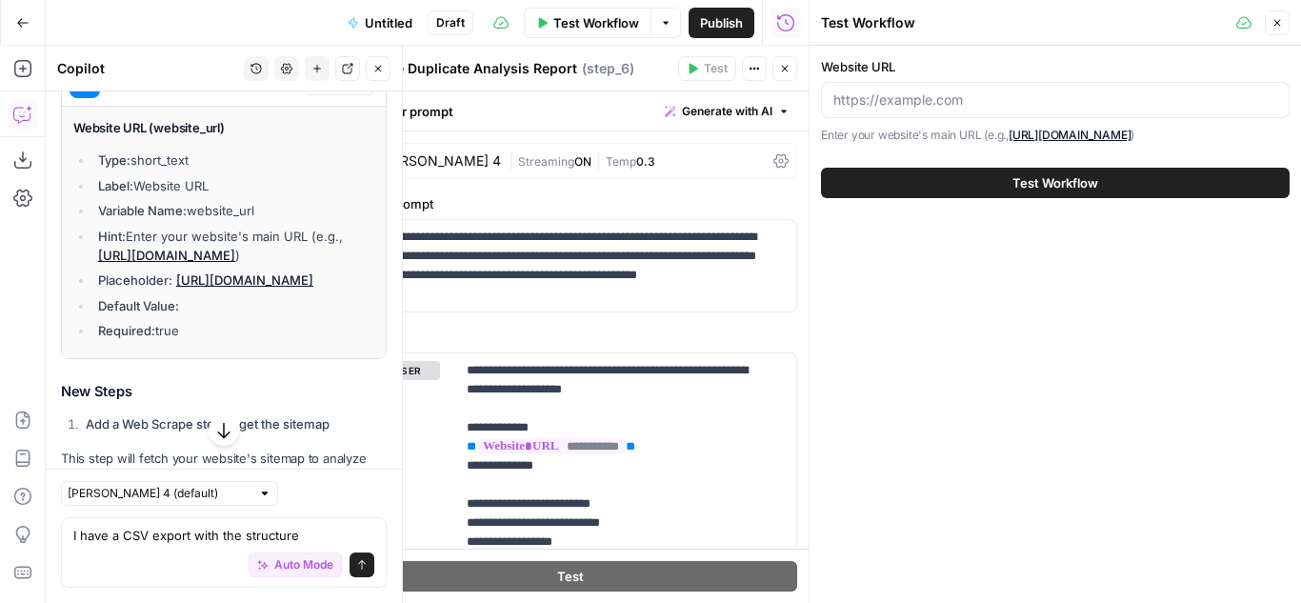
click at [229, 315] on li "Default Value:" at bounding box center [233, 305] width 281 height 19
click at [201, 263] on link "[URL][DOMAIN_NAME]" at bounding box center [166, 255] width 137 height 15
